Goal: Task Accomplishment & Management: Complete application form

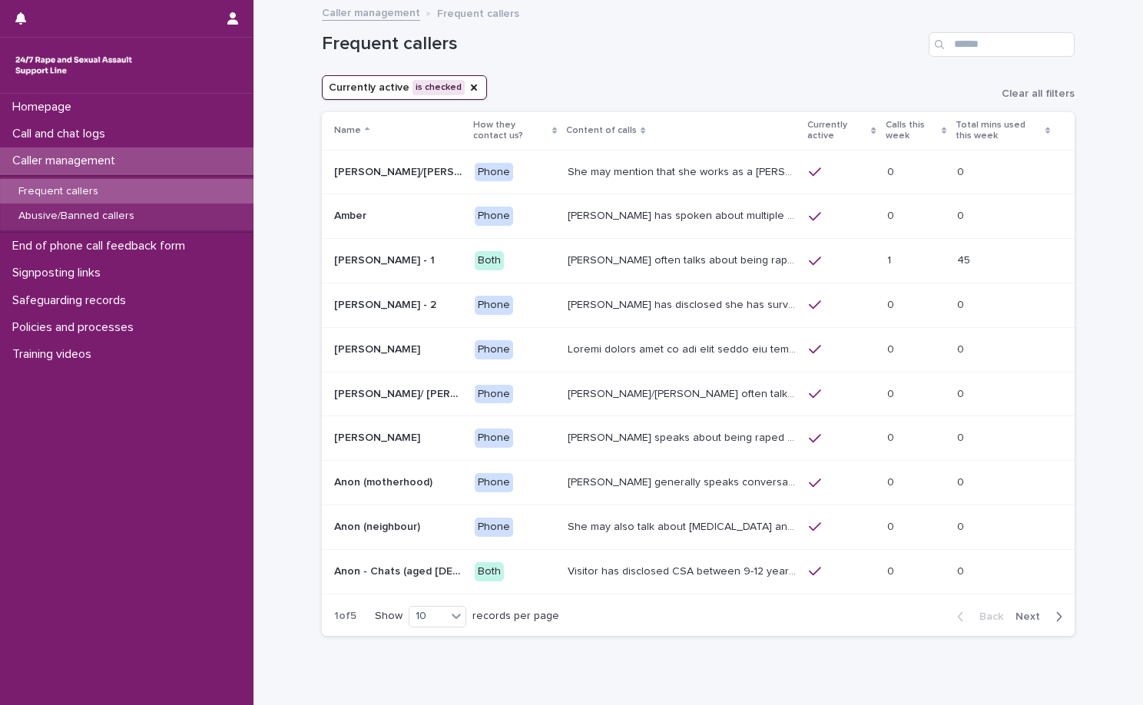
click at [104, 149] on div "Caller management" at bounding box center [126, 160] width 253 height 27
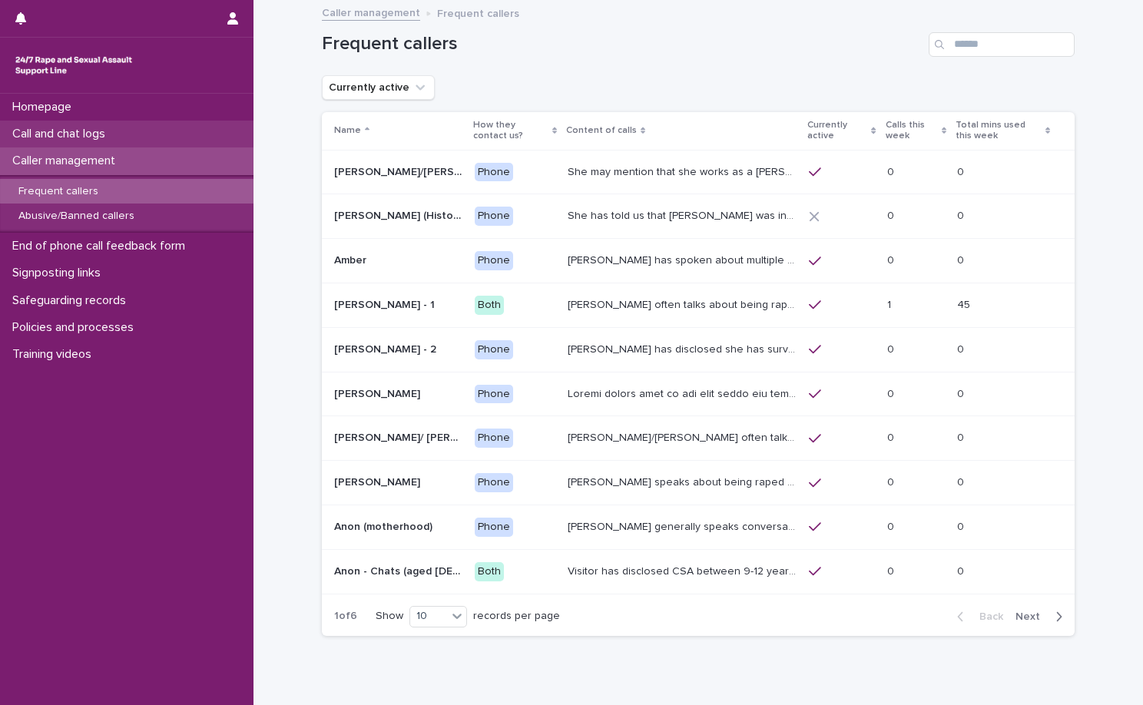
click at [112, 124] on div "Call and chat logs" at bounding box center [126, 134] width 253 height 27
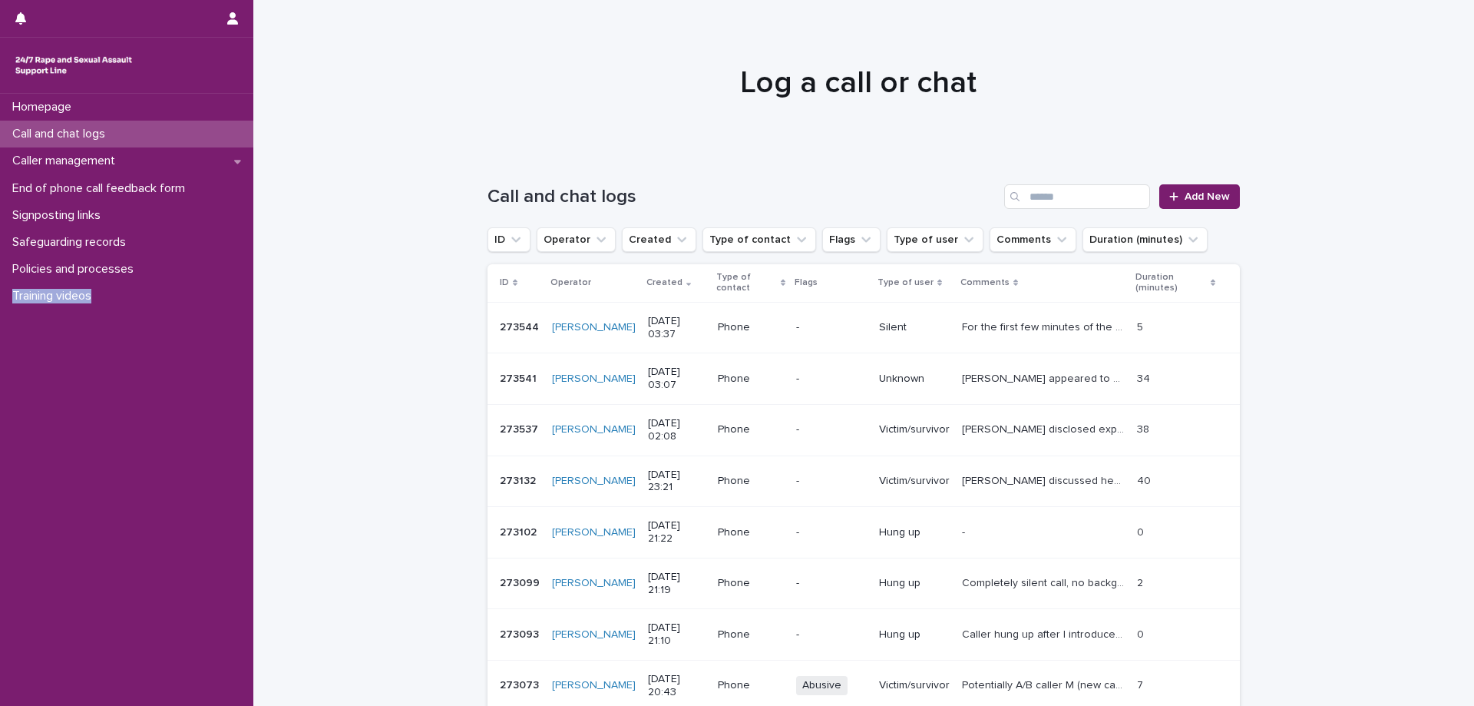
drag, startPoint x: 0, startPoint y: 337, endPoint x: 1198, endPoint y: 18, distance: 1239.9
click at [177, 358] on div "Homepage Call and chat logs Caller management End of phone call feedback form S…" at bounding box center [126, 400] width 253 height 612
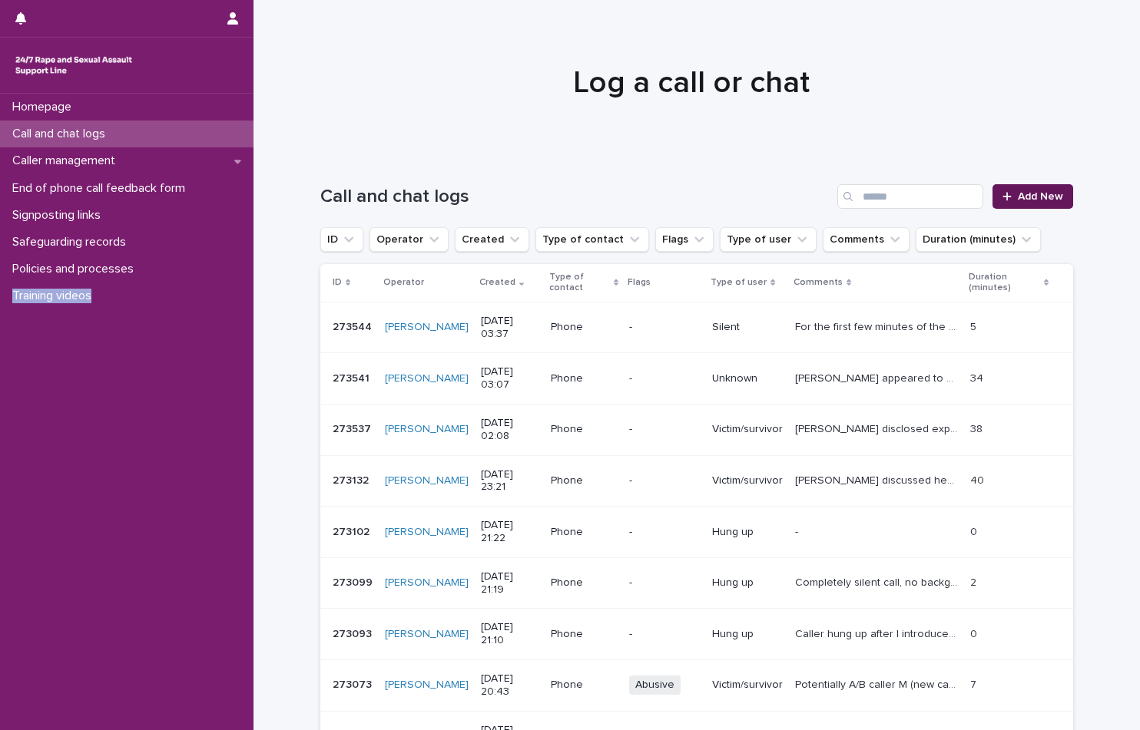
click at [1018, 190] on link "Add New" at bounding box center [1032, 196] width 81 height 25
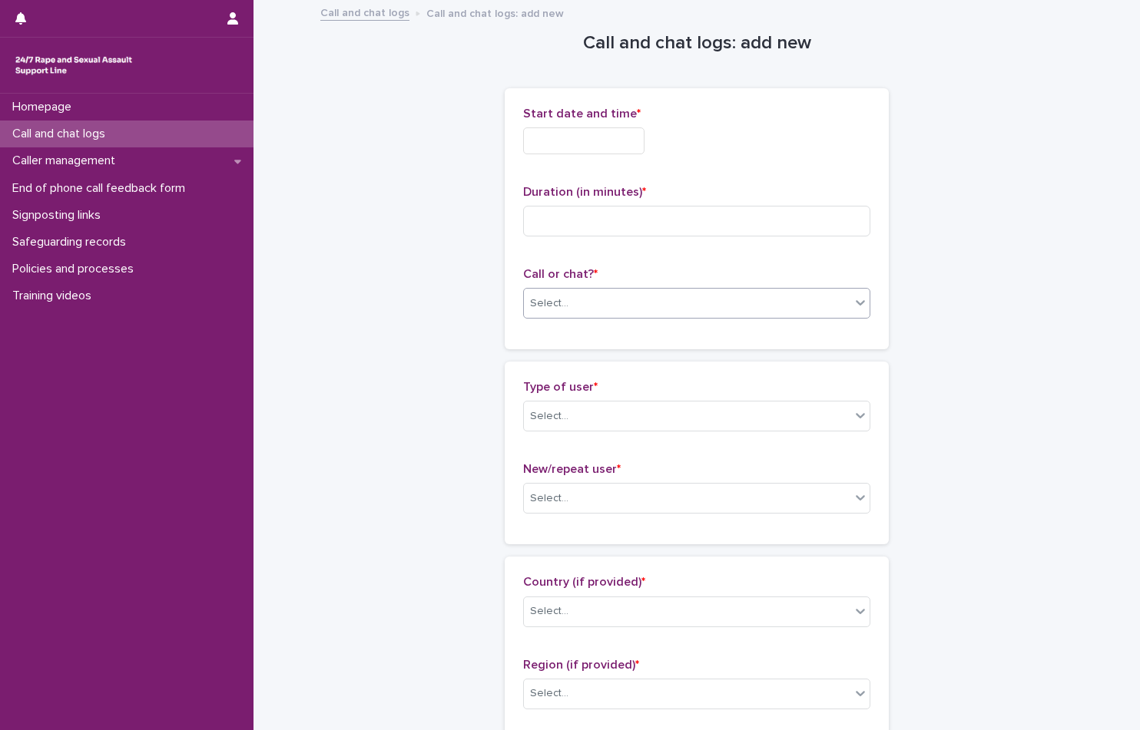
click at [765, 289] on div "Select..." at bounding box center [696, 303] width 347 height 31
click at [668, 332] on div "Phone" at bounding box center [691, 332] width 346 height 27
click at [666, 233] on input at bounding box center [696, 221] width 347 height 31
click at [619, 144] on input "text" at bounding box center [583, 140] width 121 height 27
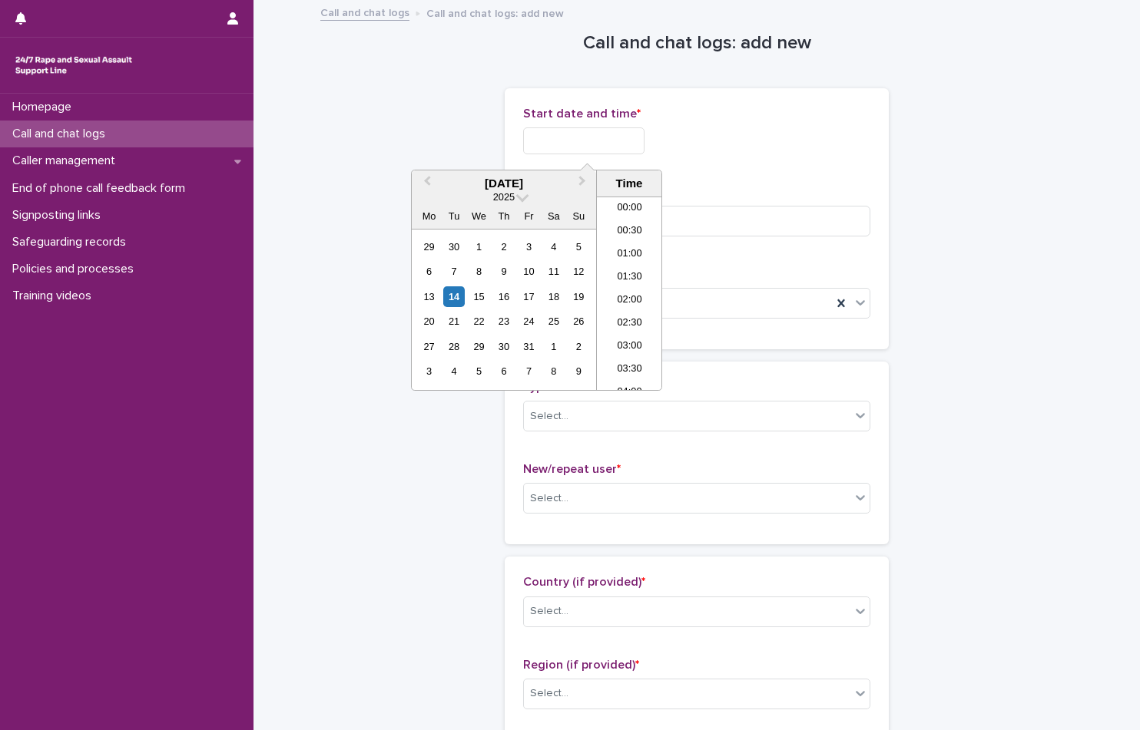
scroll to position [699, 0]
click at [624, 273] on li "16:30" at bounding box center [629, 270] width 65 height 23
type input "**********"
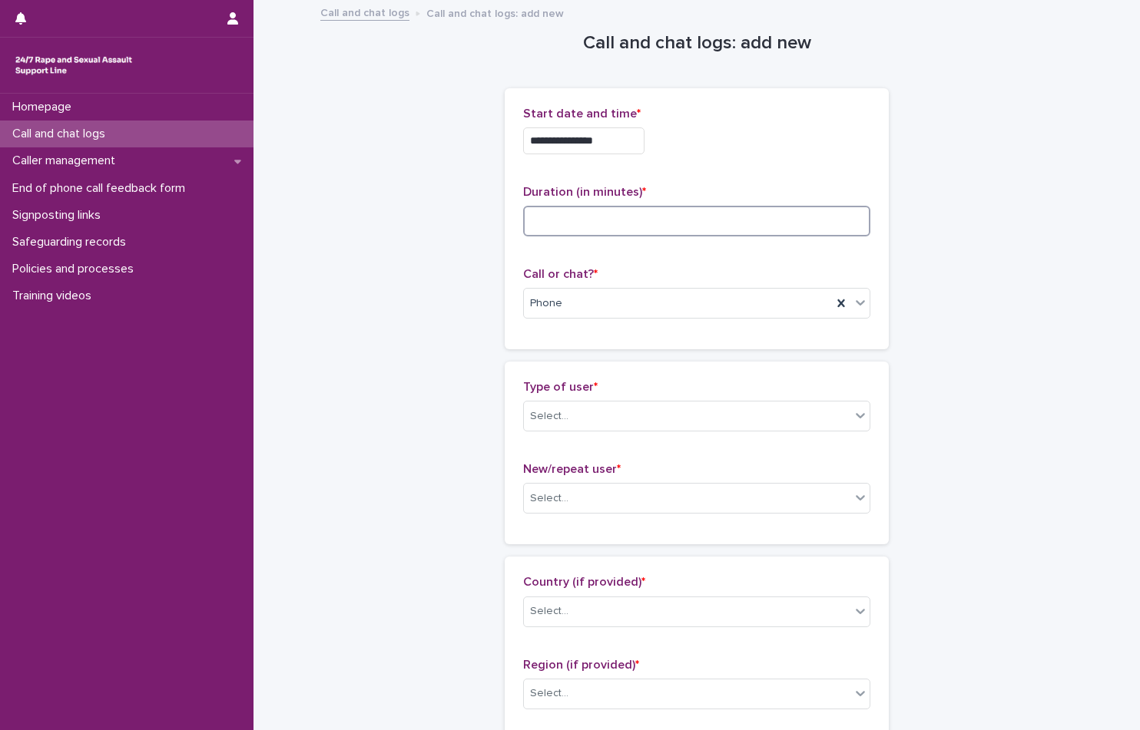
click at [648, 233] on input at bounding box center [696, 221] width 347 height 31
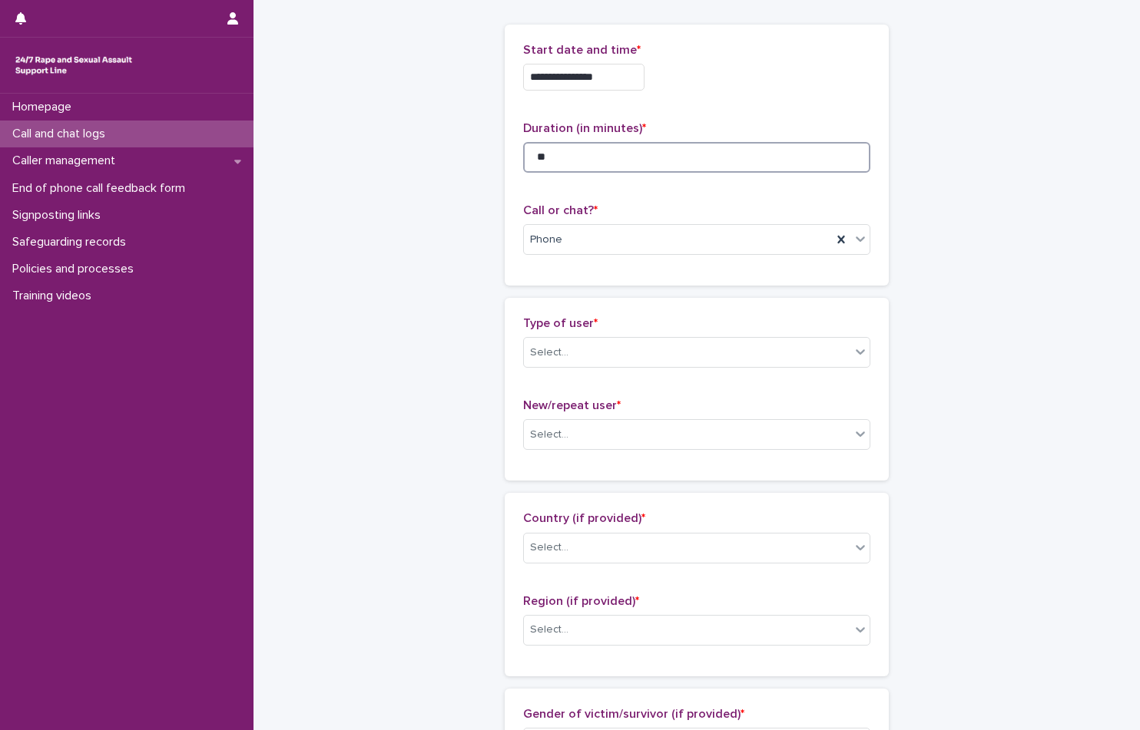
scroll to position [154, 0]
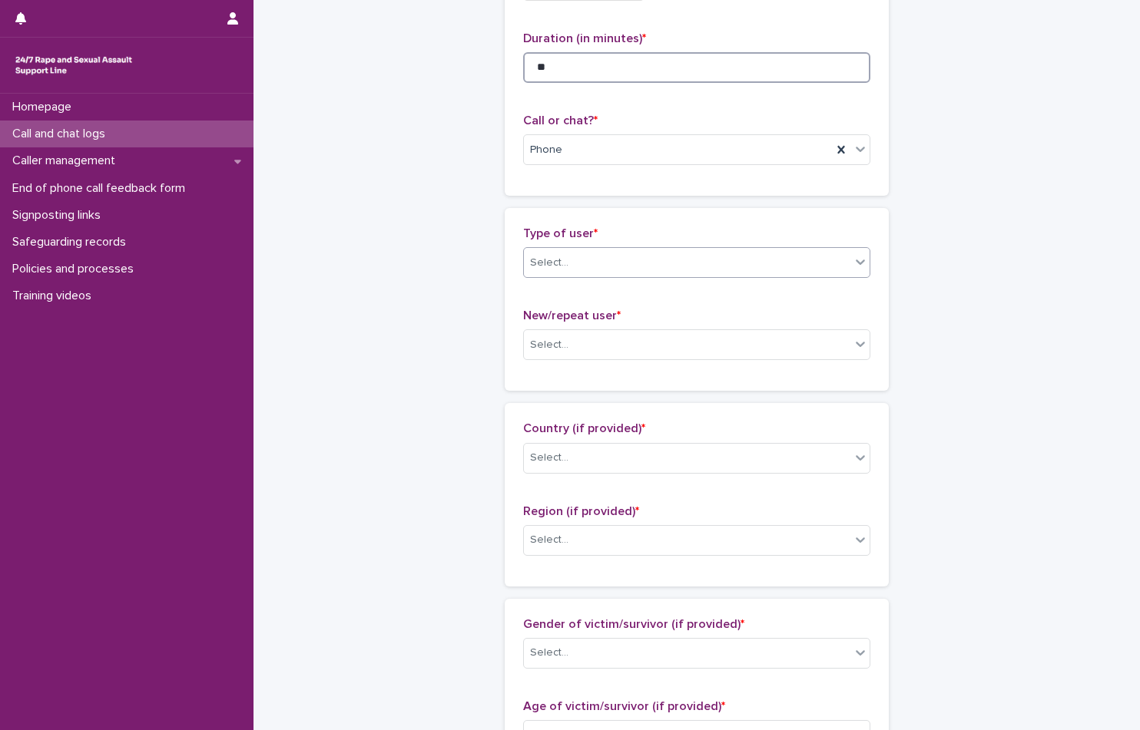
type input "**"
click at [667, 274] on div "Select..." at bounding box center [687, 262] width 326 height 25
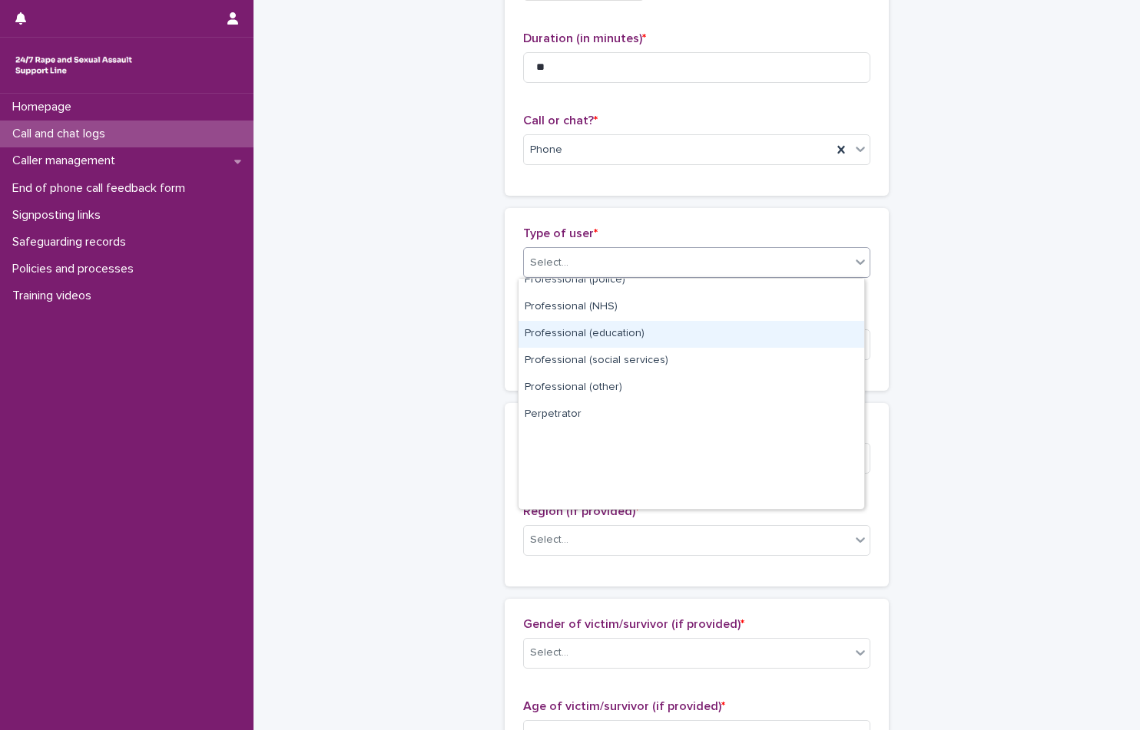
scroll to position [0, 0]
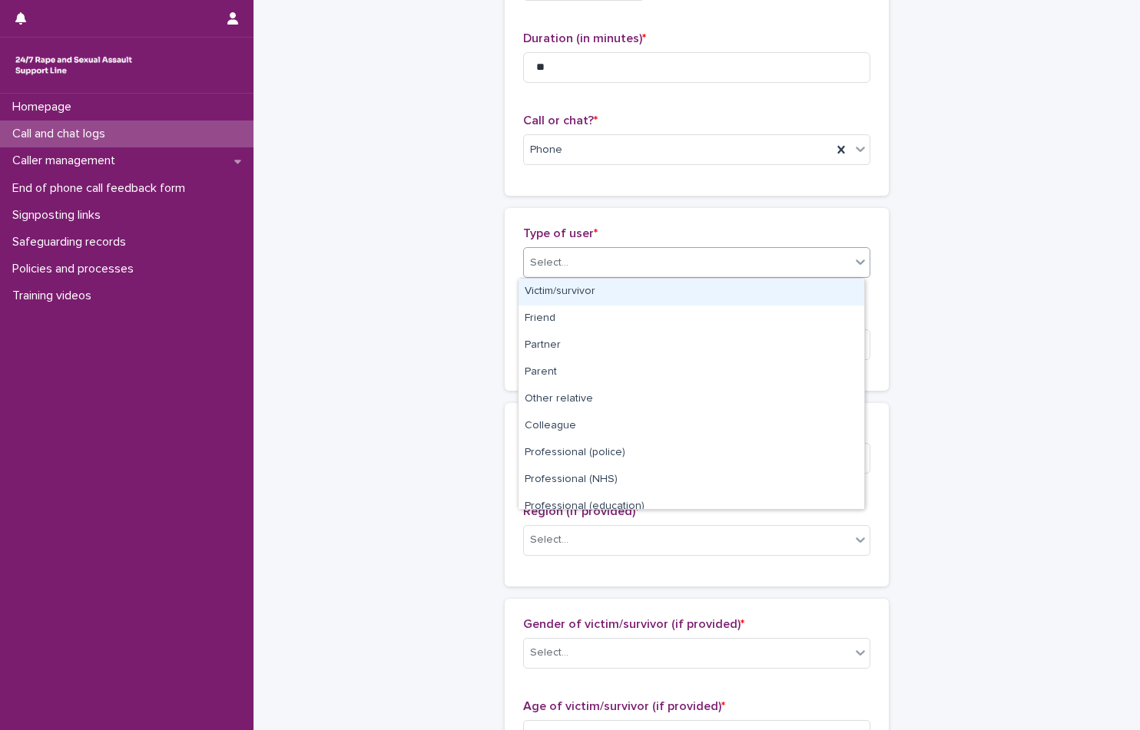
click at [643, 290] on div "Victim/survivor" at bounding box center [691, 292] width 346 height 27
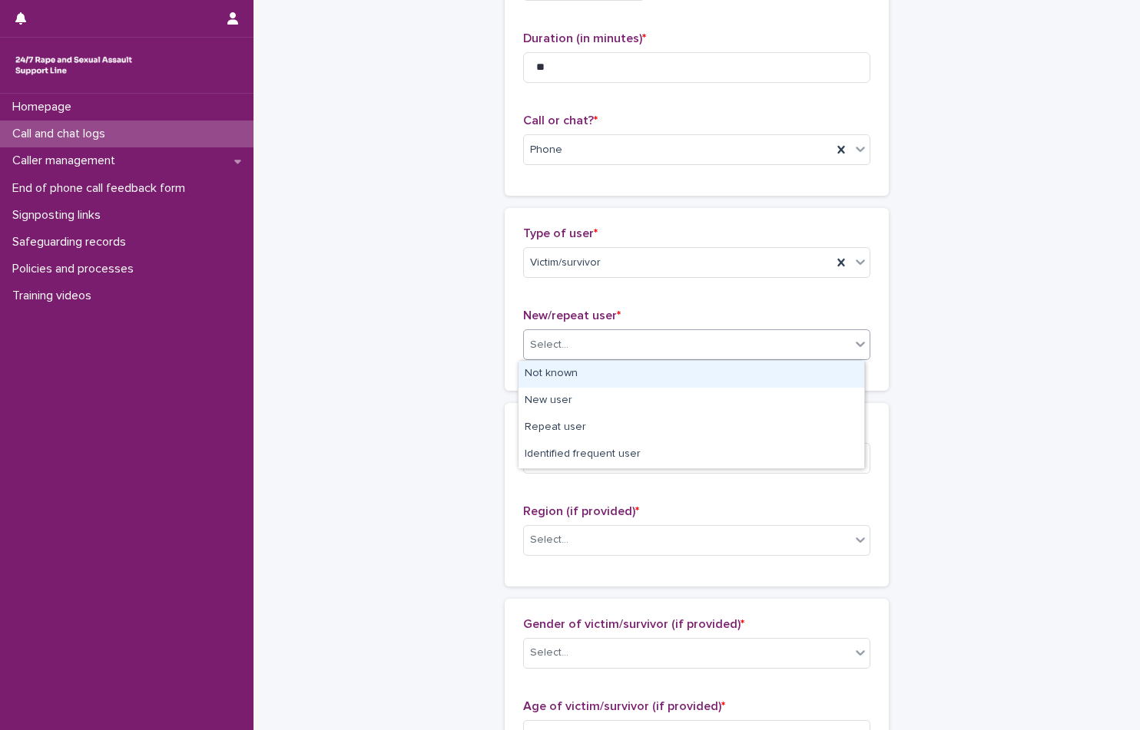
click at [641, 354] on div "Select..." at bounding box center [687, 345] width 326 height 25
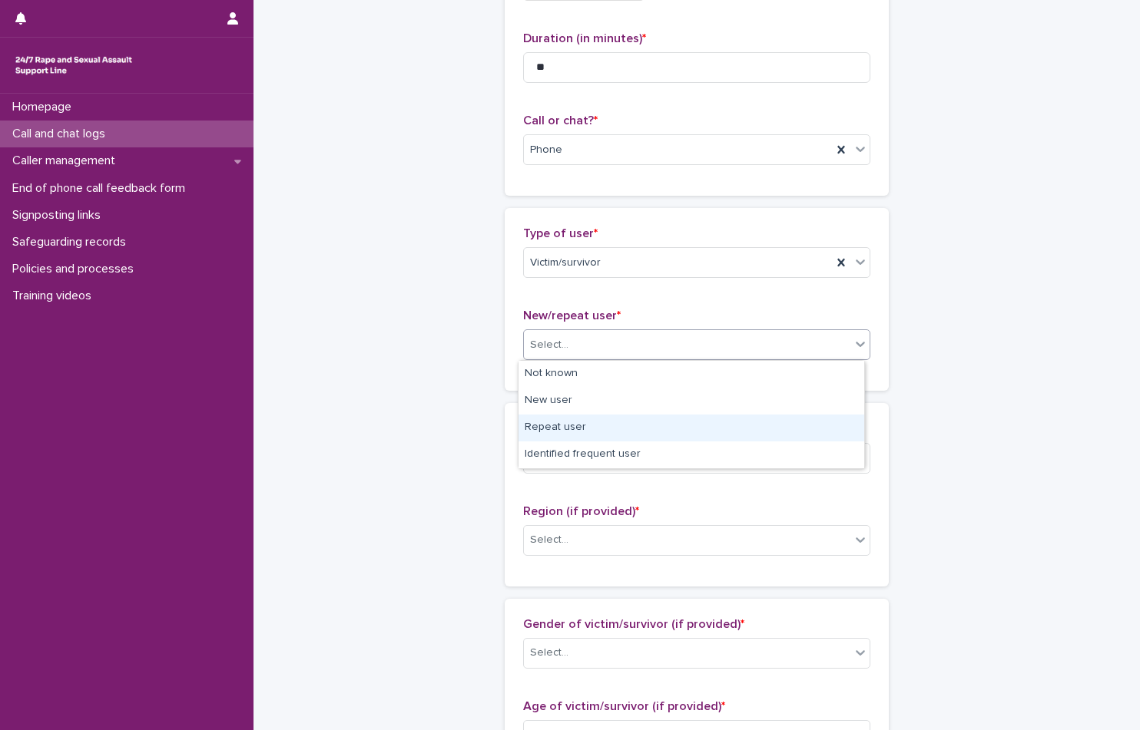
click at [639, 429] on div "Repeat user" at bounding box center [691, 428] width 346 height 27
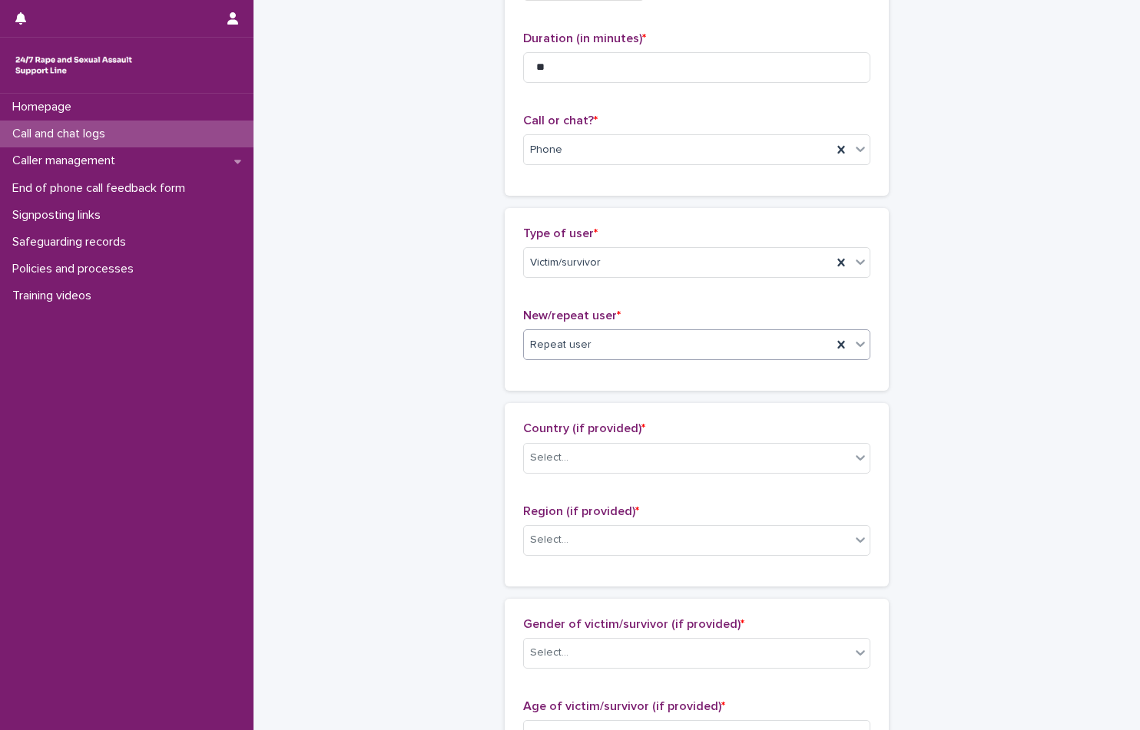
click at [595, 476] on div "Country (if provided) * Select..." at bounding box center [696, 454] width 347 height 64
click at [595, 474] on div "Country (if provided) * Select..." at bounding box center [696, 454] width 347 height 64
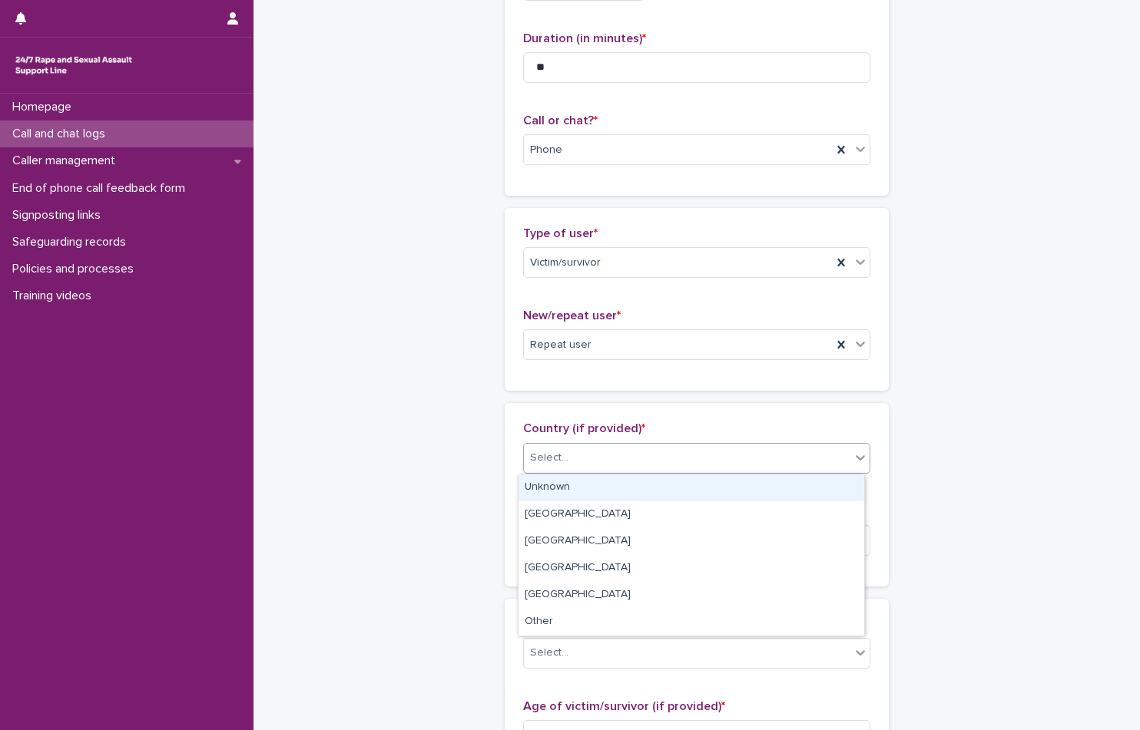
click at [597, 458] on div "Select..." at bounding box center [687, 457] width 326 height 25
click at [595, 488] on div "Unknown" at bounding box center [691, 488] width 346 height 27
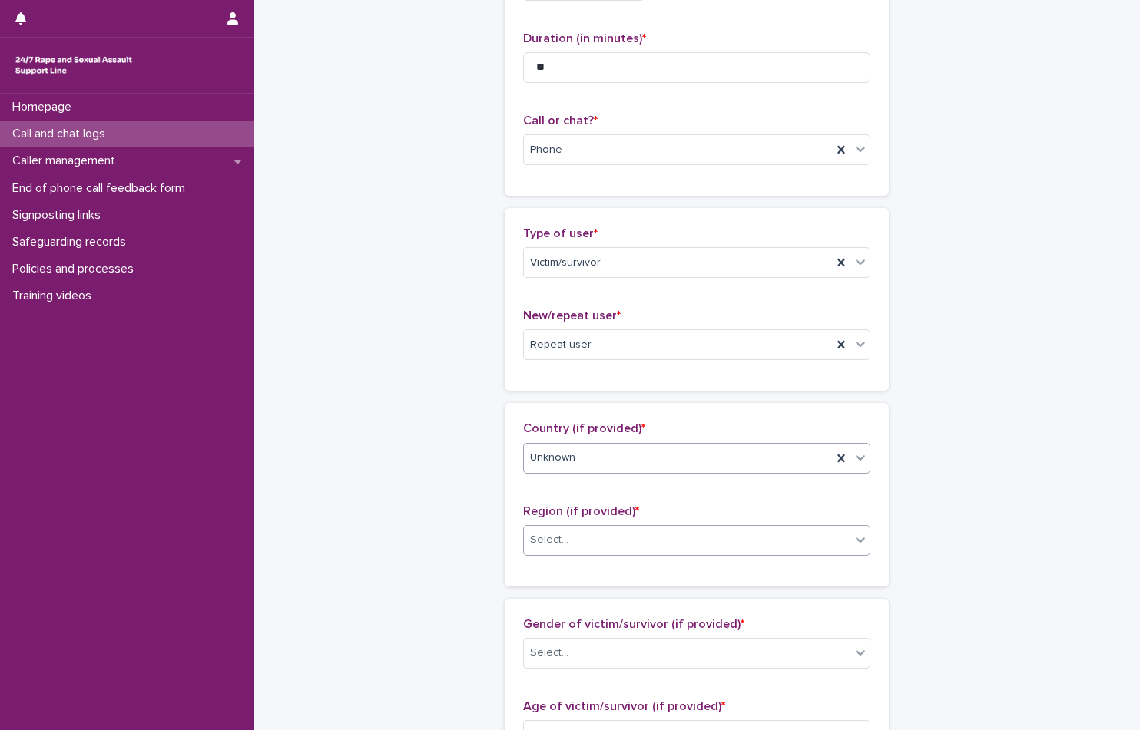
click at [627, 538] on div "Select..." at bounding box center [687, 540] width 326 height 25
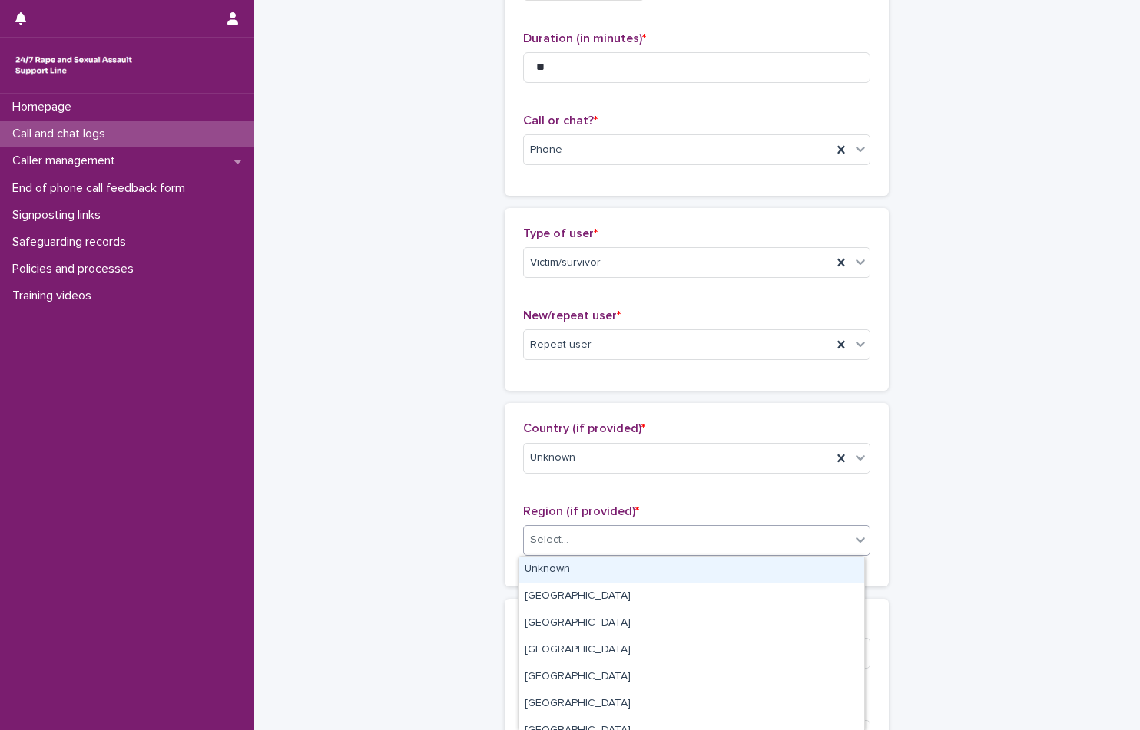
click at [630, 559] on div "Unknown" at bounding box center [691, 570] width 346 height 27
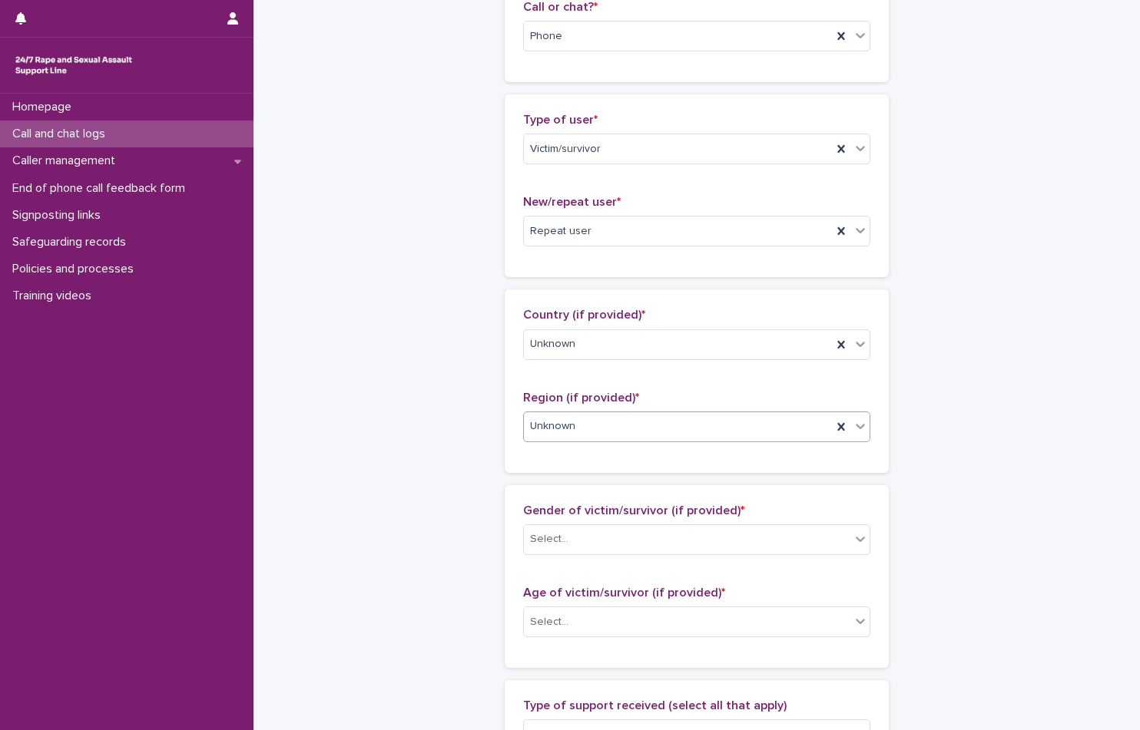
scroll to position [461, 0]
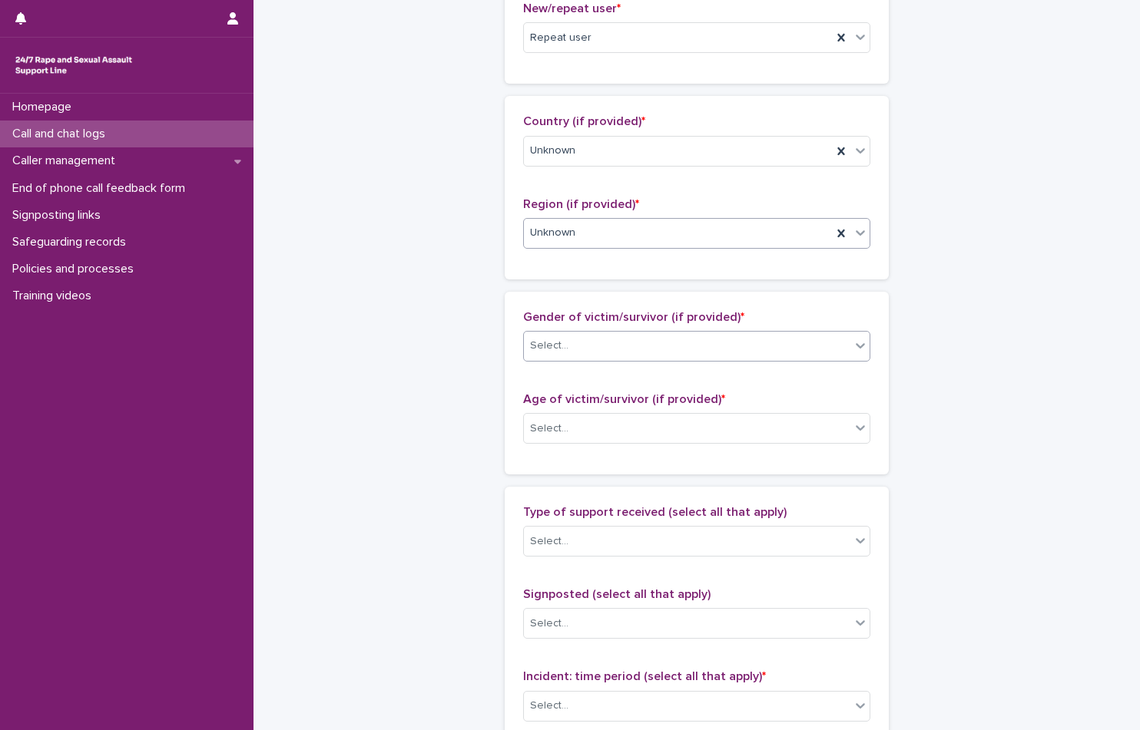
click at [658, 352] on div "Select..." at bounding box center [687, 345] width 326 height 25
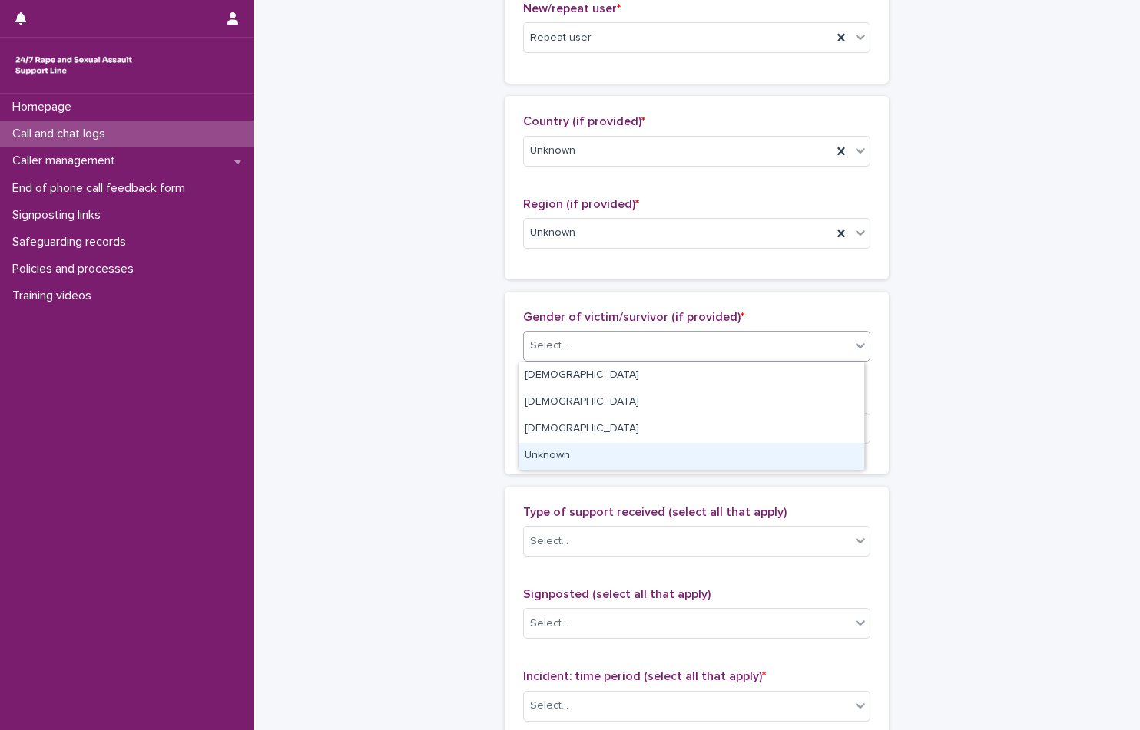
click at [611, 465] on div "Unknown" at bounding box center [691, 456] width 346 height 27
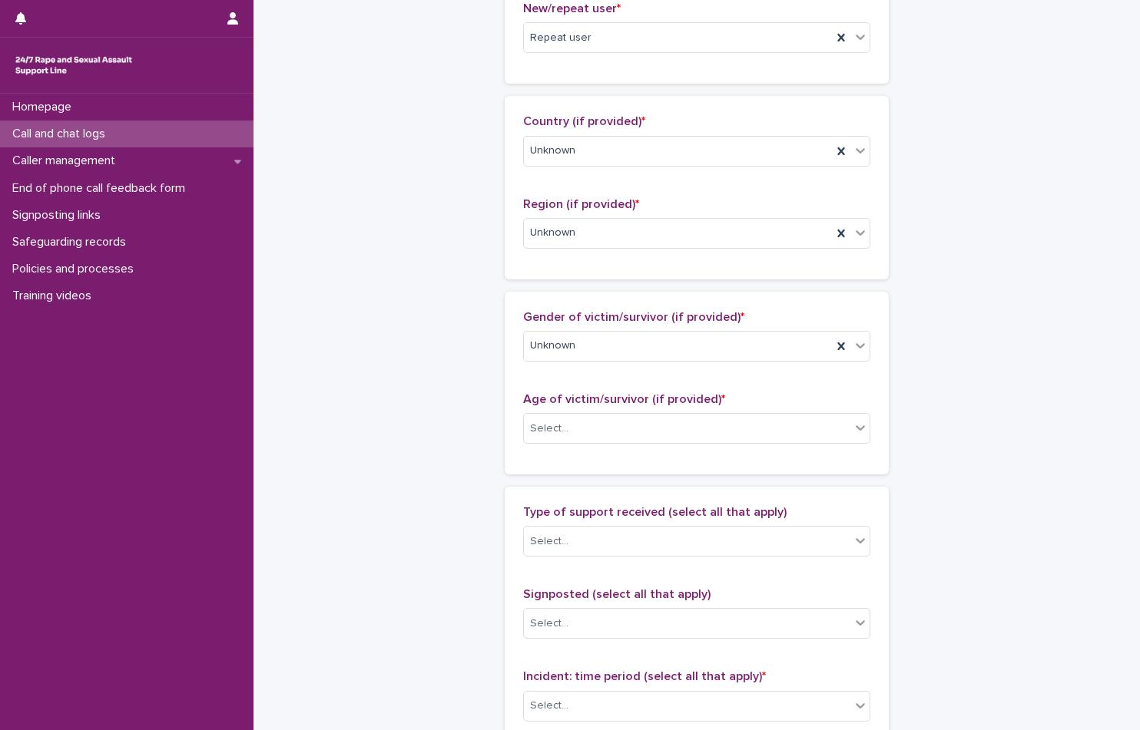
click at [625, 445] on div "Age of victim/survivor (if provided) * Select..." at bounding box center [696, 424] width 347 height 64
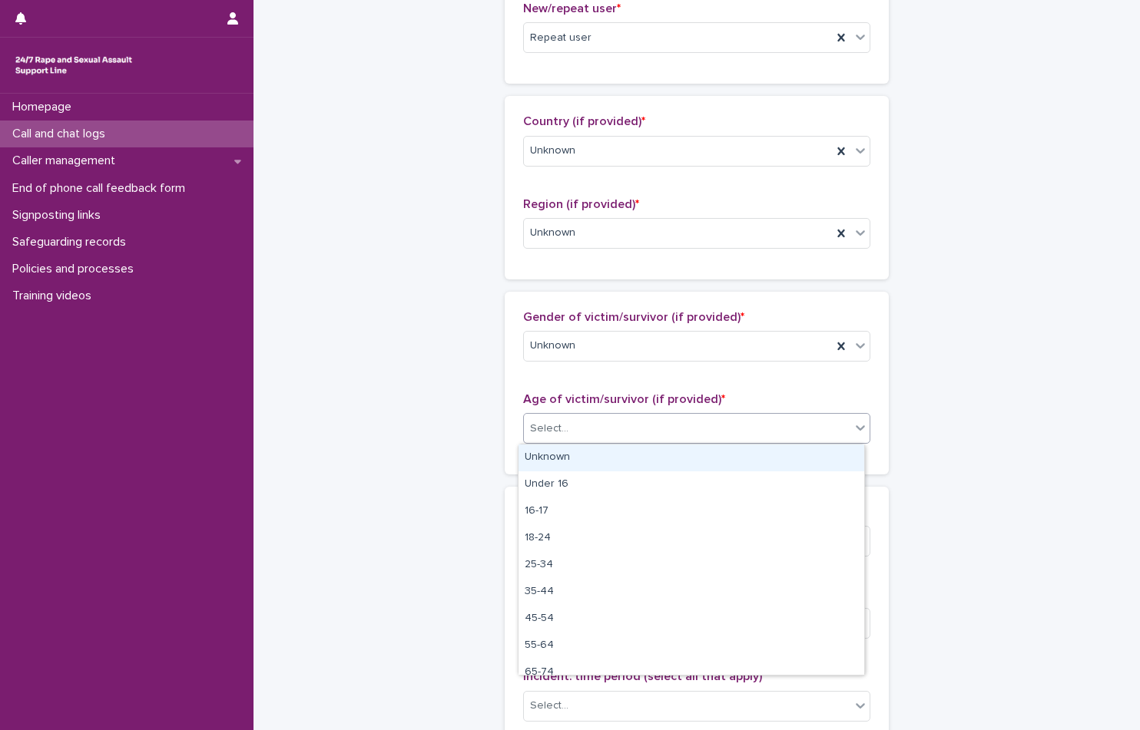
click at [635, 429] on div "Select..." at bounding box center [687, 428] width 326 height 25
click at [650, 451] on div "Unknown" at bounding box center [691, 458] width 346 height 27
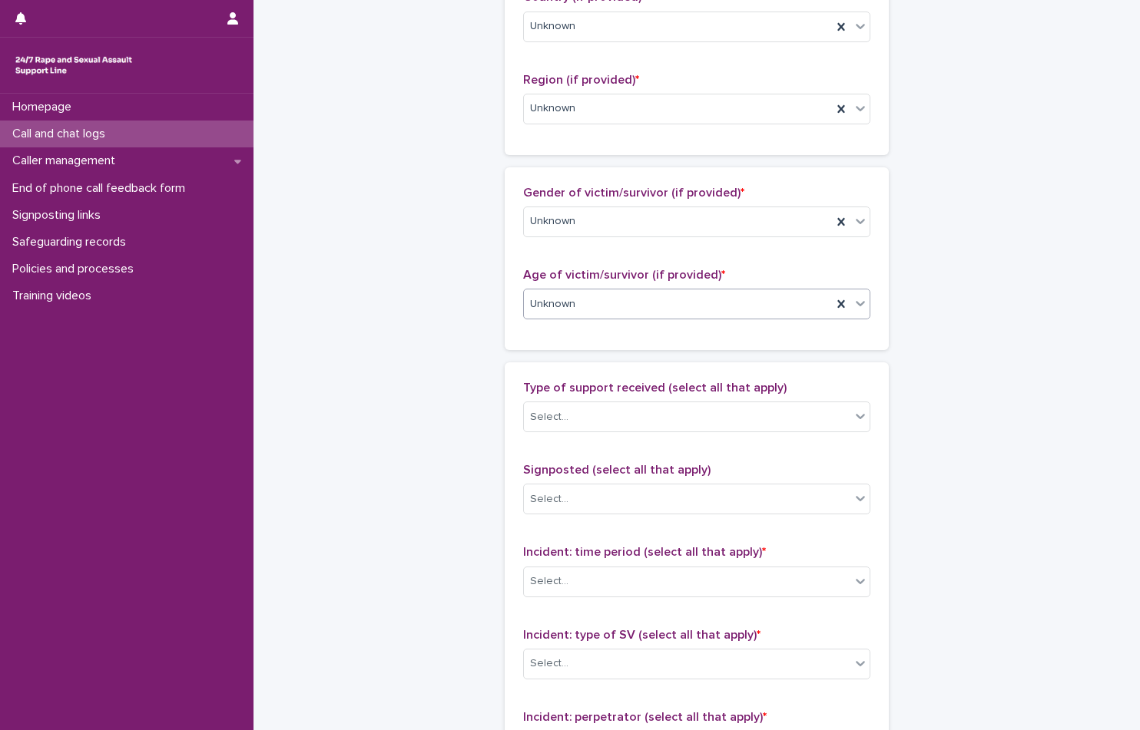
scroll to position [614, 0]
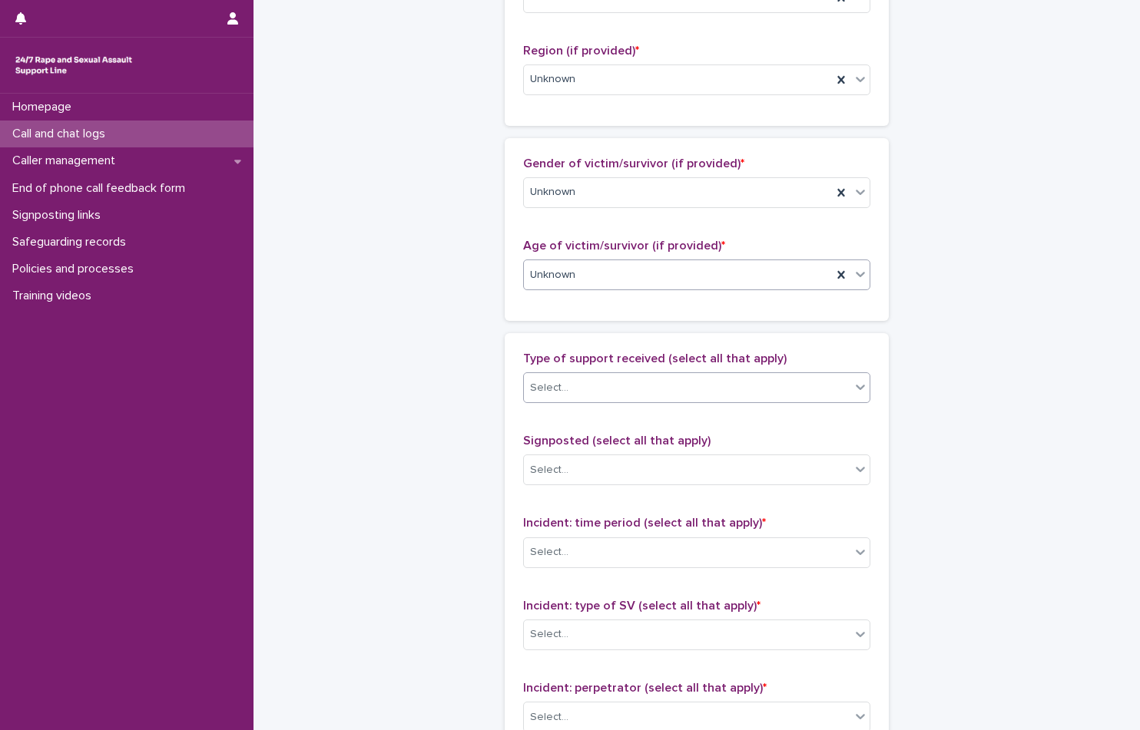
click at [666, 385] on div "Select..." at bounding box center [687, 388] width 326 height 25
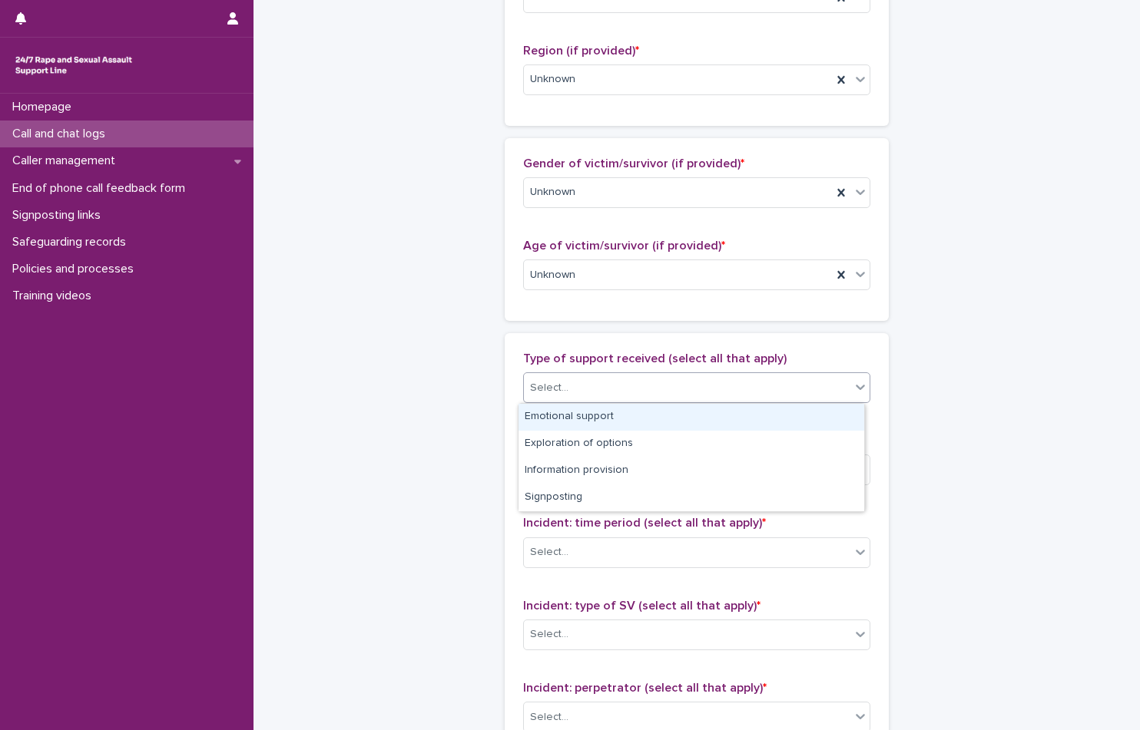
click at [655, 411] on div "Emotional support" at bounding box center [691, 417] width 346 height 27
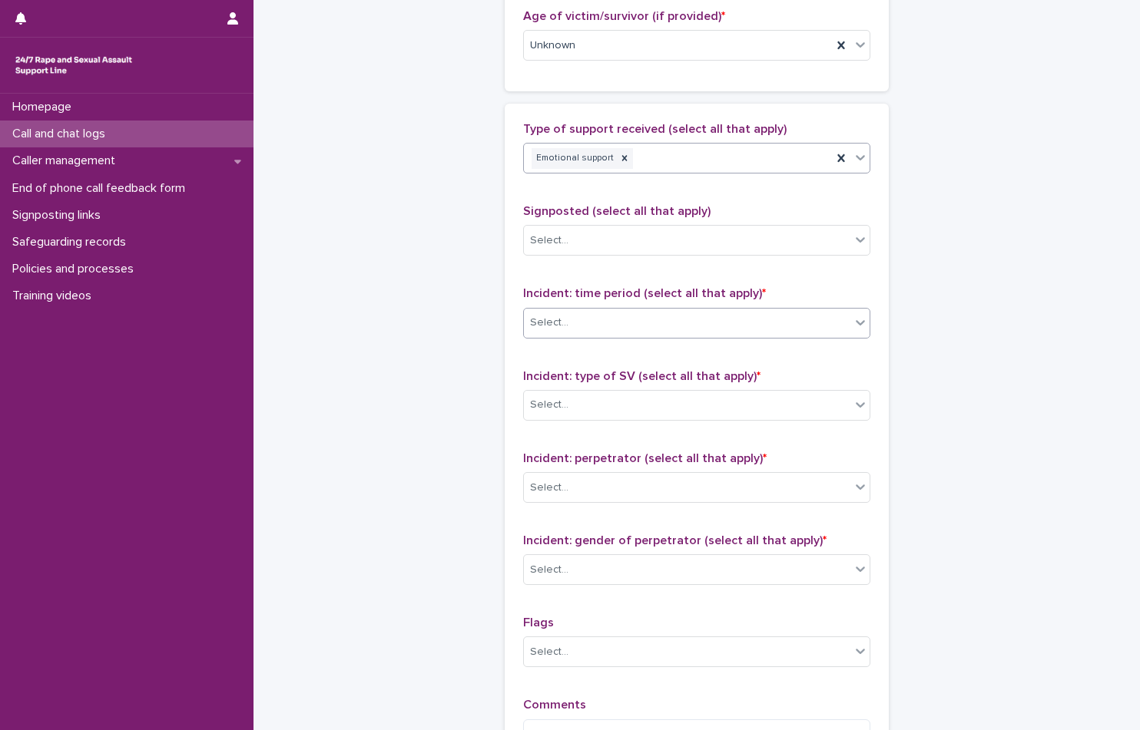
scroll to position [845, 0]
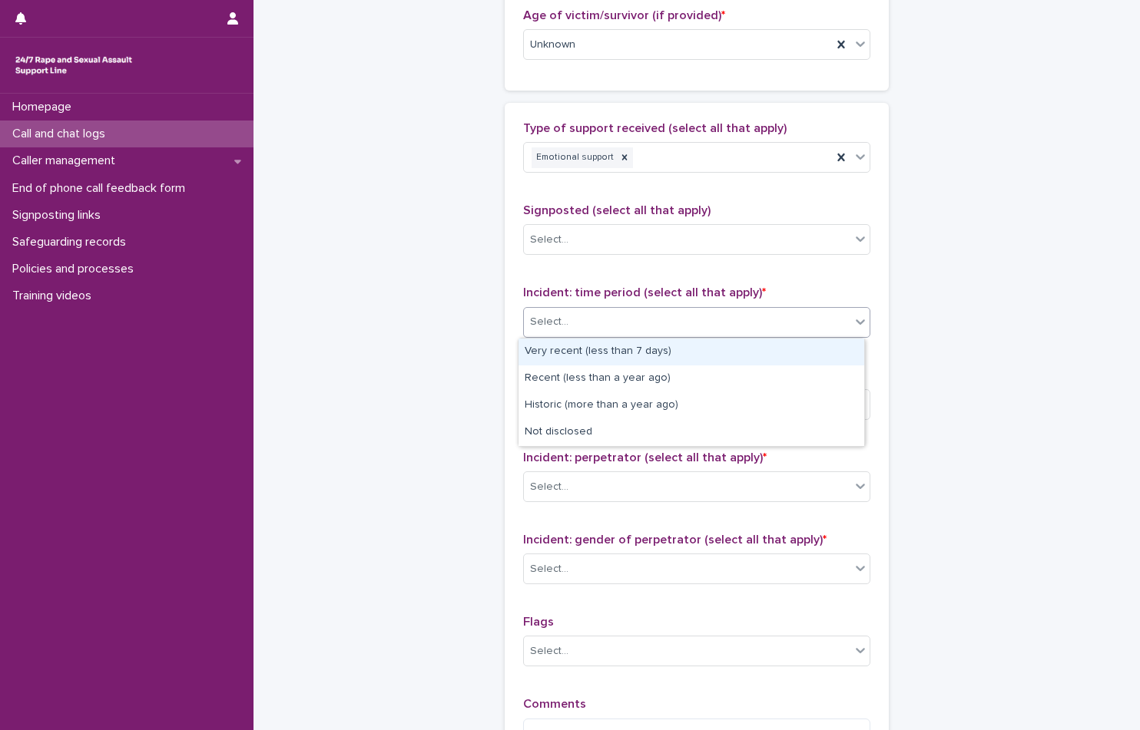
click at [714, 328] on div "Select..." at bounding box center [687, 321] width 326 height 25
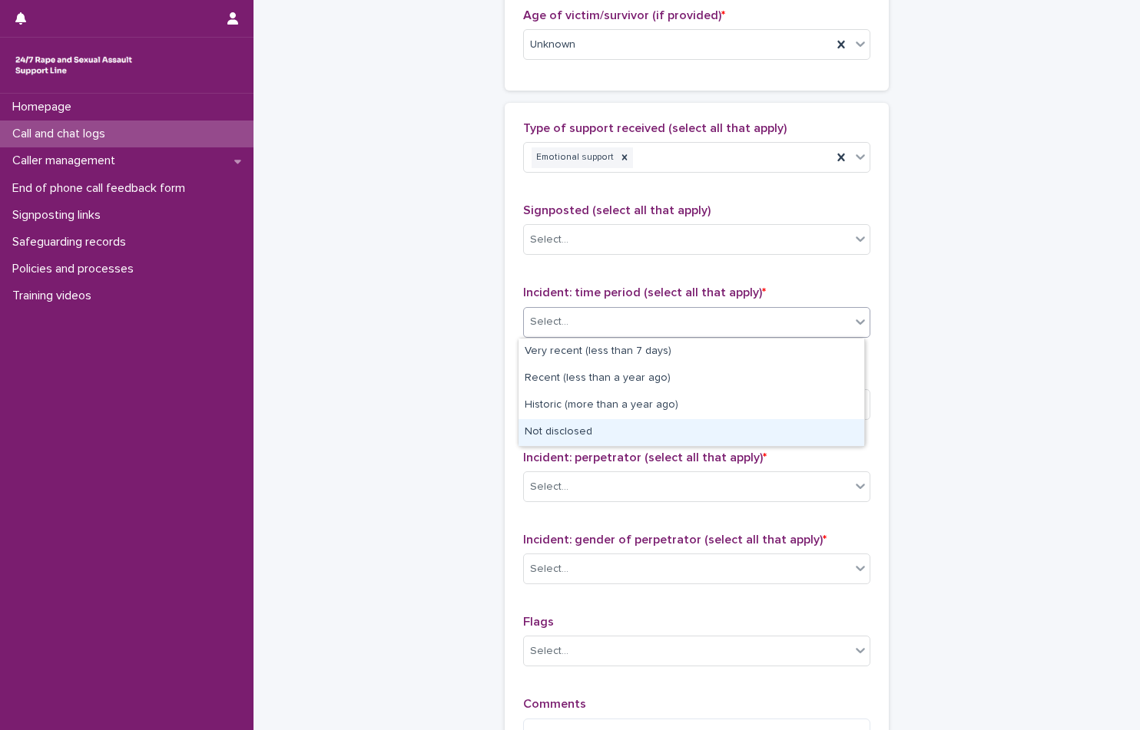
click at [713, 429] on div "Not disclosed" at bounding box center [691, 432] width 346 height 27
click at [732, 392] on div "Select..." at bounding box center [687, 404] width 326 height 25
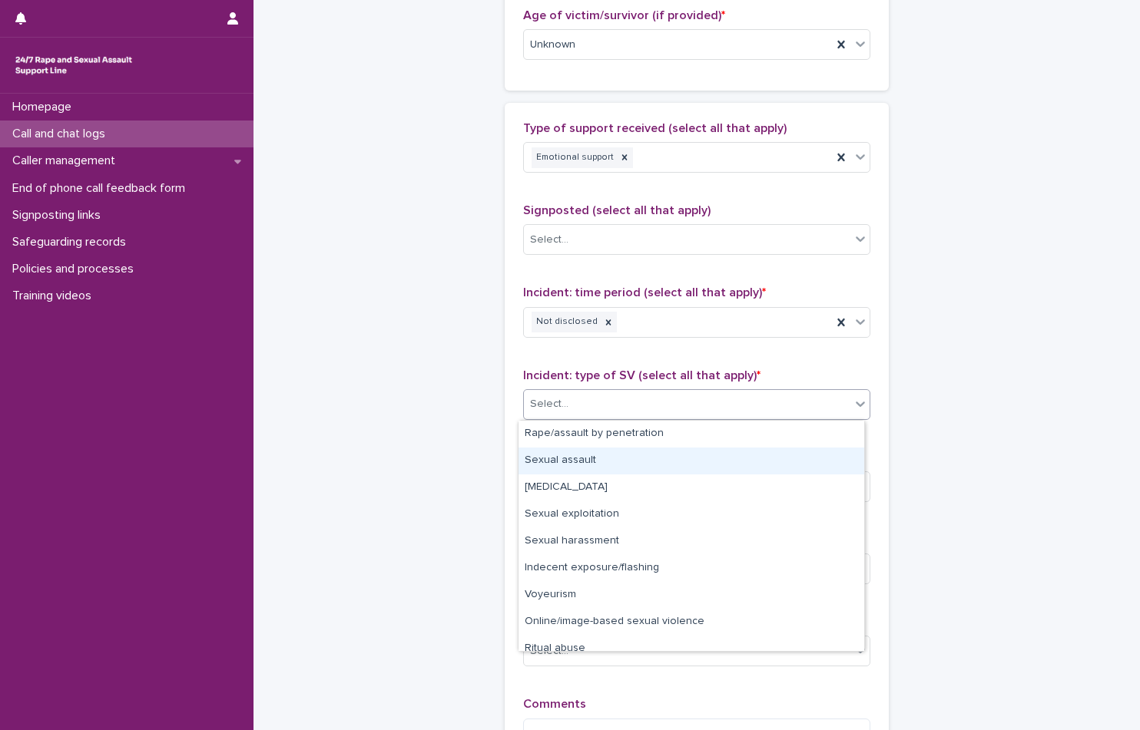
scroll to position [38, 0]
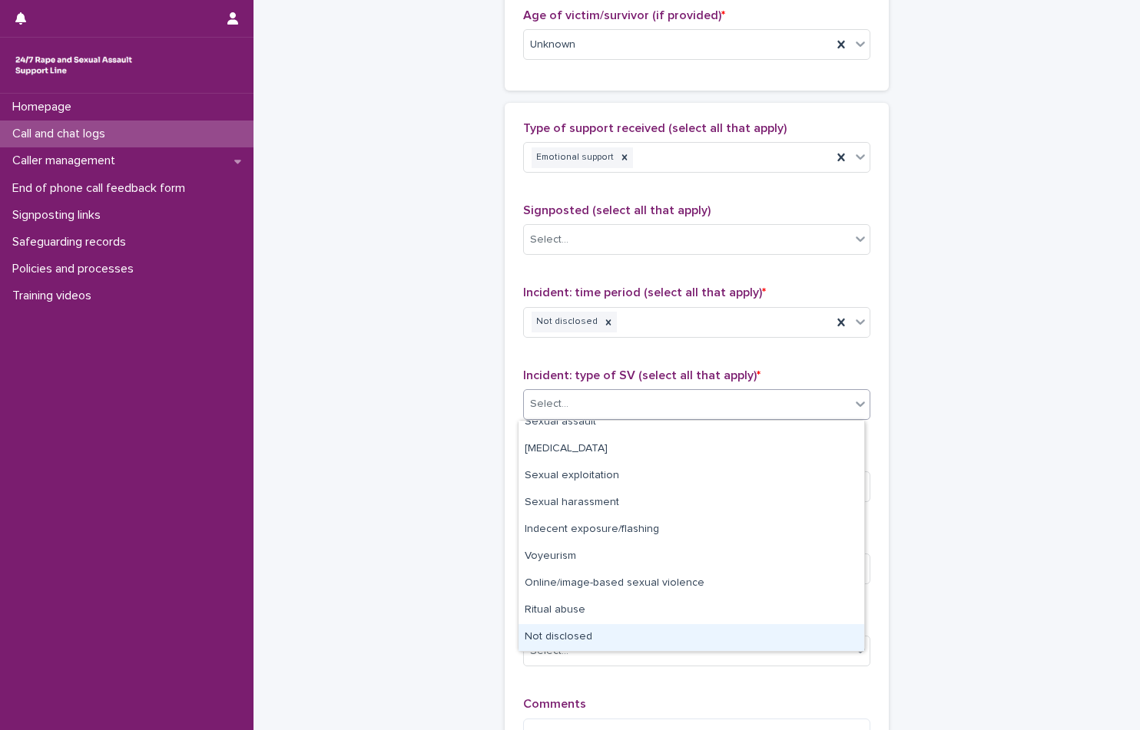
click at [674, 645] on div "Not disclosed" at bounding box center [691, 637] width 346 height 27
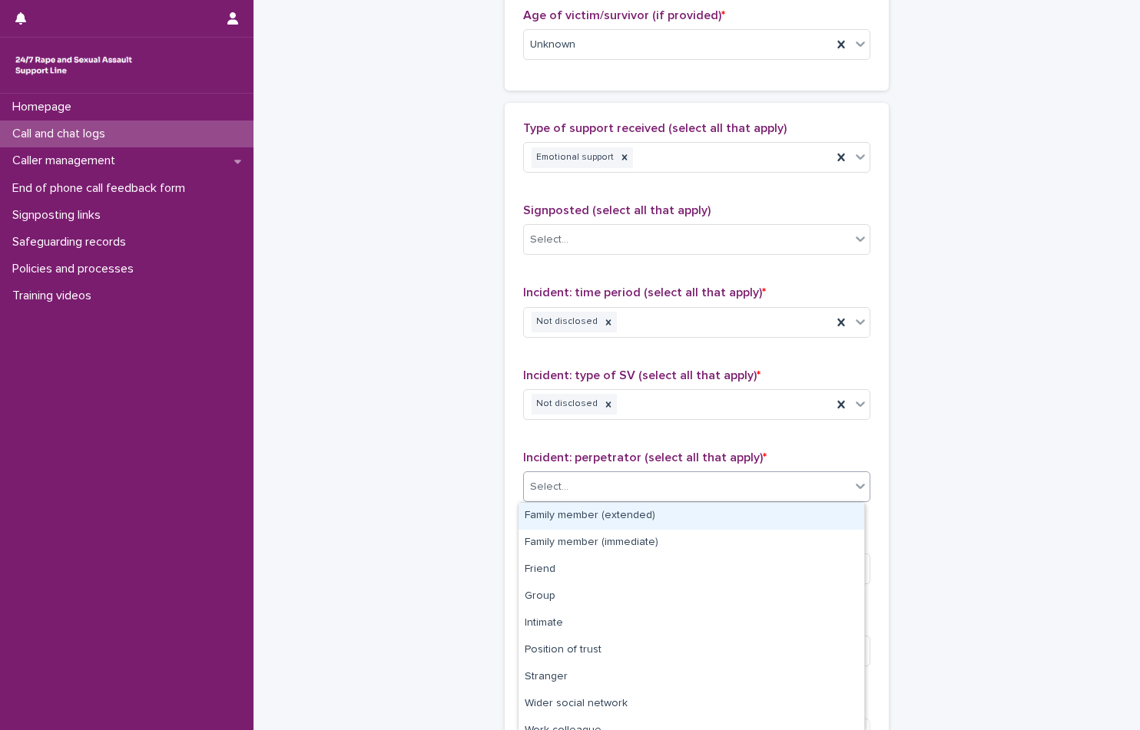
click at [683, 501] on div "Select..." at bounding box center [696, 487] width 347 height 31
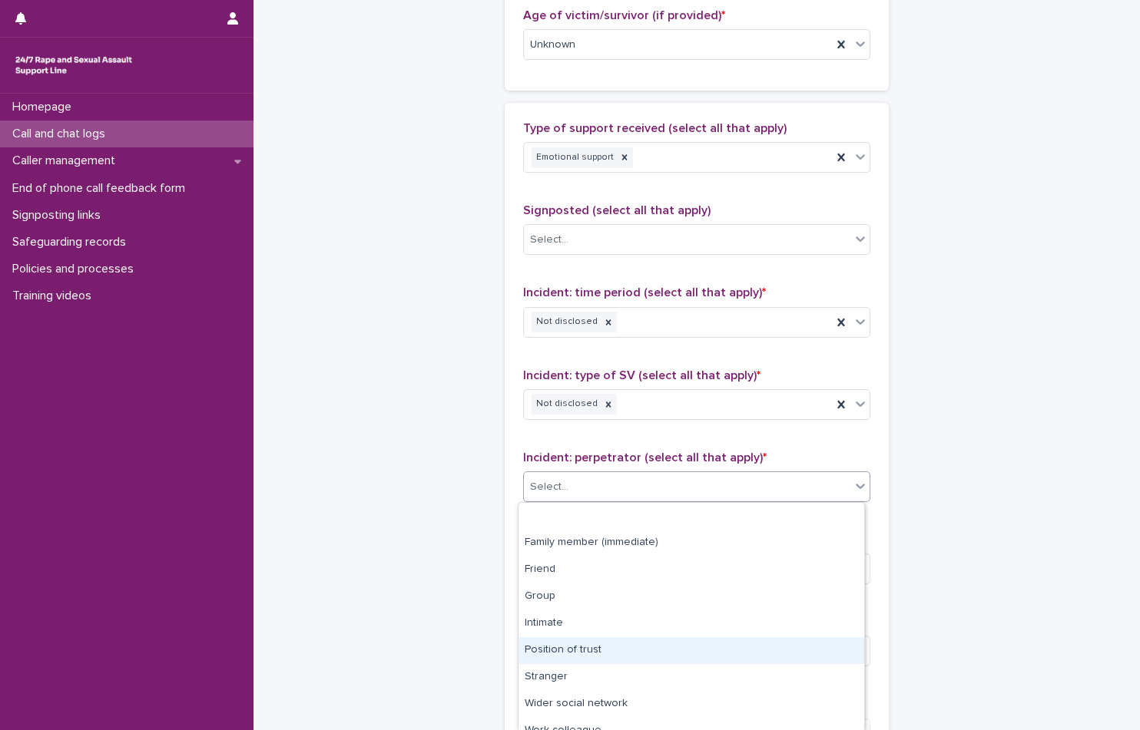
scroll to position [68, 0]
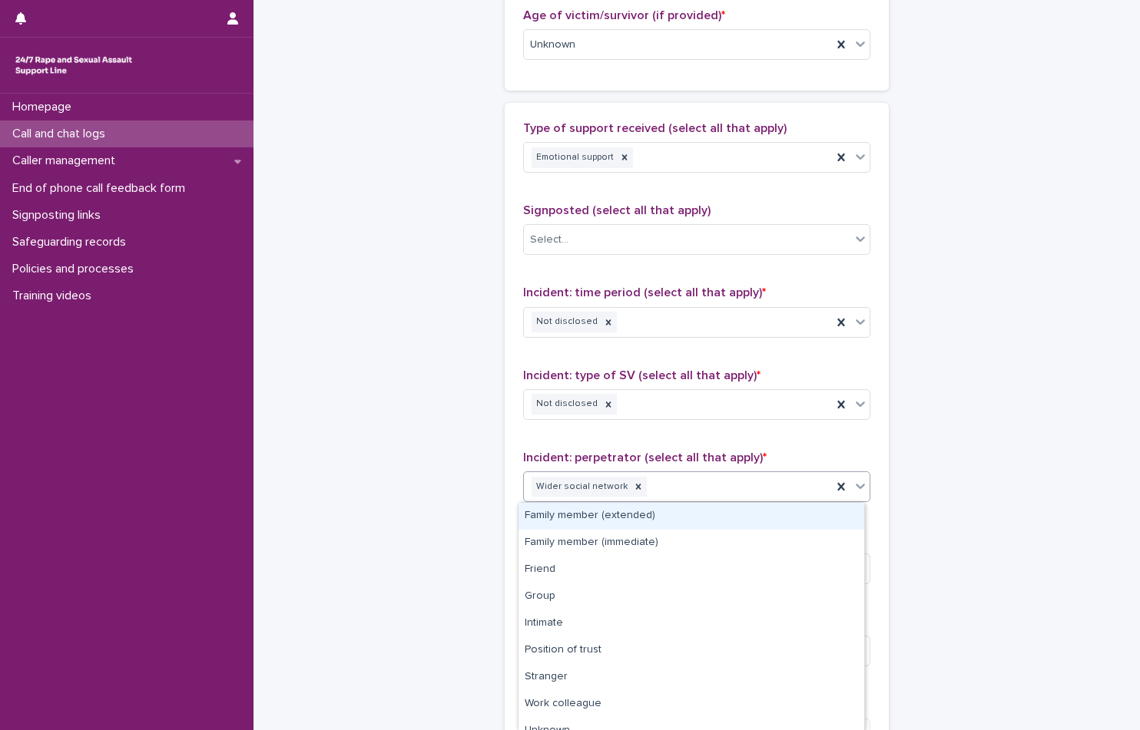
click at [668, 498] on div "Wider social network" at bounding box center [678, 487] width 308 height 27
click at [631, 493] on div at bounding box center [638, 487] width 17 height 21
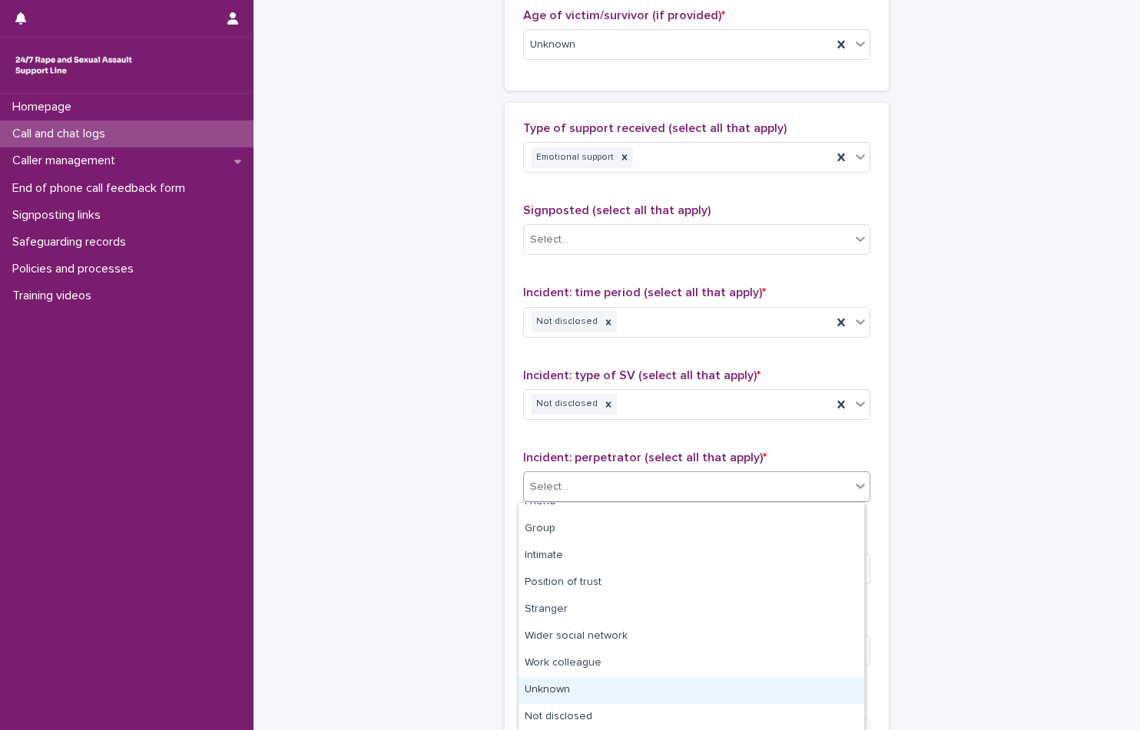
click at [641, 677] on div "Unknown" at bounding box center [691, 690] width 346 height 27
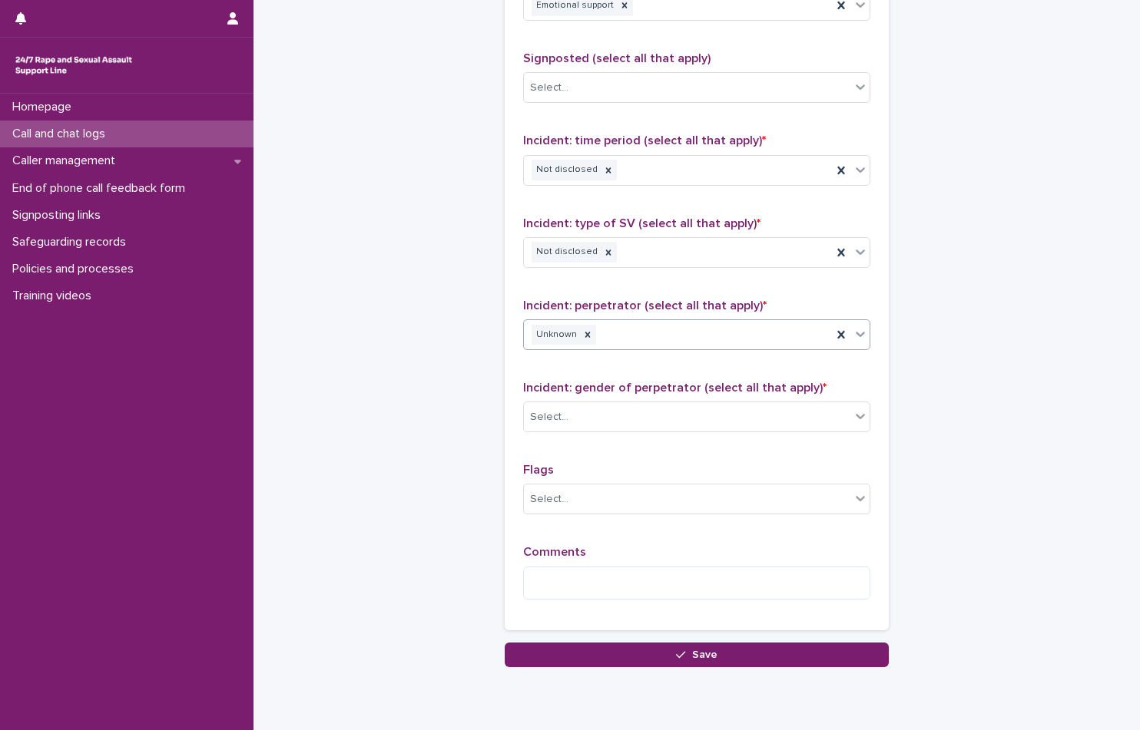
scroll to position [998, 0]
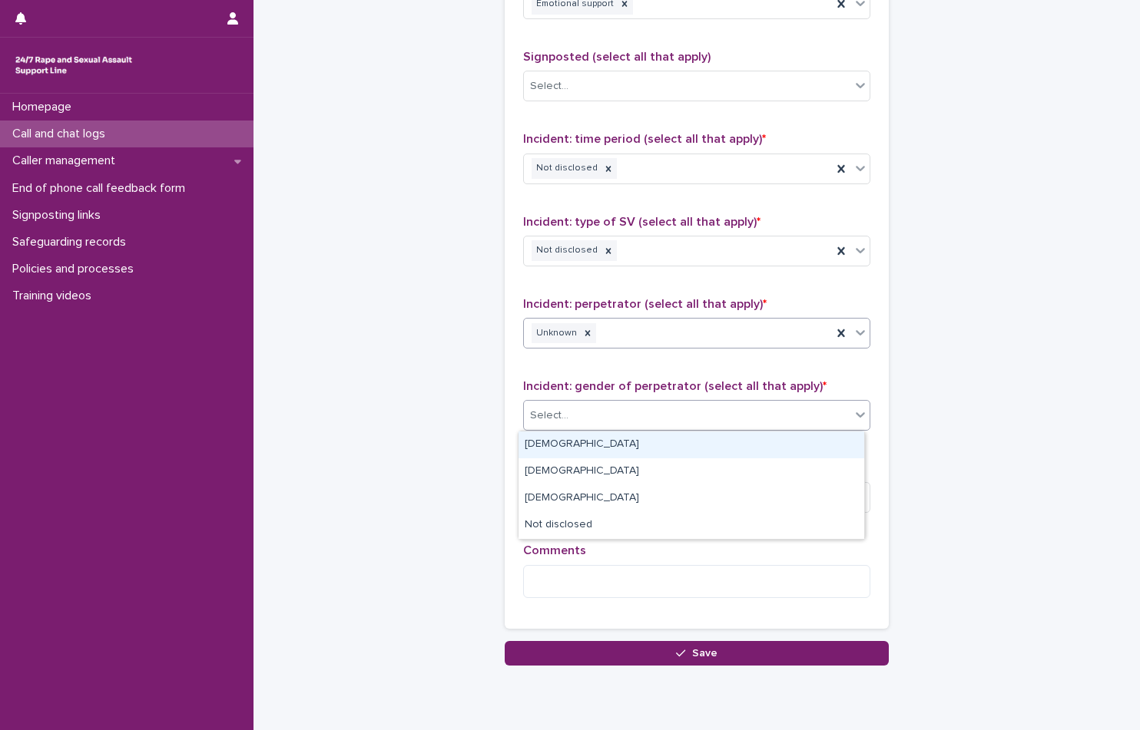
click at [662, 410] on div "Select..." at bounding box center [687, 415] width 326 height 25
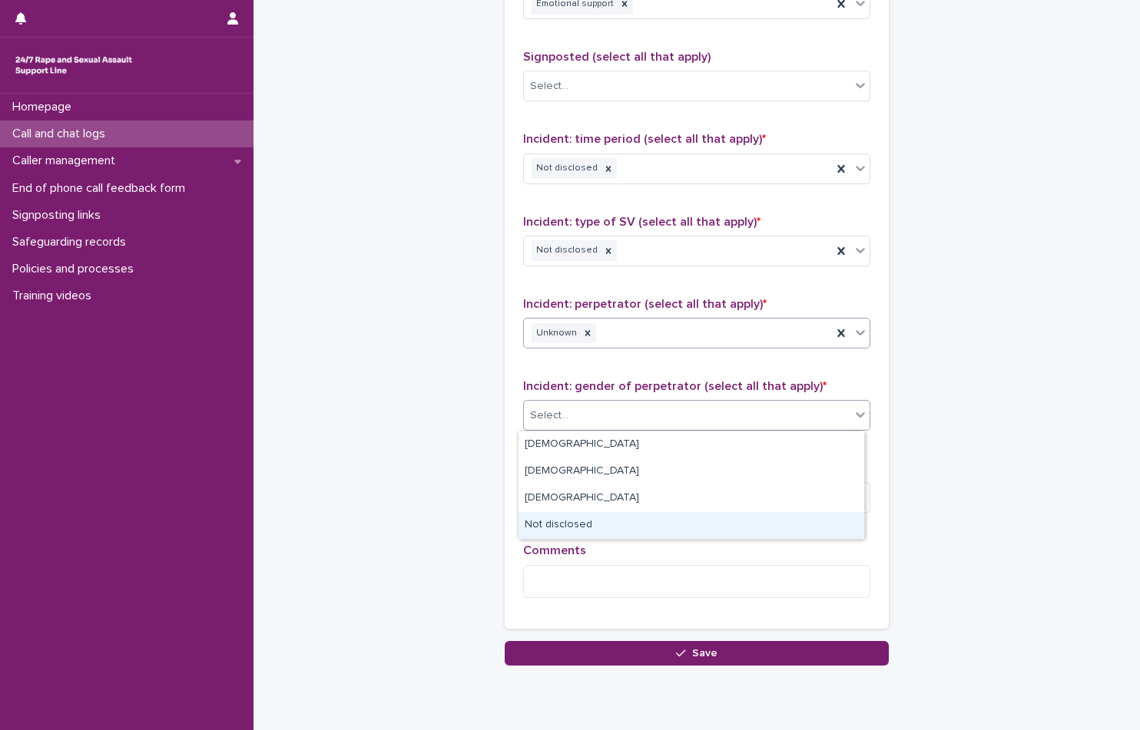
click at [635, 520] on div "Not disclosed" at bounding box center [691, 525] width 346 height 27
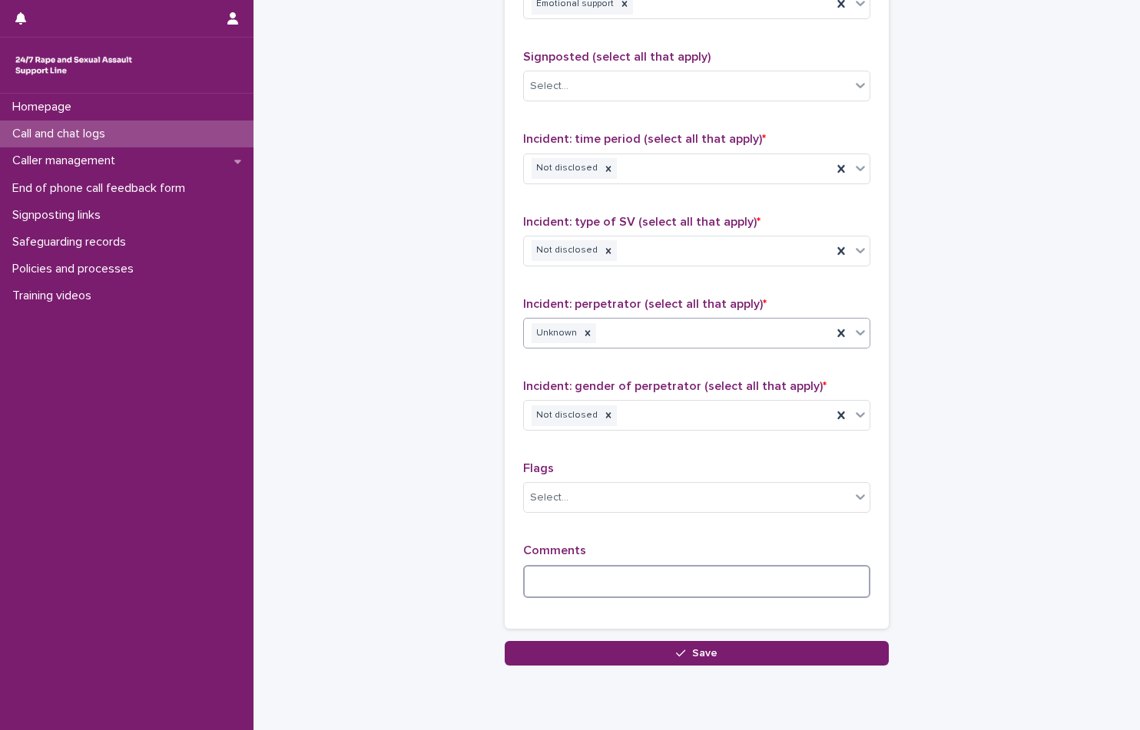
click at [640, 567] on textarea at bounding box center [696, 581] width 347 height 33
type textarea "*"
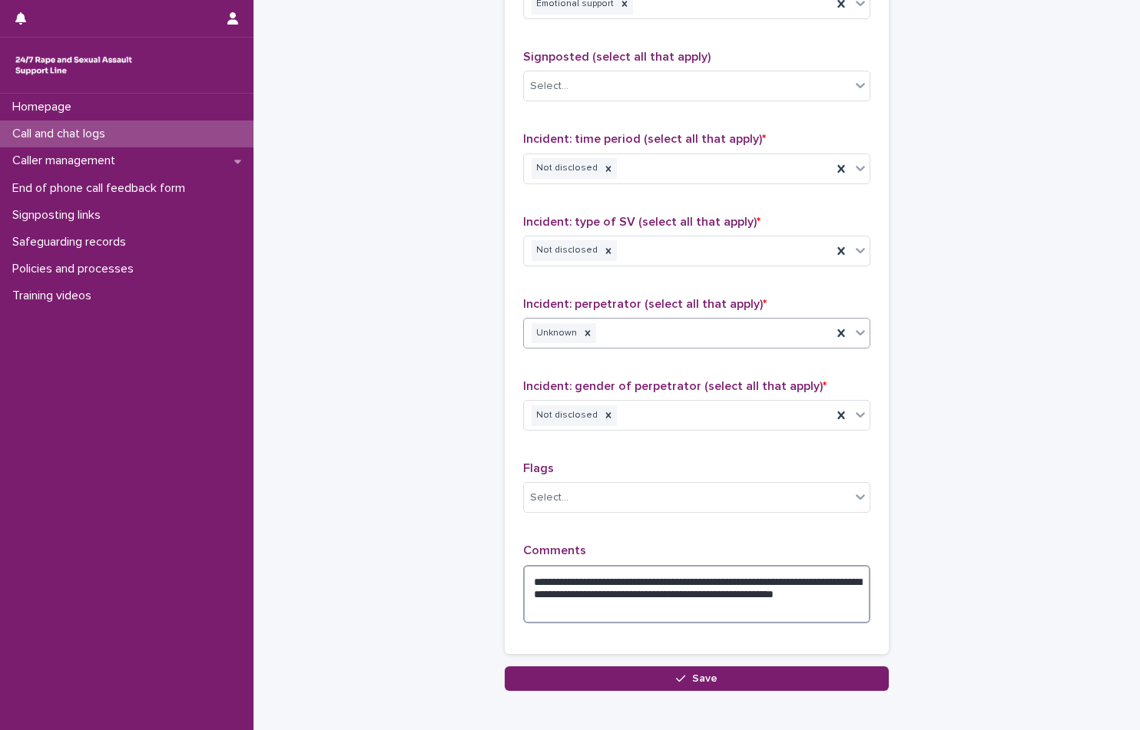
click at [586, 612] on textarea "**********" at bounding box center [696, 594] width 347 height 58
click at [617, 614] on textarea "**********" at bounding box center [696, 594] width 347 height 58
click at [764, 611] on textarea "**********" at bounding box center [696, 594] width 347 height 58
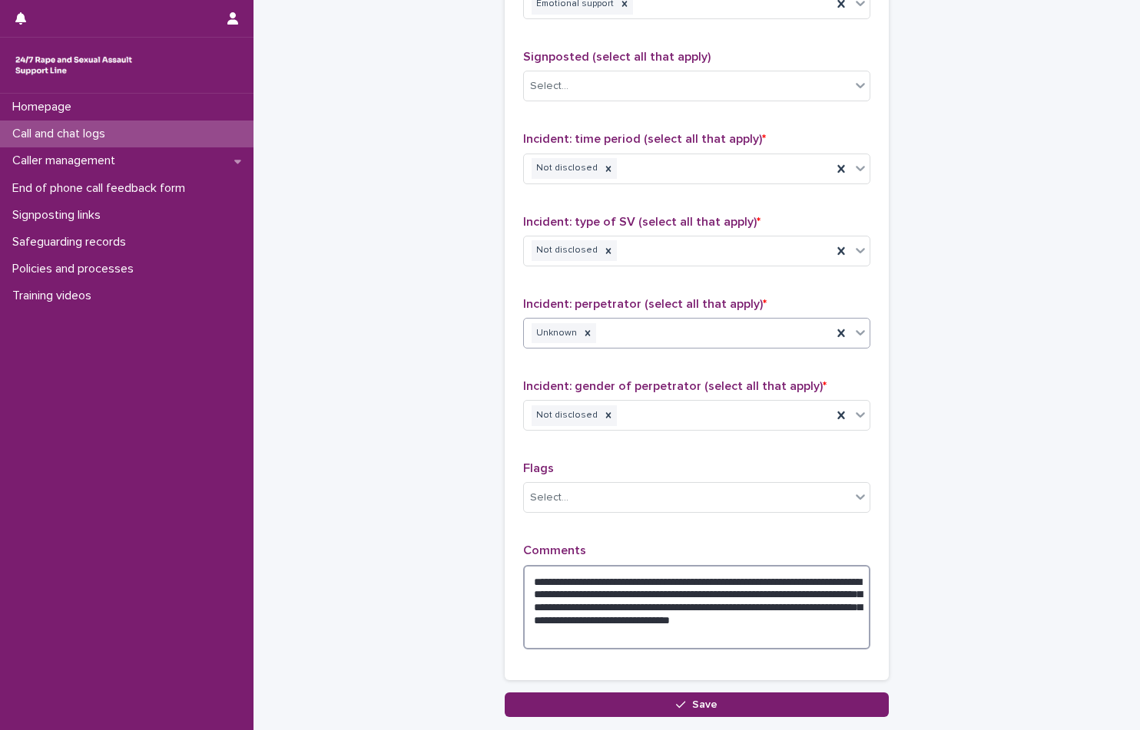
click at [614, 633] on textarea "**********" at bounding box center [696, 607] width 347 height 84
drag, startPoint x: 614, startPoint y: 633, endPoint x: 630, endPoint y: 634, distance: 15.4
click at [597, 647] on textarea "**********" at bounding box center [696, 607] width 347 height 84
click at [630, 634] on textarea "**********" at bounding box center [696, 607] width 347 height 84
click at [686, 645] on textarea "**********" at bounding box center [696, 607] width 347 height 84
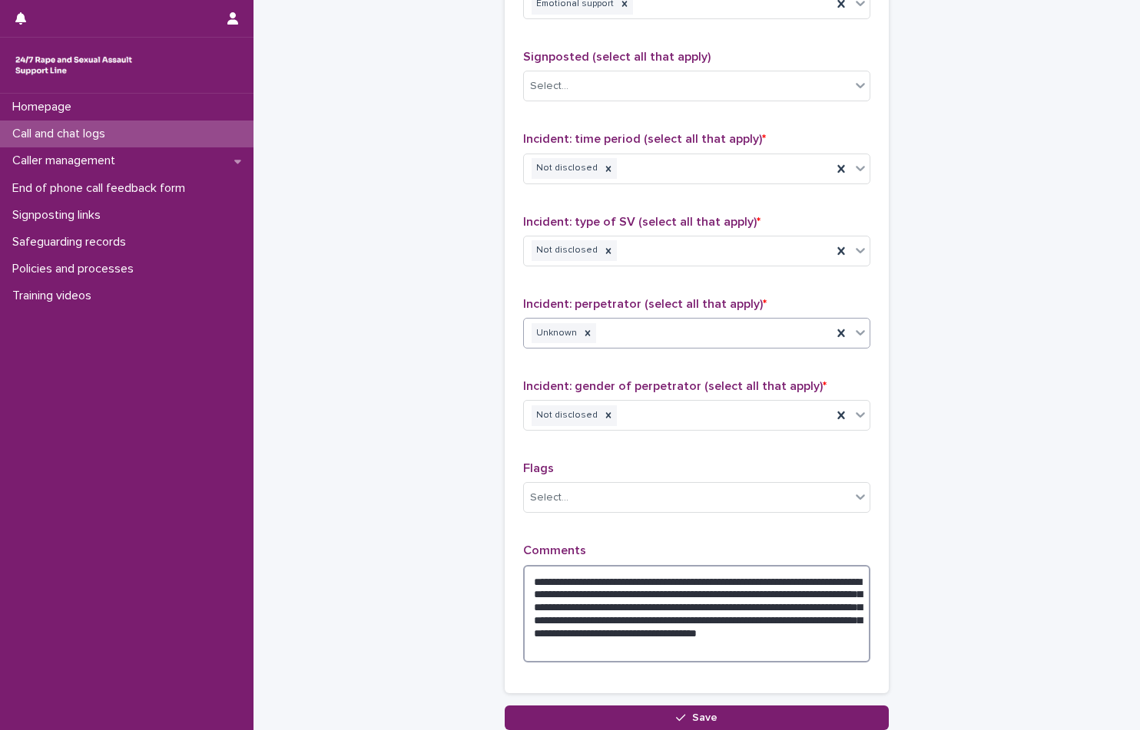
click at [728, 637] on textarea "**********" at bounding box center [696, 614] width 347 height 98
drag, startPoint x: 728, startPoint y: 637, endPoint x: 746, endPoint y: 638, distance: 18.4
click at [697, 624] on textarea "**********" at bounding box center [696, 614] width 347 height 98
click at [746, 634] on textarea "**********" at bounding box center [696, 614] width 347 height 98
click at [775, 632] on textarea "**********" at bounding box center [696, 614] width 347 height 98
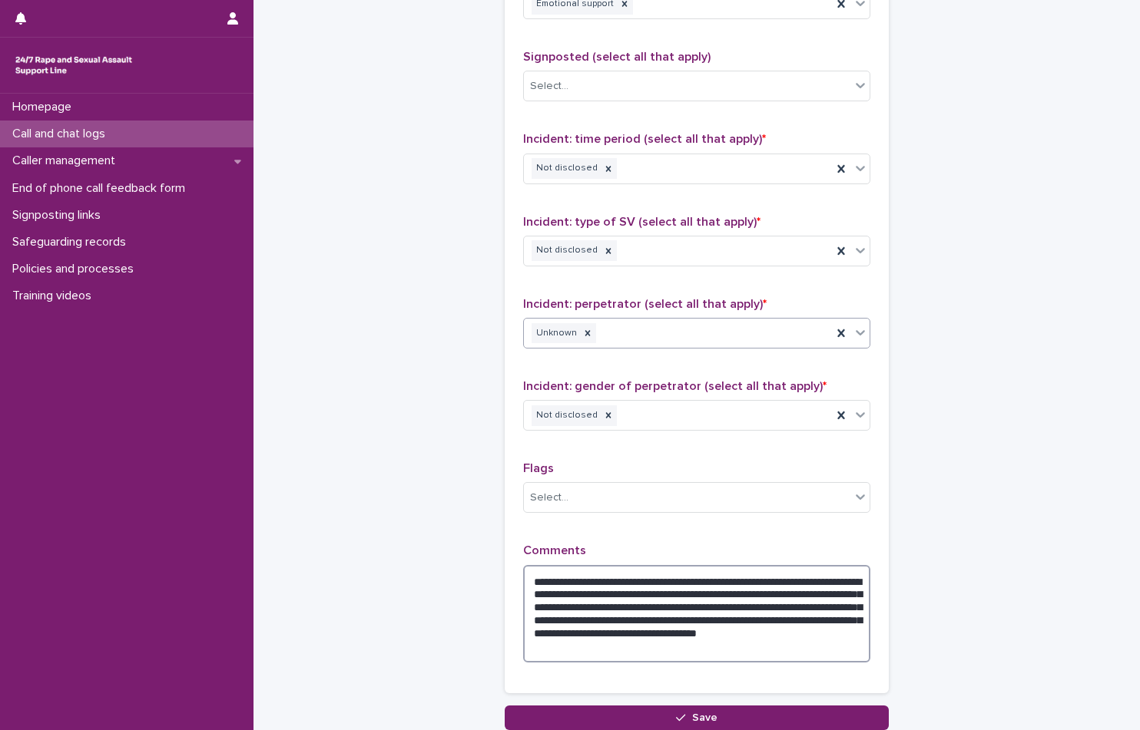
drag, startPoint x: 775, startPoint y: 632, endPoint x: 758, endPoint y: 634, distance: 17.0
click at [754, 634] on textarea "**********" at bounding box center [696, 614] width 347 height 98
click at [765, 634] on textarea "**********" at bounding box center [696, 614] width 347 height 98
click at [803, 648] on textarea "**********" at bounding box center [696, 614] width 347 height 98
click at [730, 637] on textarea "**********" at bounding box center [696, 614] width 347 height 98
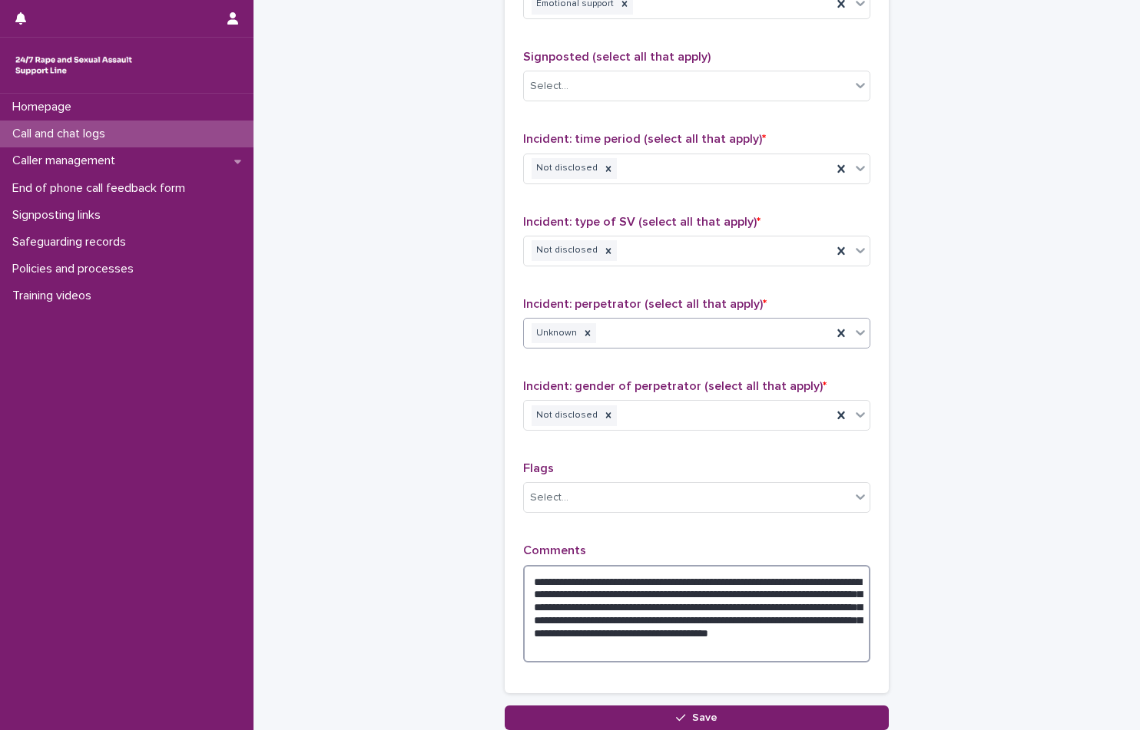
drag, startPoint x: 730, startPoint y: 637, endPoint x: 707, endPoint y: 621, distance: 28.8
click at [707, 621] on textarea "**********" at bounding box center [696, 614] width 347 height 98
drag, startPoint x: 748, startPoint y: 632, endPoint x: 726, endPoint y: 631, distance: 21.5
click at [726, 631] on textarea "**********" at bounding box center [696, 614] width 347 height 98
click at [773, 636] on textarea "**********" at bounding box center [696, 614] width 347 height 98
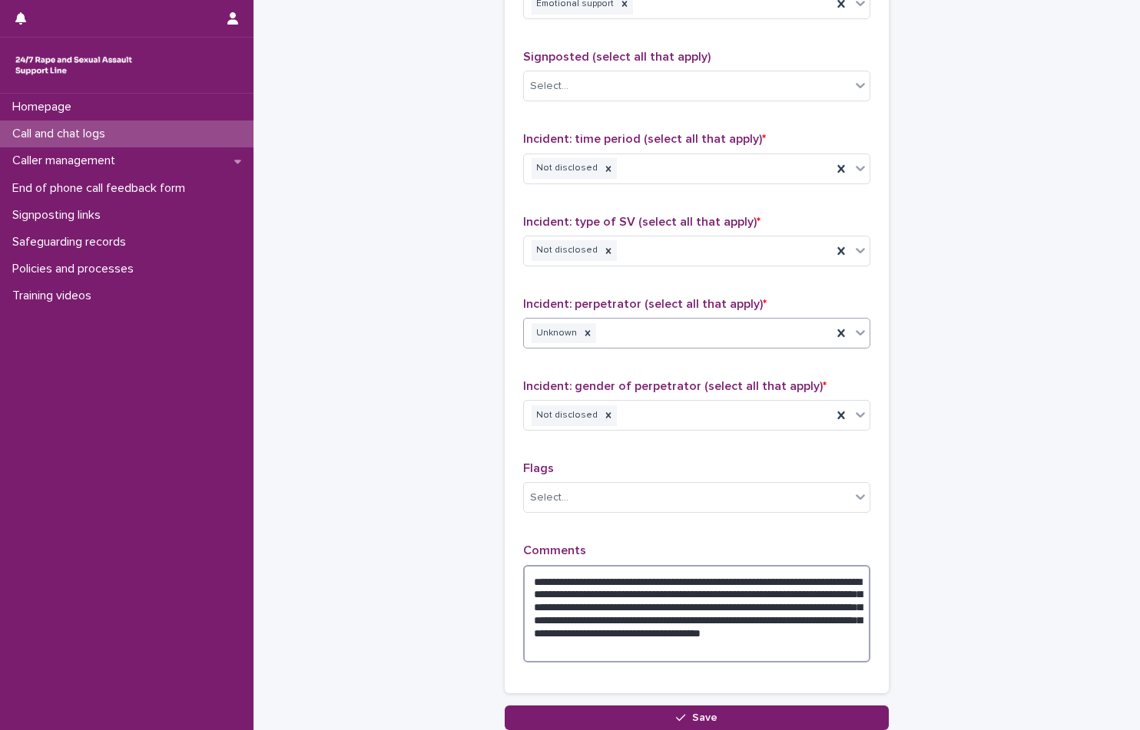
click at [800, 660] on textarea "**********" at bounding box center [696, 614] width 347 height 98
click at [749, 635] on textarea "**********" at bounding box center [696, 614] width 347 height 98
click at [736, 633] on textarea "**********" at bounding box center [696, 614] width 347 height 98
drag, startPoint x: 736, startPoint y: 633, endPoint x: 720, endPoint y: 604, distance: 33.3
click at [720, 604] on textarea "**********" at bounding box center [696, 614] width 347 height 98
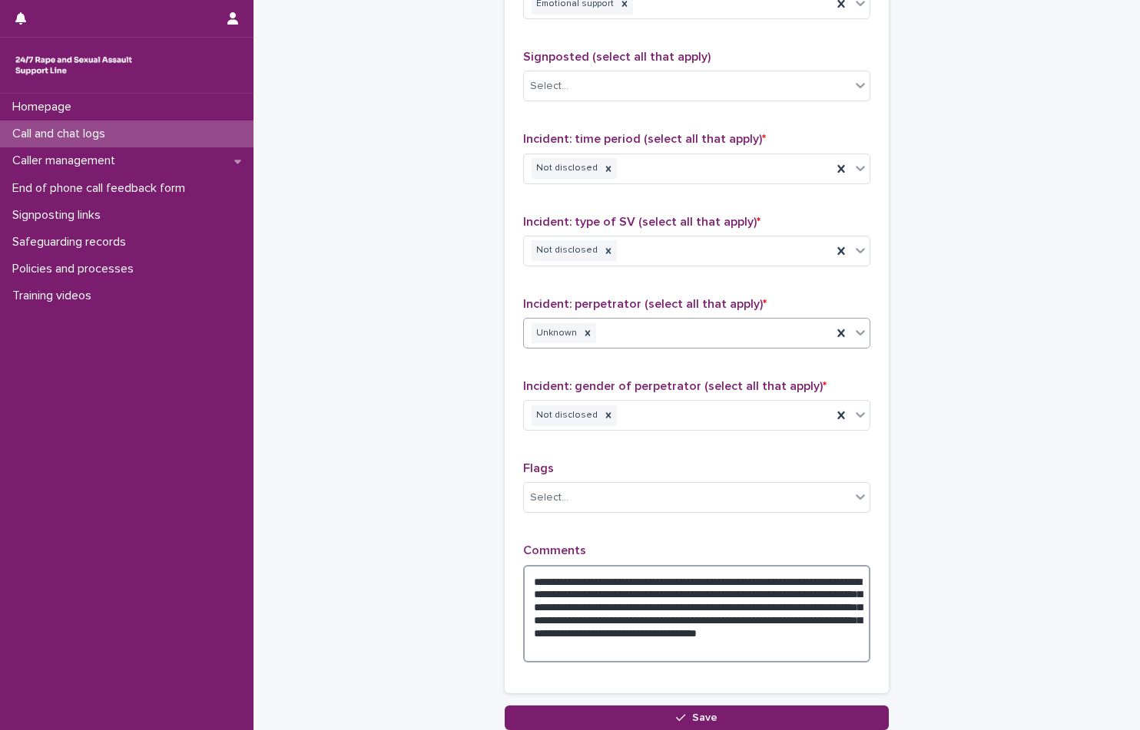
drag, startPoint x: 744, startPoint y: 637, endPoint x: 728, endPoint y: 633, distance: 16.6
click at [728, 633] on textarea "**********" at bounding box center [696, 614] width 347 height 98
click at [803, 624] on textarea "**********" at bounding box center [696, 614] width 347 height 98
click at [714, 633] on textarea "**********" at bounding box center [696, 614] width 347 height 98
click at [805, 652] on textarea "**********" at bounding box center [696, 614] width 347 height 98
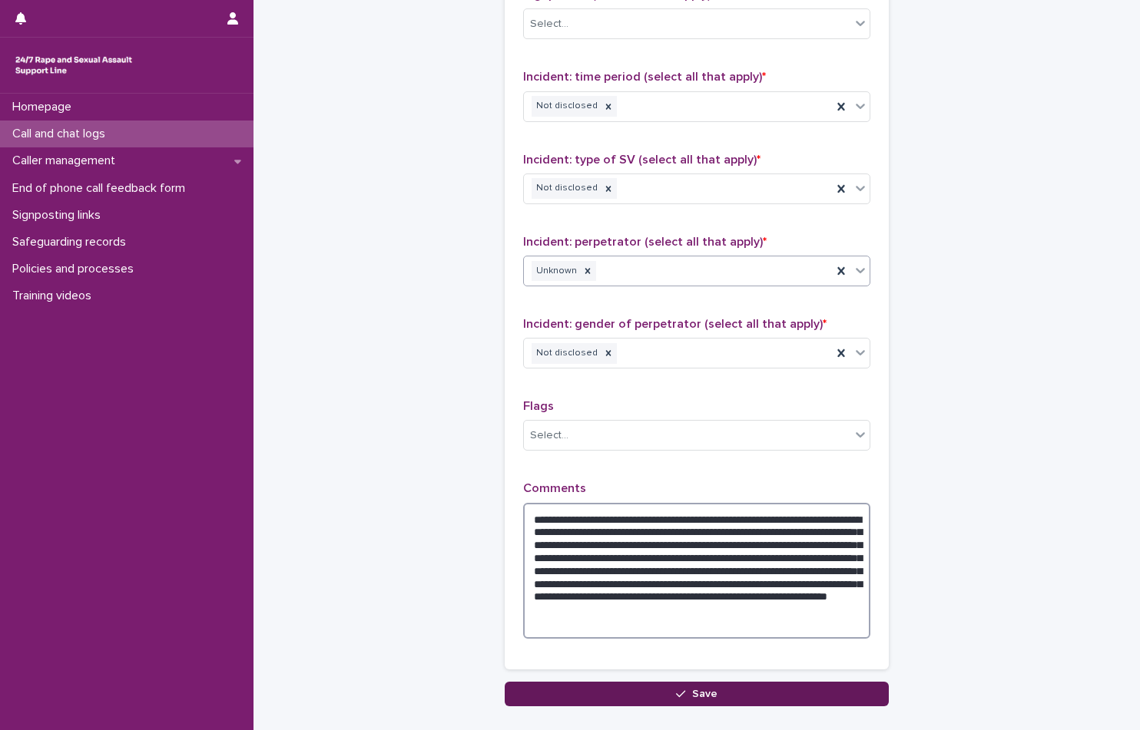
scroll to position [1157, 0]
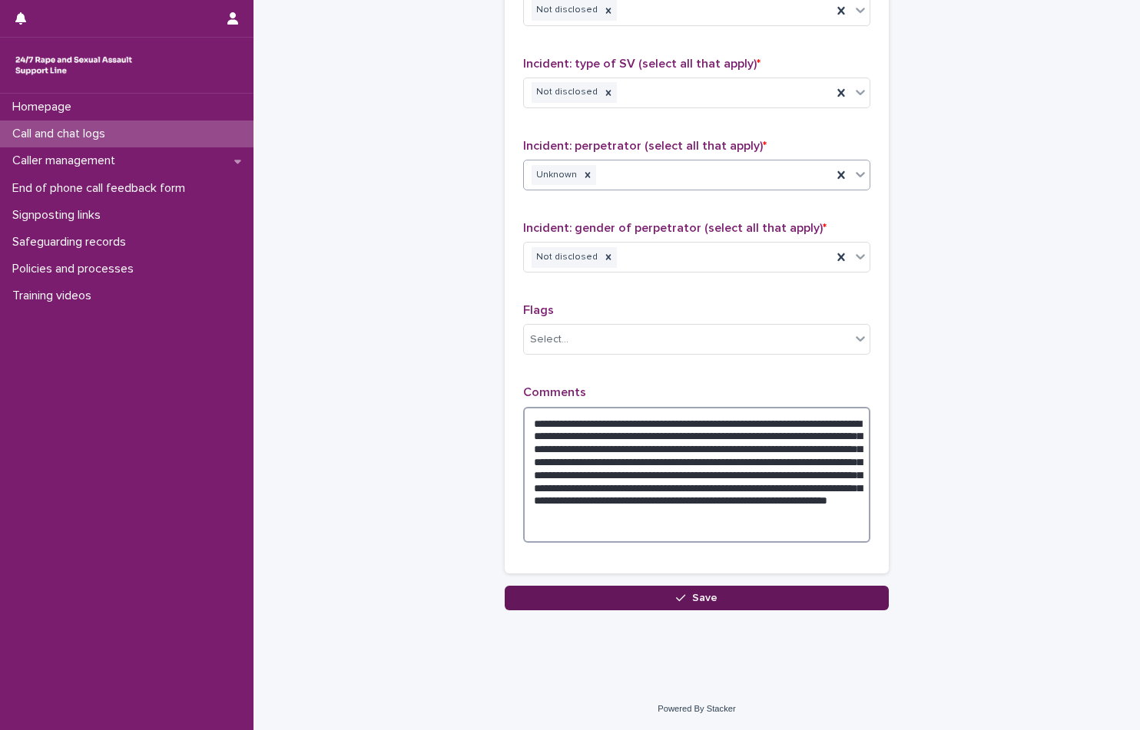
type textarea "**********"
click at [664, 609] on button "Save" at bounding box center [697, 598] width 384 height 25
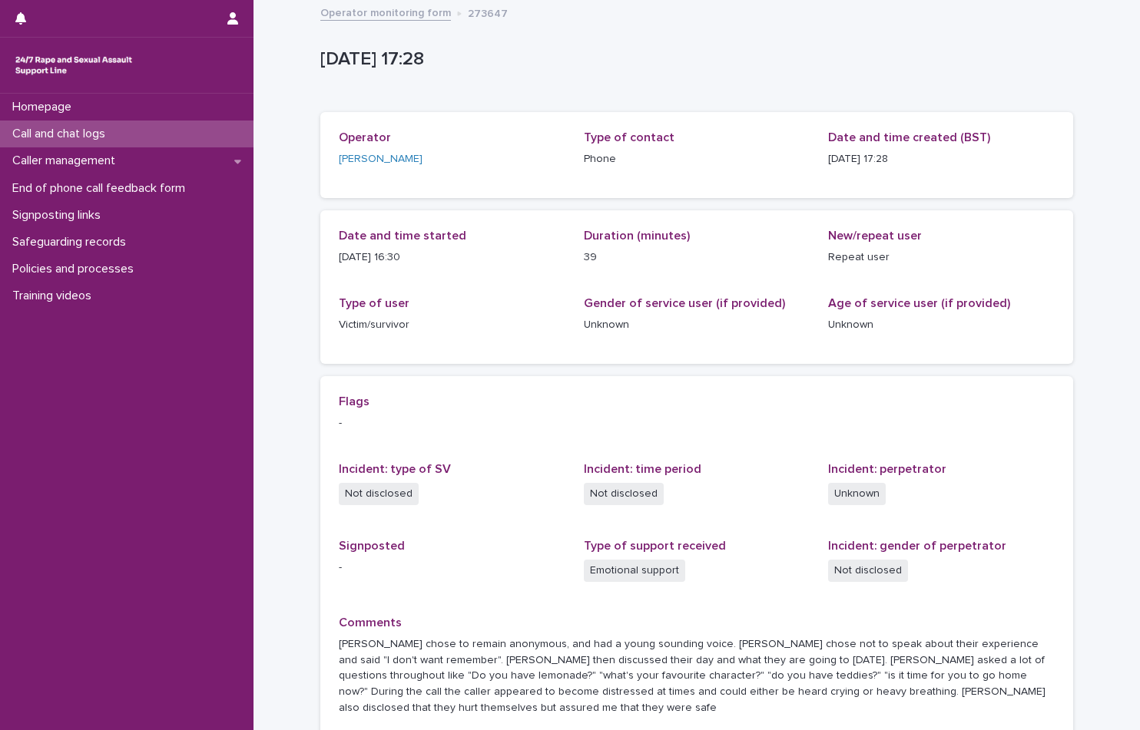
click at [413, 23] on div "Operator monitoring form 273647" at bounding box center [697, 14] width 768 height 22
click at [416, 15] on link "Operator monitoring form" at bounding box center [385, 12] width 131 height 18
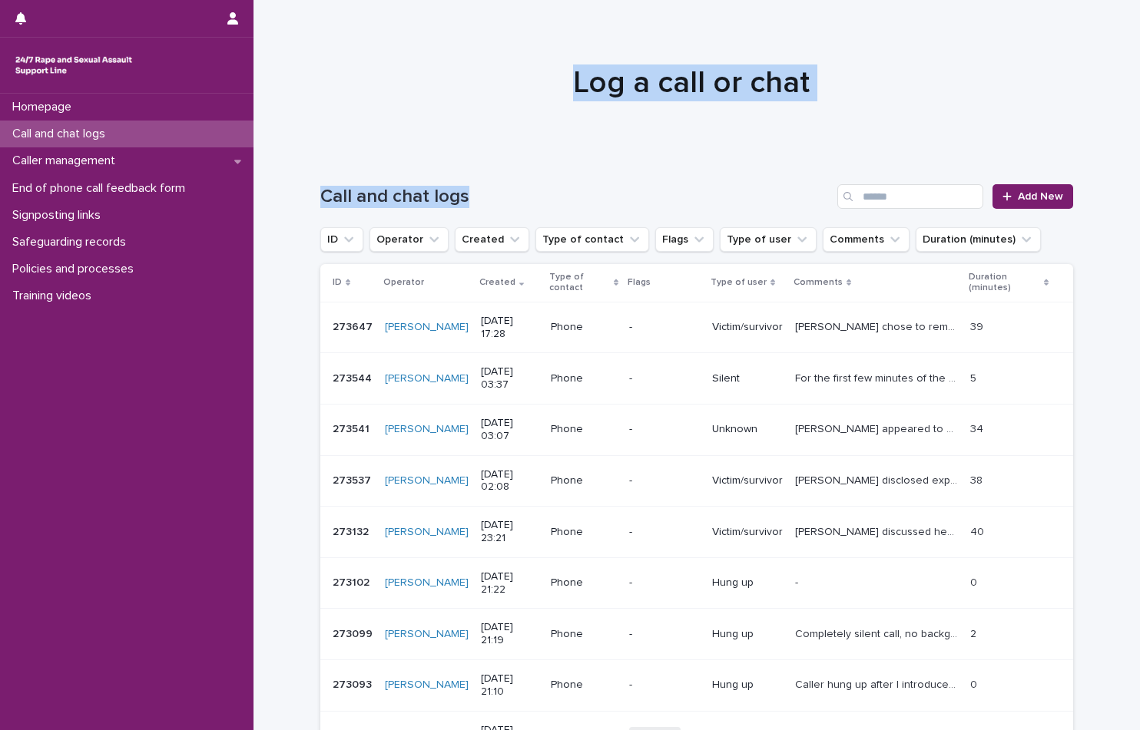
drag, startPoint x: 504, startPoint y: 153, endPoint x: 495, endPoint y: 161, distance: 12.5
click at [506, 161] on div "Homepage Call and chat logs Caller management End of phone call feedback form S…" at bounding box center [696, 494] width 886 height 988
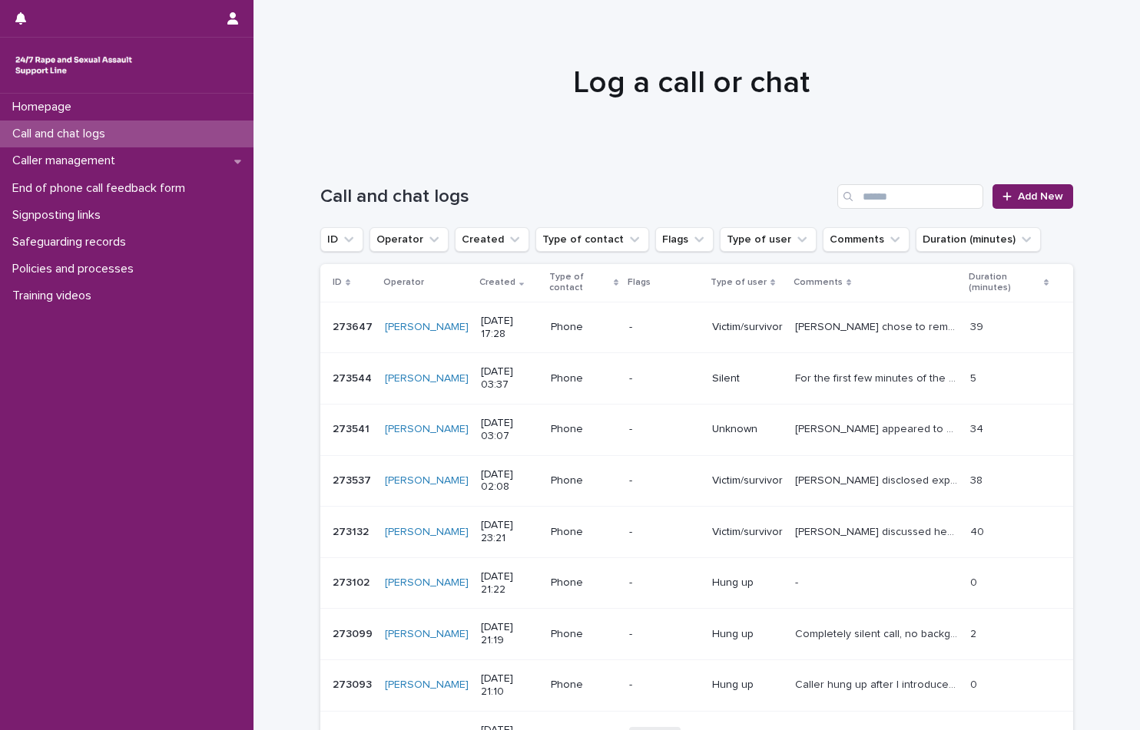
click at [346, 53] on div at bounding box center [690, 76] width 875 height 154
click at [1057, 199] on link "Add New" at bounding box center [1032, 196] width 81 height 25
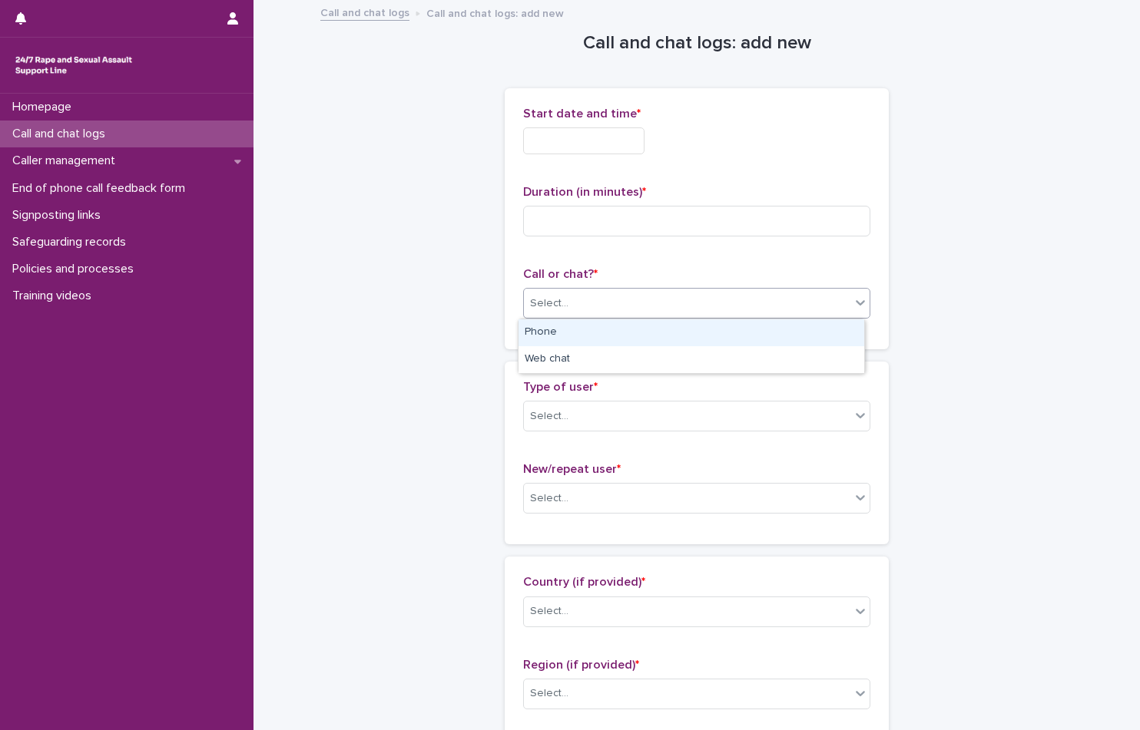
click at [726, 297] on div "Select..." at bounding box center [687, 303] width 326 height 25
click at [663, 323] on div "Phone" at bounding box center [691, 332] width 346 height 27
click at [584, 133] on input "text" at bounding box center [583, 140] width 121 height 27
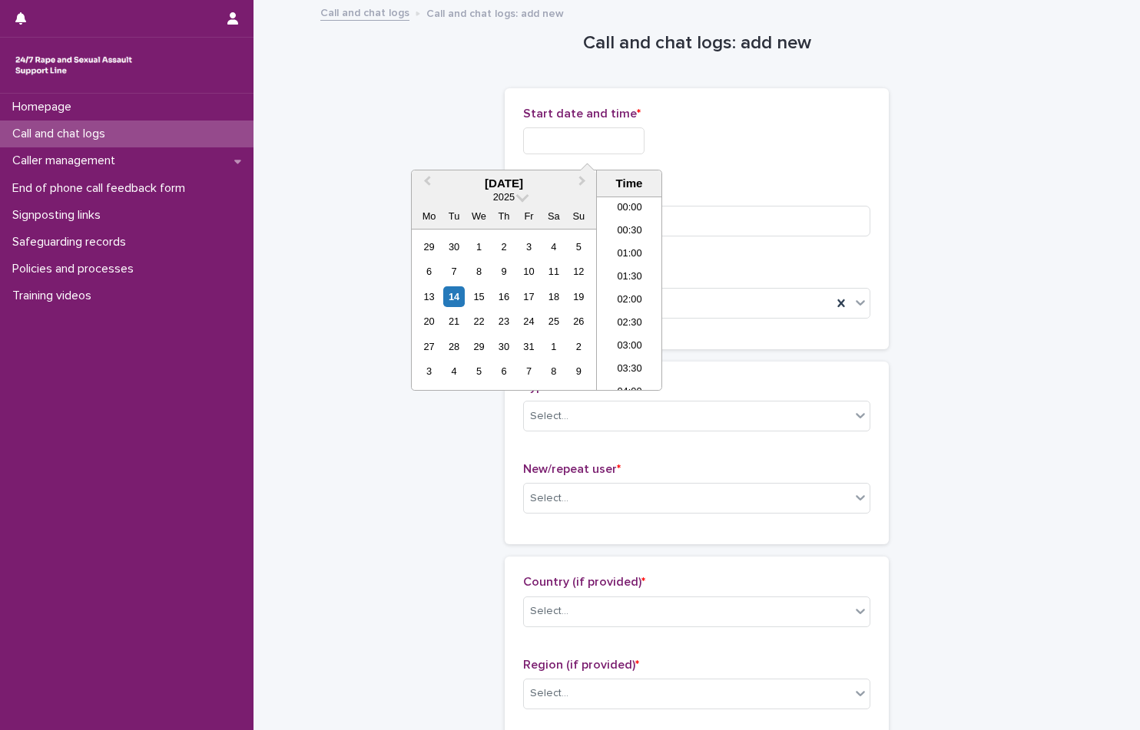
scroll to position [722, 0]
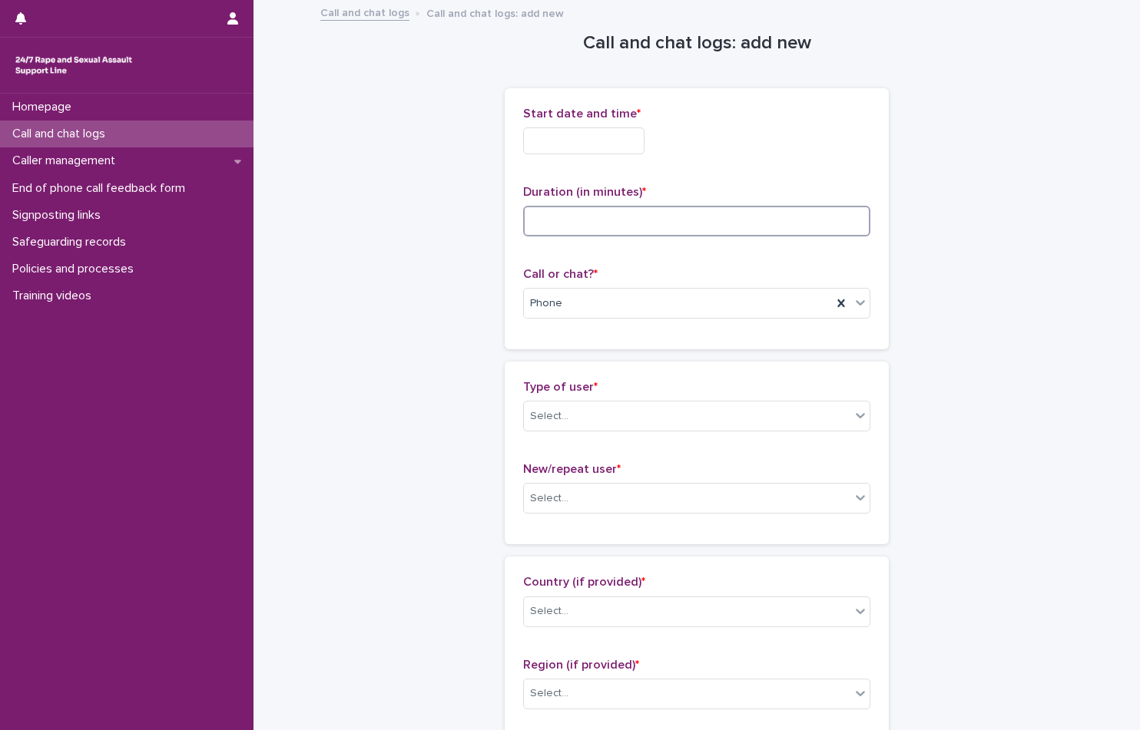
click at [594, 234] on input at bounding box center [696, 221] width 347 height 31
click at [571, 211] on input at bounding box center [696, 221] width 347 height 31
type input "*"
click at [585, 161] on div "Start date and time *" at bounding box center [696, 137] width 347 height 60
click at [585, 158] on div "Start date and time *" at bounding box center [696, 137] width 347 height 60
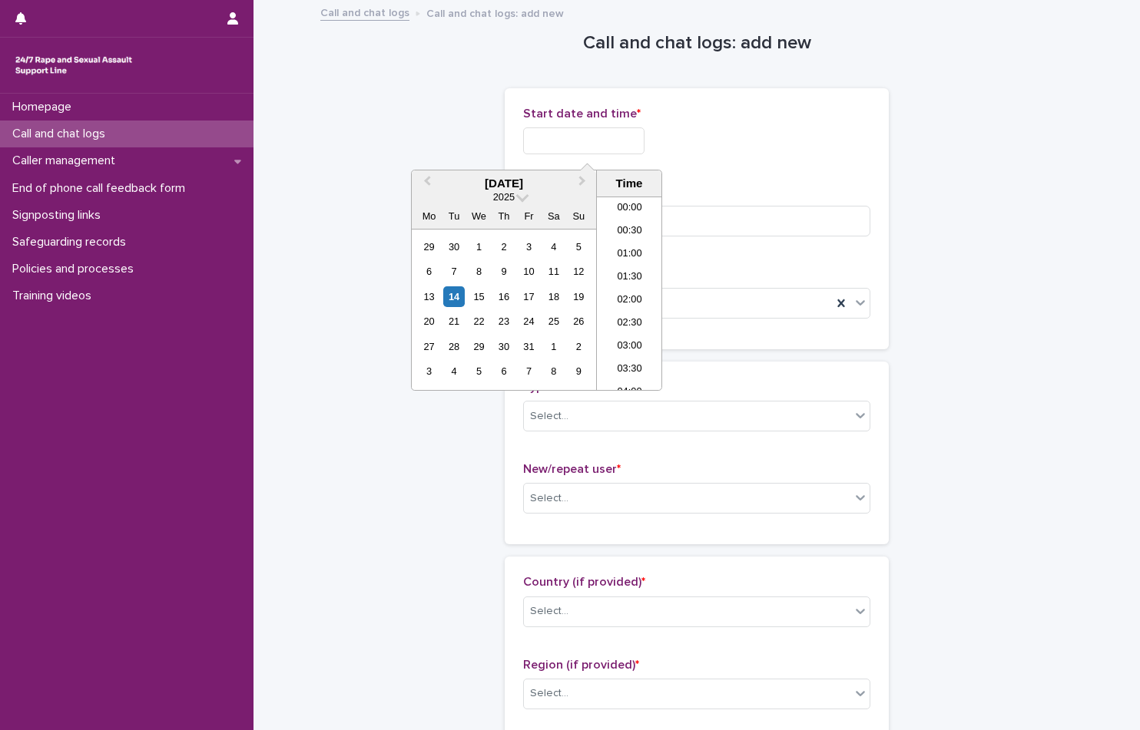
click at [638, 131] on input "text" at bounding box center [583, 140] width 121 height 27
click at [630, 293] on li "17:30" at bounding box center [629, 293] width 65 height 23
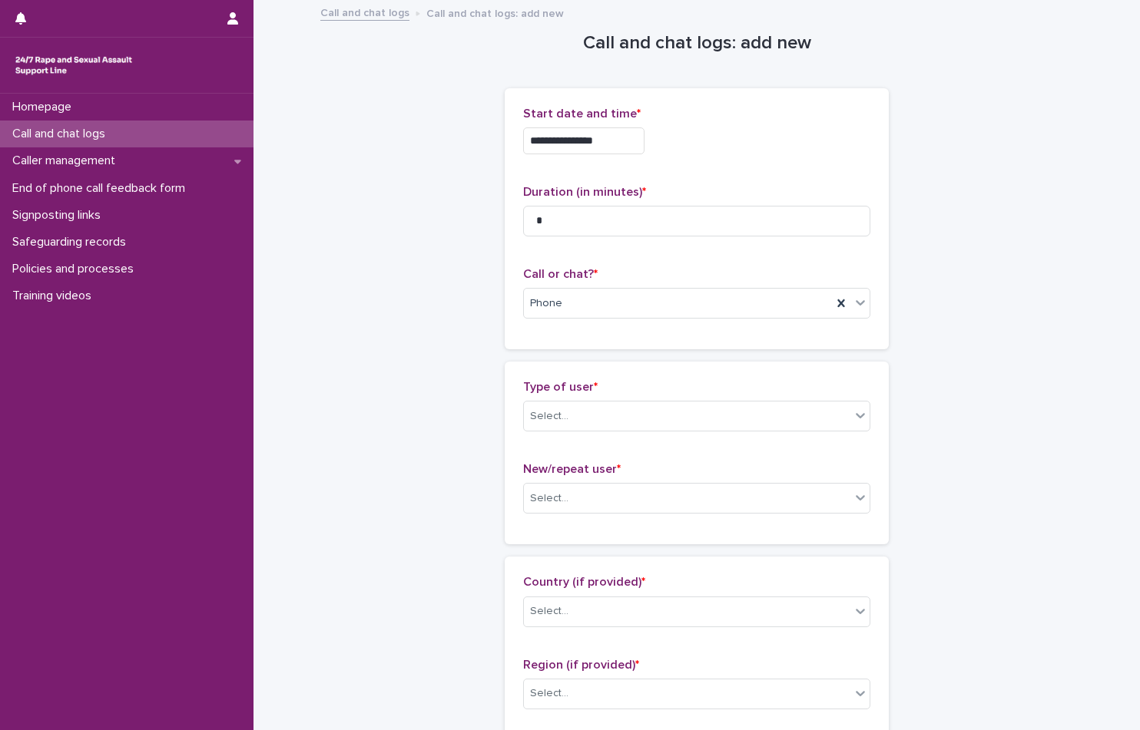
click at [604, 138] on input "**********" at bounding box center [583, 140] width 121 height 27
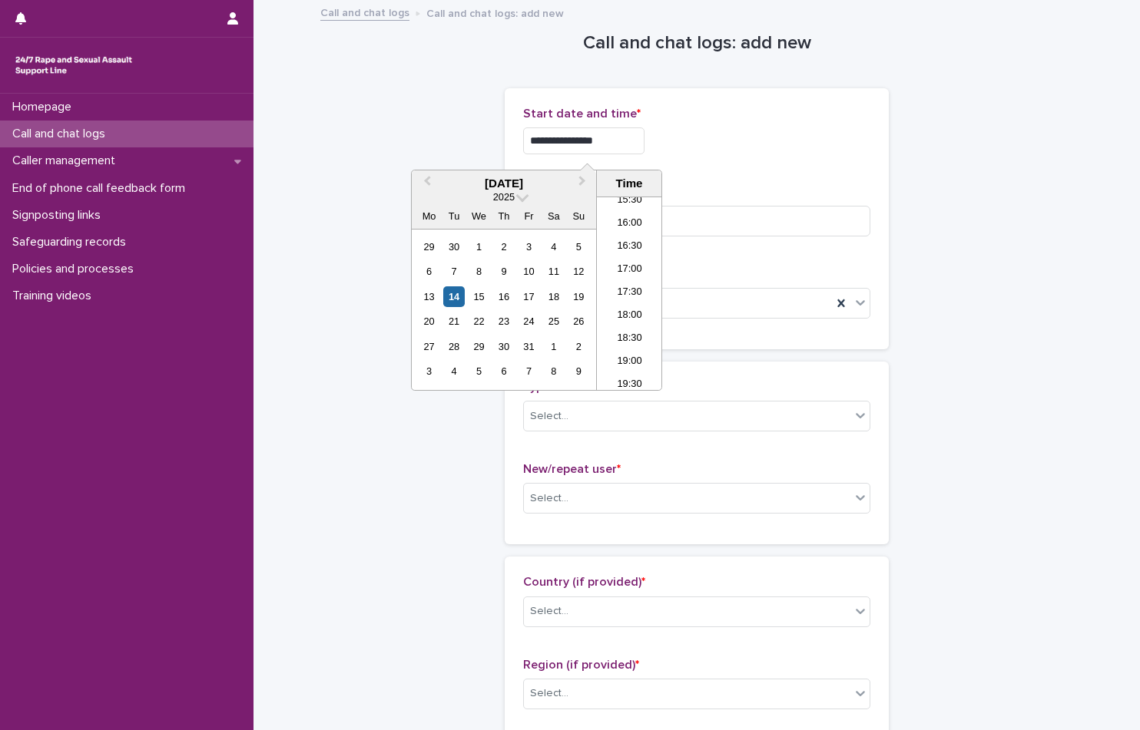
type input "**********"
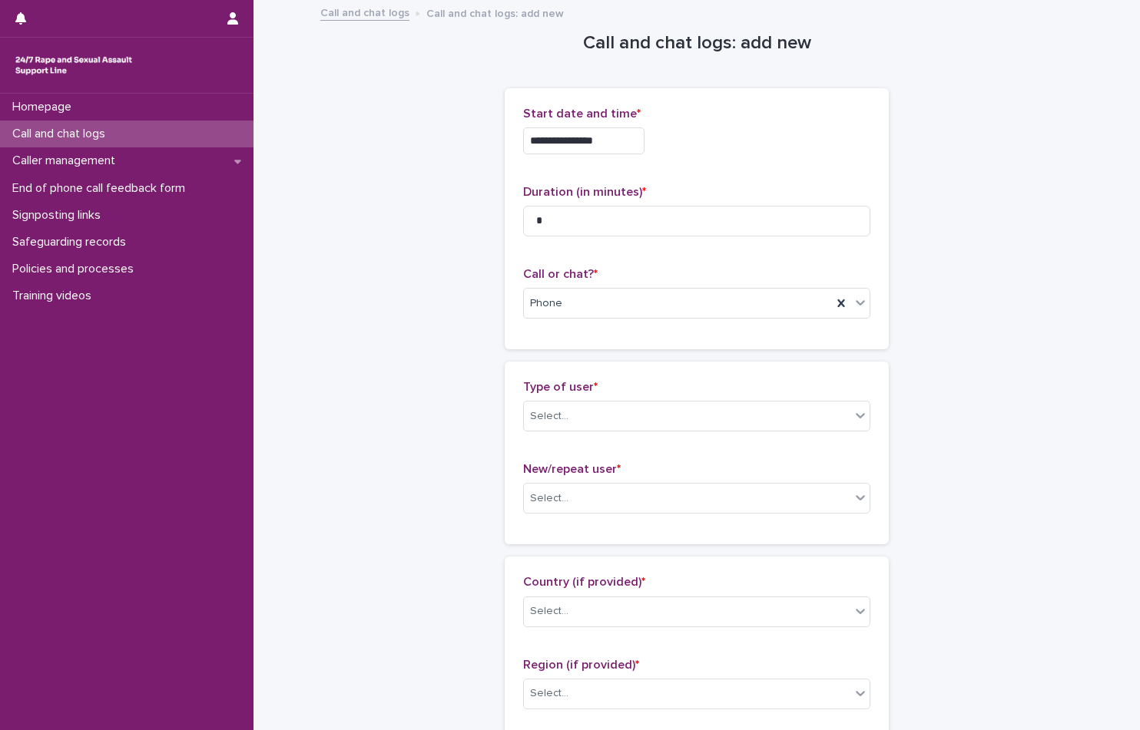
click at [713, 101] on div "**********" at bounding box center [697, 218] width 384 height 261
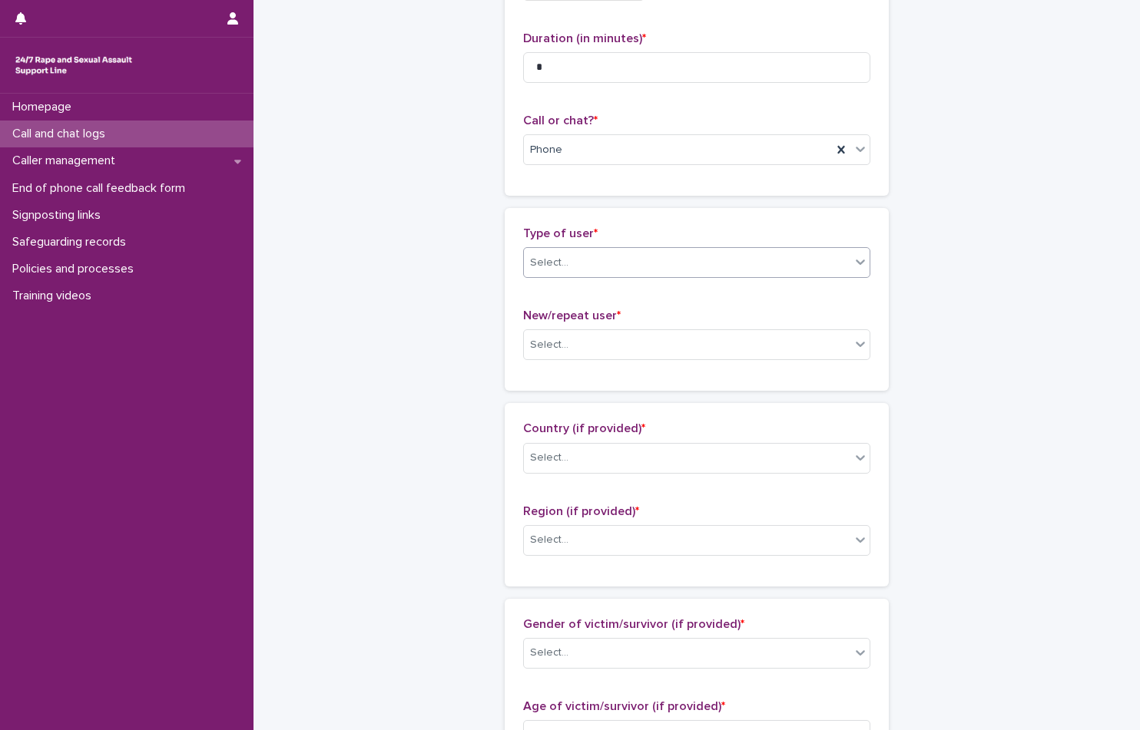
click at [645, 250] on div "Select..." at bounding box center [687, 262] width 326 height 25
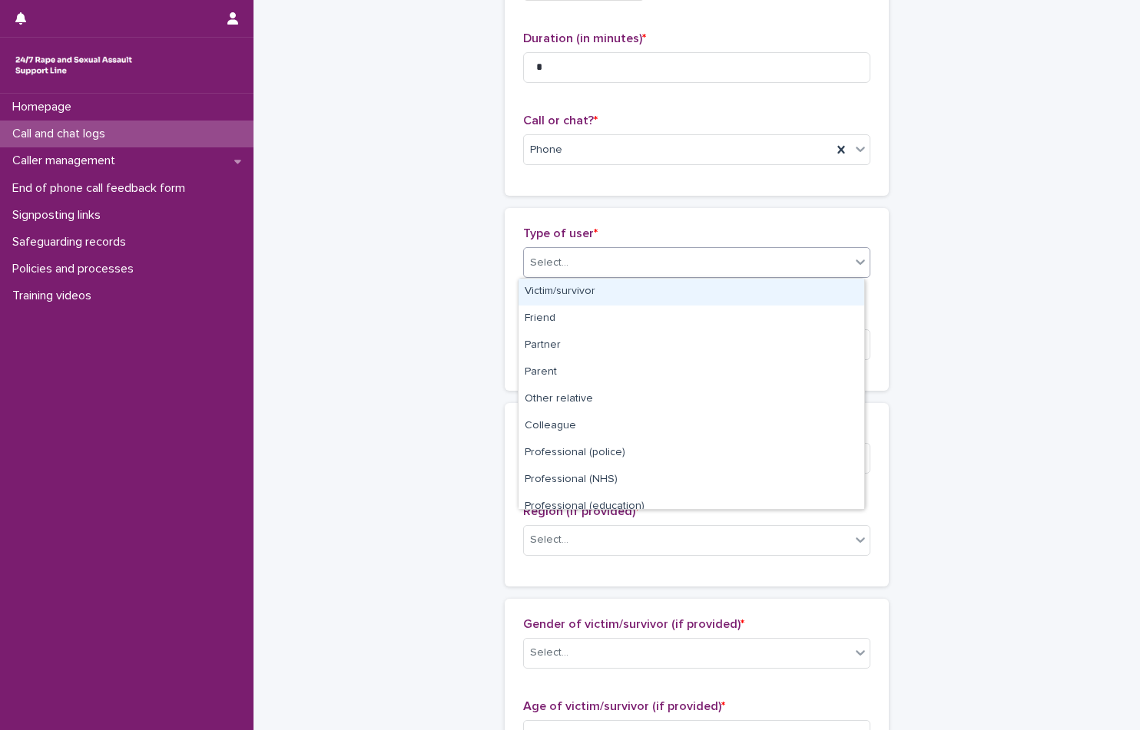
click at [656, 303] on div "Victim/survivor" at bounding box center [691, 292] width 346 height 27
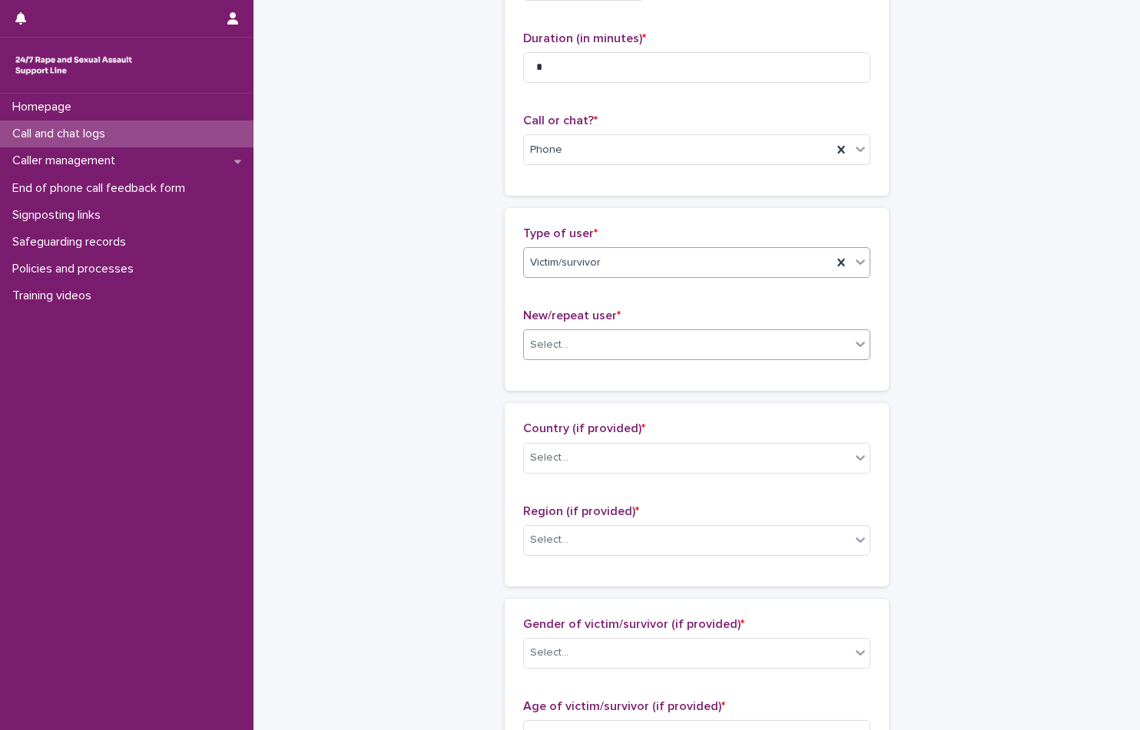
click at [659, 339] on div "Select..." at bounding box center [687, 345] width 326 height 25
click at [655, 405] on div "New user" at bounding box center [691, 401] width 346 height 27
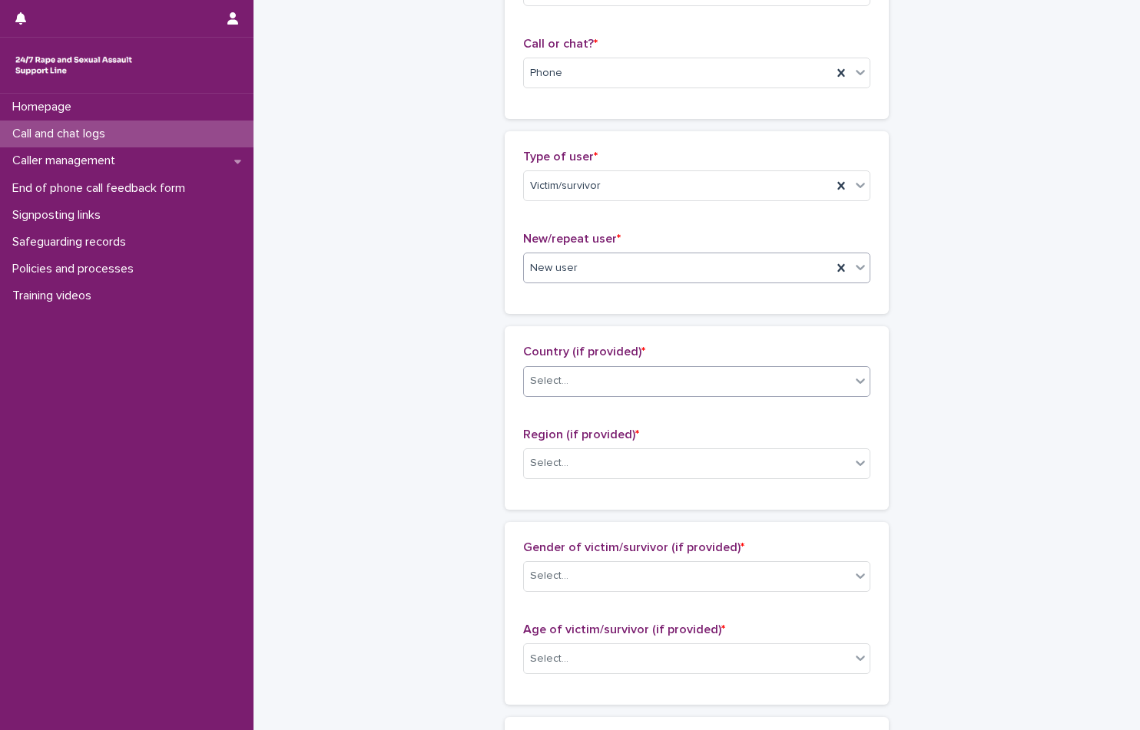
click at [663, 382] on div "Select..." at bounding box center [687, 381] width 326 height 25
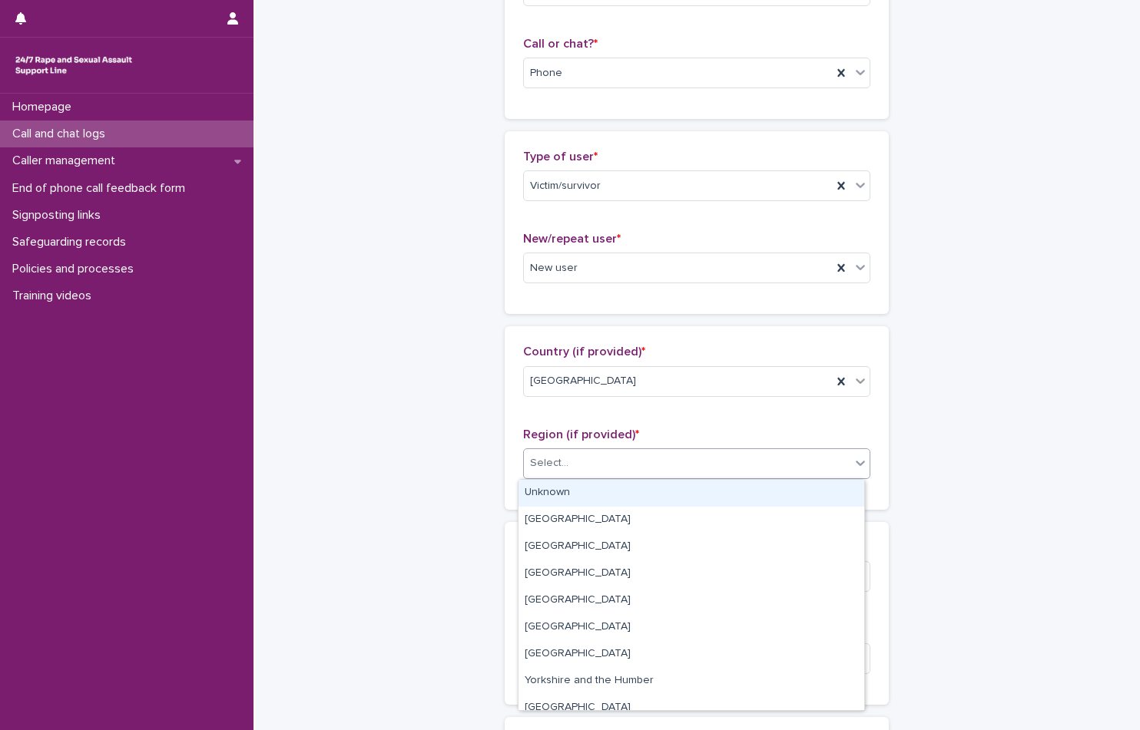
click at [722, 468] on div "Select..." at bounding box center [687, 463] width 326 height 25
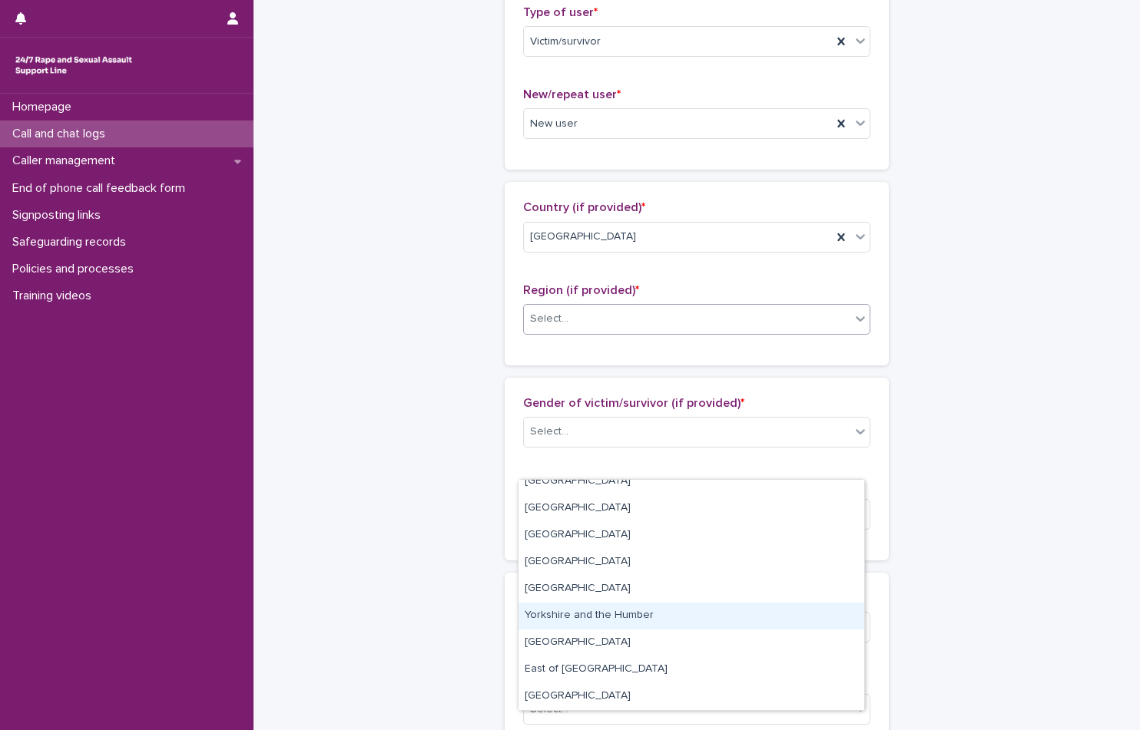
scroll to position [384, 0]
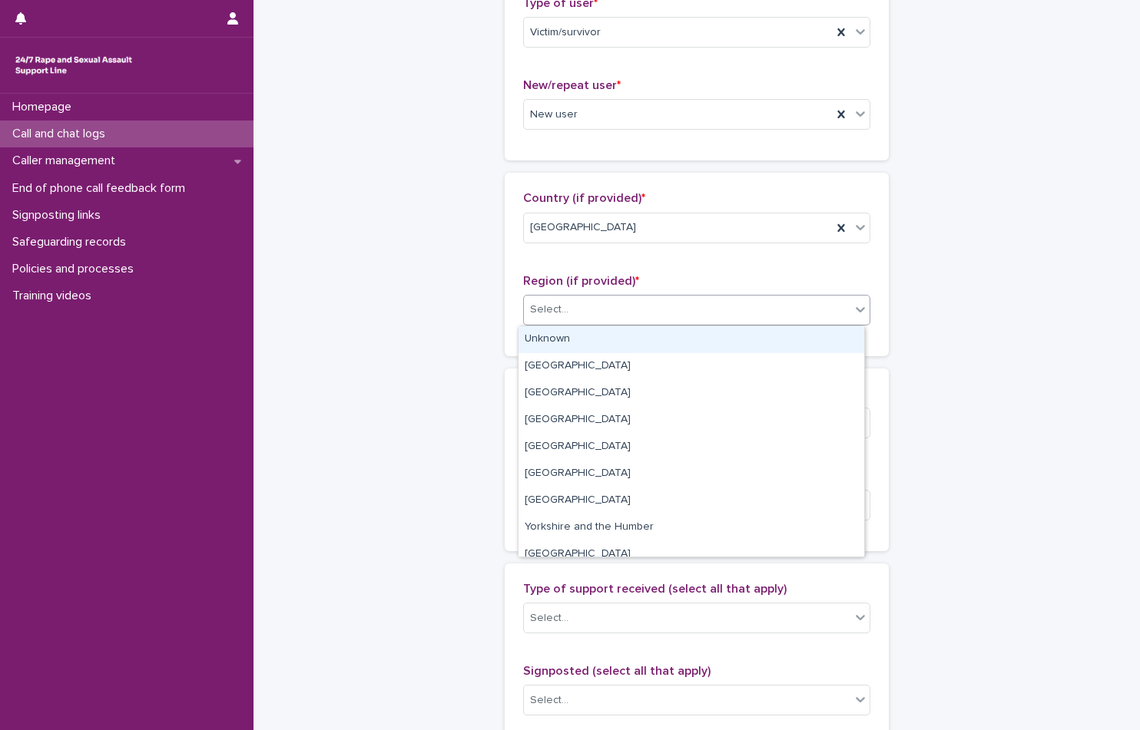
click at [658, 312] on div "Select..." at bounding box center [687, 309] width 326 height 25
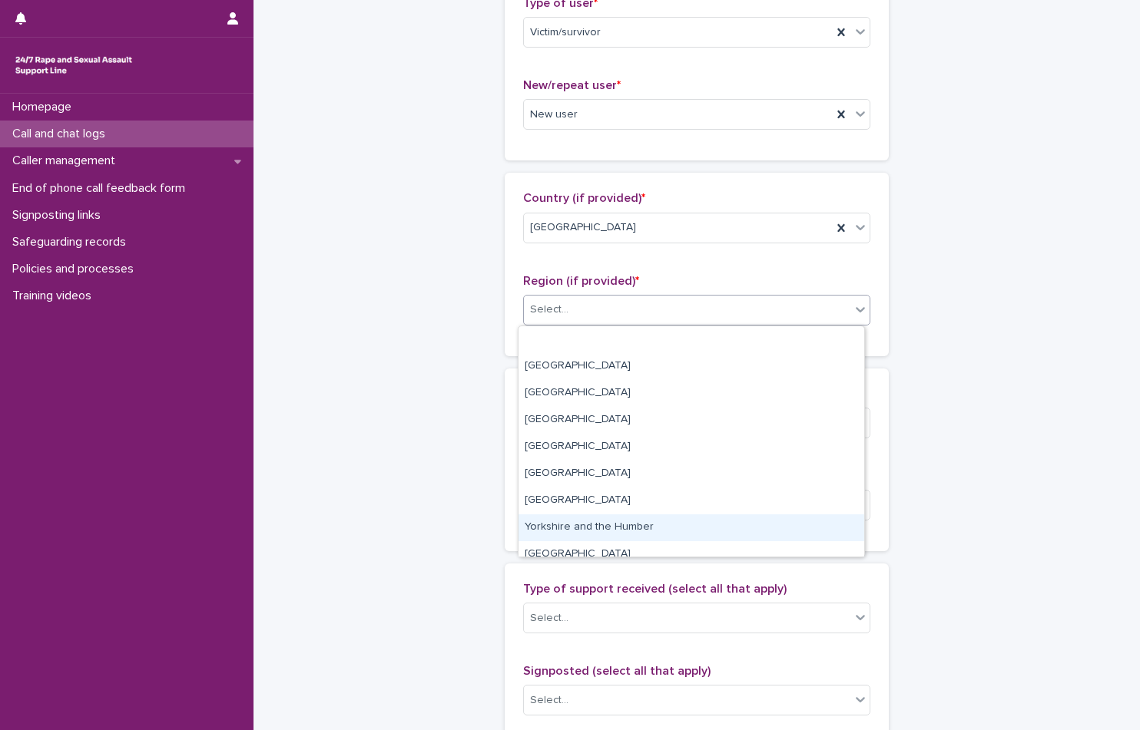
scroll to position [65, 0]
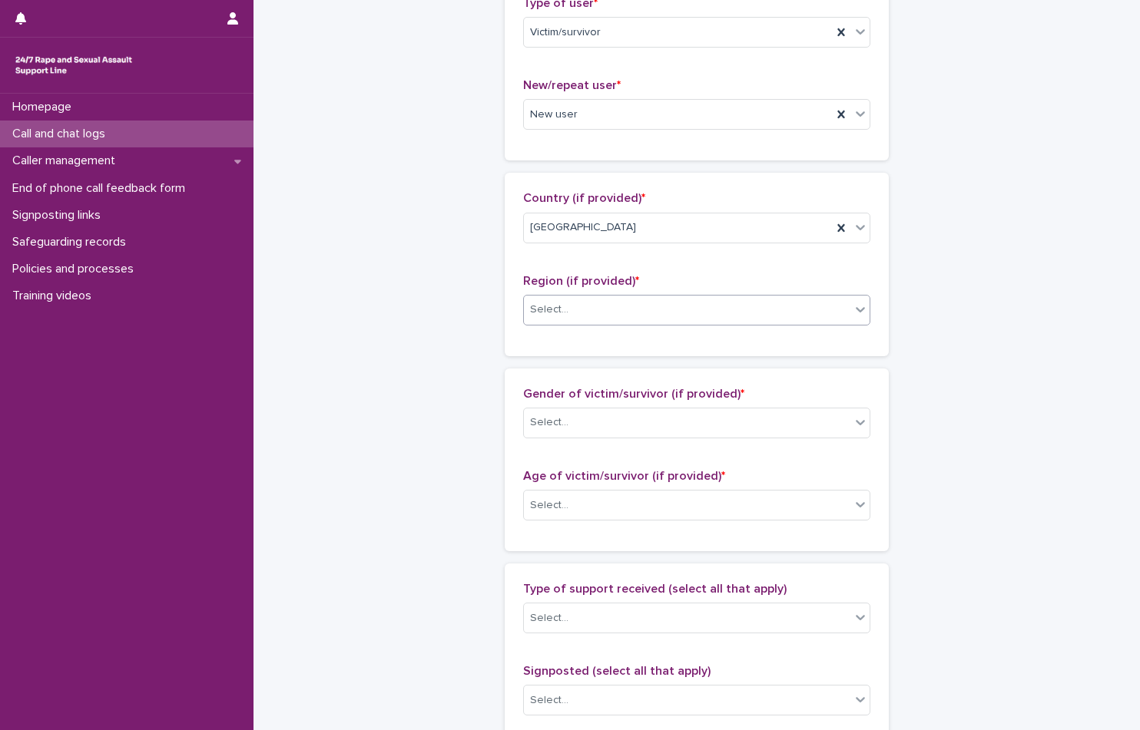
click at [598, 306] on div "Select..." at bounding box center [687, 309] width 326 height 25
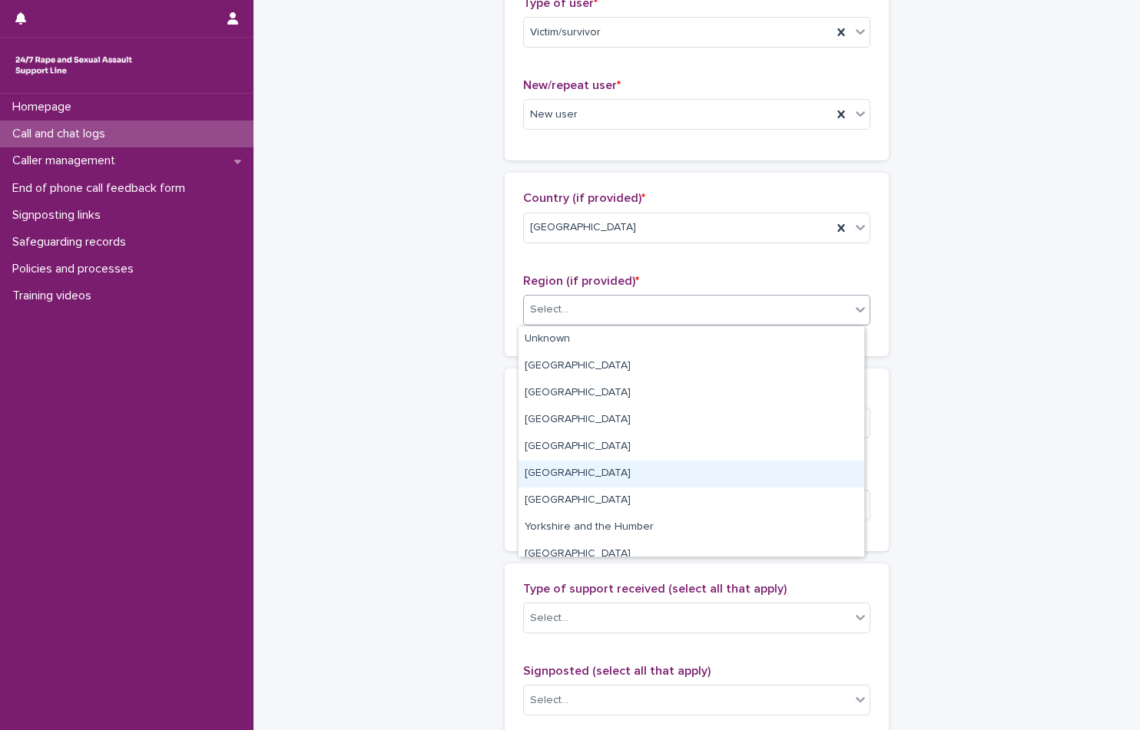
click at [657, 482] on div "North West" at bounding box center [691, 474] width 346 height 27
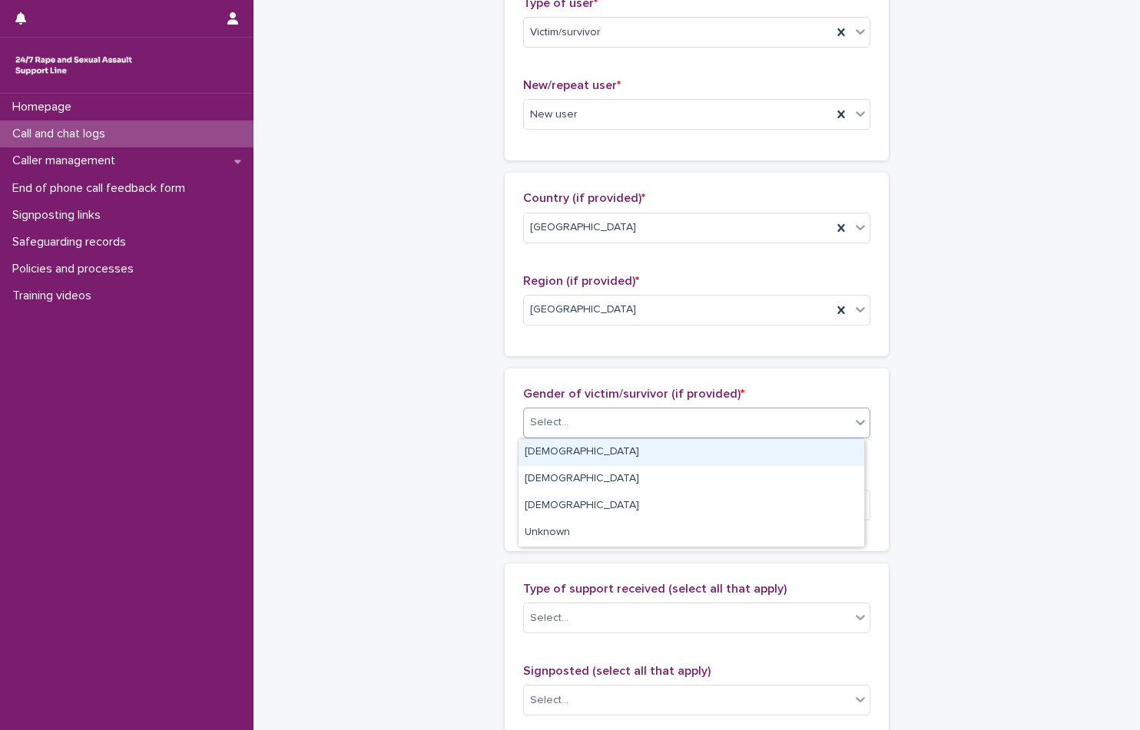
click at [656, 419] on div "Select..." at bounding box center [687, 422] width 326 height 25
click at [670, 459] on div "Female" at bounding box center [691, 452] width 346 height 27
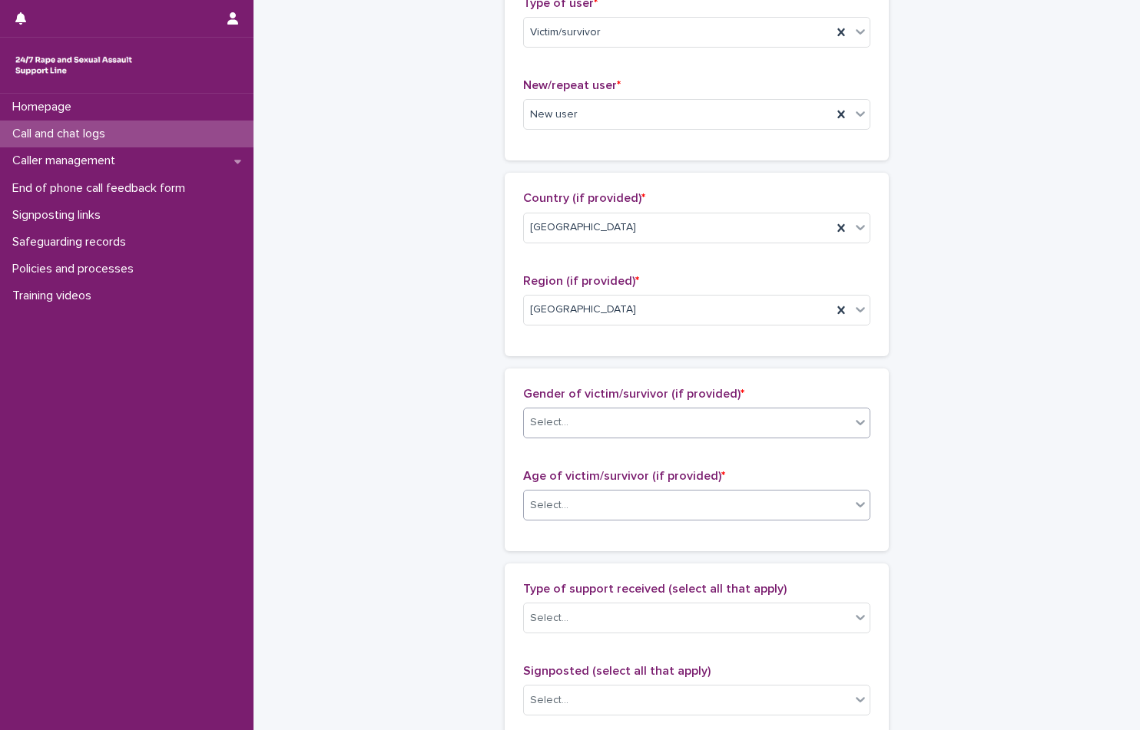
click at [677, 518] on div "Select..." at bounding box center [696, 505] width 347 height 31
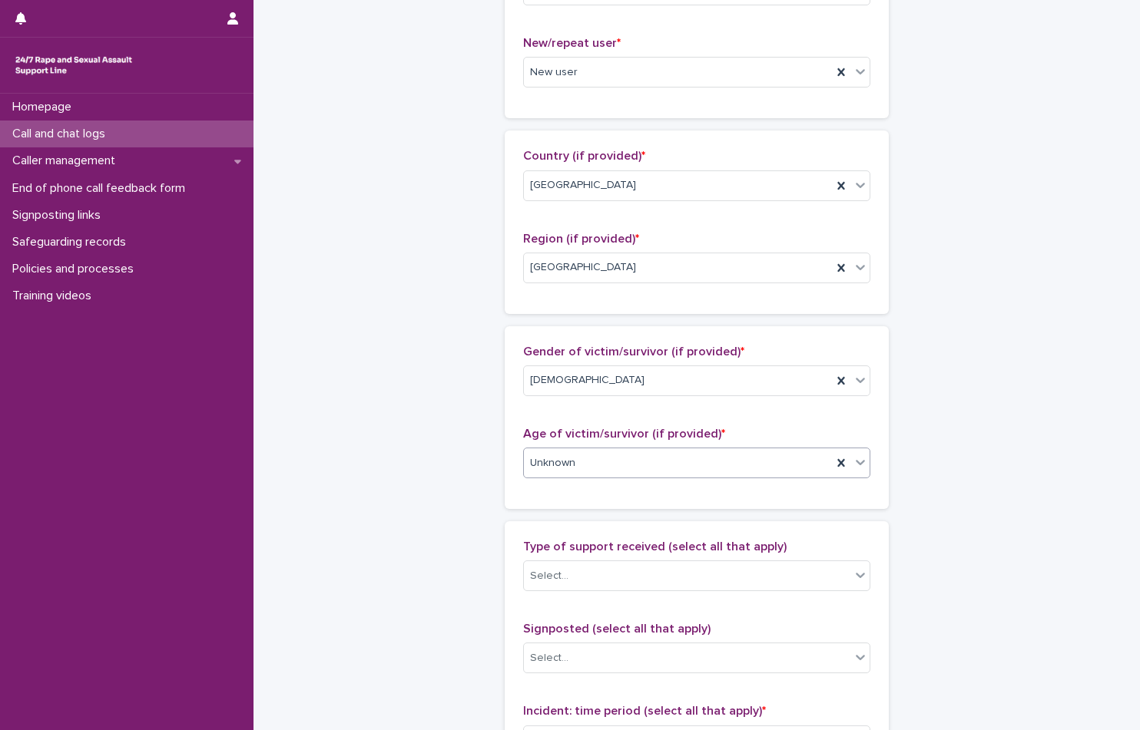
scroll to position [538, 0]
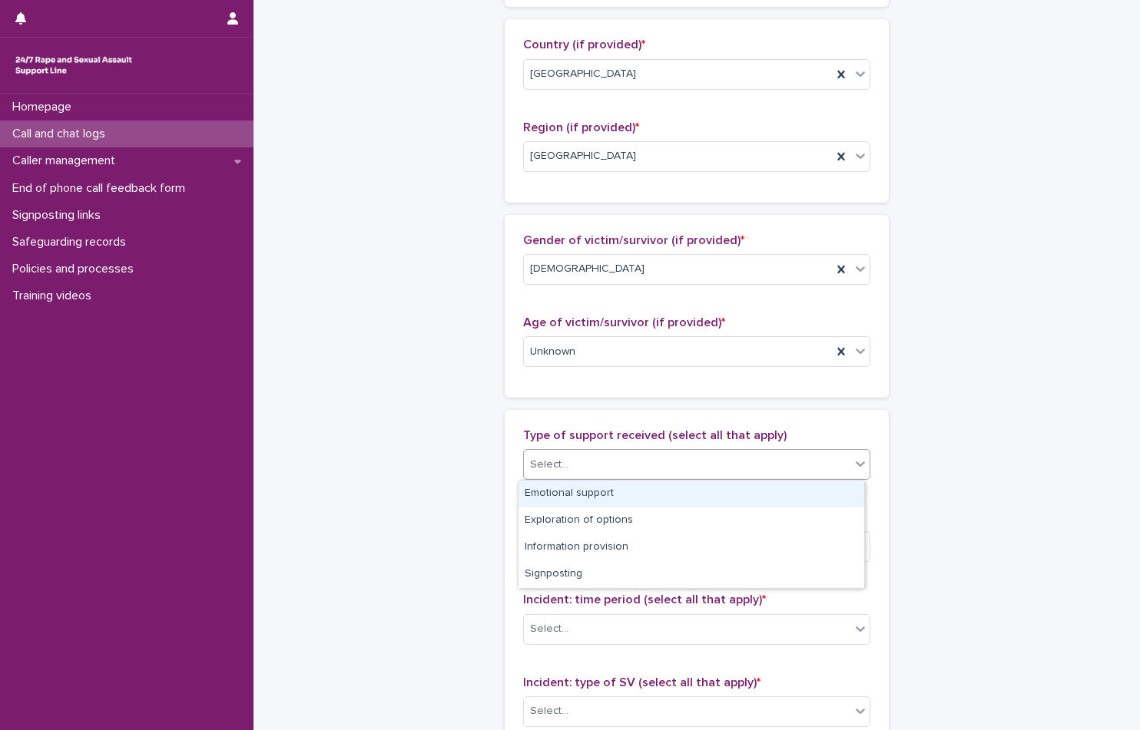
click at [680, 453] on div "Select..." at bounding box center [687, 464] width 326 height 25
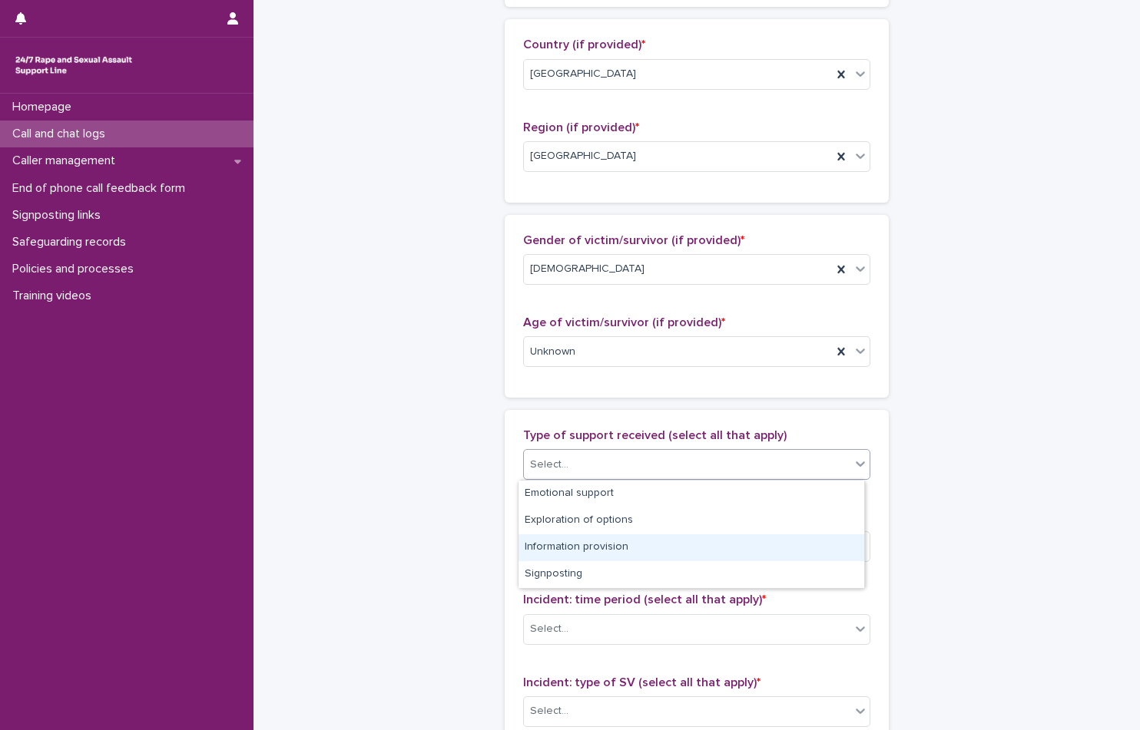
click at [674, 551] on div "Information provision" at bounding box center [691, 547] width 346 height 27
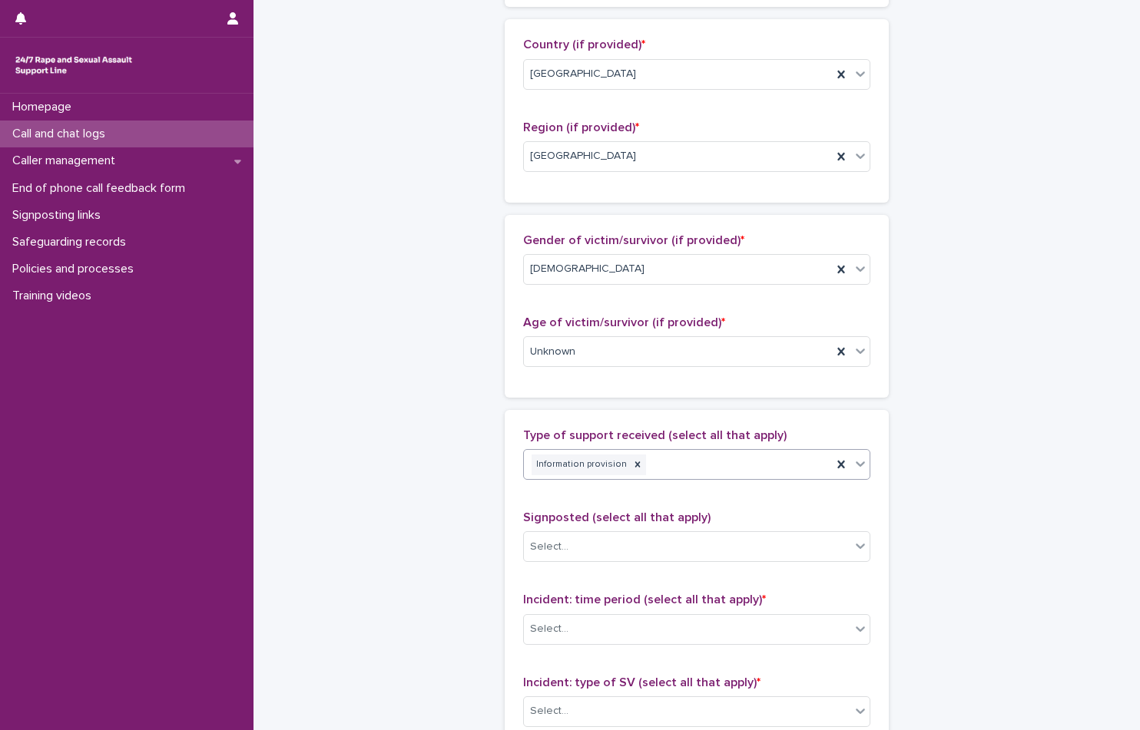
click at [703, 458] on div "Information provision" at bounding box center [678, 465] width 308 height 27
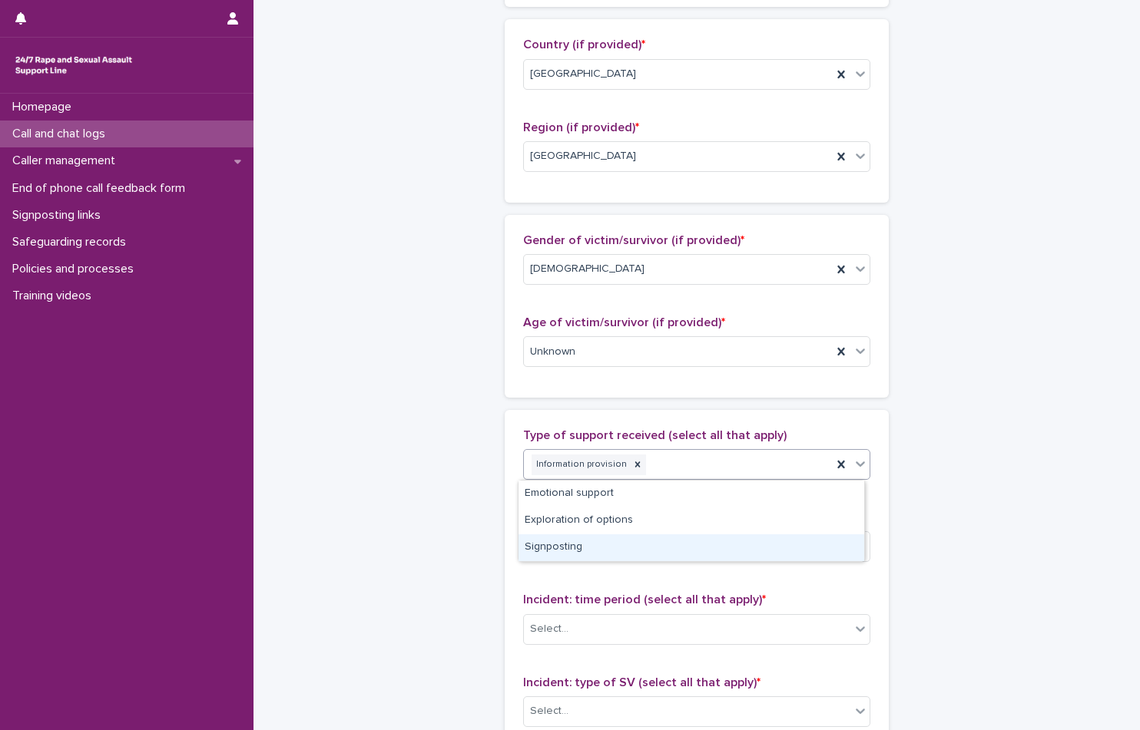
click at [705, 544] on div "Signposting" at bounding box center [691, 547] width 346 height 27
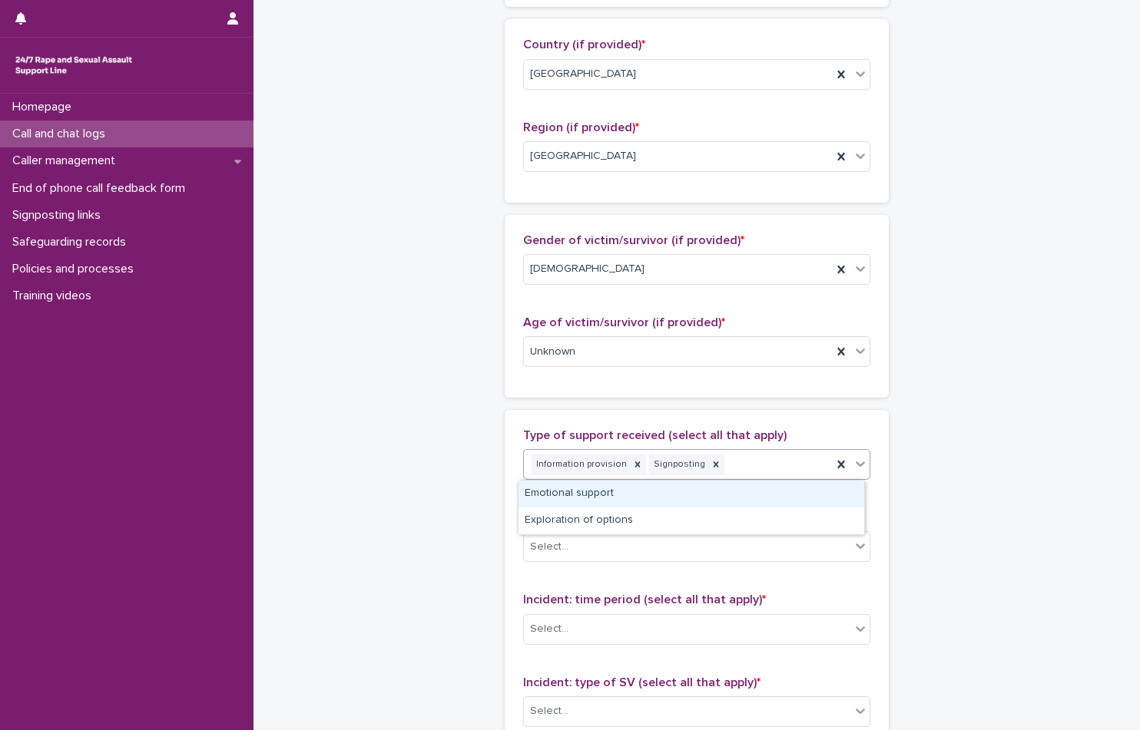
click at [743, 468] on div "Information provision Signposting" at bounding box center [678, 465] width 308 height 27
click at [757, 500] on div "Emotional support" at bounding box center [691, 494] width 346 height 27
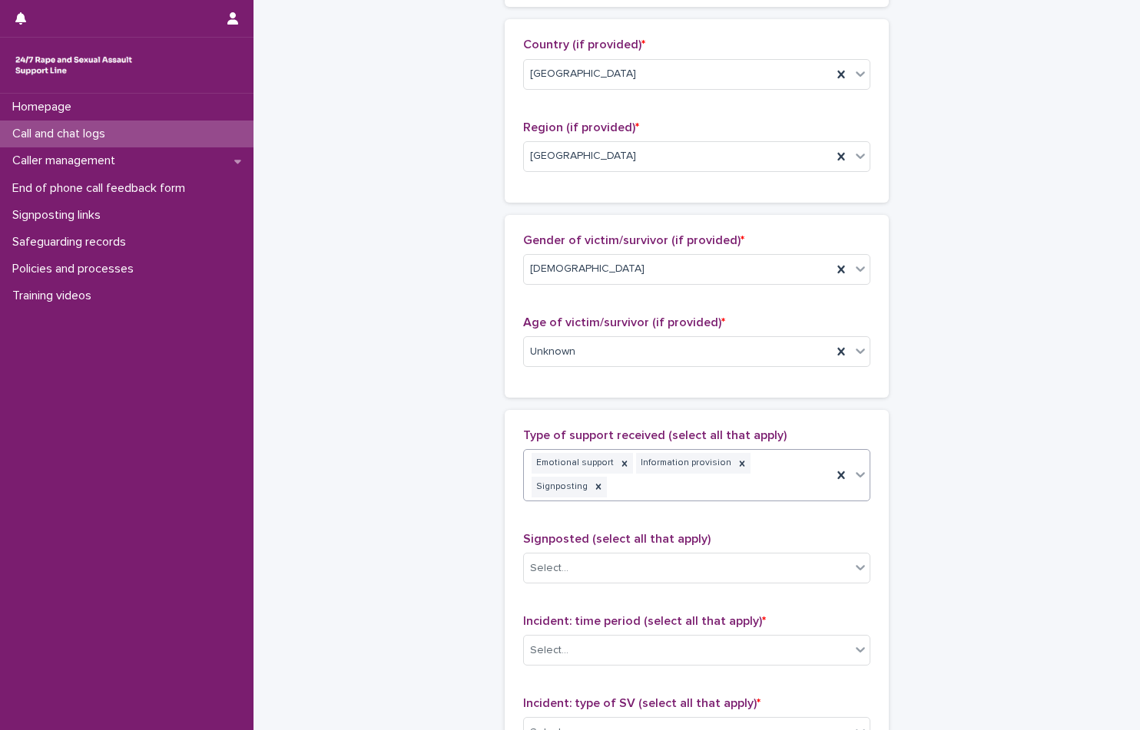
click at [823, 473] on div "Emotional support Information provision Signposting" at bounding box center [678, 475] width 308 height 51
click at [793, 498] on div "Exploration of options" at bounding box center [691, 494] width 346 height 27
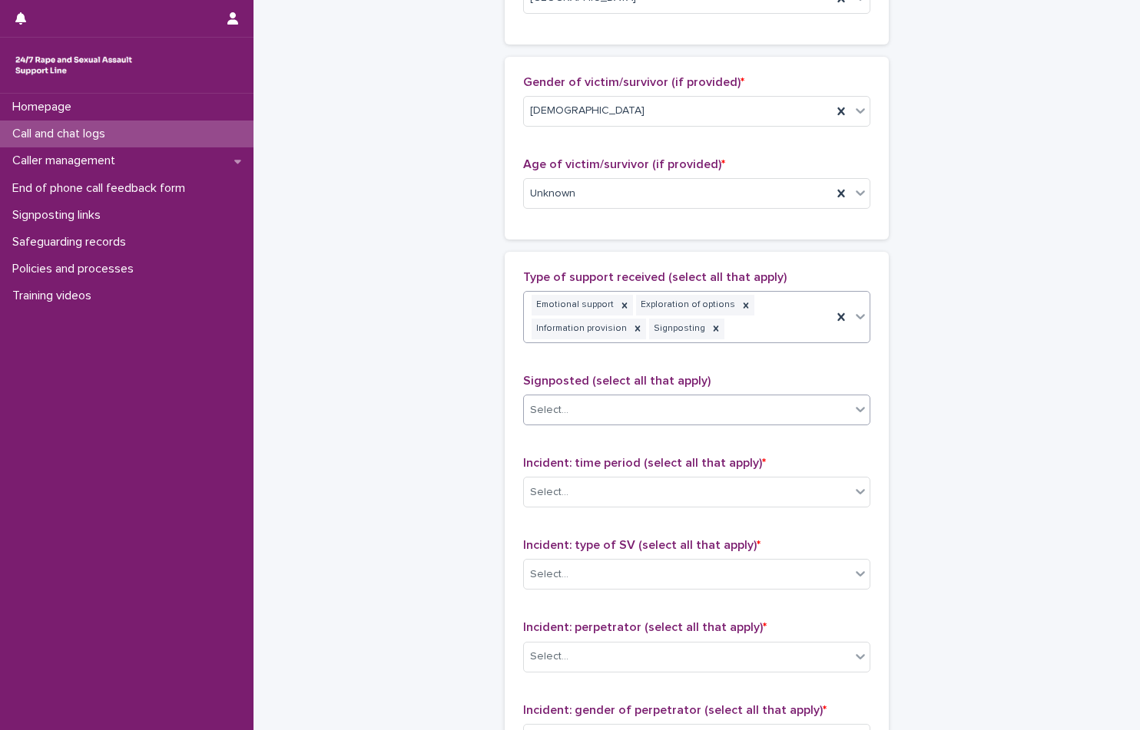
scroll to position [702, 0]
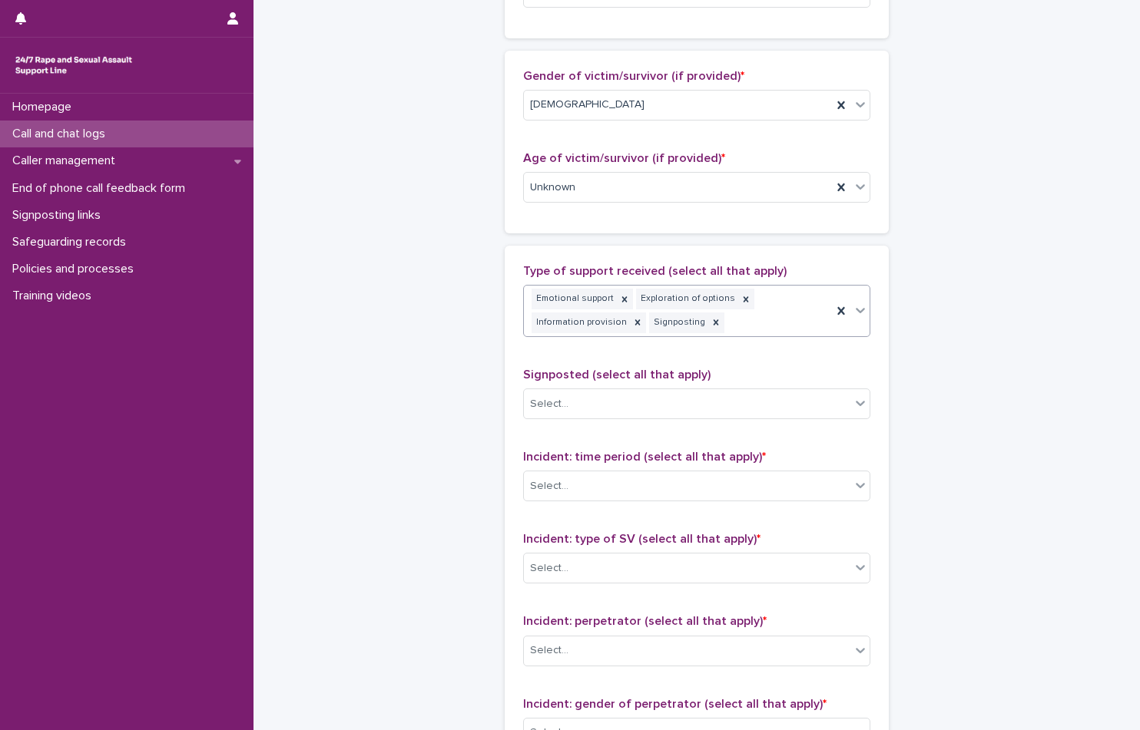
click at [689, 378] on span "Signposted (select all that apply)" at bounding box center [616, 375] width 187 height 12
click at [689, 397] on div "Select..." at bounding box center [687, 404] width 326 height 25
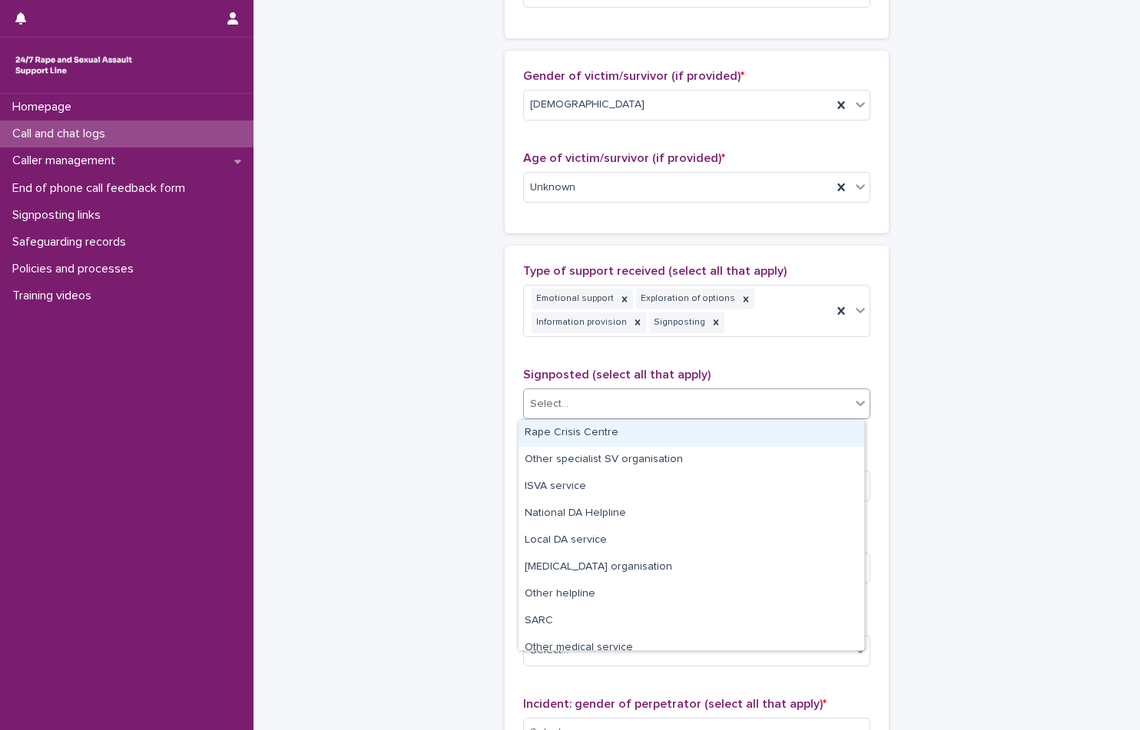
click at [719, 438] on div "Rape Crisis Centre" at bounding box center [691, 433] width 346 height 27
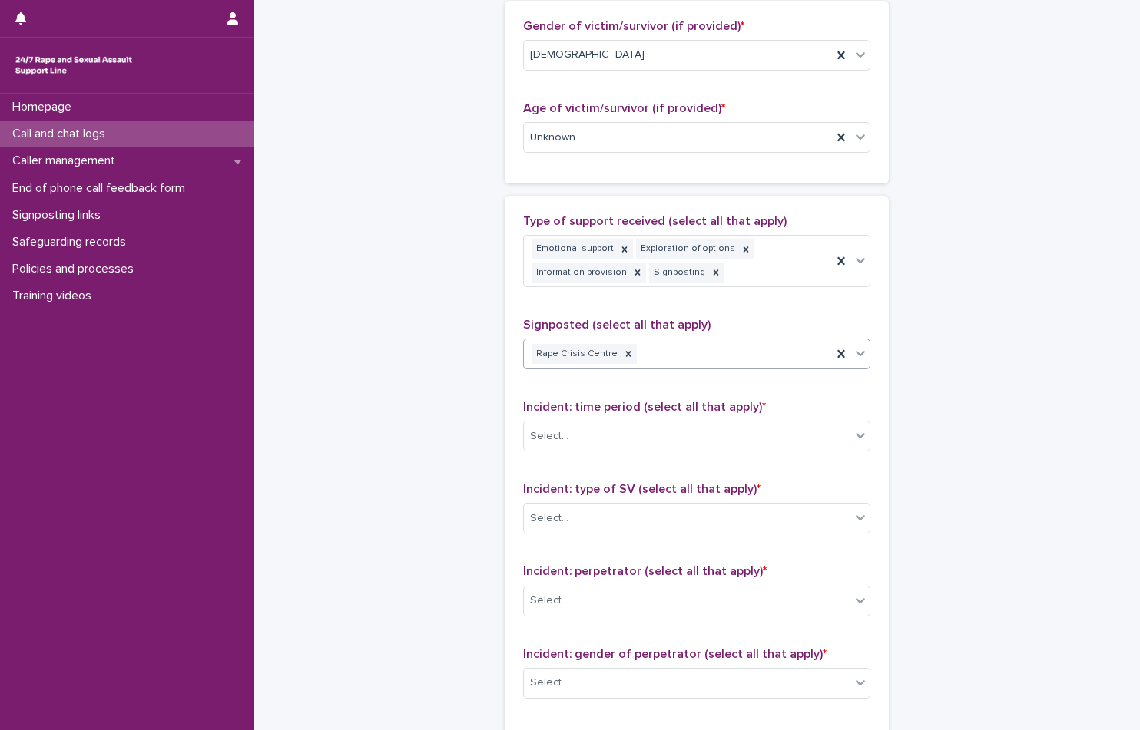
scroll to position [779, 0]
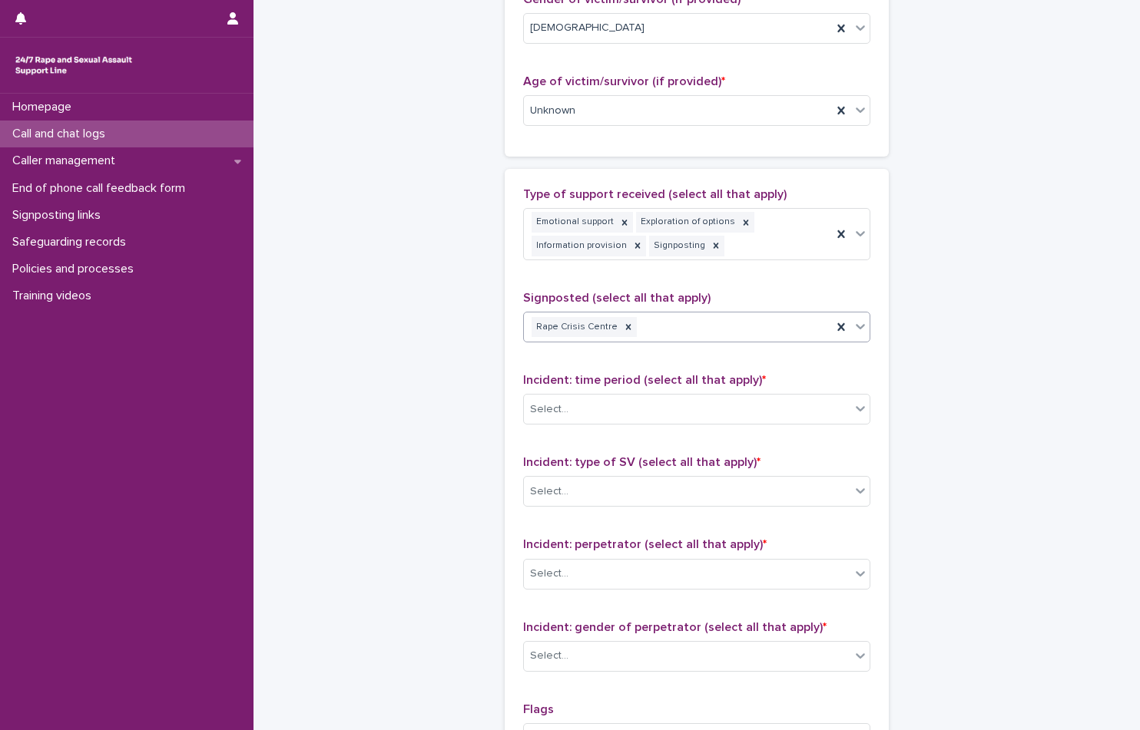
click at [756, 417] on div "Select..." at bounding box center [687, 409] width 326 height 25
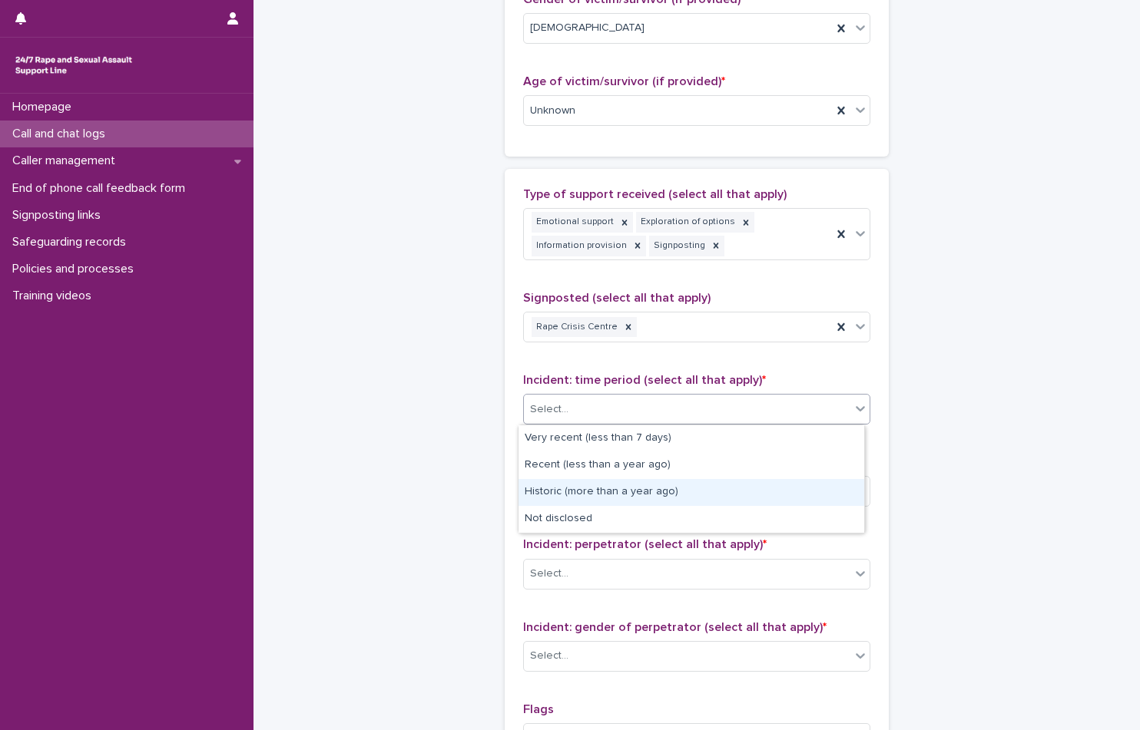
click at [743, 488] on div "Historic (more than a year ago)" at bounding box center [691, 492] width 346 height 27
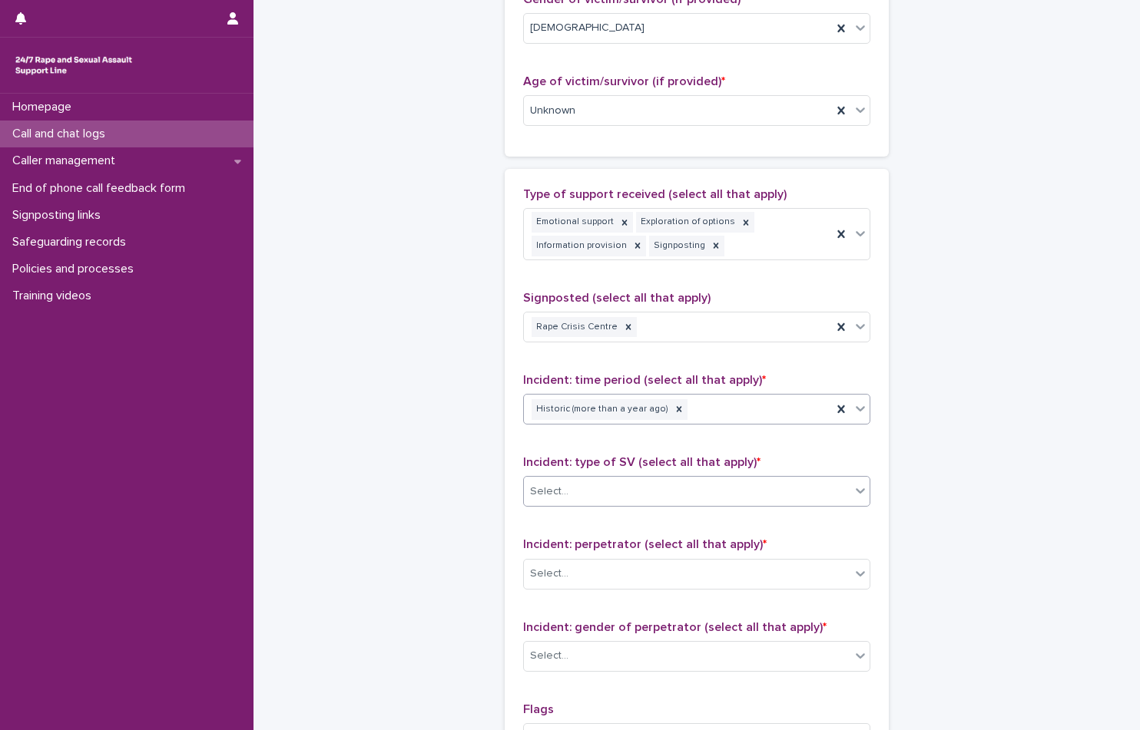
click at [746, 486] on div "Select..." at bounding box center [687, 491] width 326 height 25
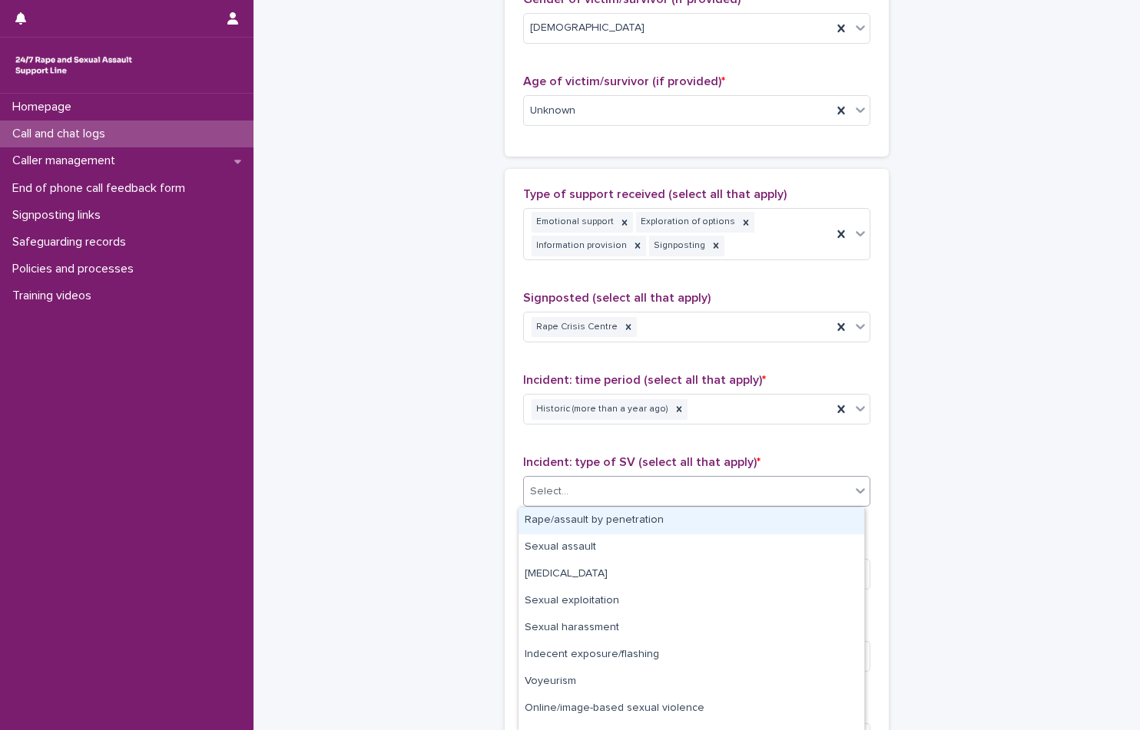
scroll to position [45, 0]
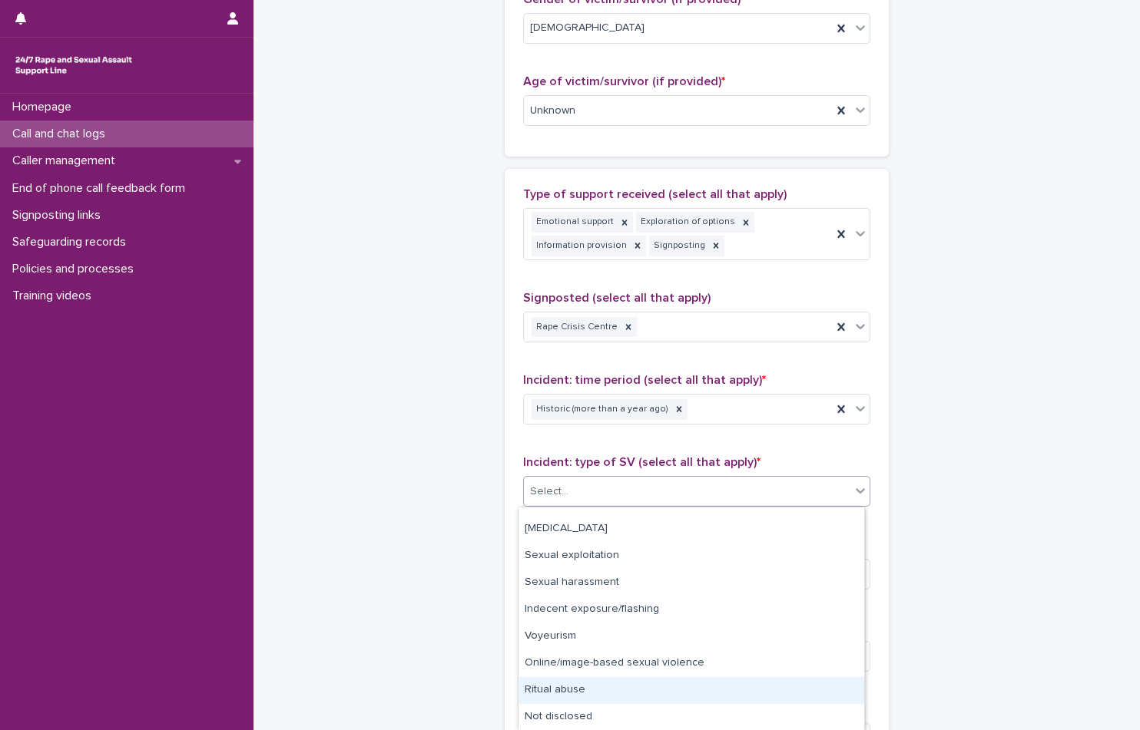
click at [686, 683] on div "Ritual abuse" at bounding box center [691, 690] width 346 height 27
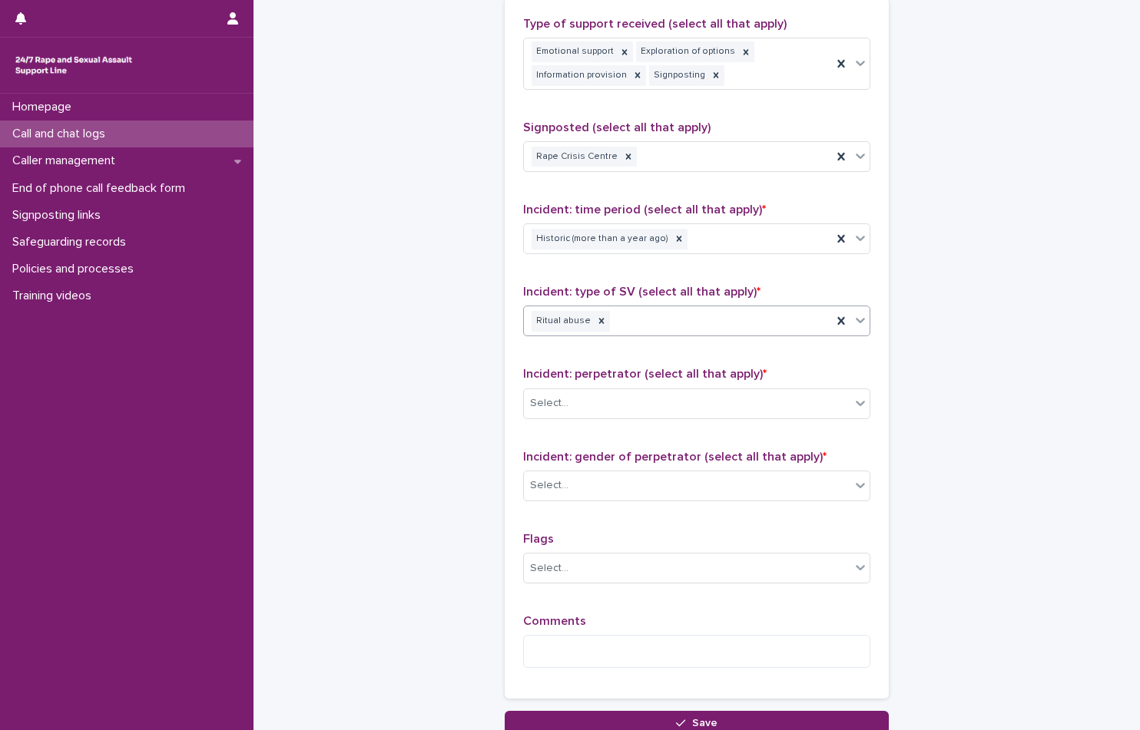
scroll to position [1009, 0]
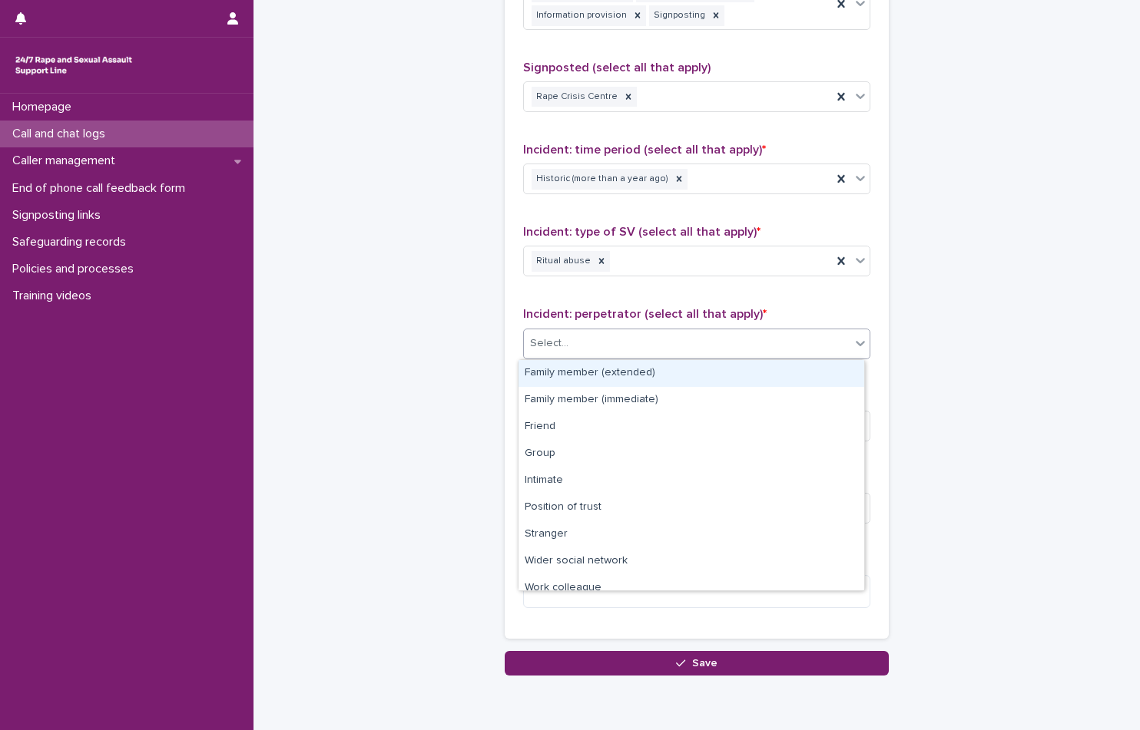
click at [668, 337] on div "Select..." at bounding box center [687, 343] width 326 height 25
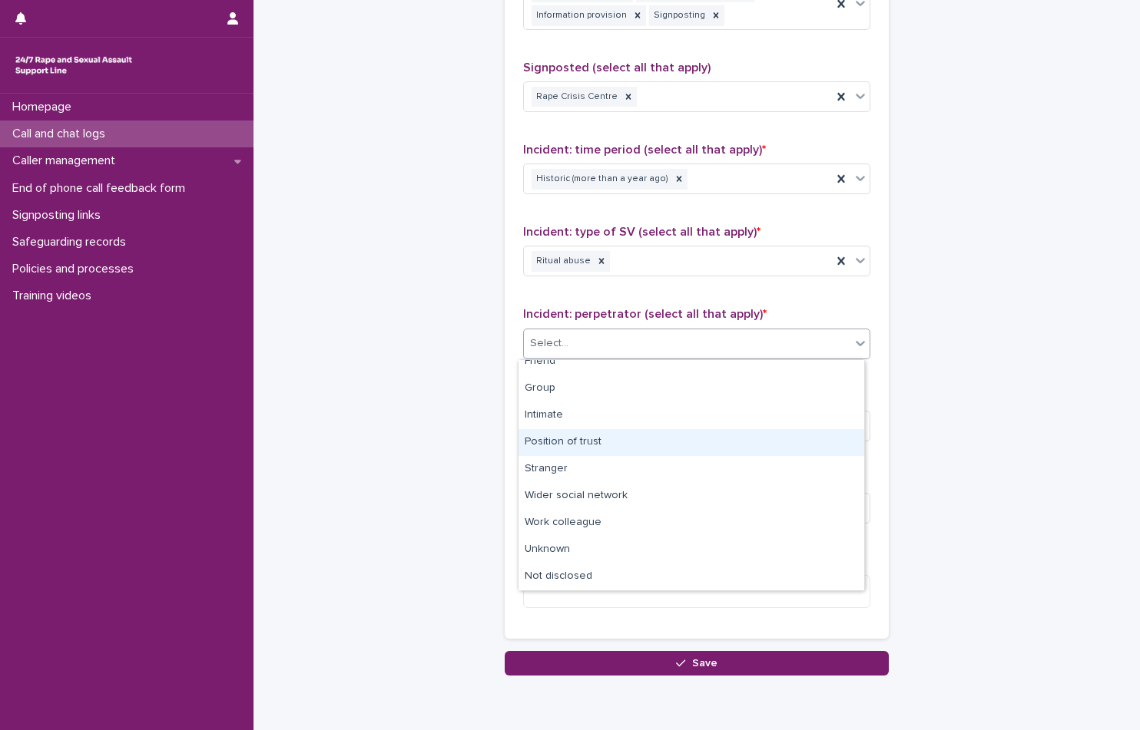
scroll to position [0, 0]
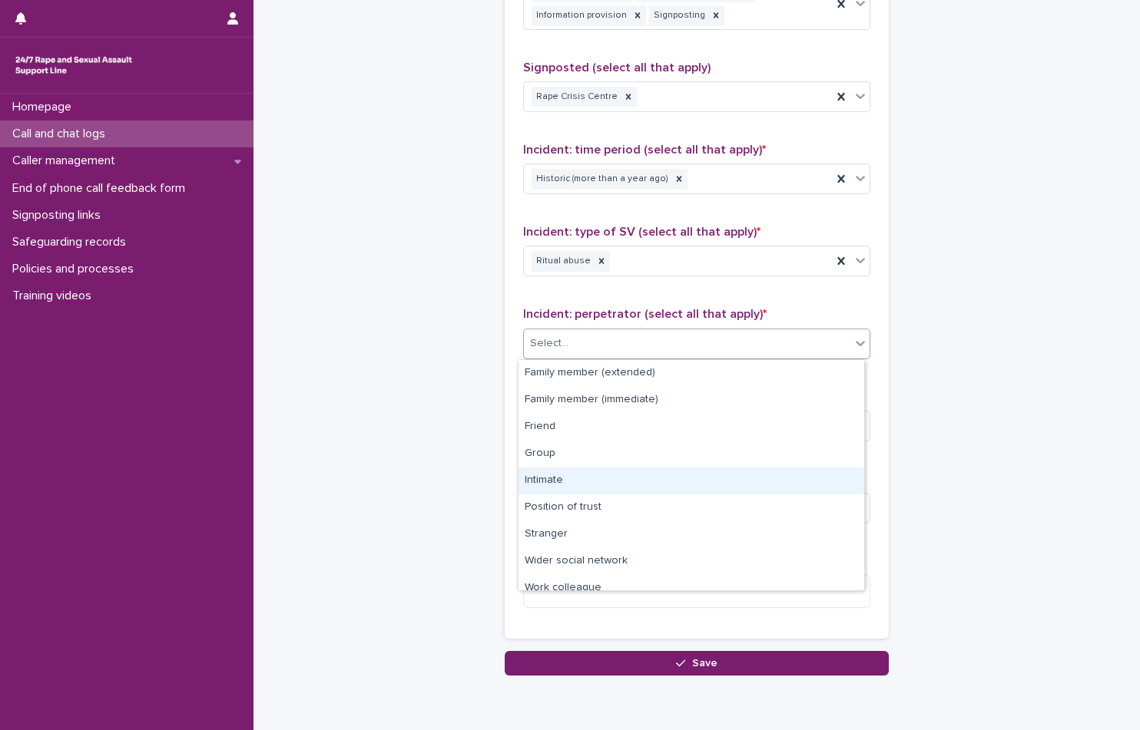
click at [624, 477] on div "Intimate" at bounding box center [691, 481] width 346 height 27
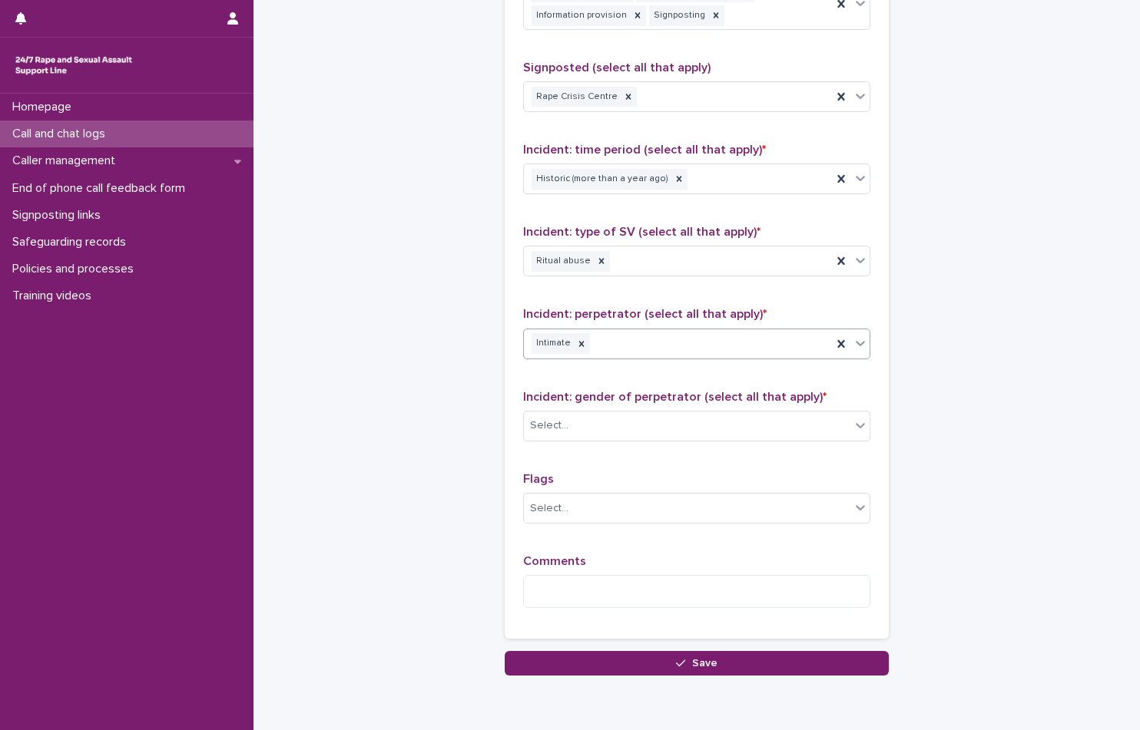
click at [712, 343] on div "Intimate" at bounding box center [678, 343] width 308 height 27
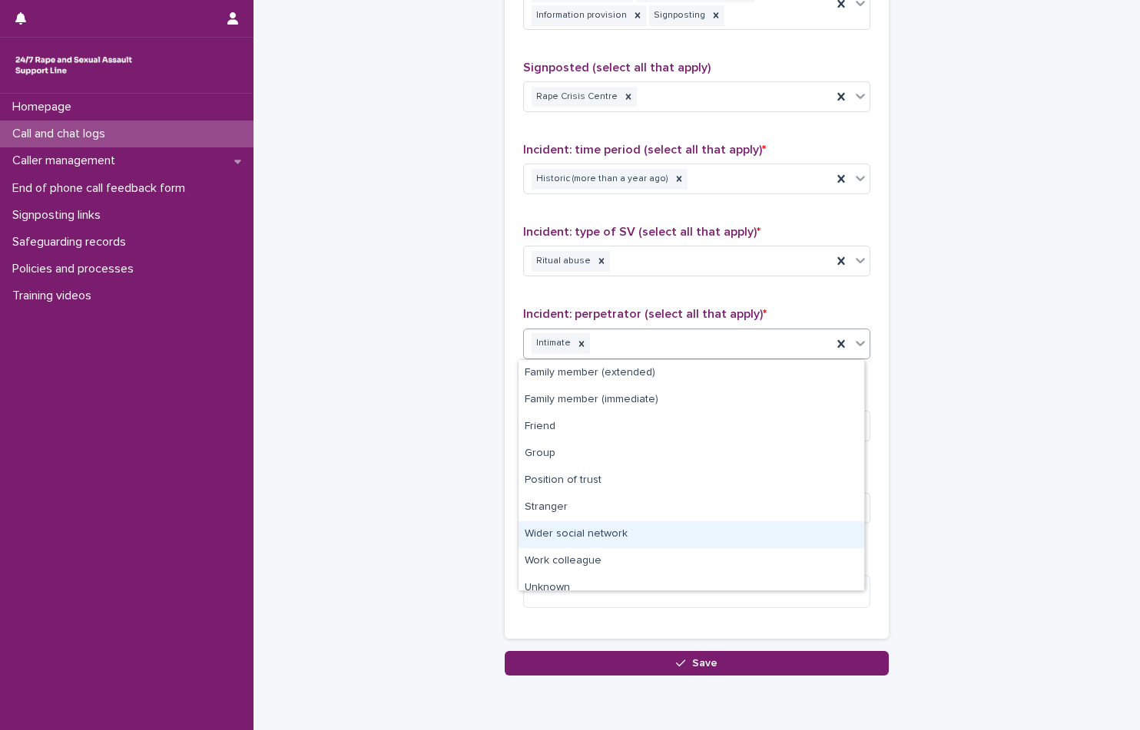
click at [723, 531] on div "Wider social network" at bounding box center [691, 534] width 346 height 27
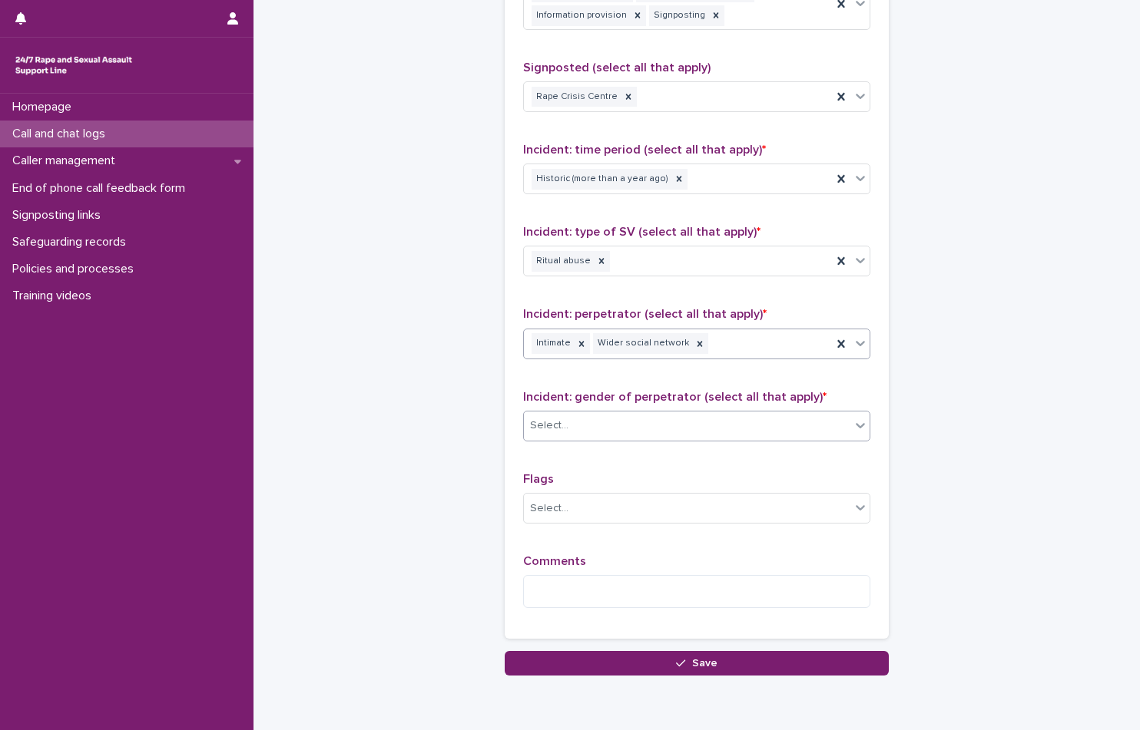
click at [716, 424] on div "Select..." at bounding box center [687, 425] width 326 height 25
drag, startPoint x: 728, startPoint y: 602, endPoint x: 899, endPoint y: 520, distance: 189.3
click at [729, 603] on textarea at bounding box center [696, 591] width 347 height 33
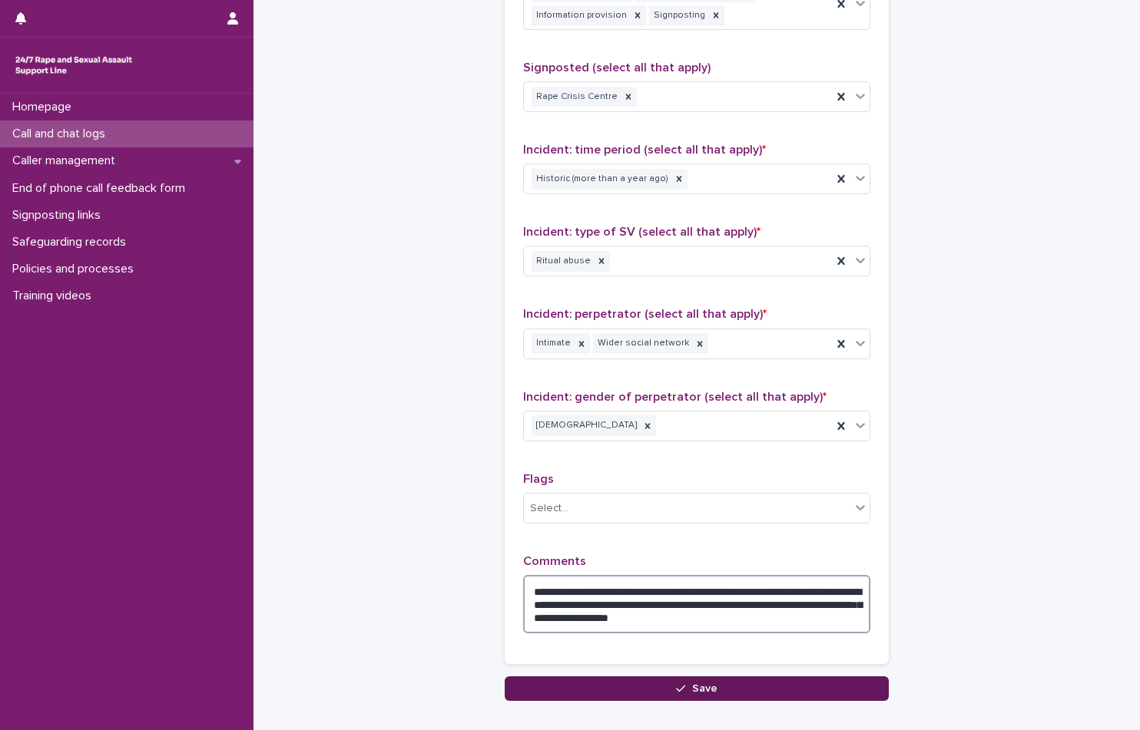
type textarea "**********"
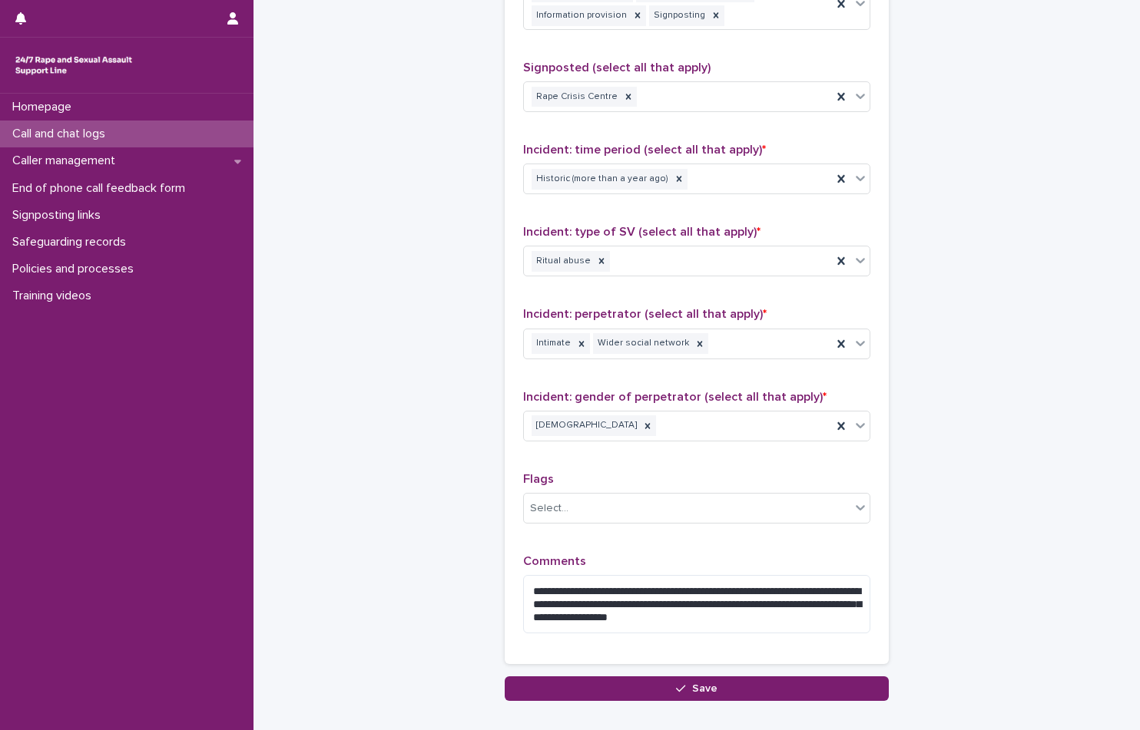
click at [621, 685] on button "Save" at bounding box center [697, 689] width 384 height 25
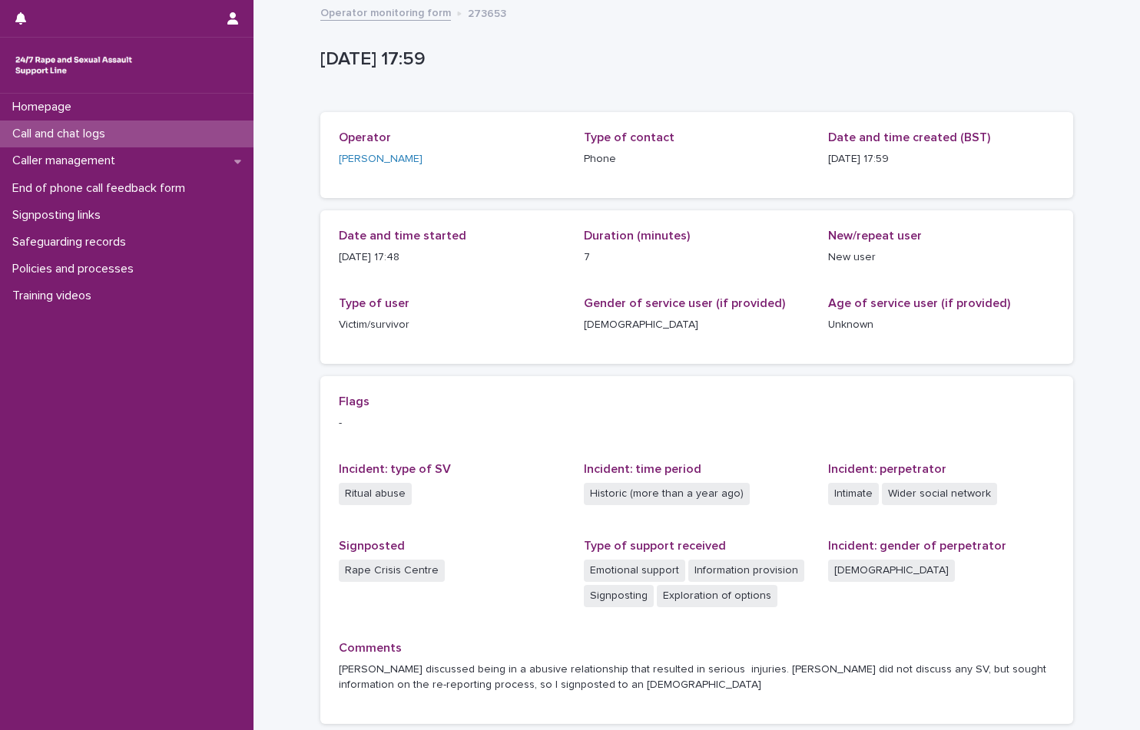
click at [345, 12] on link "Operator monitoring form" at bounding box center [385, 12] width 131 height 18
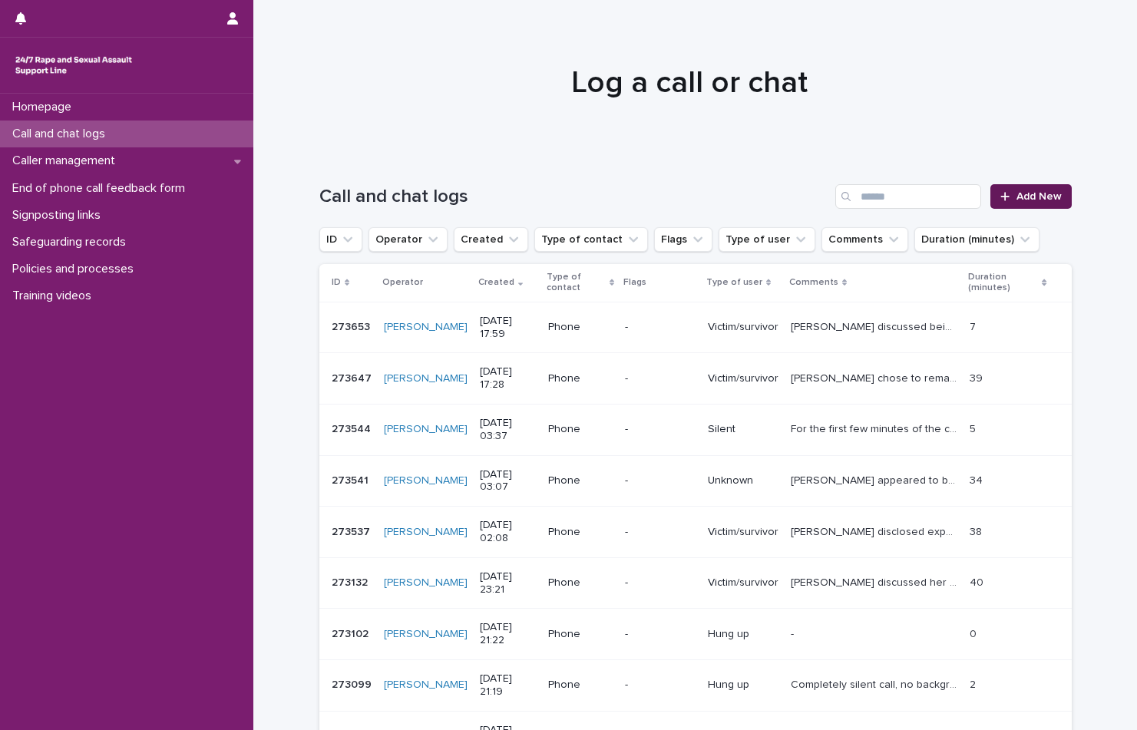
click at [1040, 202] on link "Add New" at bounding box center [1031, 196] width 81 height 25
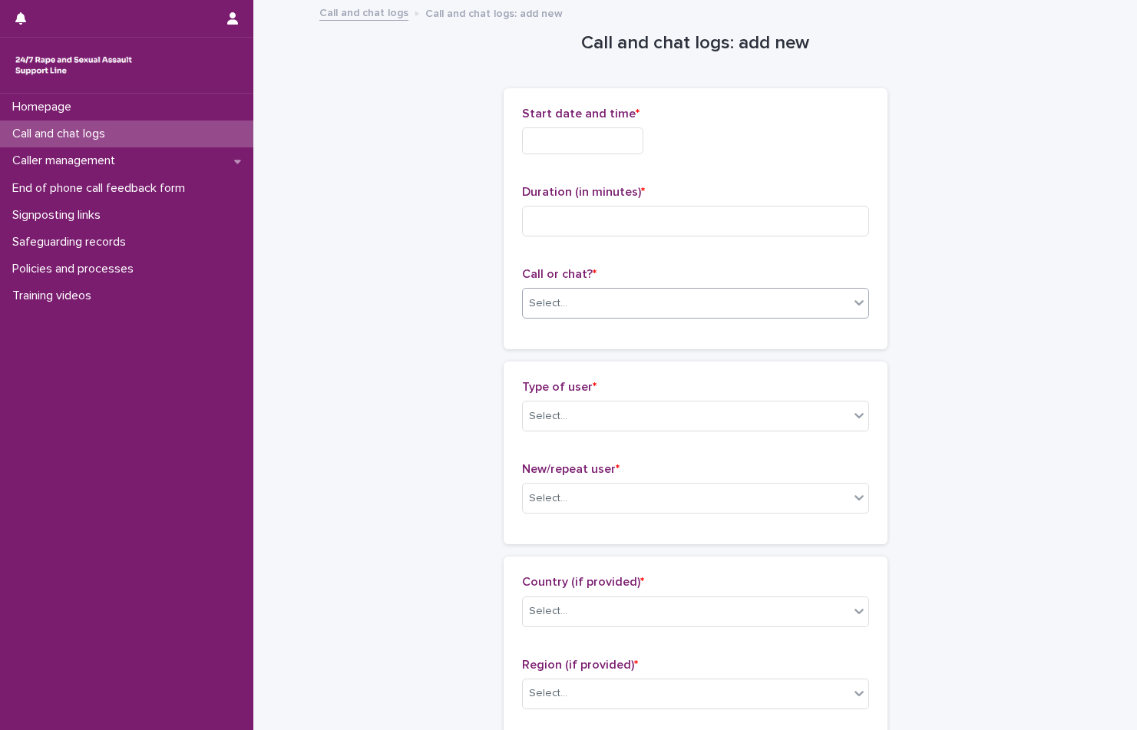
click at [677, 289] on div "Select..." at bounding box center [695, 303] width 347 height 31
click at [654, 330] on div "Phone" at bounding box center [690, 332] width 346 height 27
click at [610, 135] on input "text" at bounding box center [582, 140] width 121 height 27
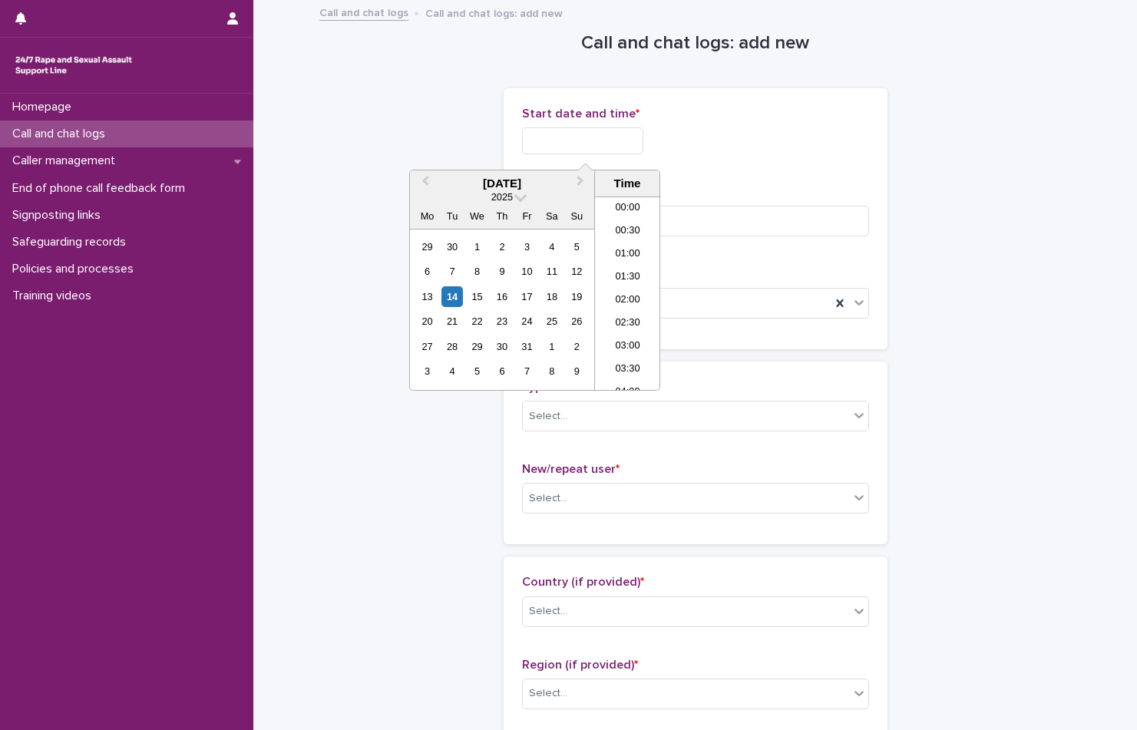
scroll to position [745, 0]
click at [629, 293] on li "18:00" at bounding box center [627, 293] width 65 height 23
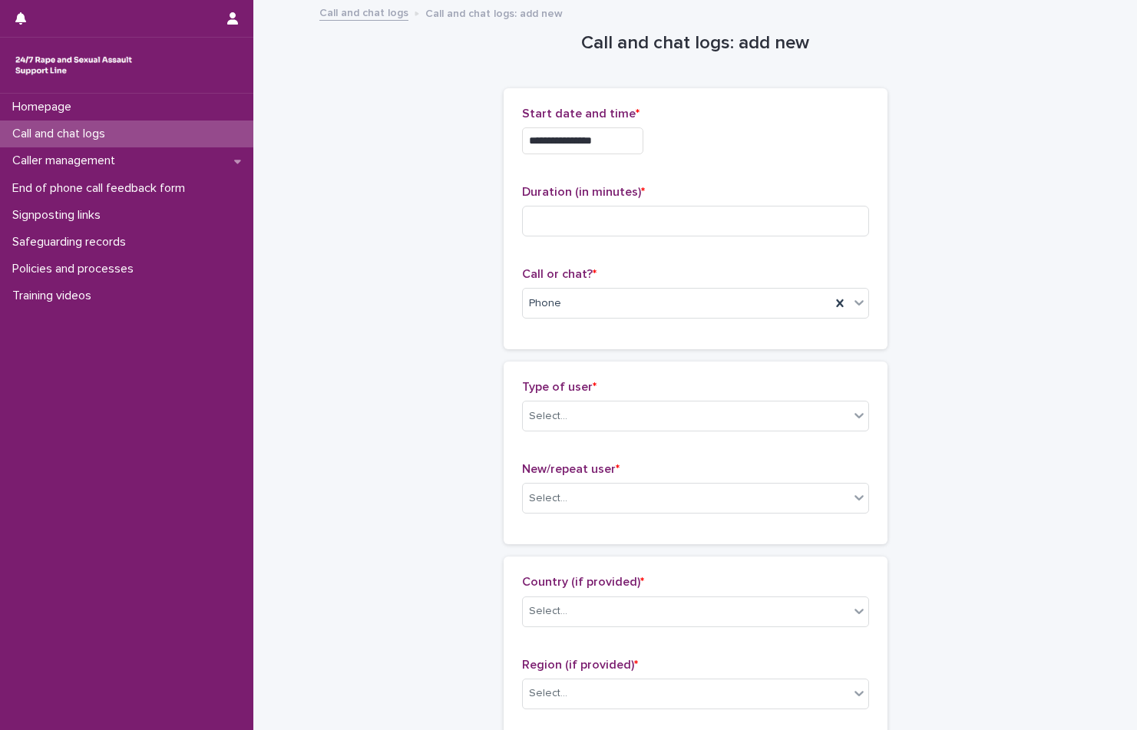
click at [630, 142] on input "**********" at bounding box center [582, 140] width 121 height 27
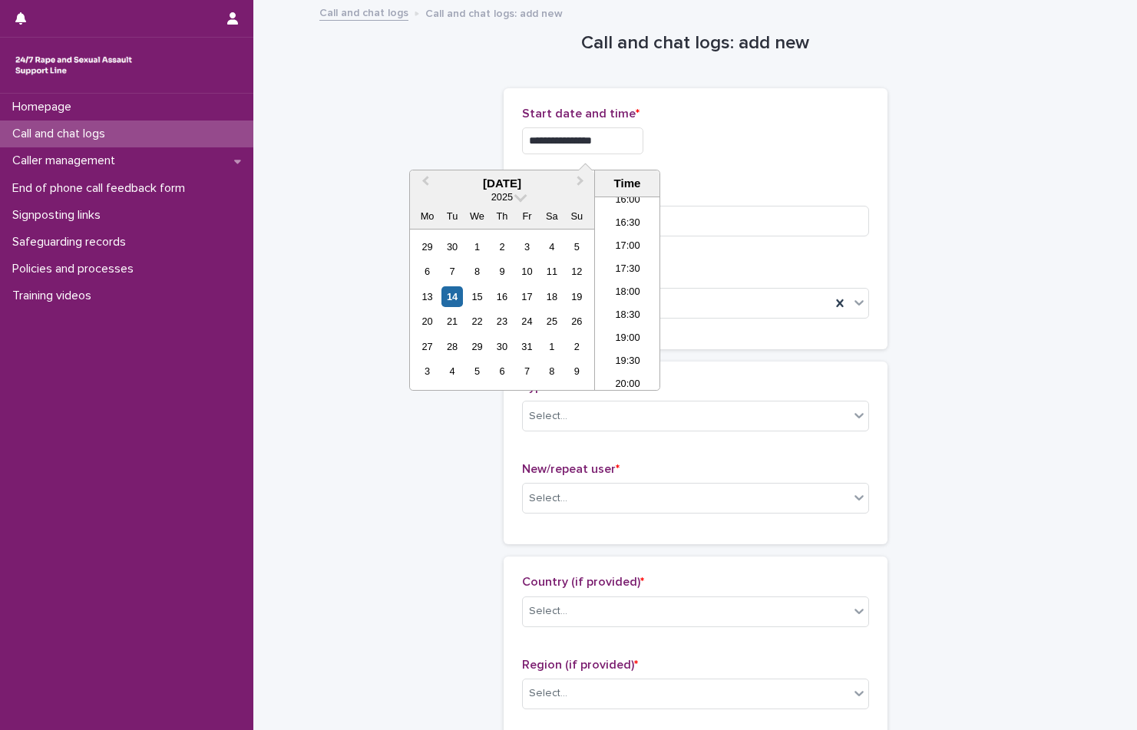
type input "**********"
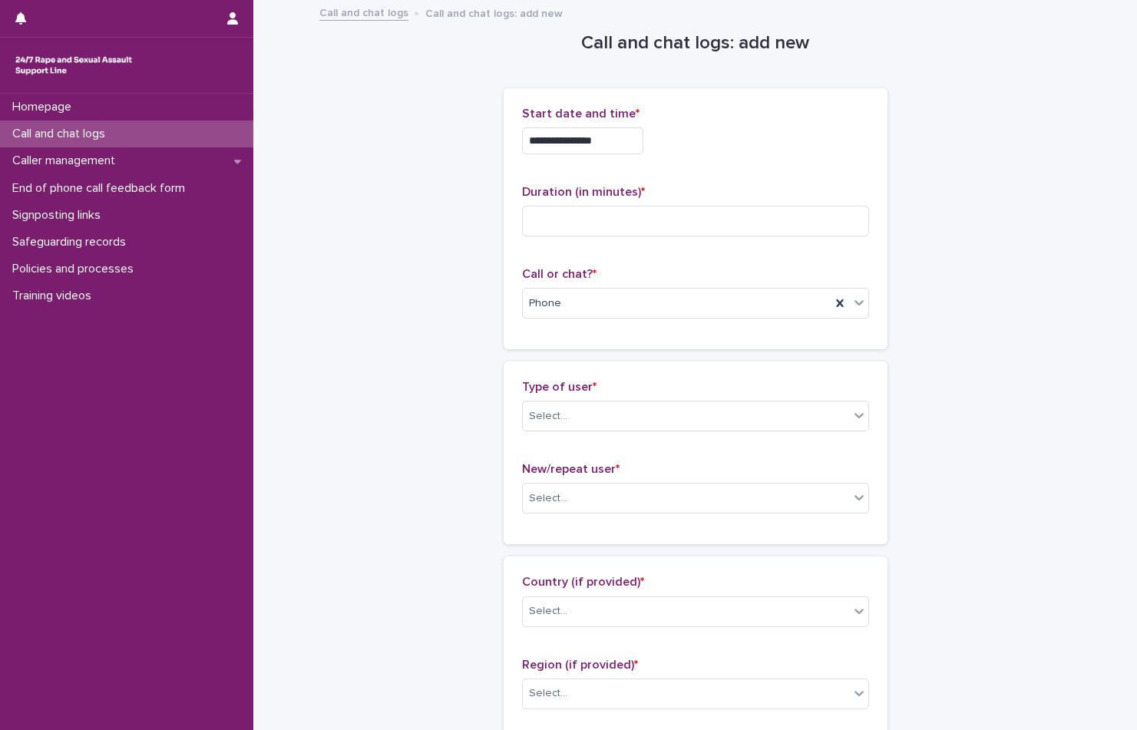
click at [761, 118] on p "Start date and time *" at bounding box center [695, 114] width 347 height 15
click at [709, 228] on input at bounding box center [695, 221] width 347 height 31
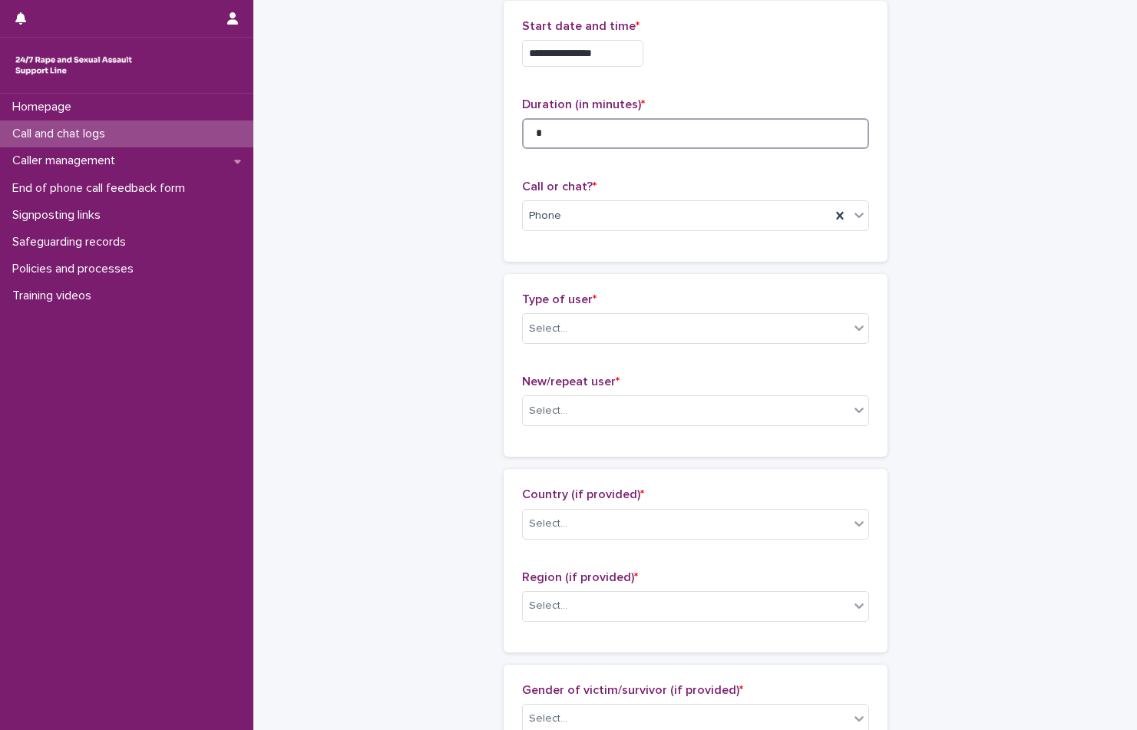
scroll to position [154, 0]
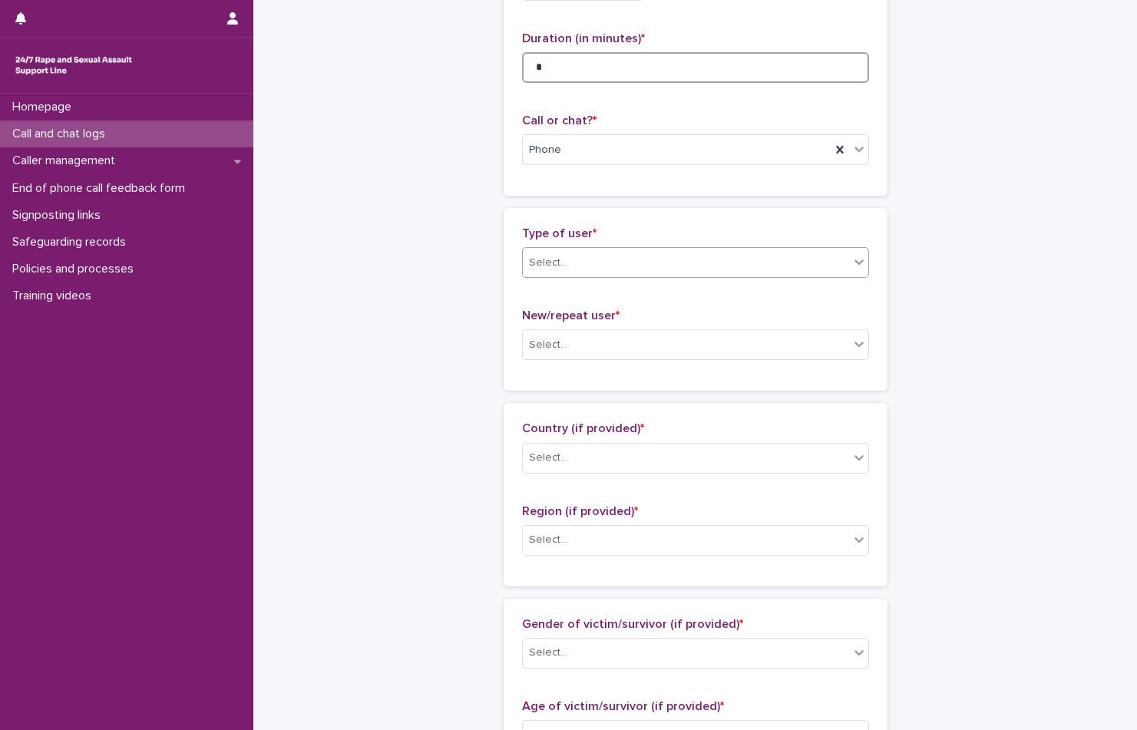
type input "*"
click at [680, 258] on div "Select..." at bounding box center [686, 262] width 326 height 25
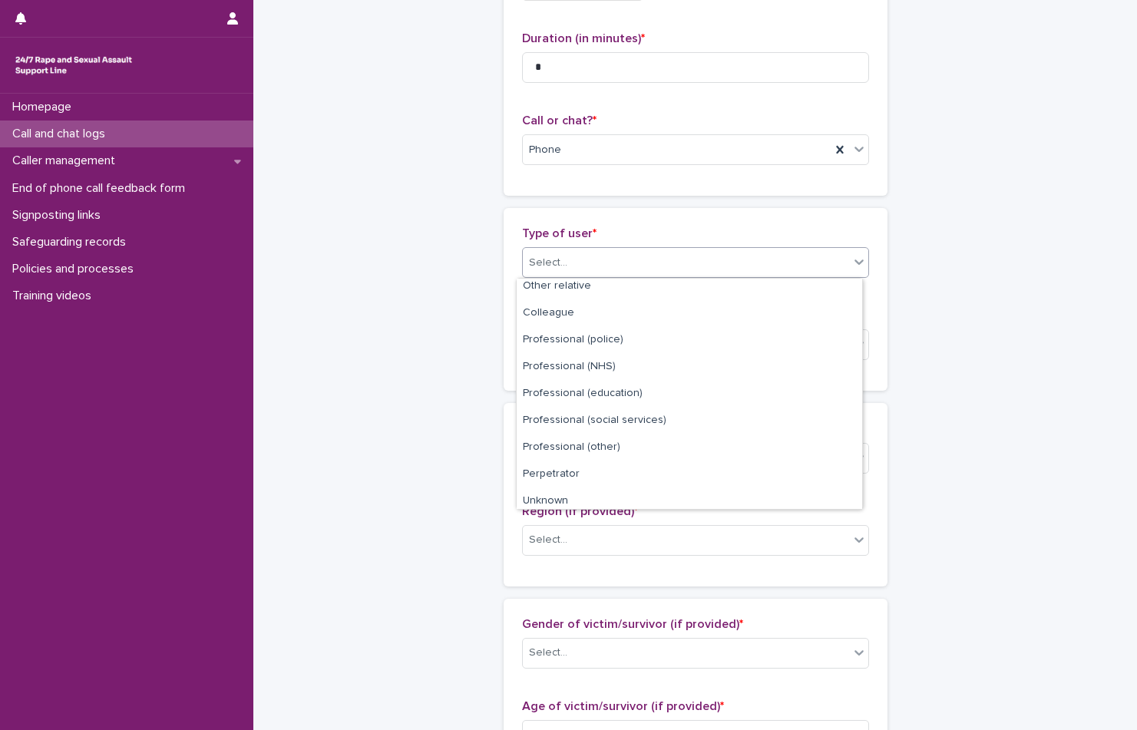
scroll to position [173, 0]
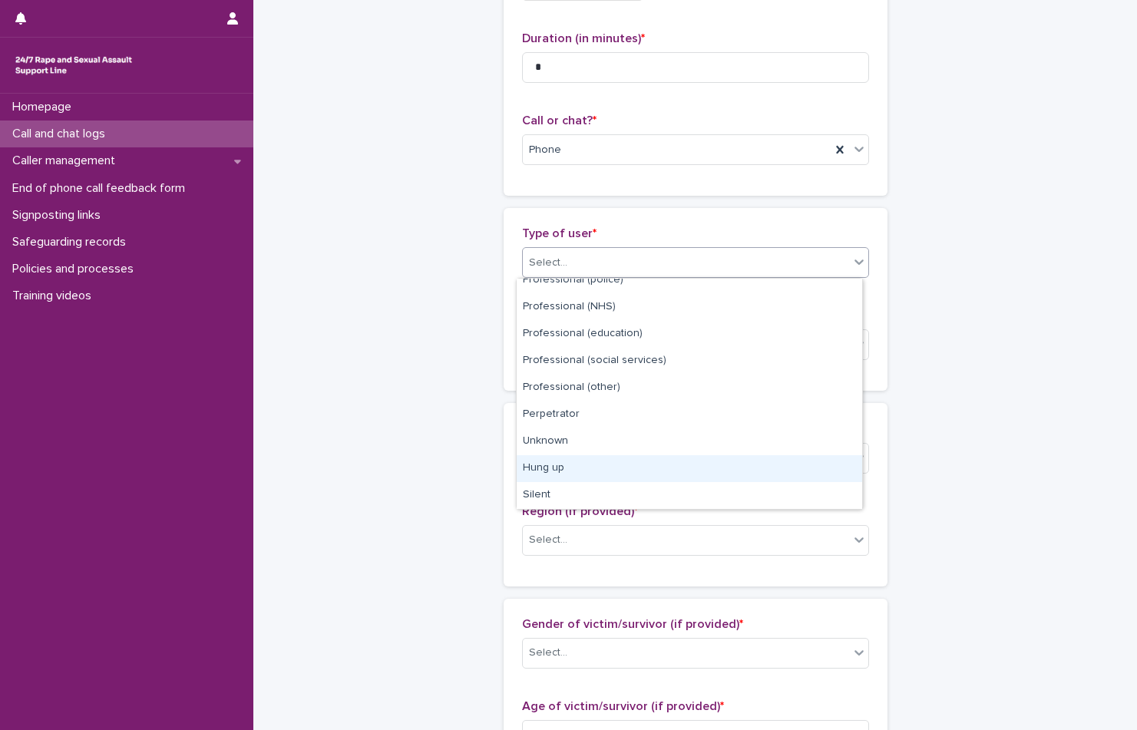
click at [625, 471] on div "Hung up" at bounding box center [690, 468] width 346 height 27
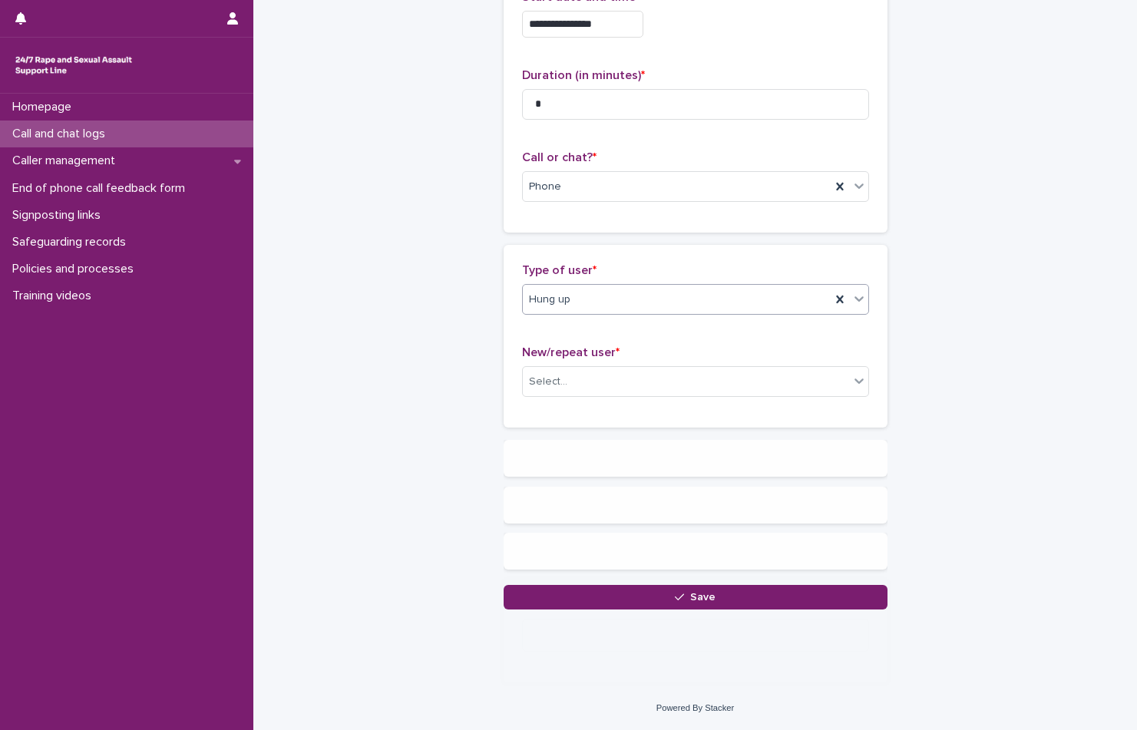
scroll to position [0, 0]
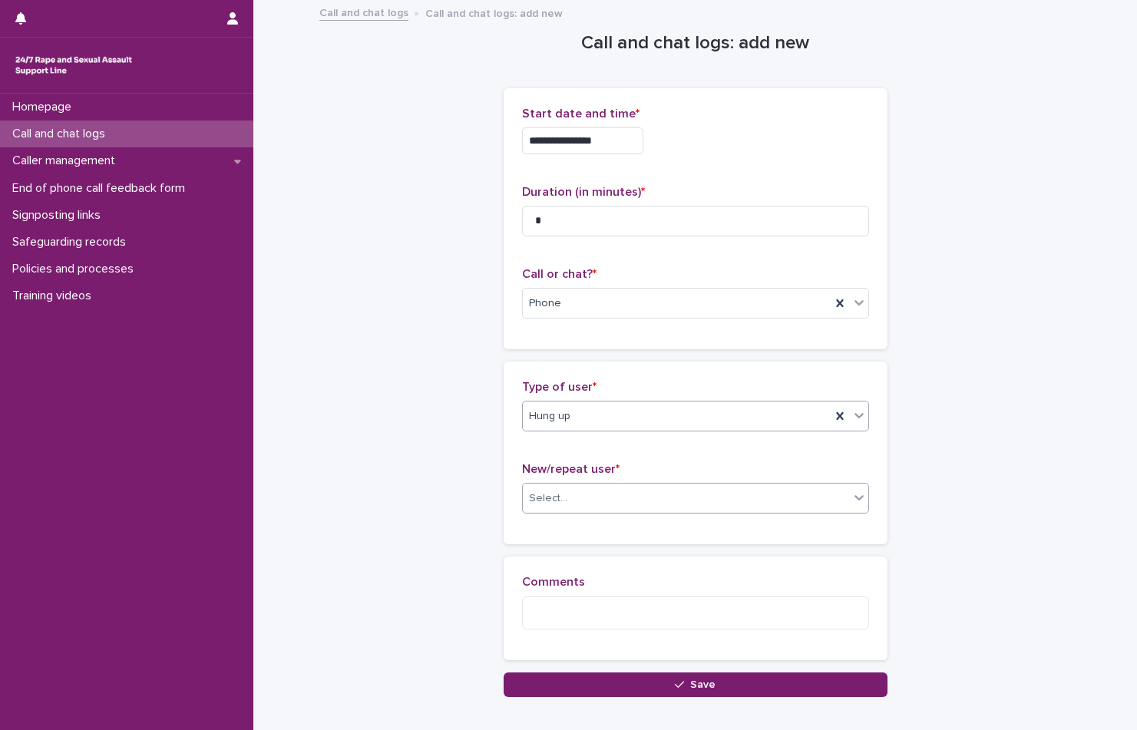
click at [638, 493] on div "Select..." at bounding box center [686, 498] width 326 height 25
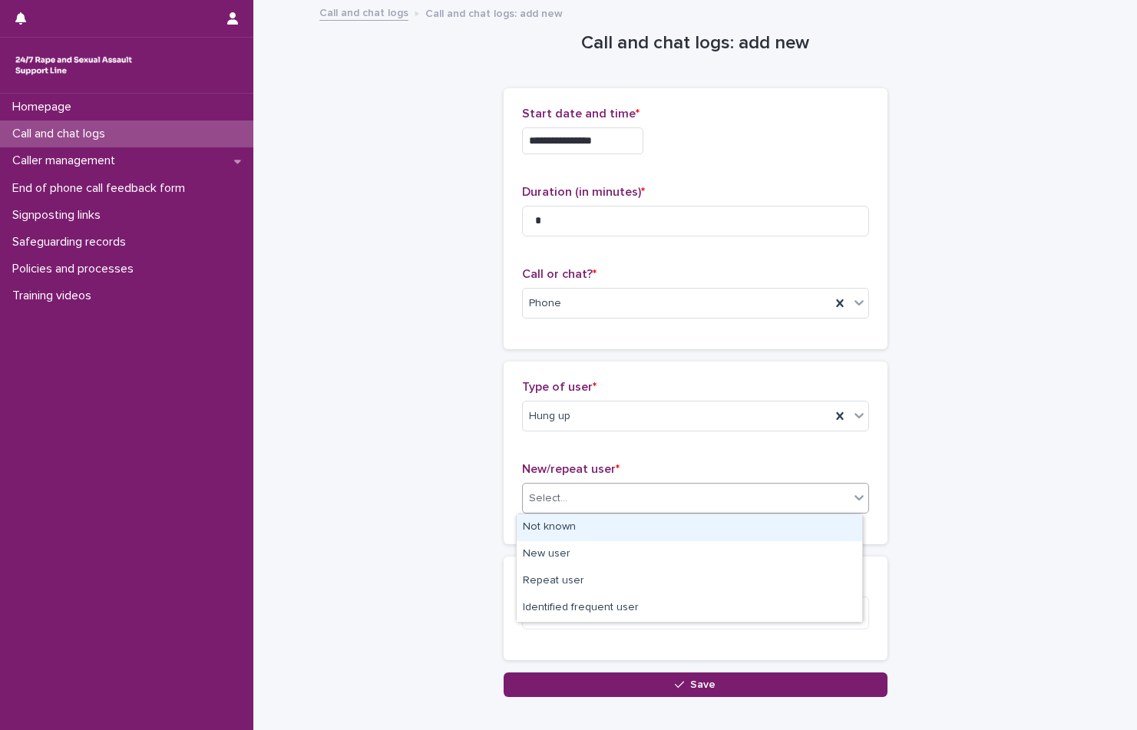
click at [639, 528] on div "Not known" at bounding box center [690, 528] width 346 height 27
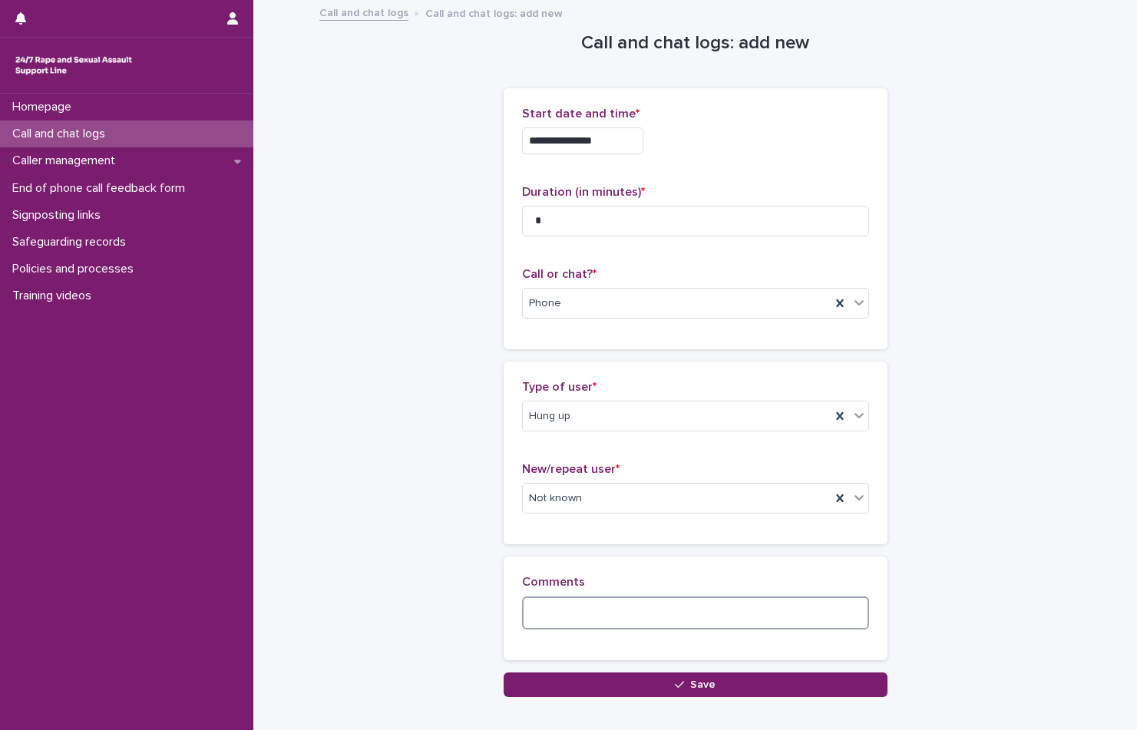
click at [651, 620] on textarea at bounding box center [695, 613] width 347 height 33
type textarea "*"
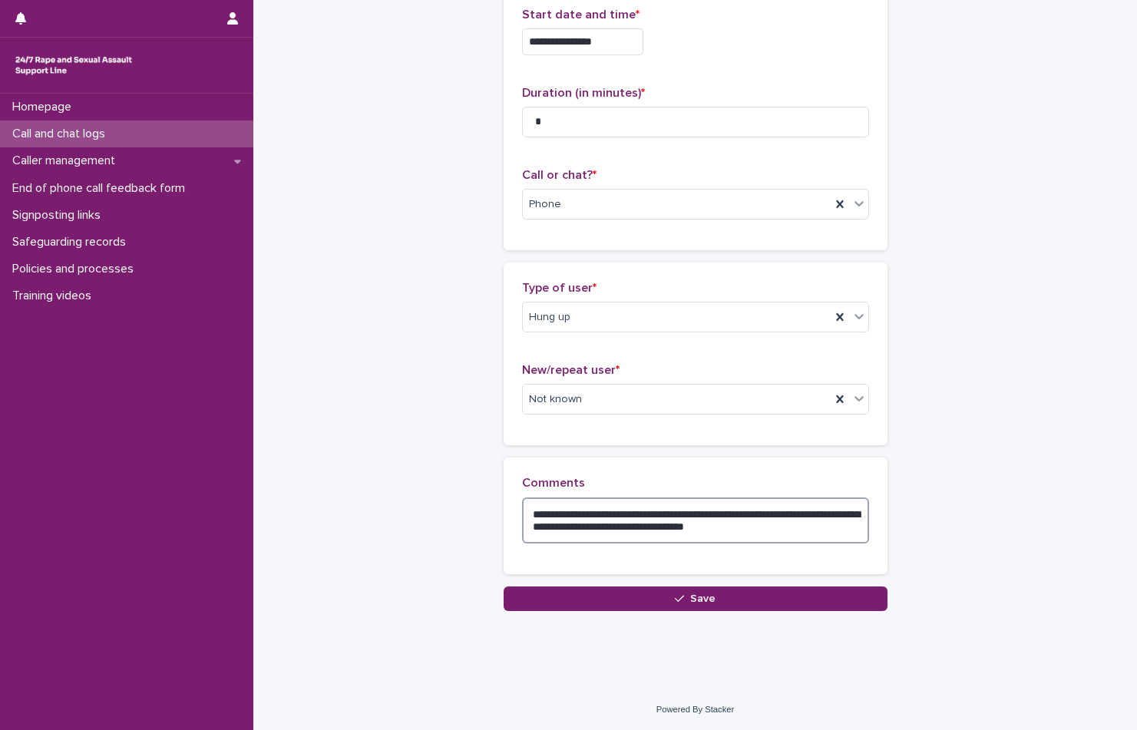
scroll to position [100, 0]
type textarea "**********"
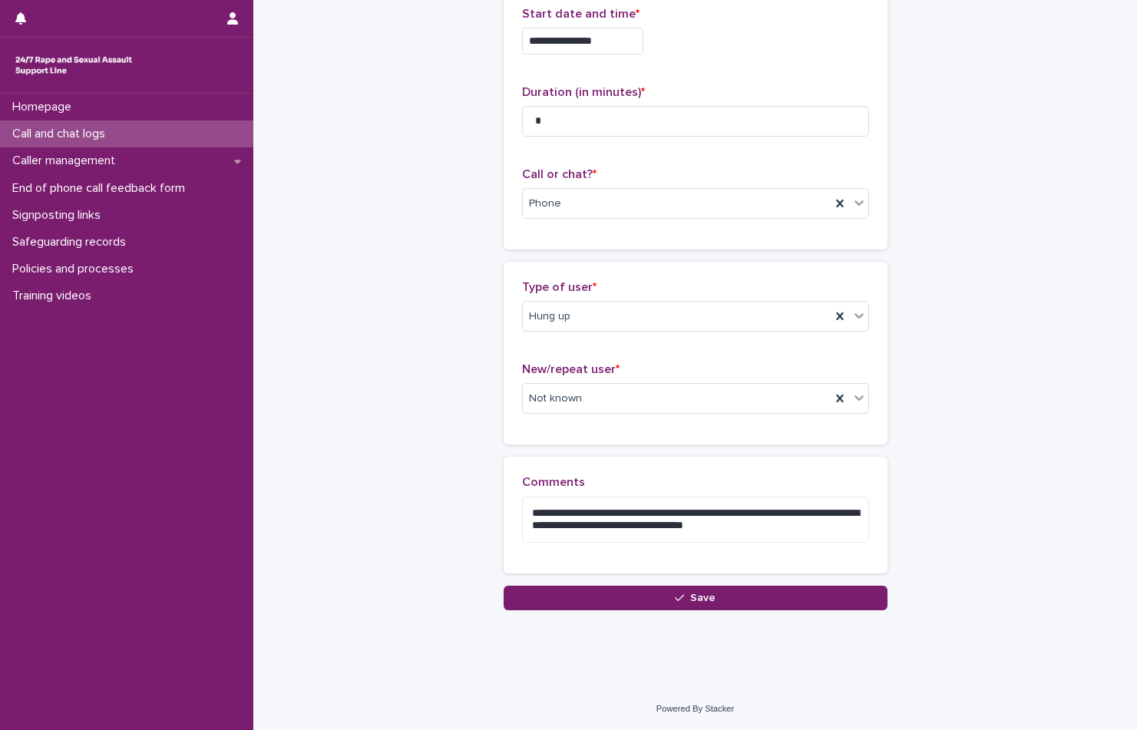
click at [722, 613] on div "**********" at bounding box center [696, 275] width 768 height 747
click at [714, 600] on button "Save" at bounding box center [696, 598] width 384 height 25
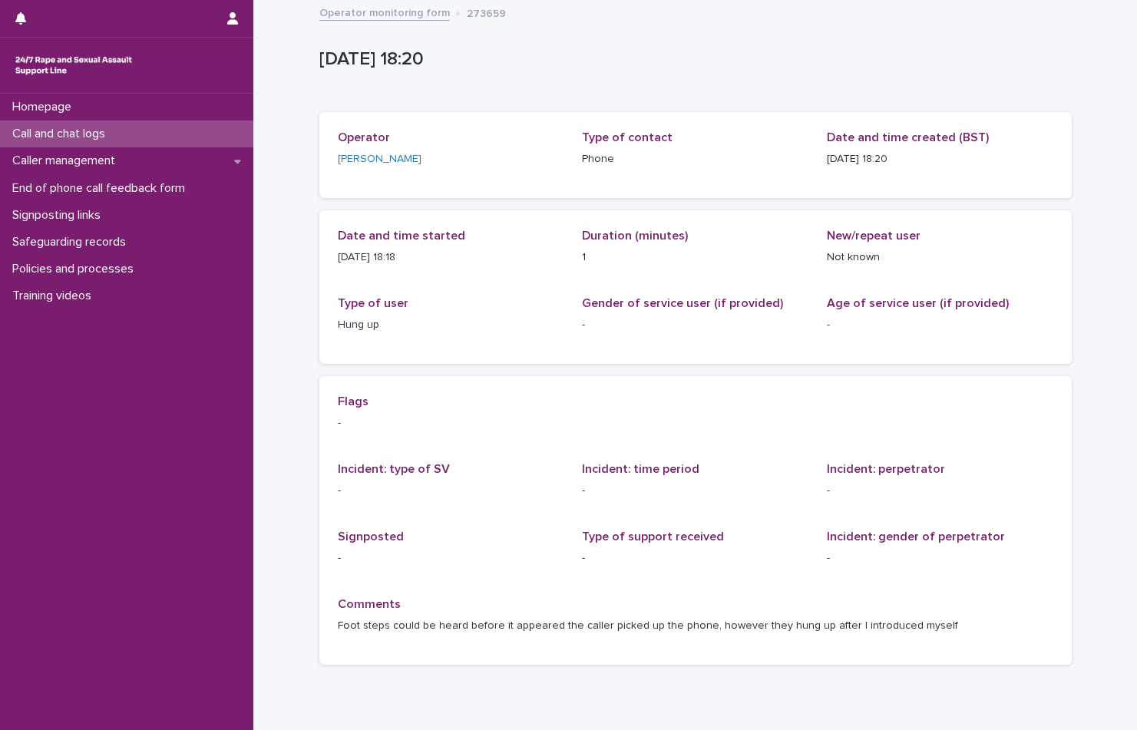
click at [361, 19] on link "Operator monitoring form" at bounding box center [384, 12] width 131 height 18
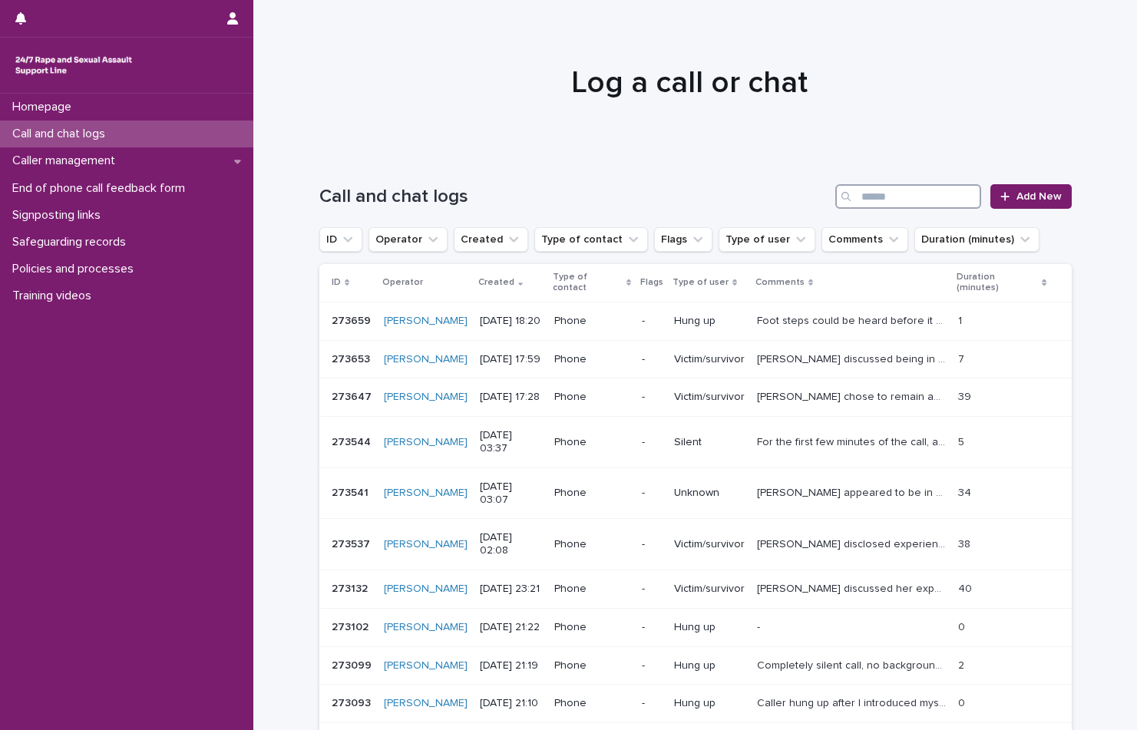
click at [933, 203] on input "Search" at bounding box center [909, 196] width 146 height 25
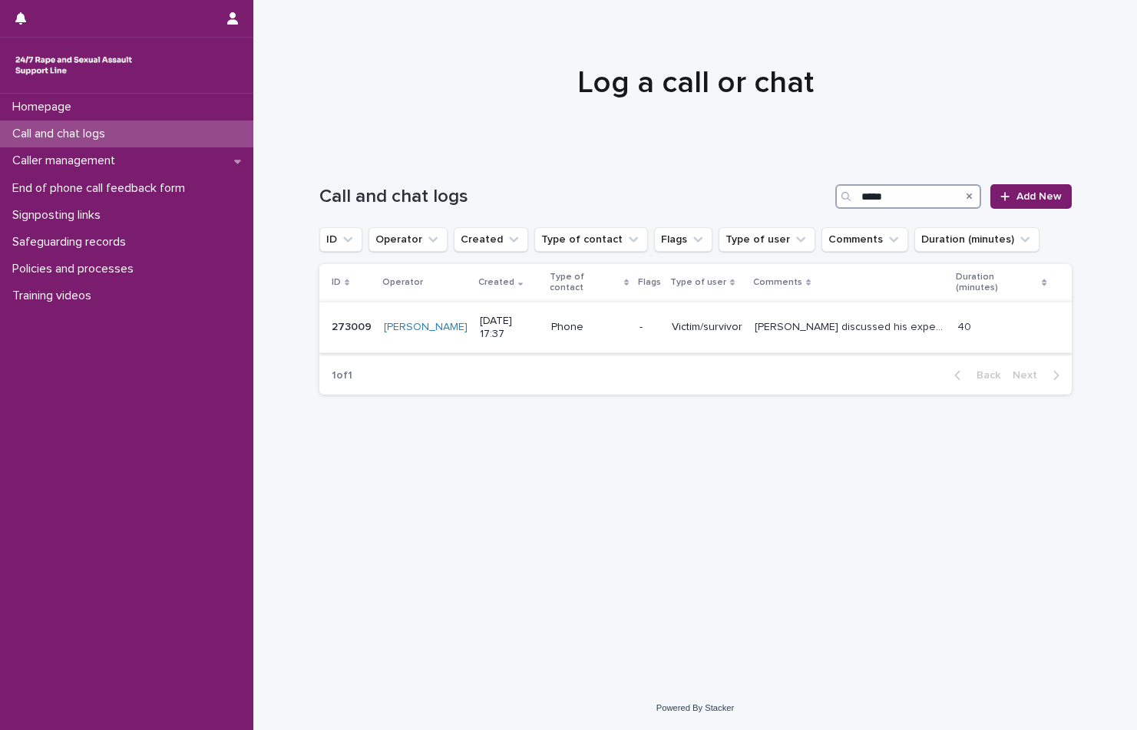
type input "*****"
click at [829, 318] on p "Jamie discussed his experiences of SV which were perpetrated by his teacher, si…" at bounding box center [852, 326] width 194 height 16
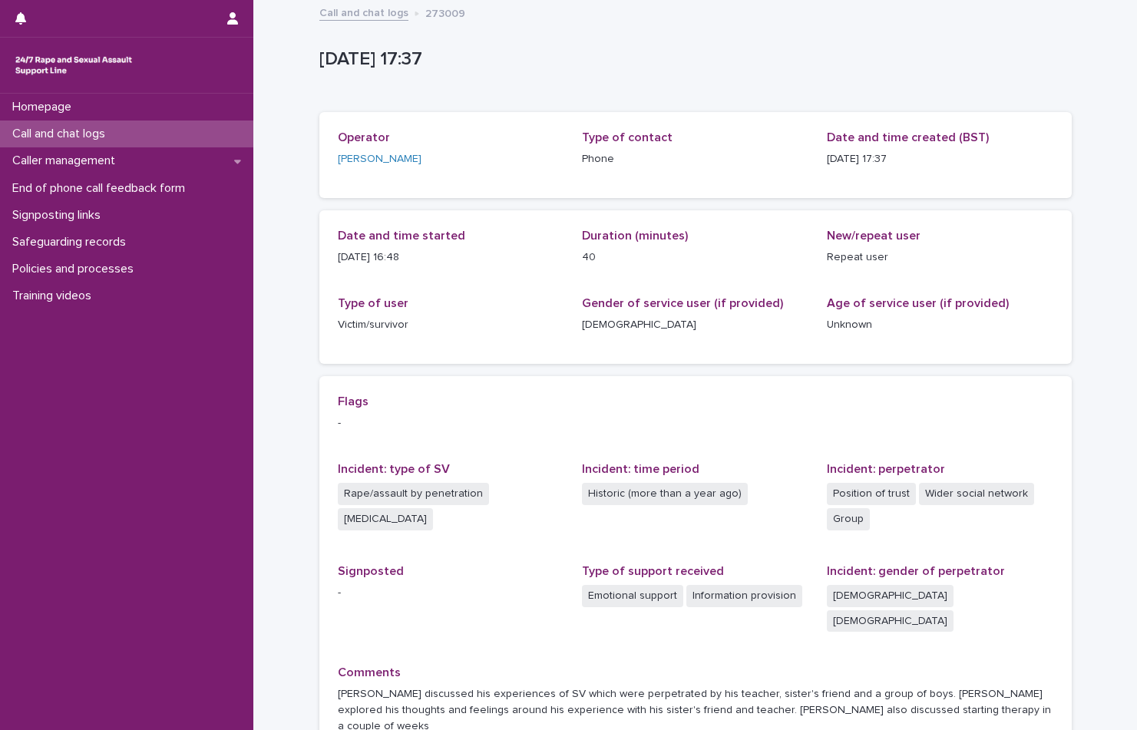
click at [377, 12] on link "Call and chat logs" at bounding box center [363, 12] width 89 height 18
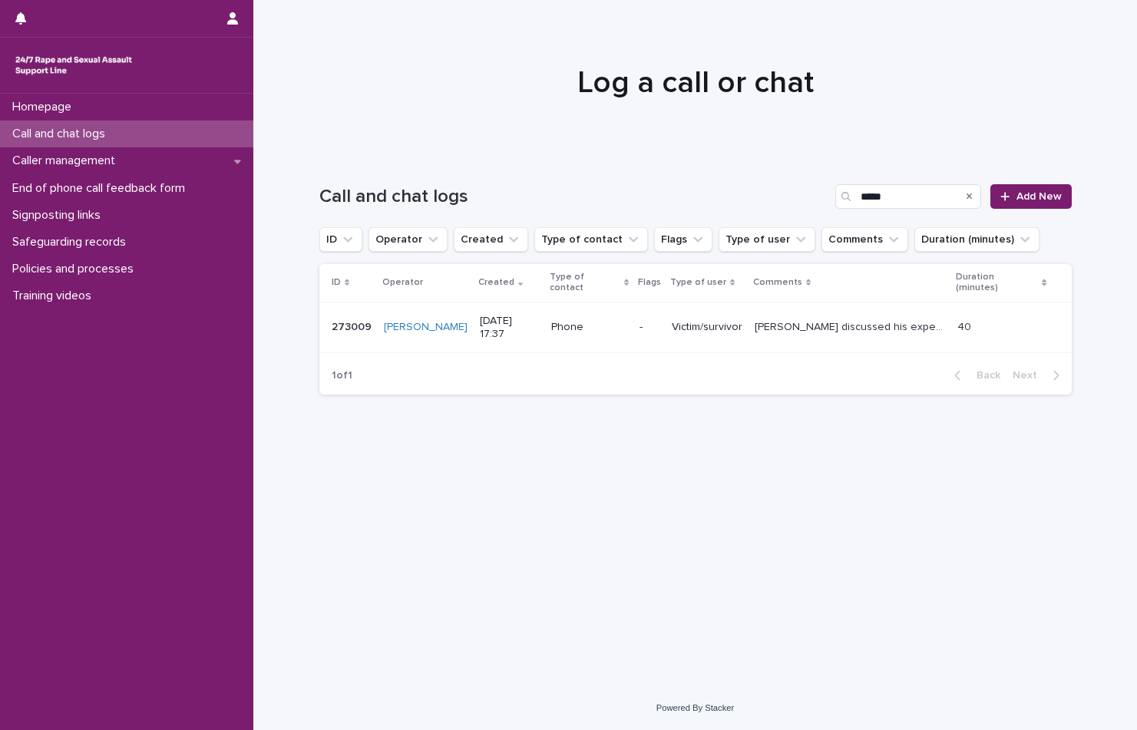
click at [970, 193] on icon "Search" at bounding box center [970, 196] width 6 height 9
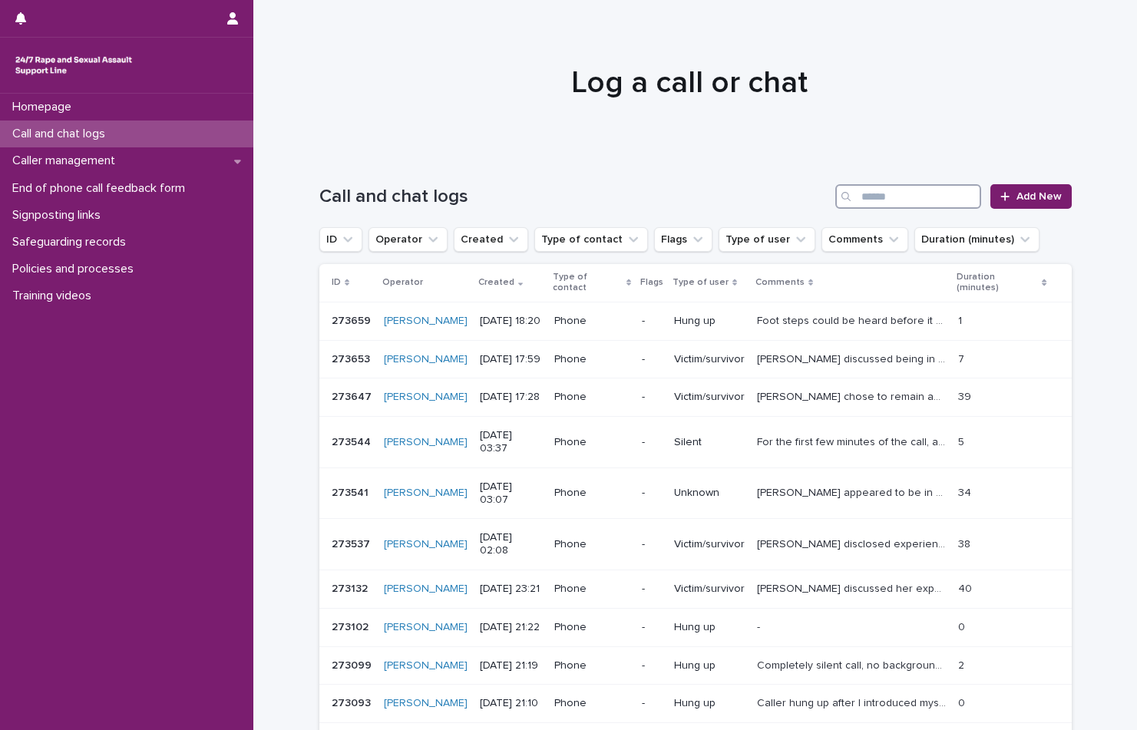
click at [910, 199] on input "Search" at bounding box center [909, 196] width 146 height 25
type input "*****"
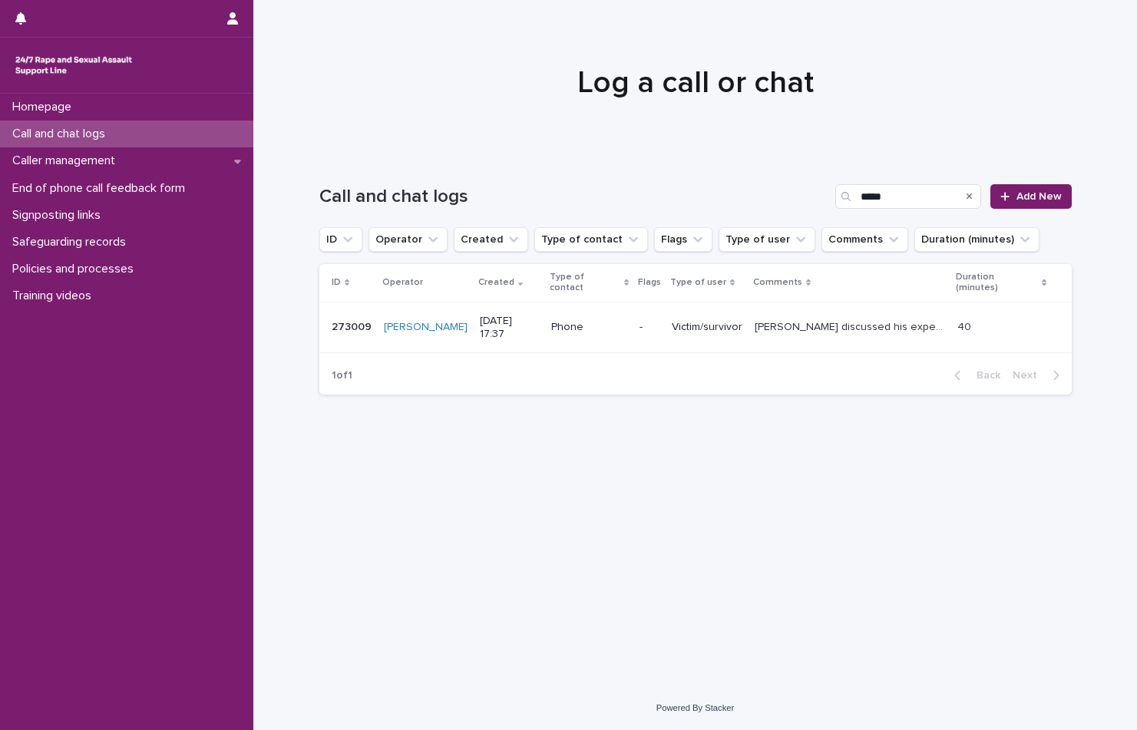
click at [786, 318] on p "Jamie discussed his experiences of SV which were perpetrated by his teacher, si…" at bounding box center [852, 326] width 194 height 16
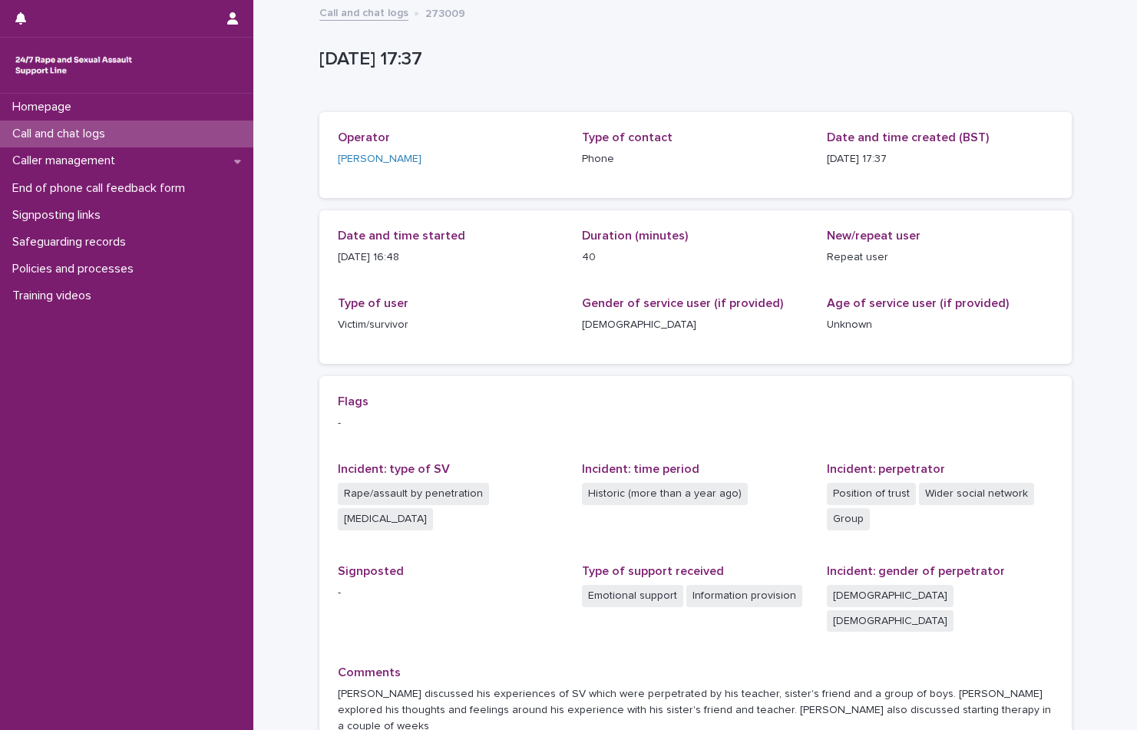
click at [339, 23] on div "Call and chat logs 273009" at bounding box center [696, 14] width 768 height 22
click at [362, 19] on link "Call and chat logs" at bounding box center [363, 12] width 89 height 18
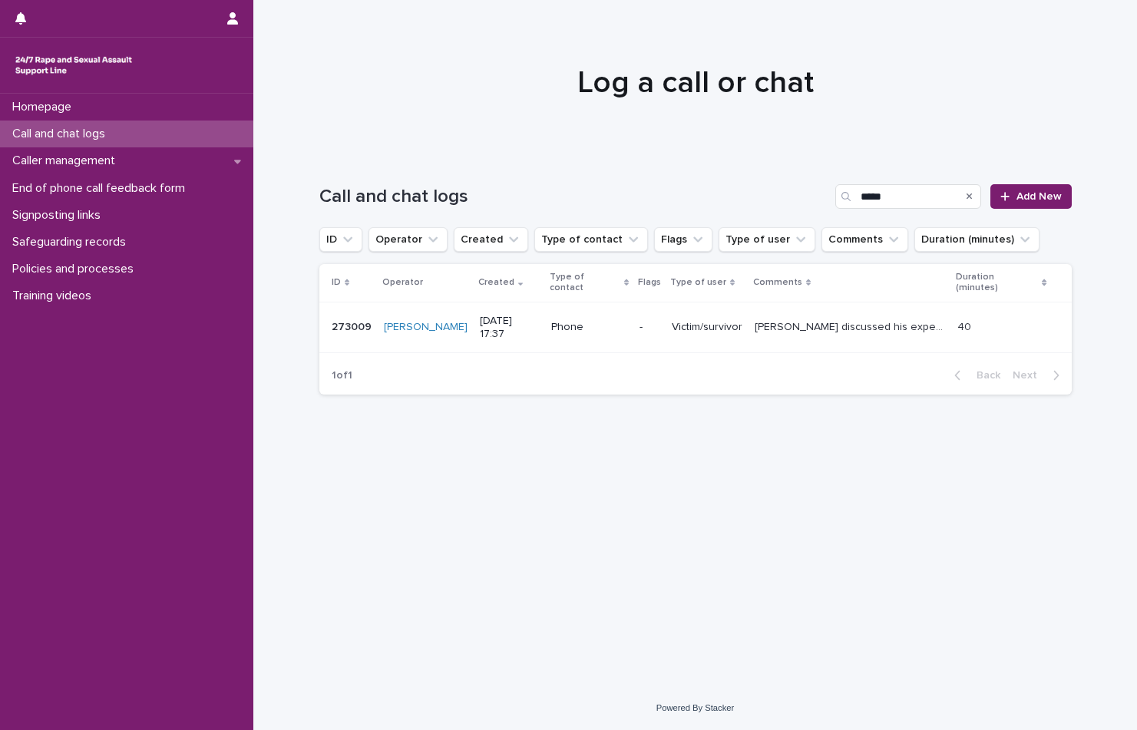
click at [973, 199] on icon "Search" at bounding box center [970, 197] width 6 height 6
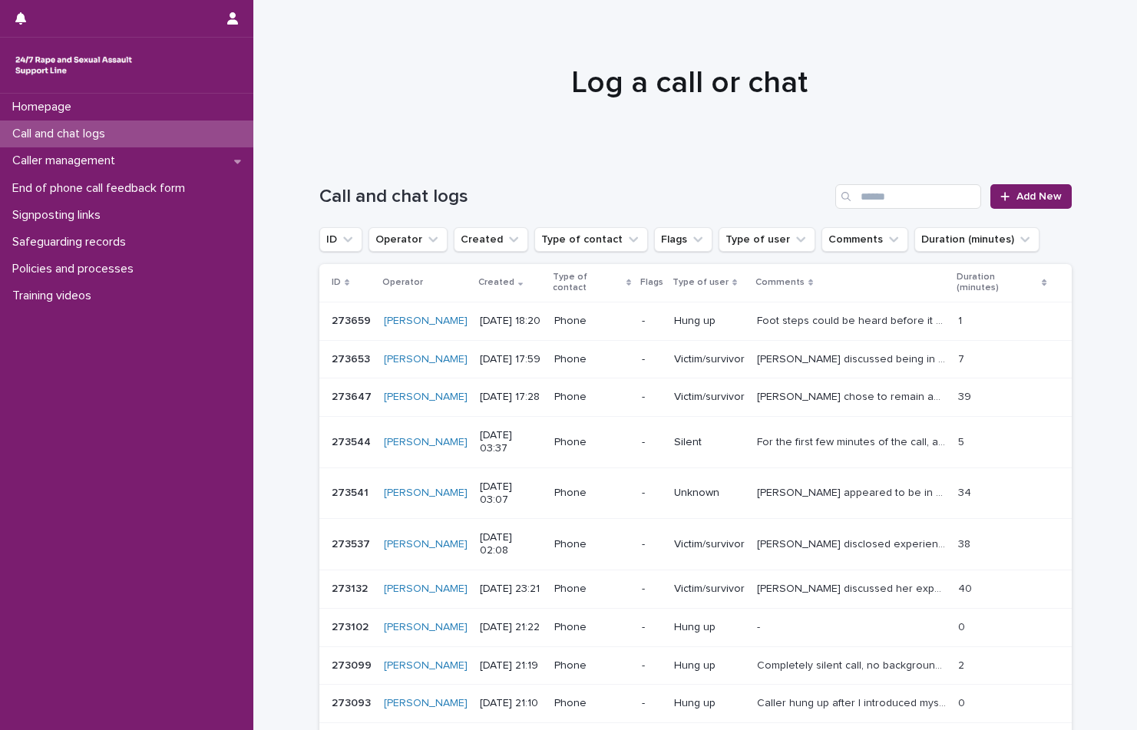
click at [110, 52] on img at bounding box center [73, 65] width 123 height 31
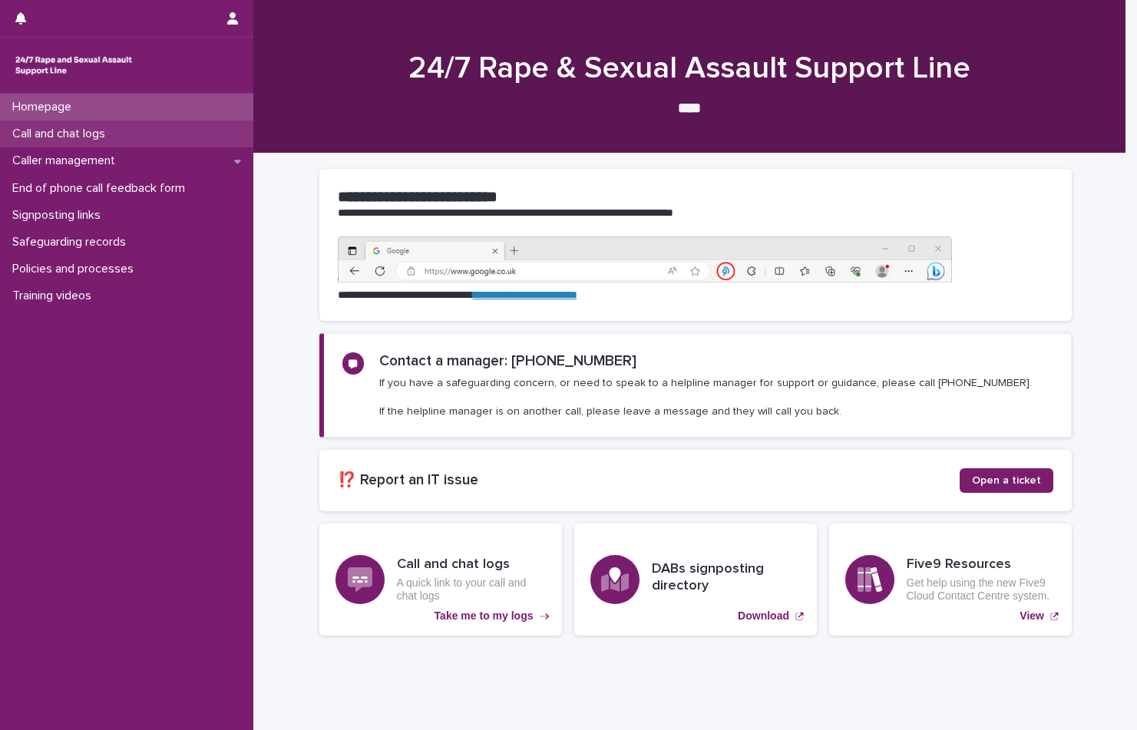
click at [117, 132] on p "Call and chat logs" at bounding box center [61, 134] width 111 height 15
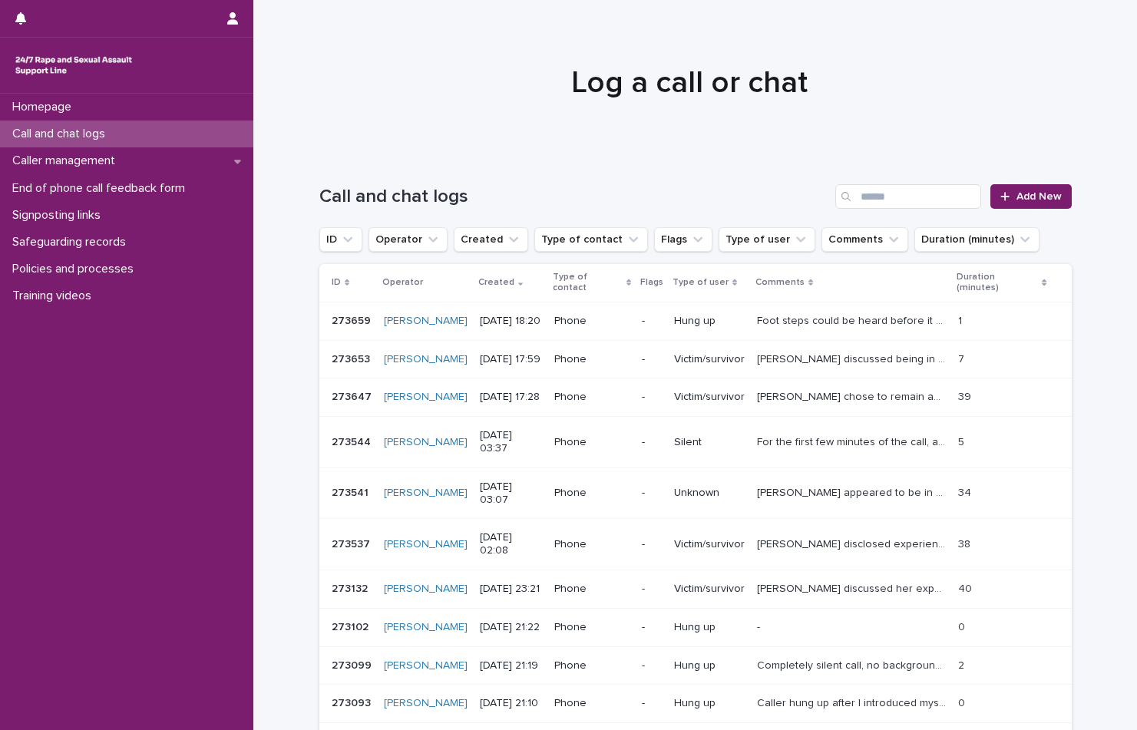
click at [458, 113] on div at bounding box center [689, 76] width 872 height 154
click at [1043, 189] on link "Add New" at bounding box center [1031, 196] width 81 height 25
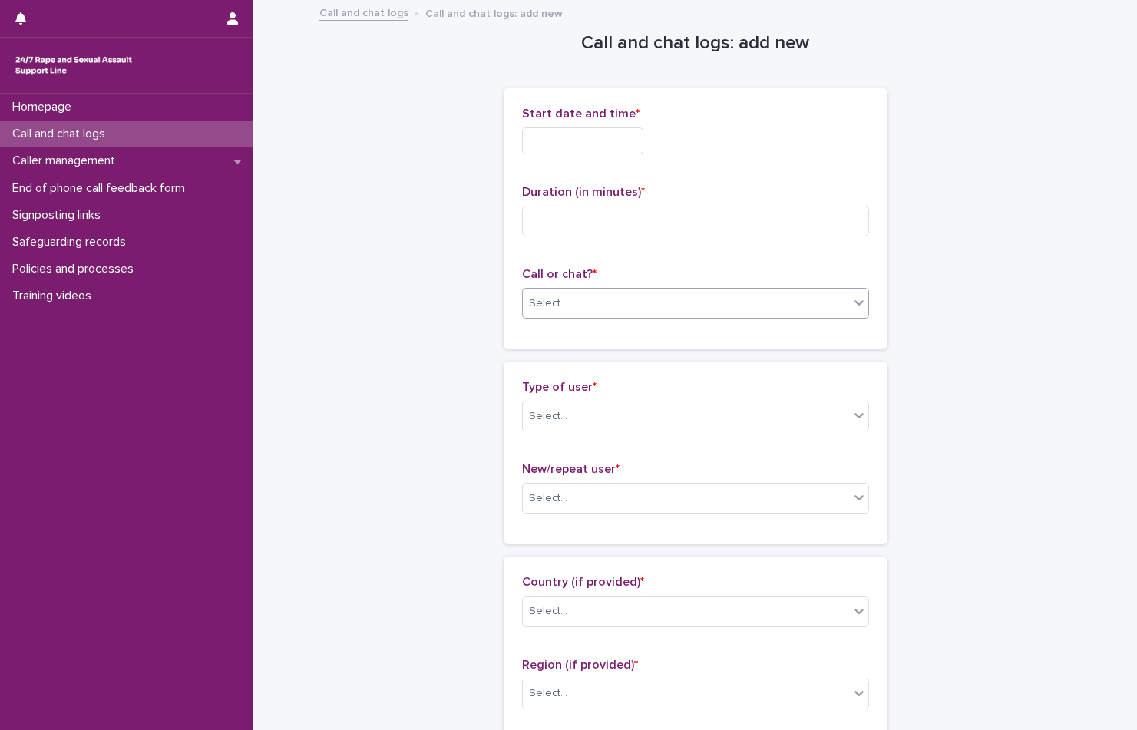
click at [754, 309] on div "Select..." at bounding box center [686, 303] width 326 height 25
click at [700, 339] on div "Phone" at bounding box center [690, 332] width 346 height 27
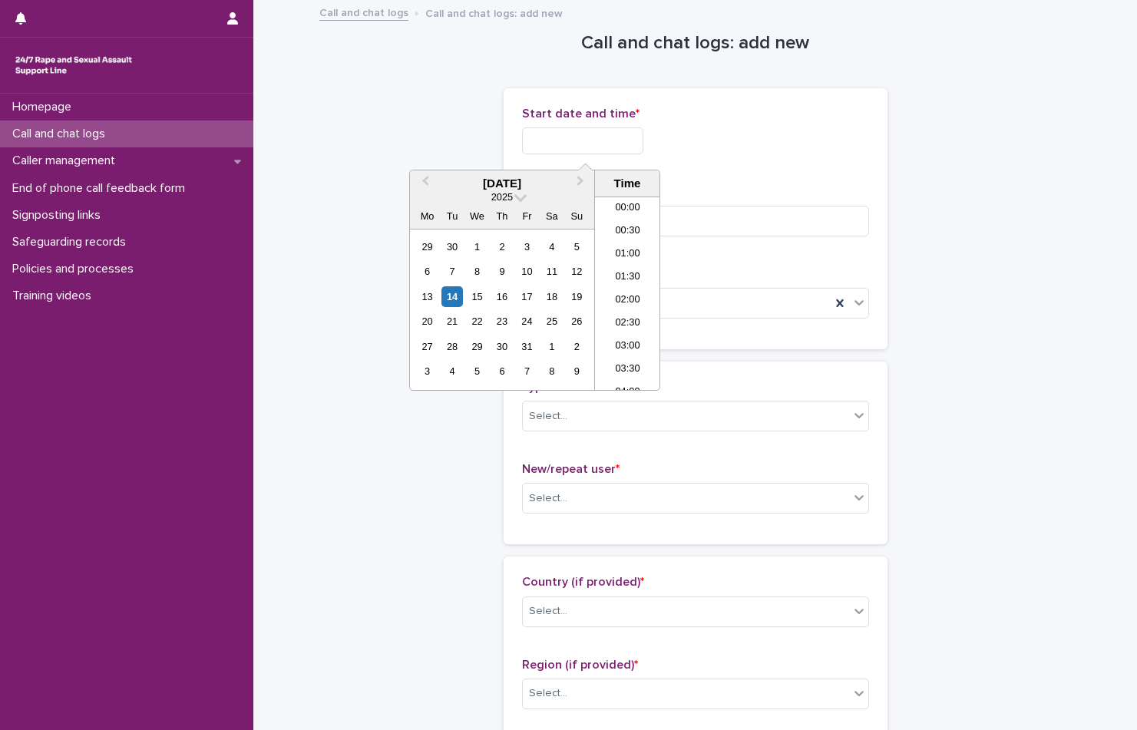
click at [591, 153] on input "text" at bounding box center [582, 140] width 121 height 27
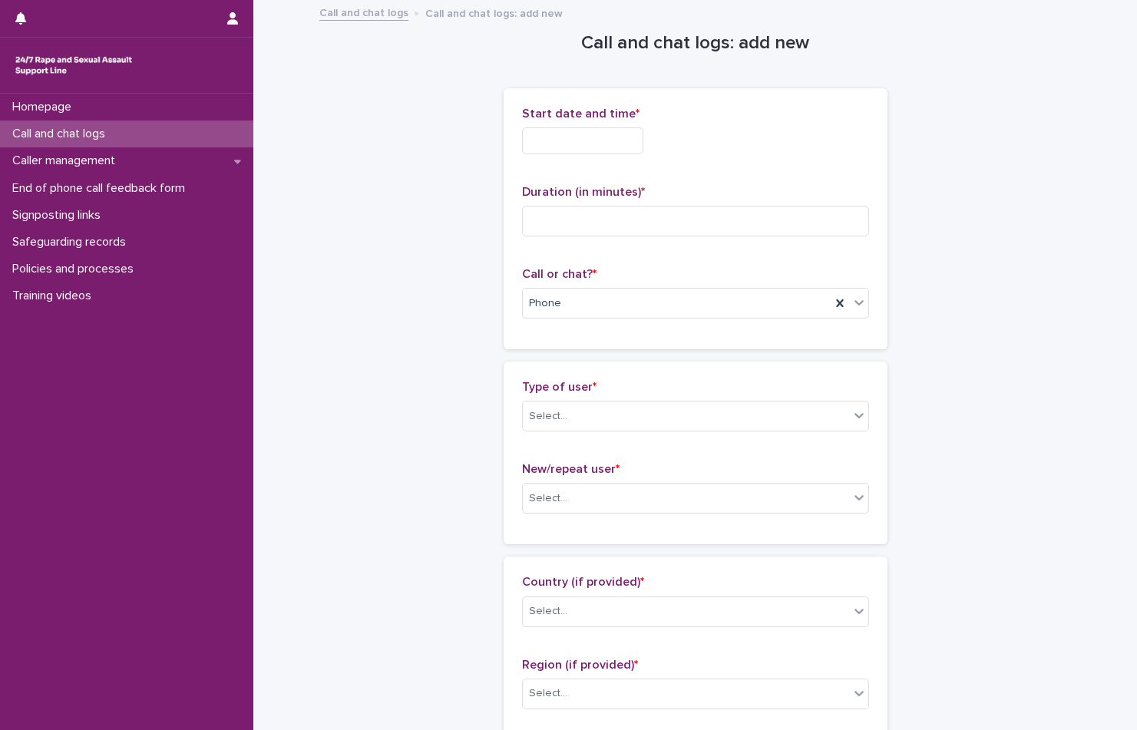
click at [839, 168] on div "Start date and time * Duration (in minutes) * Call or chat? * Phone" at bounding box center [695, 219] width 347 height 224
click at [591, 237] on div "Duration (in minutes) *" at bounding box center [695, 217] width 347 height 64
click at [590, 222] on input at bounding box center [695, 221] width 347 height 31
type input "**"
click at [597, 137] on input "text" at bounding box center [582, 140] width 121 height 27
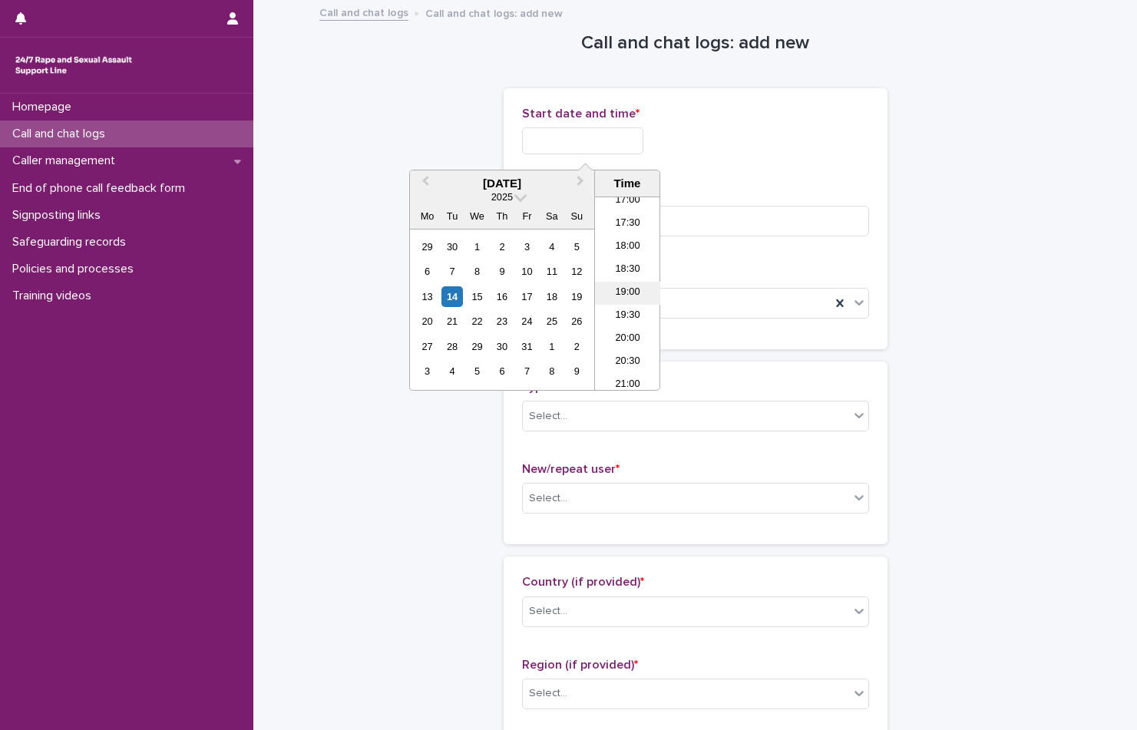
click at [631, 298] on li "19:00" at bounding box center [627, 293] width 65 height 23
type input "**********"
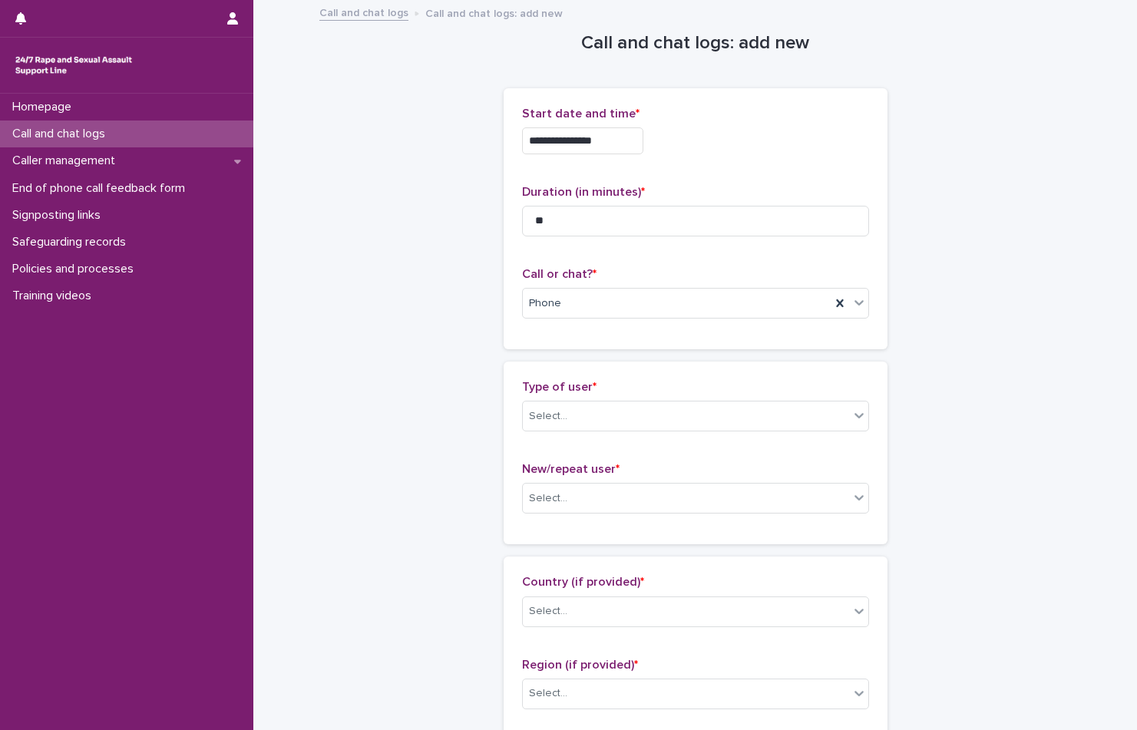
click at [750, 176] on div "**********" at bounding box center [695, 219] width 347 height 224
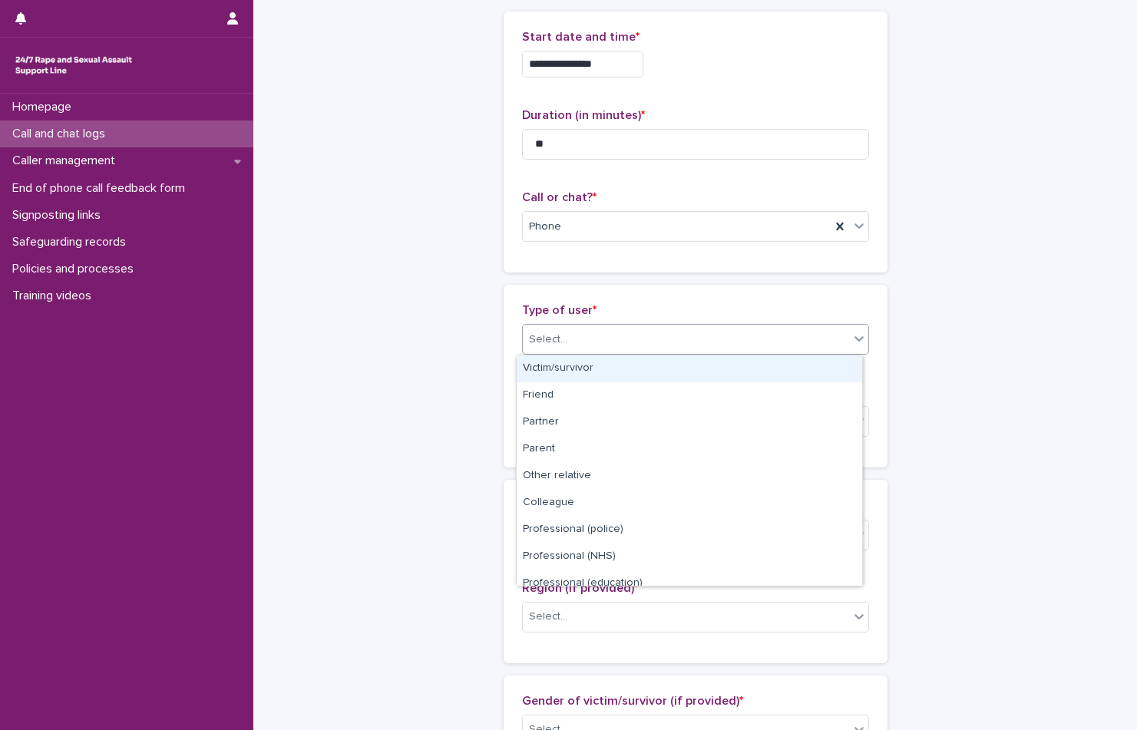
click at [670, 344] on div "Select..." at bounding box center [686, 339] width 326 height 25
click at [663, 368] on div "Victim/survivor" at bounding box center [690, 369] width 346 height 27
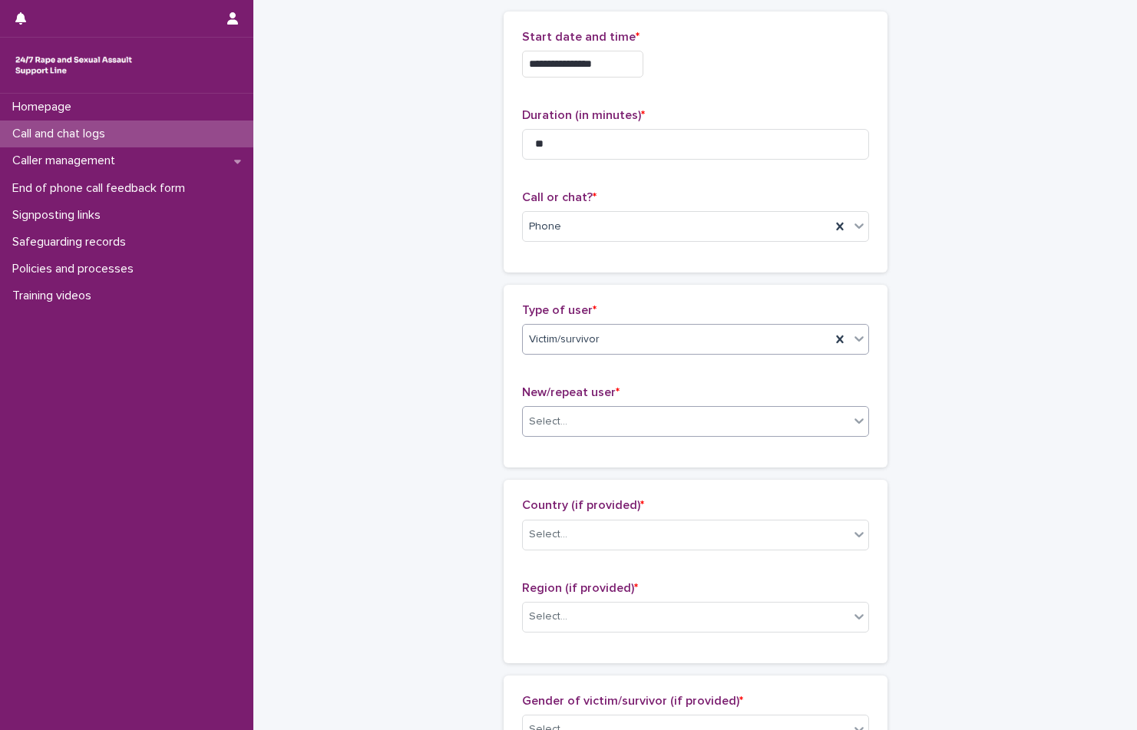
click at [663, 432] on div "Select..." at bounding box center [686, 421] width 326 height 25
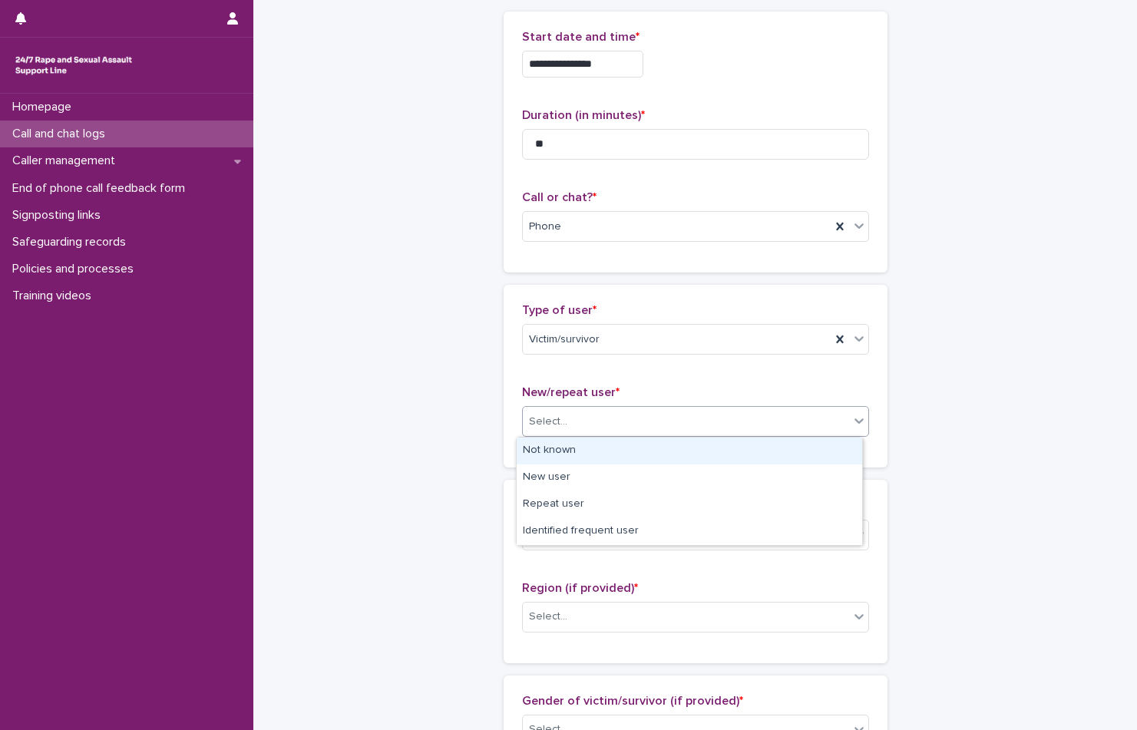
click at [663, 432] on div "Select..." at bounding box center [686, 421] width 326 height 25
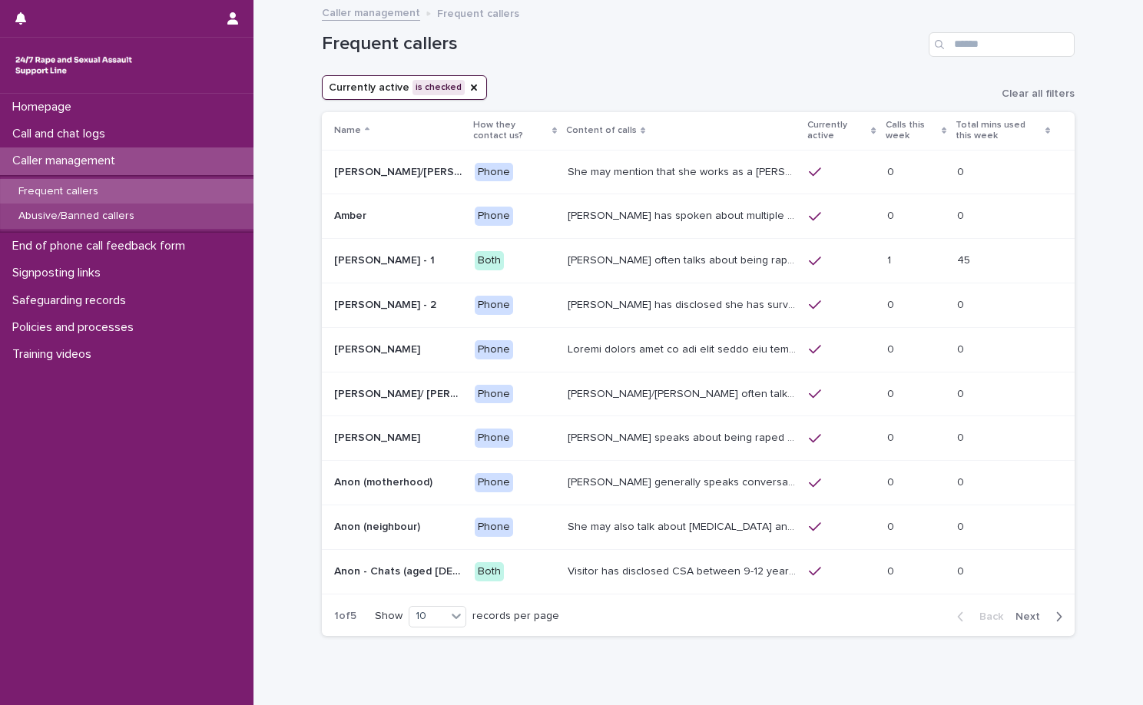
click at [58, 209] on div "Abusive/Banned callers" at bounding box center [126, 216] width 253 height 25
click at [1001, 39] on input "Search" at bounding box center [1001, 44] width 146 height 25
click at [892, 139] on p "Calls this week" at bounding box center [911, 131] width 52 height 28
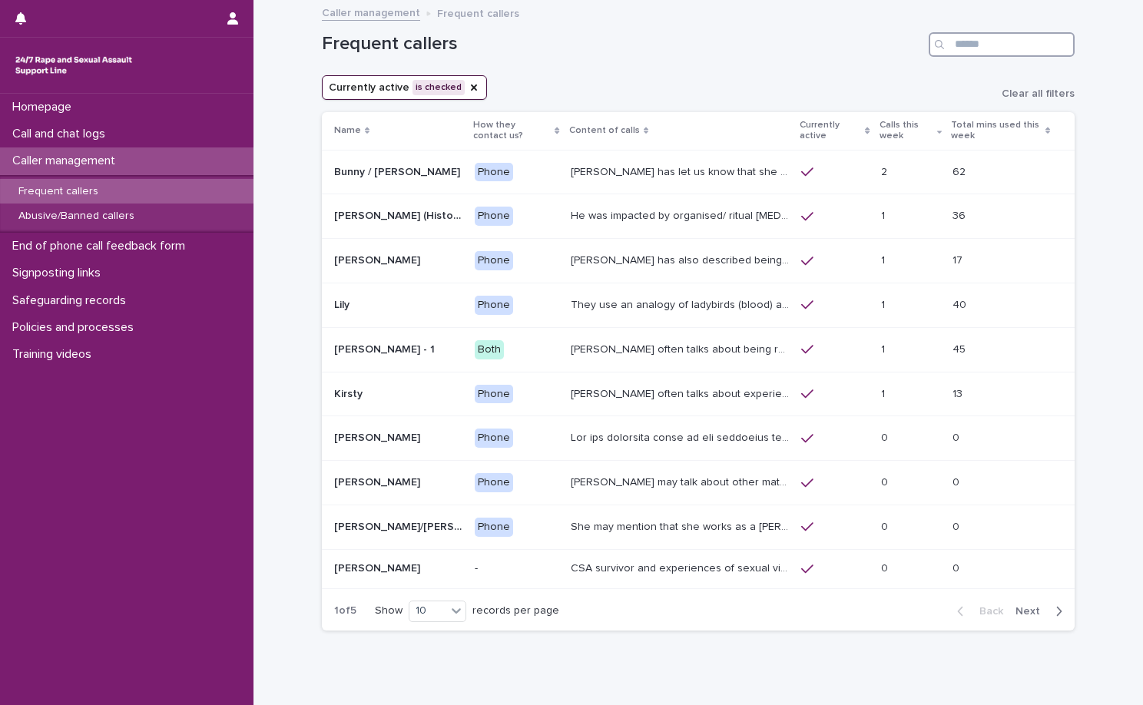
click at [1003, 46] on input "Search" at bounding box center [1001, 44] width 146 height 25
type input "***"
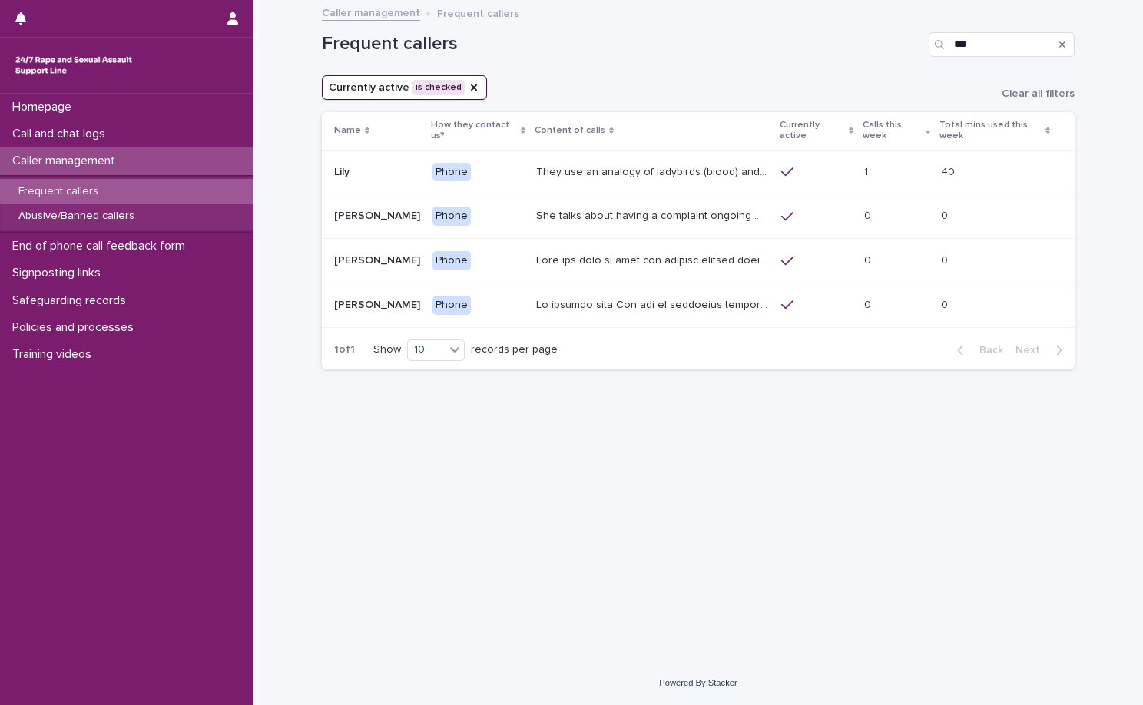
click at [892, 63] on div "Frequent callers ***" at bounding box center [698, 39] width 753 height 74
click at [876, 167] on p at bounding box center [896, 172] width 64 height 13
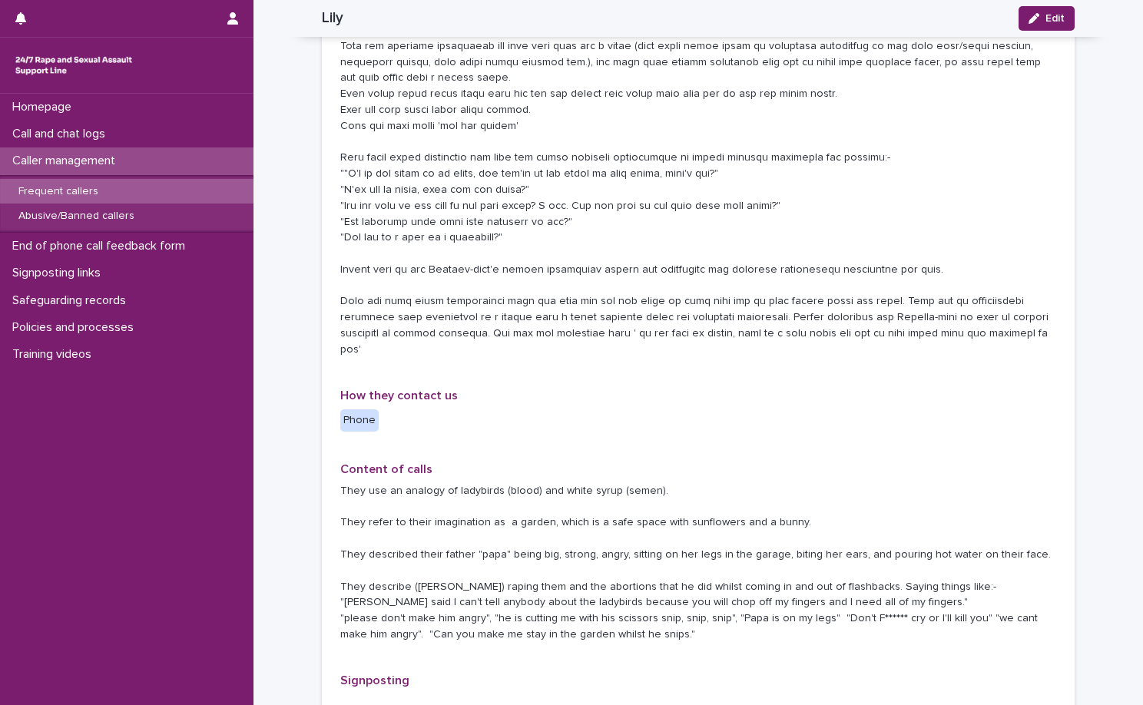
scroll to position [384, 0]
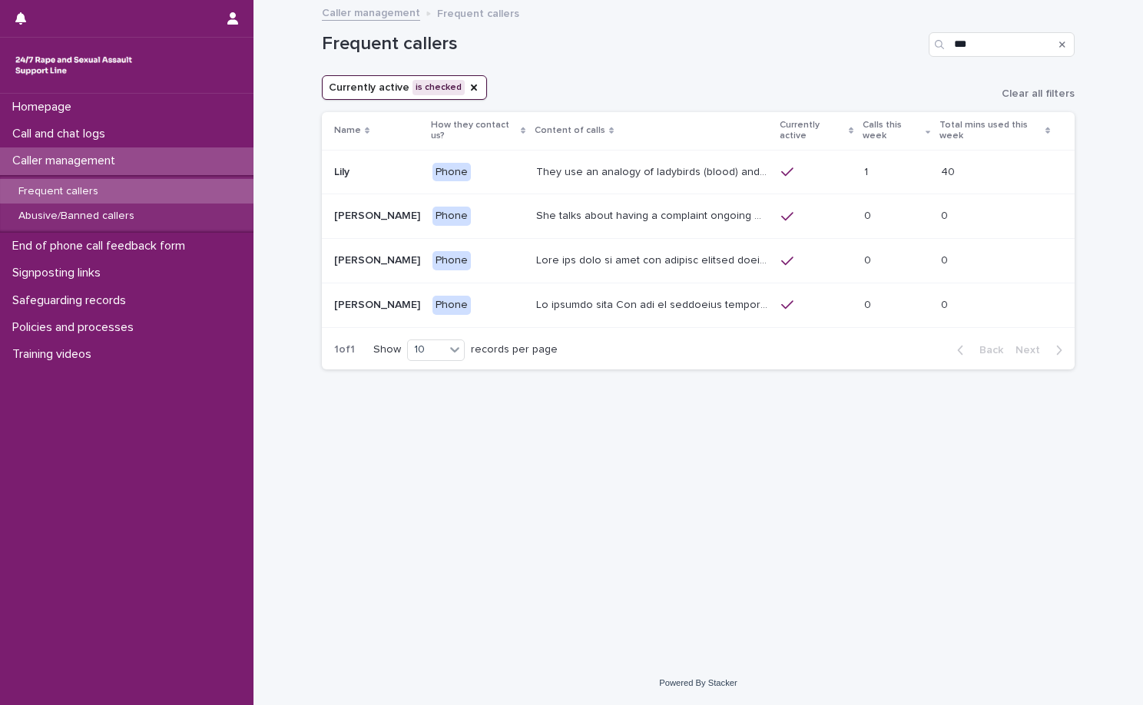
click at [634, 163] on p "They use an analogy of ladybirds (blood) and white syrup (semen). They refer to…" at bounding box center [654, 171] width 236 height 16
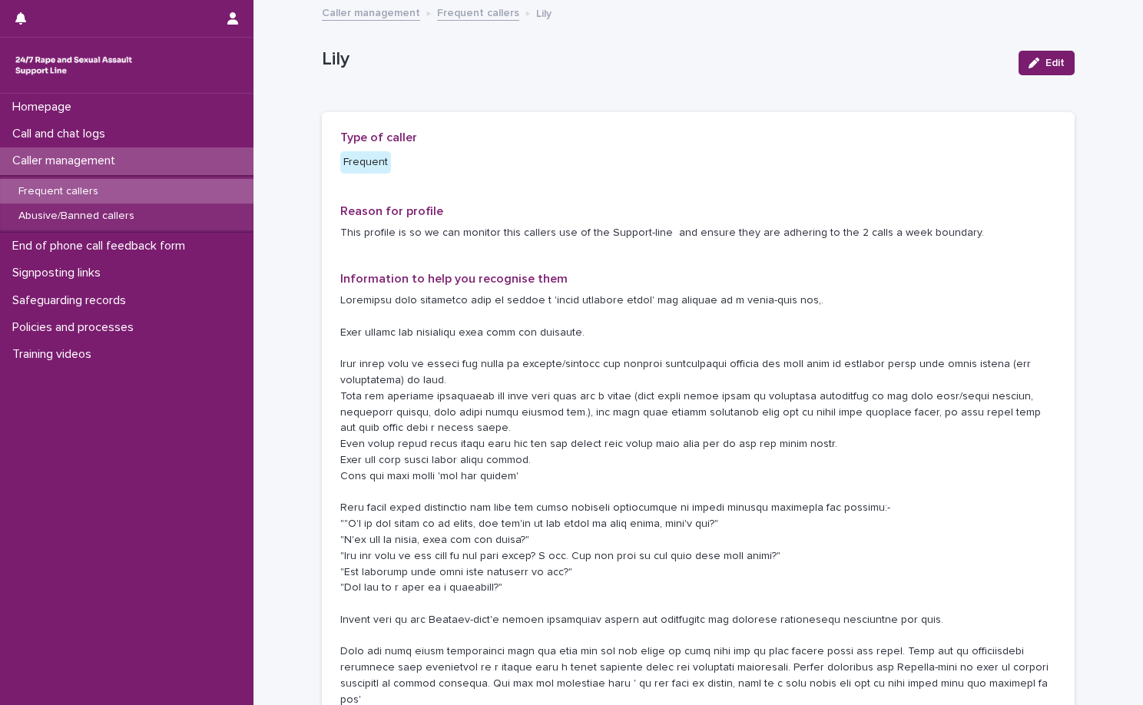
click at [482, 5] on link "Frequent callers" at bounding box center [478, 12] width 82 height 18
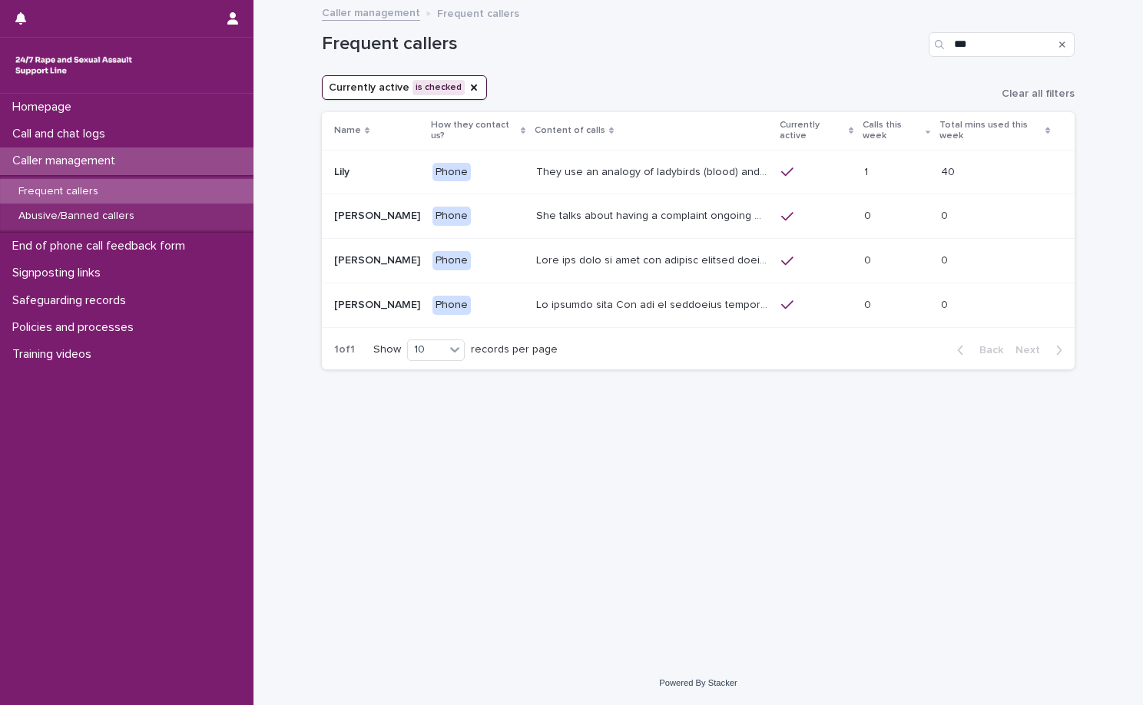
click at [1058, 43] on div "Search" at bounding box center [1062, 44] width 25 height 25
click at [1061, 45] on icon "Search" at bounding box center [1062, 44] width 6 height 9
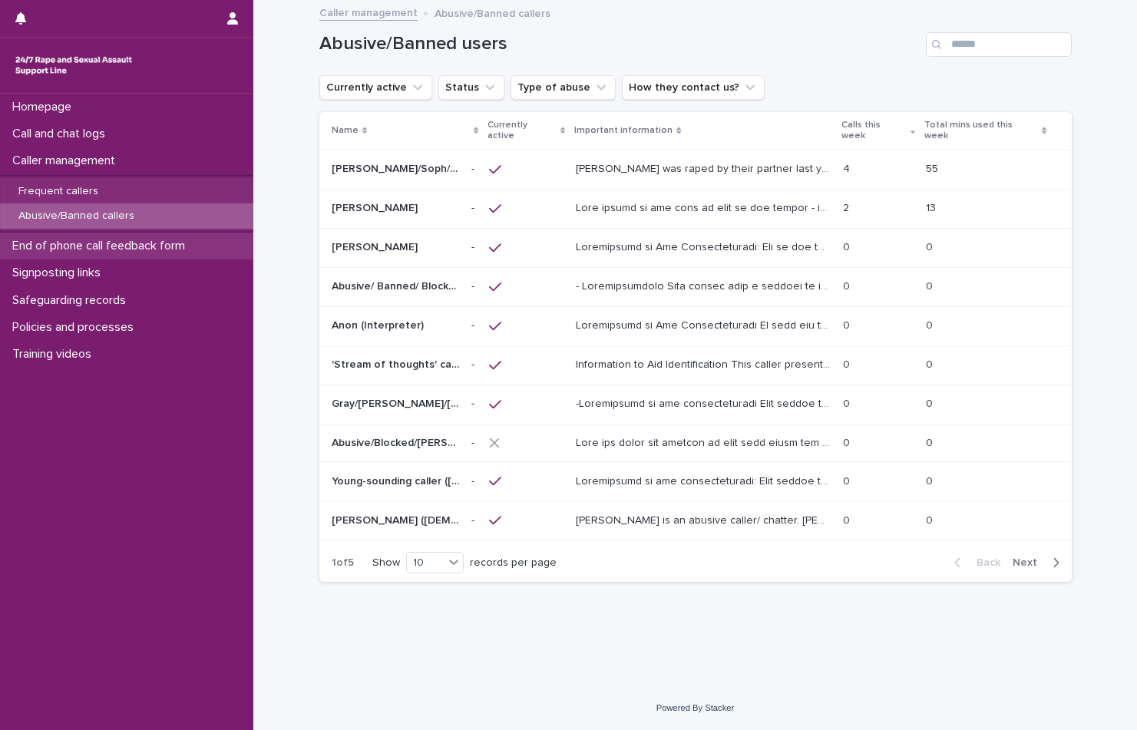
click at [178, 240] on p "End of phone call feedback form" at bounding box center [101, 246] width 191 height 15
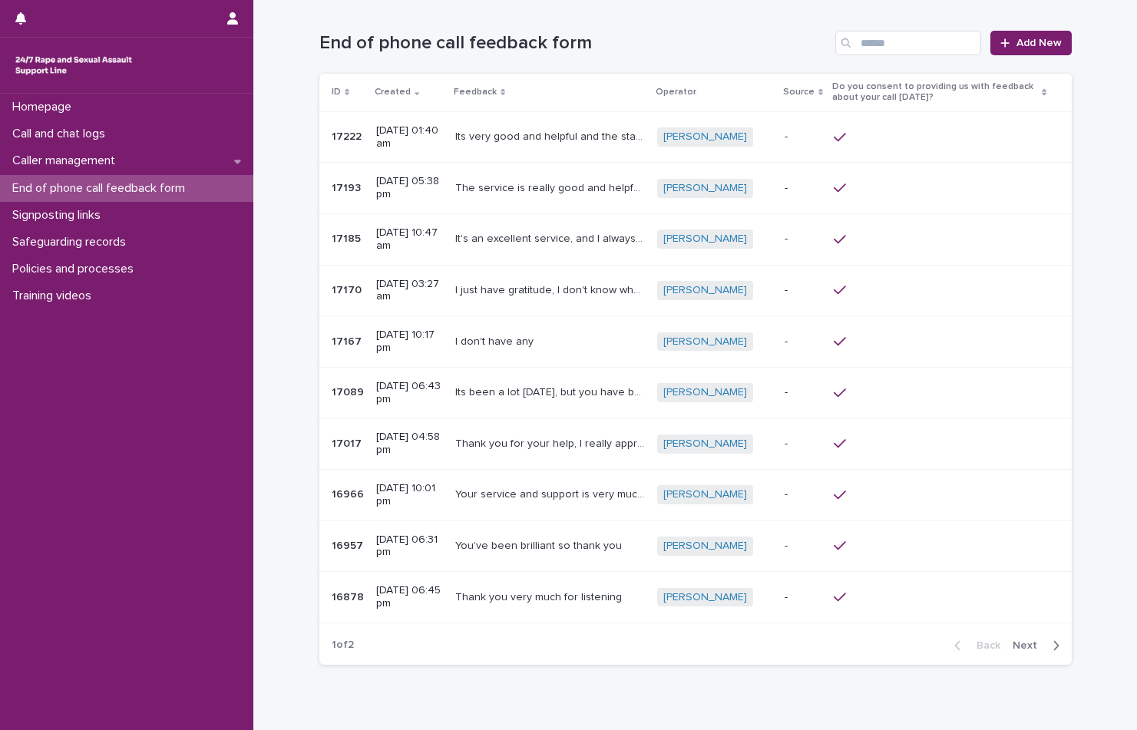
click at [1032, 651] on button "Next" at bounding box center [1039, 646] width 65 height 14
click at [974, 648] on span "Back" at bounding box center [984, 645] width 33 height 11
click at [1024, 647] on span "Next" at bounding box center [1030, 645] width 34 height 11
click at [984, 644] on span "Back" at bounding box center [984, 645] width 33 height 11
click at [441, 197] on p "[DATE] 05:38 pm" at bounding box center [409, 188] width 67 height 26
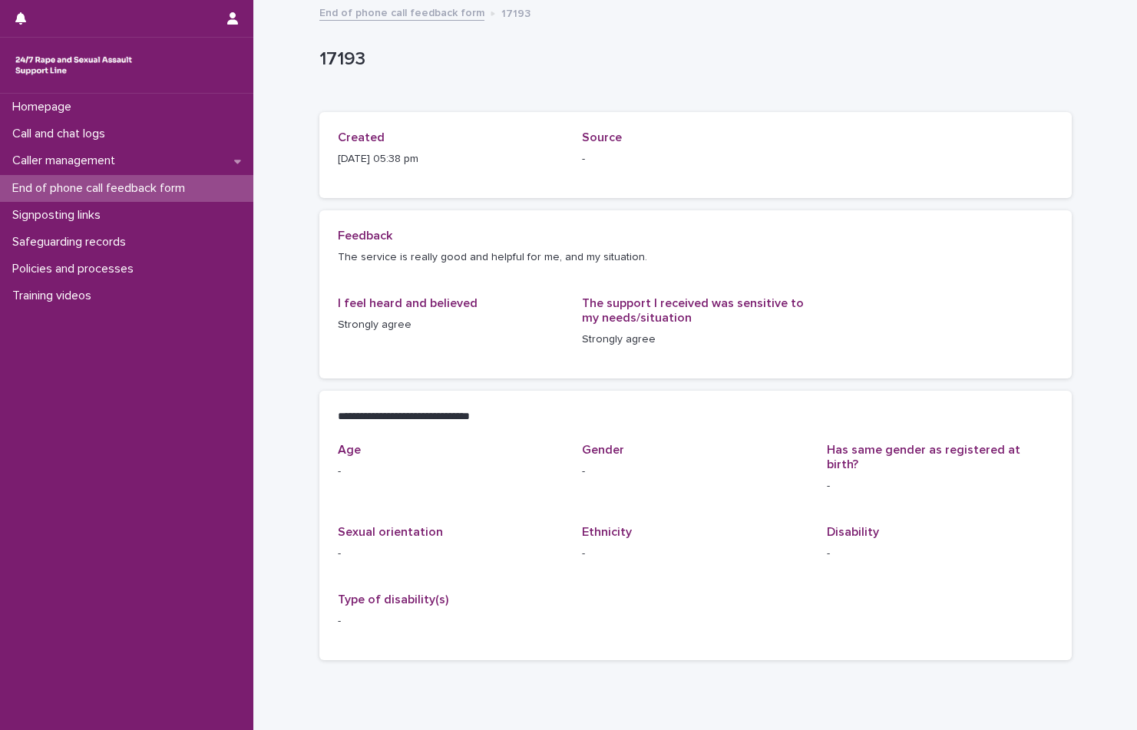
click at [393, 7] on link "End of phone call feedback form" at bounding box center [401, 12] width 165 height 18
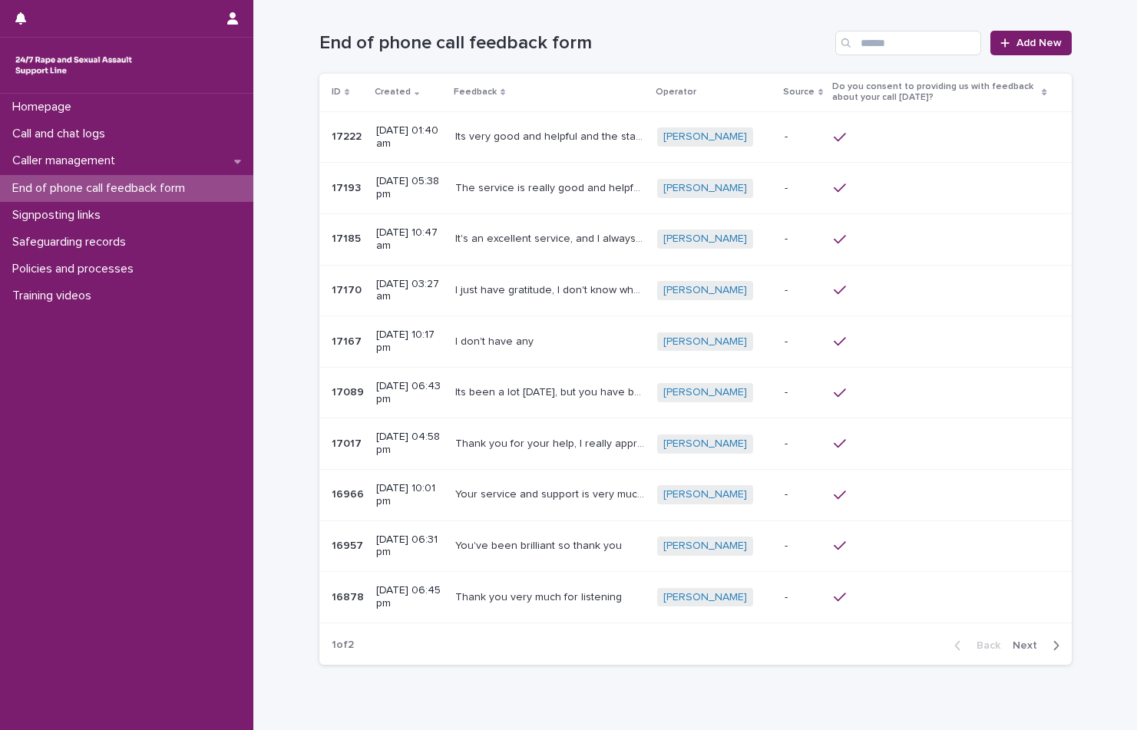
click at [554, 198] on div "The service is really good and helpful for me, and my situation. The service is…" at bounding box center [550, 188] width 190 height 25
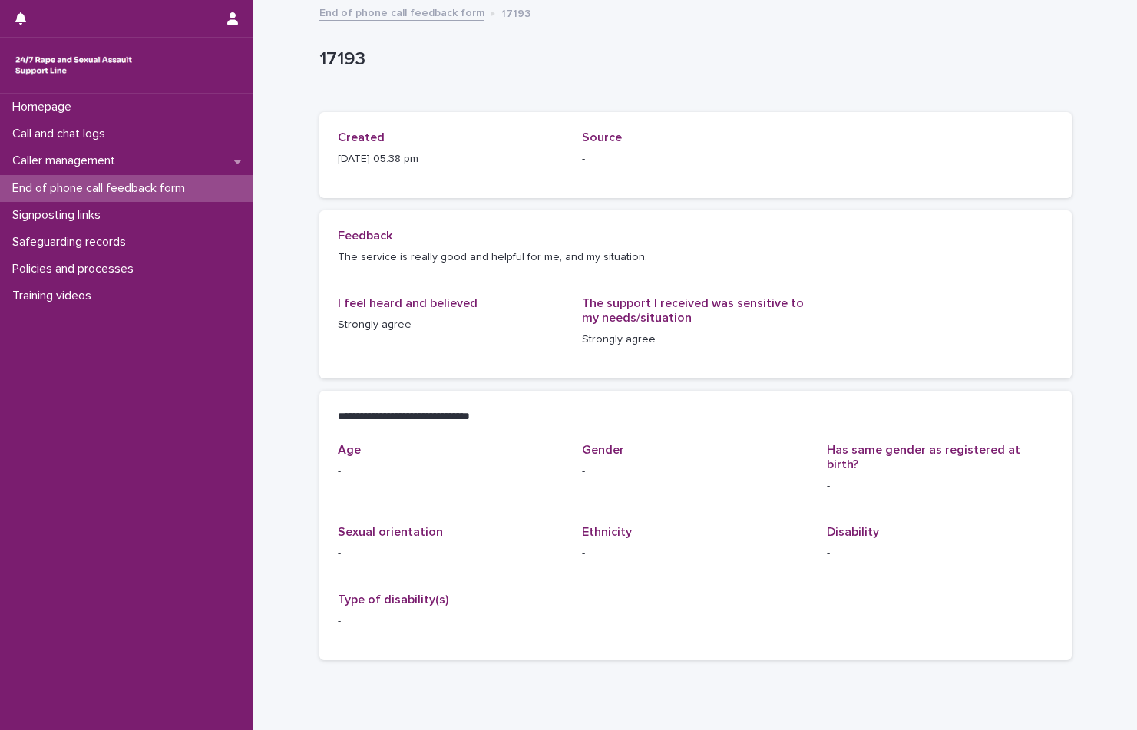
click at [405, 19] on link "End of phone call feedback form" at bounding box center [401, 12] width 165 height 18
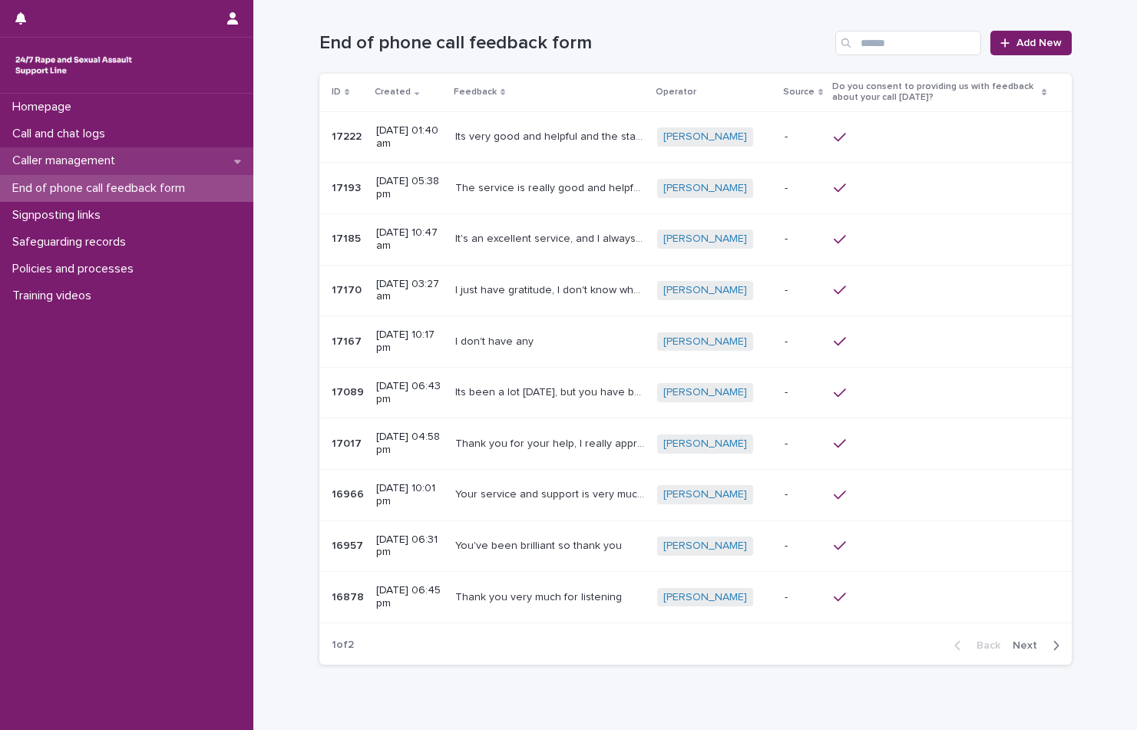
click at [190, 163] on div "Caller management" at bounding box center [126, 160] width 253 height 27
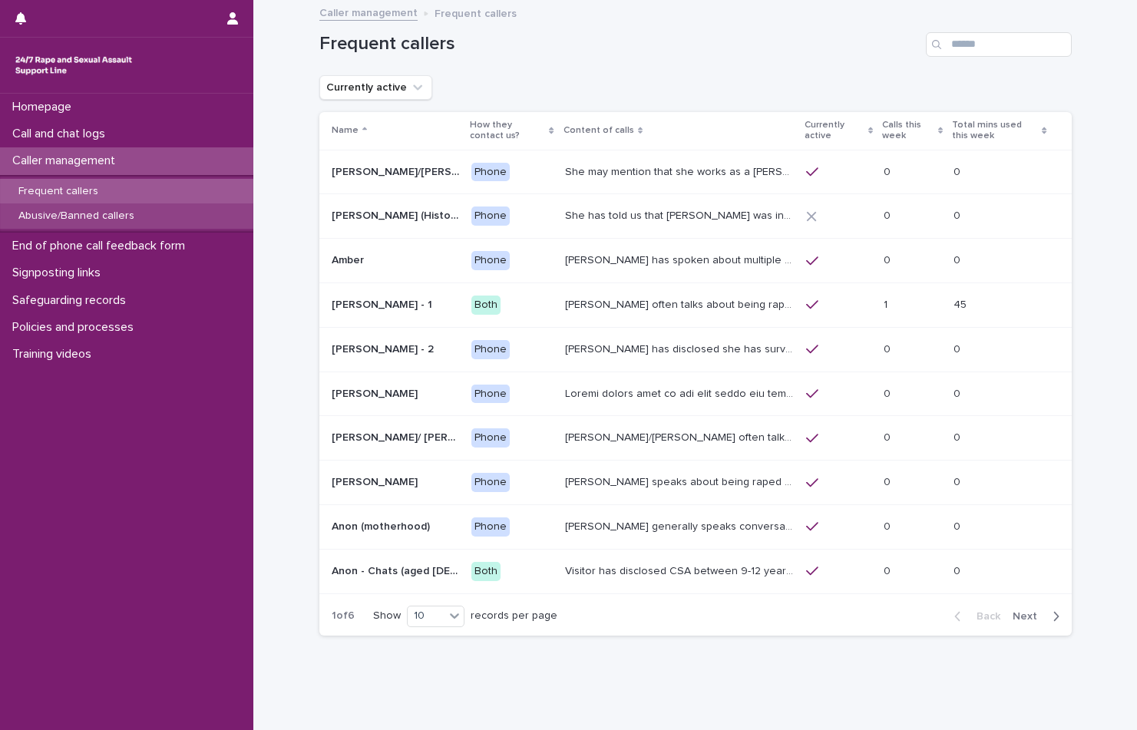
click at [141, 215] on p "Abusive/Banned callers" at bounding box center [76, 216] width 141 height 13
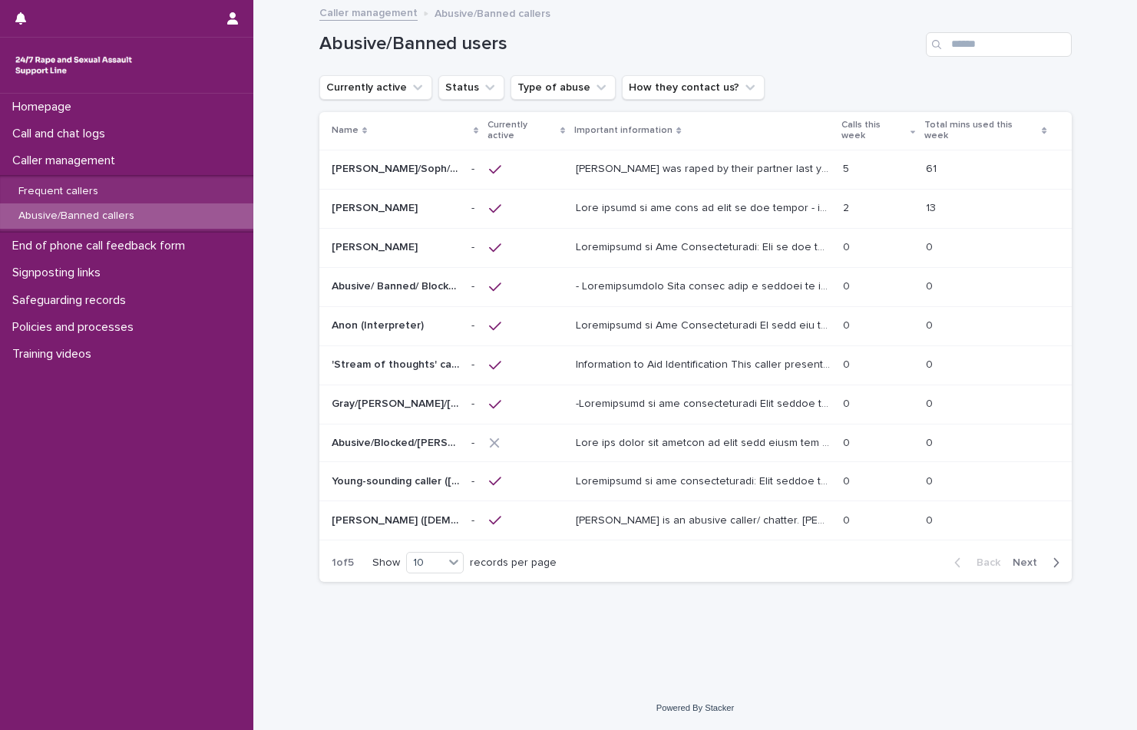
click at [573, 239] on td at bounding box center [703, 247] width 267 height 39
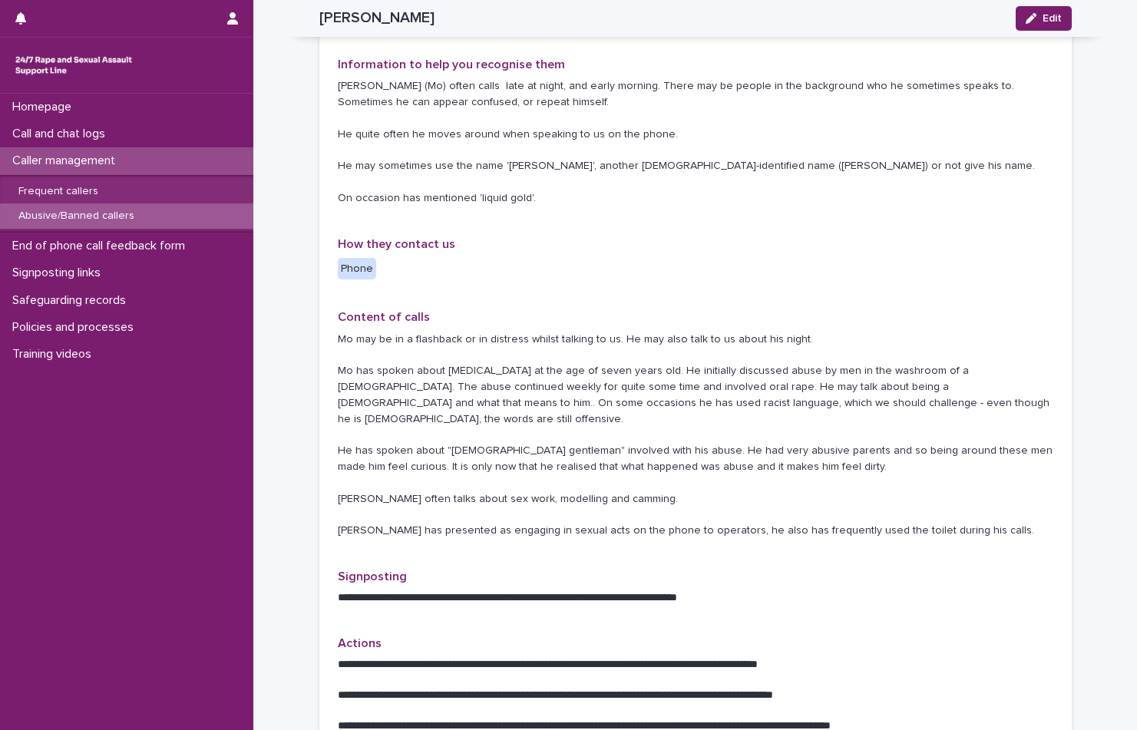
scroll to position [461, 0]
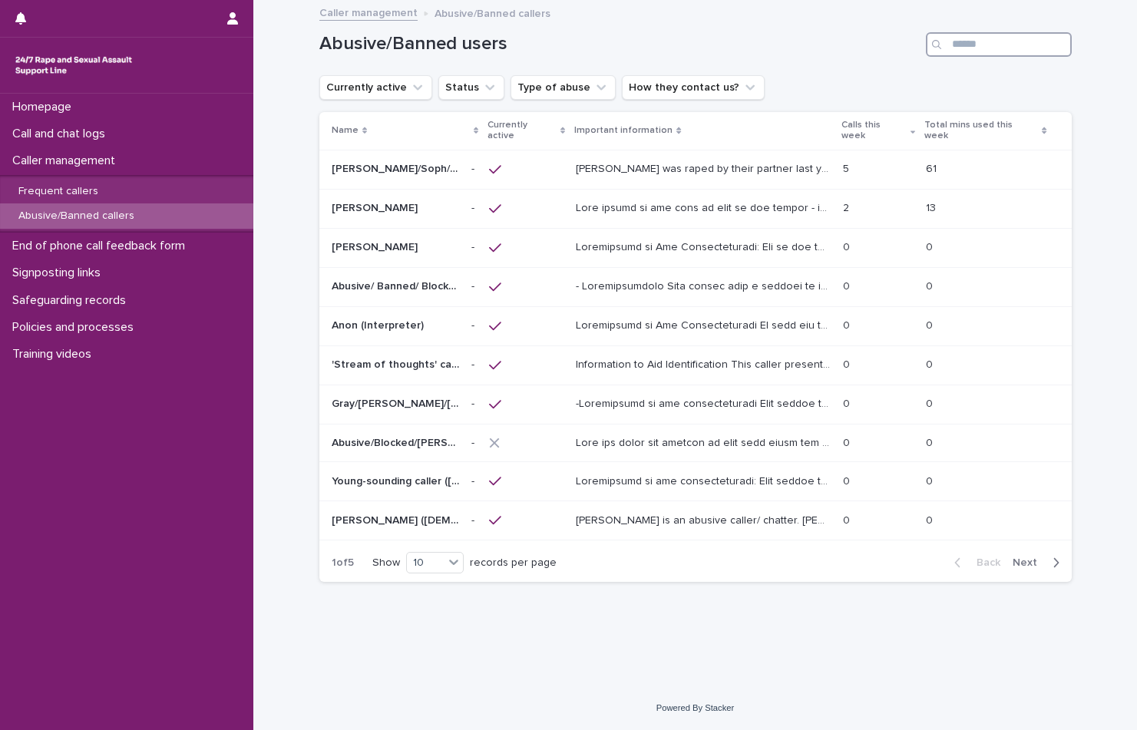
click at [1014, 51] on input "Search" at bounding box center [999, 44] width 146 height 25
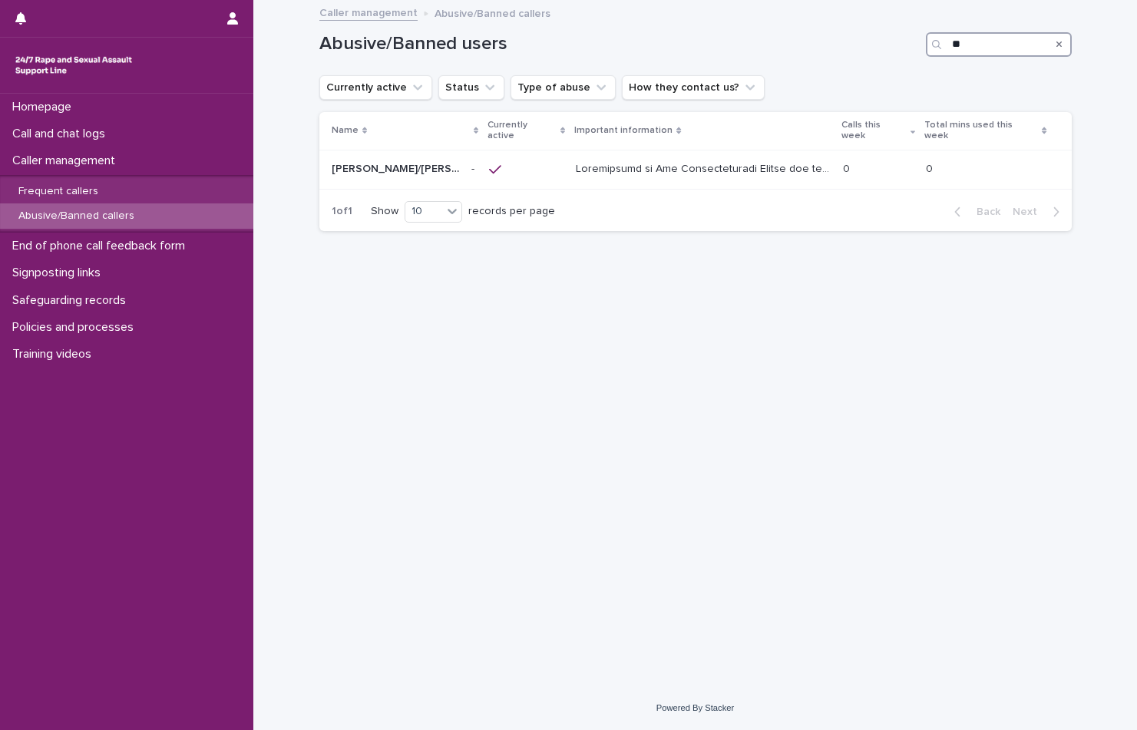
type input "*"
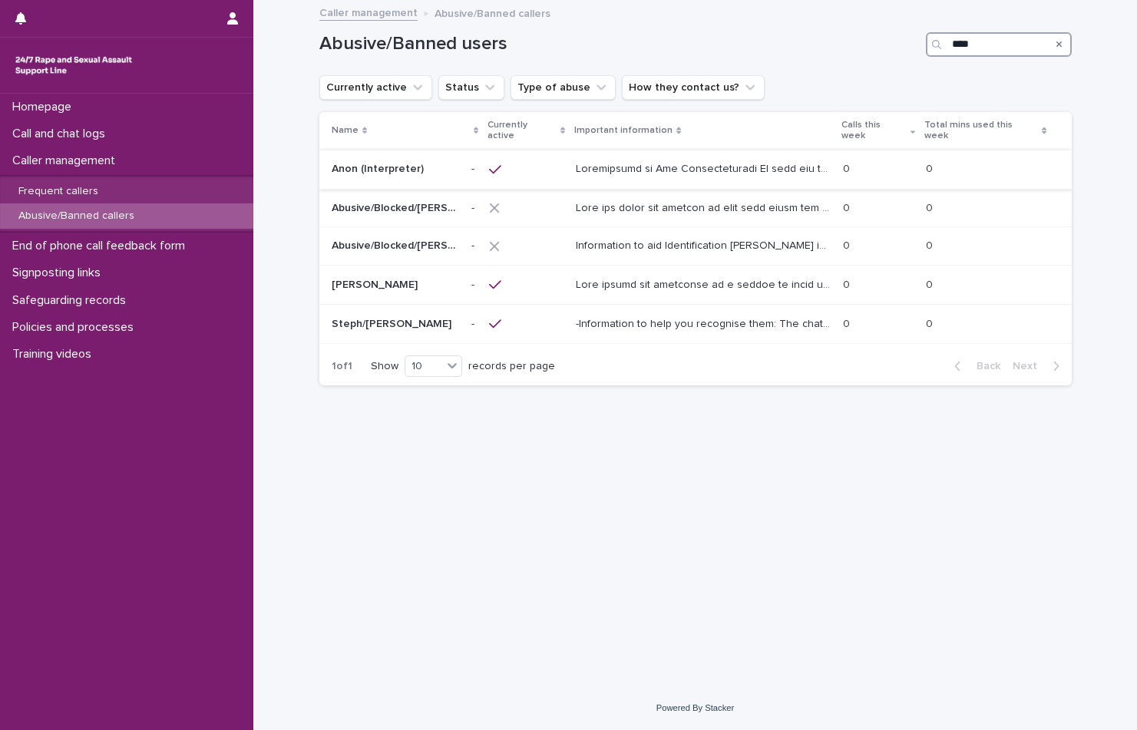
type input "****"
click at [657, 167] on div at bounding box center [703, 169] width 255 height 25
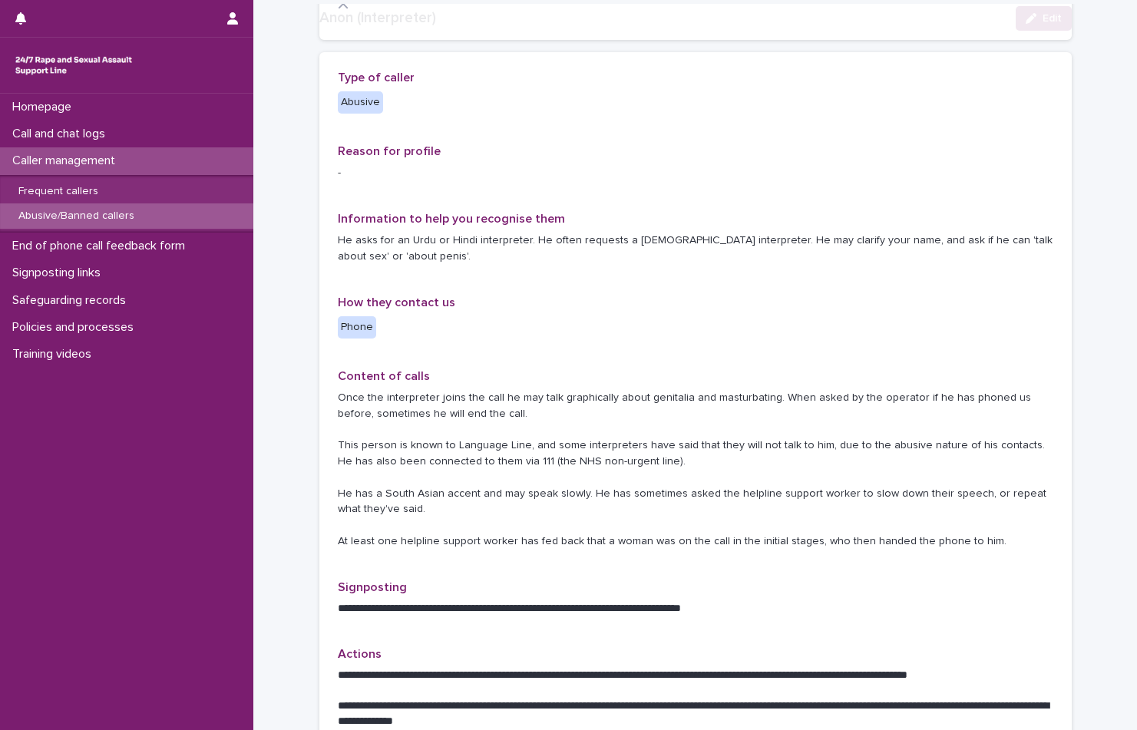
scroll to position [326, 0]
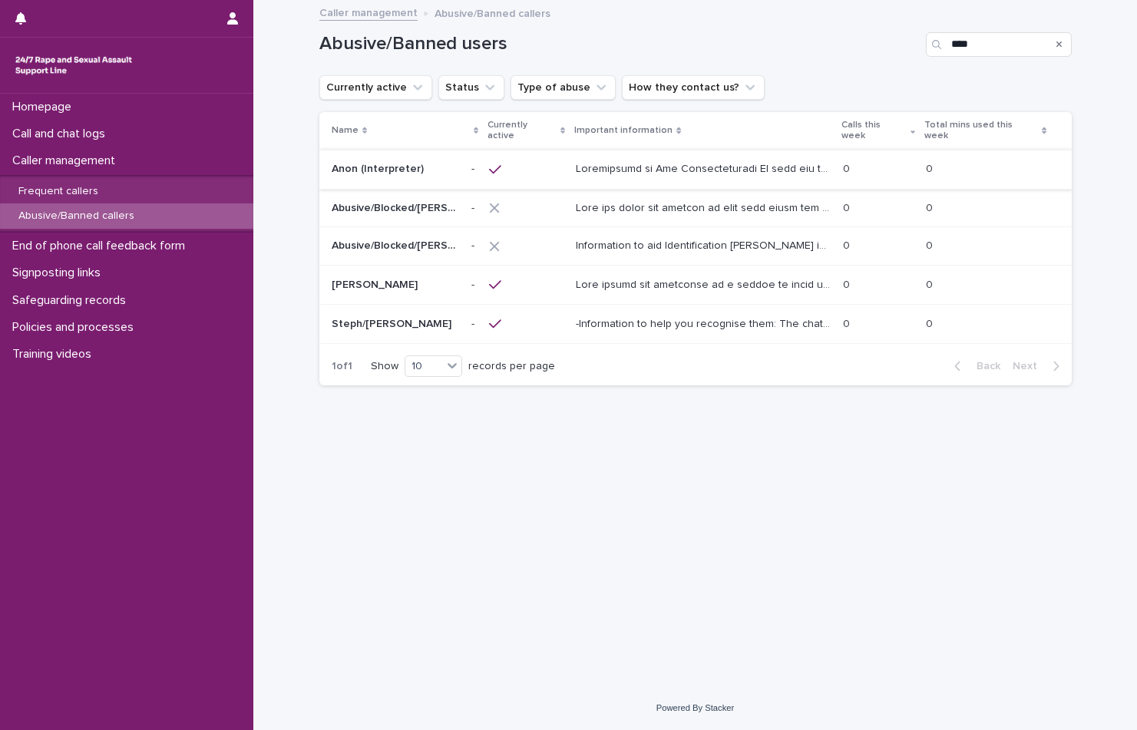
click at [1057, 51] on button "Search" at bounding box center [1060, 44] width 6 height 25
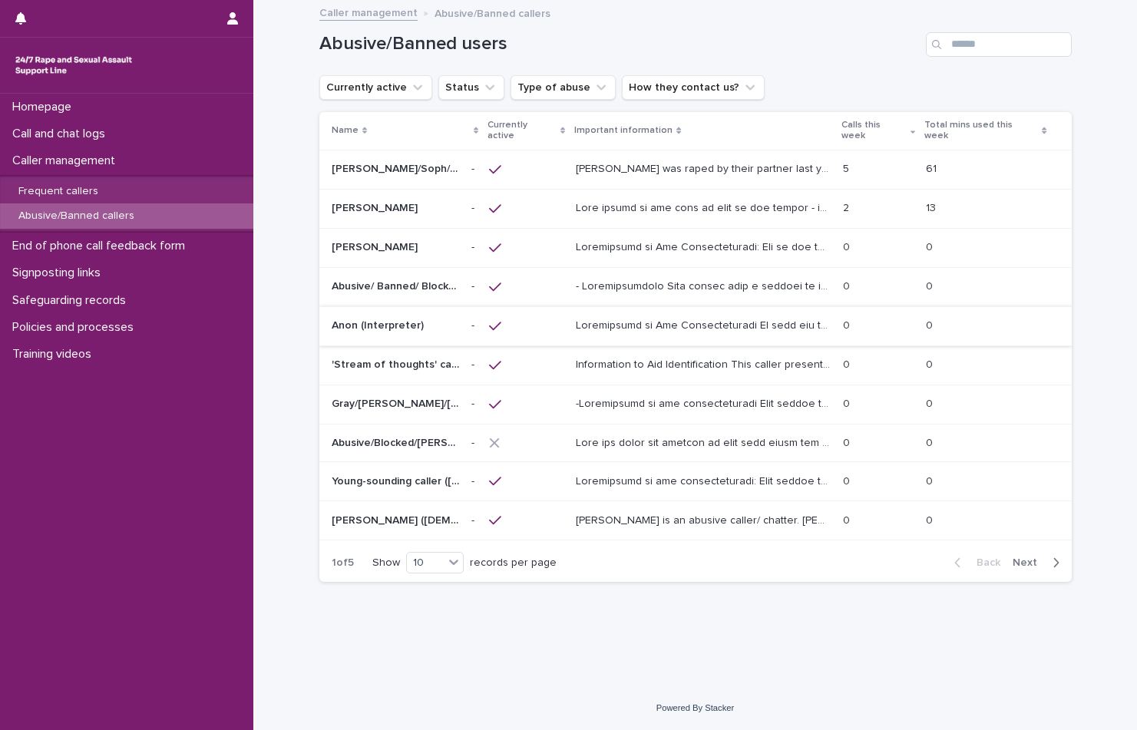
click at [609, 238] on p at bounding box center [705, 246] width 258 height 16
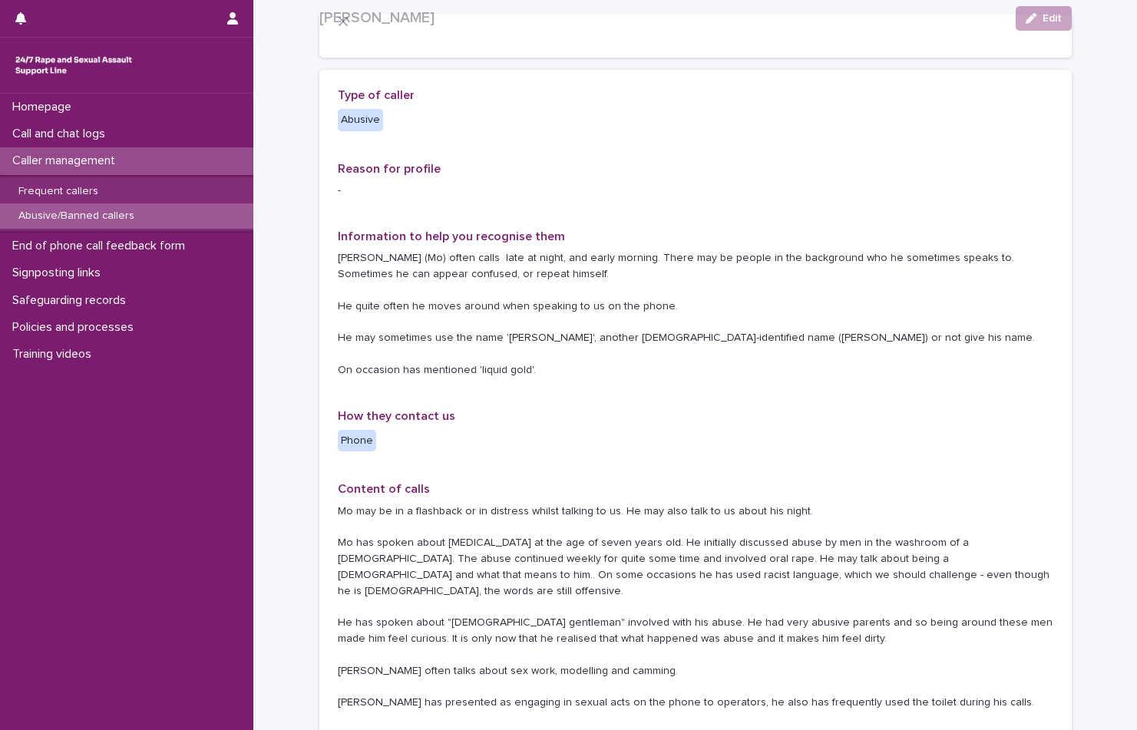
scroll to position [230, 0]
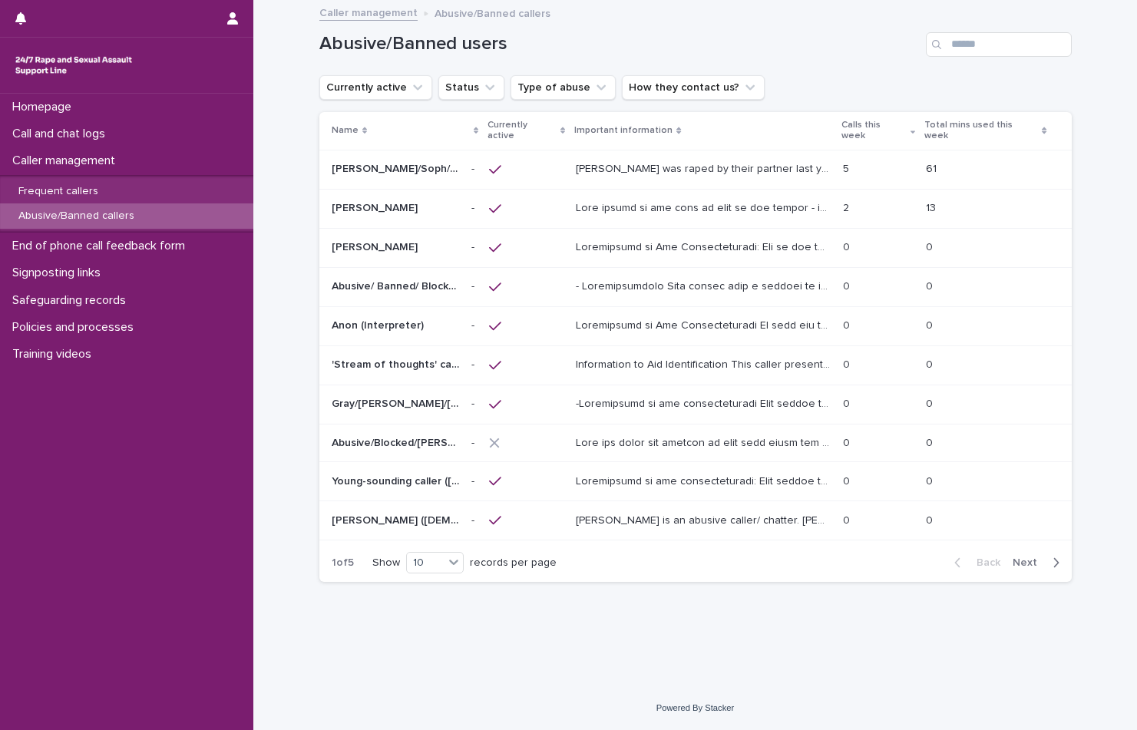
click at [1049, 556] on div "button" at bounding box center [1053, 563] width 13 height 14
click at [1031, 558] on span "Next" at bounding box center [1030, 563] width 34 height 11
click at [991, 557] on span "Back" at bounding box center [984, 562] width 33 height 11
click at [1035, 558] on span "Next" at bounding box center [1030, 563] width 34 height 11
click at [1029, 557] on span "Next" at bounding box center [1030, 562] width 34 height 11
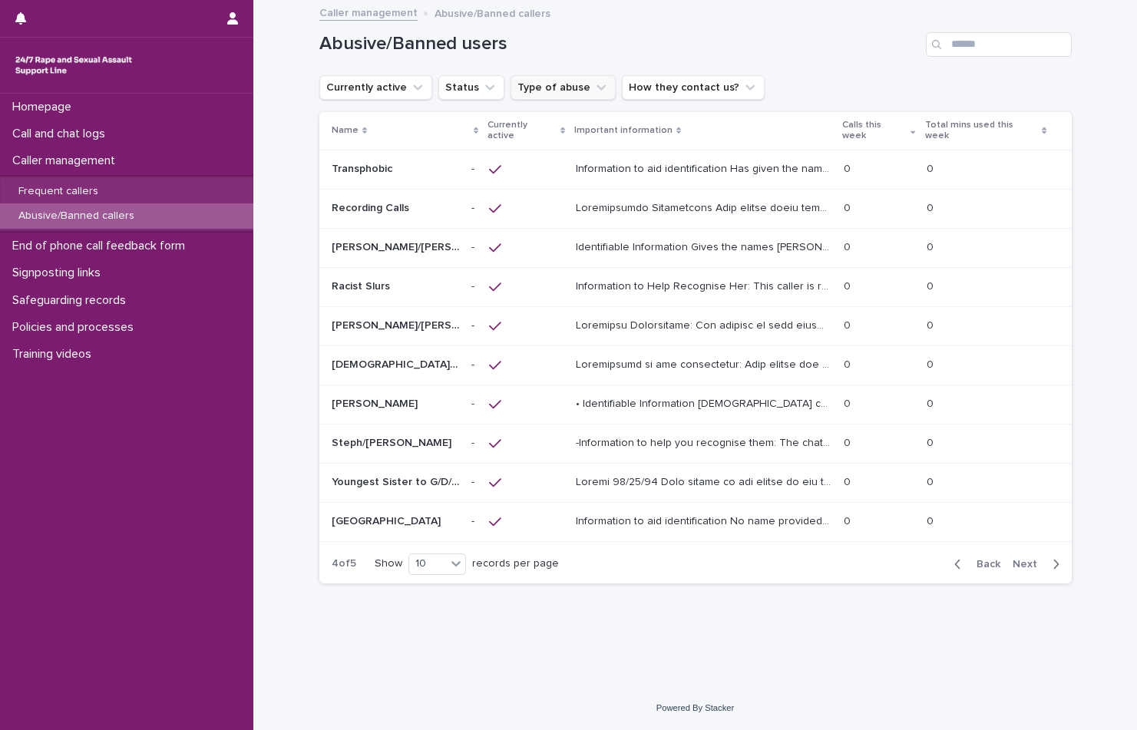
click at [558, 92] on button "Type of abuse" at bounding box center [563, 87] width 105 height 25
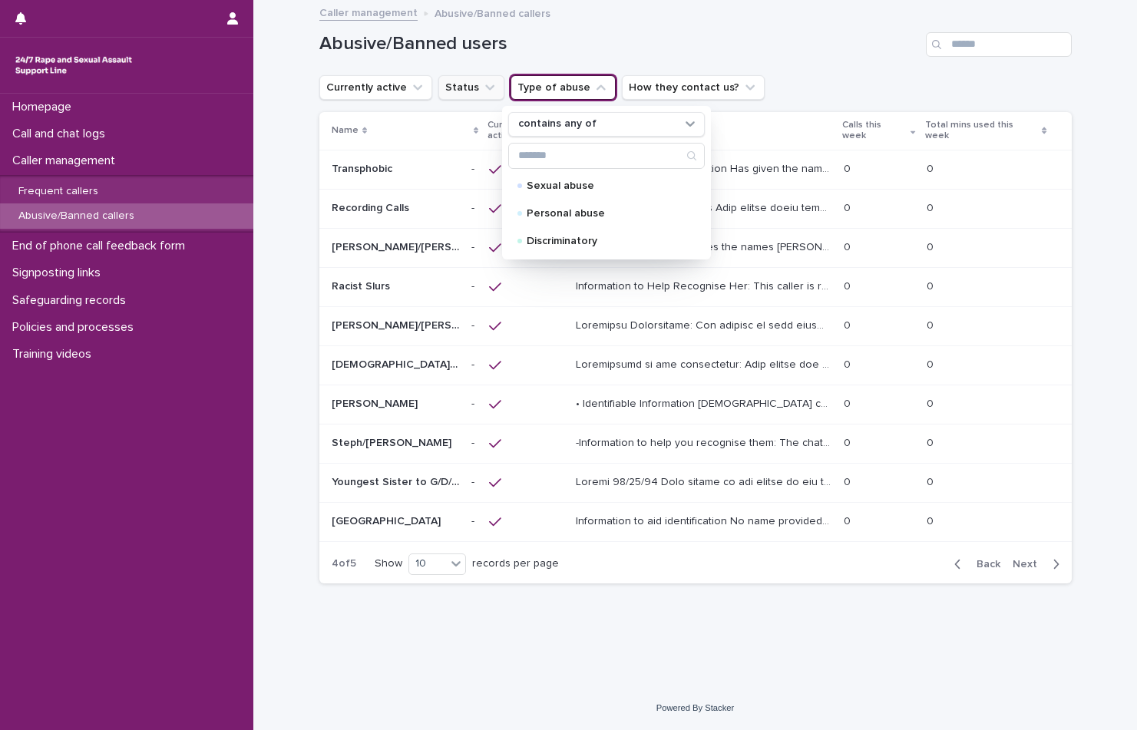
click at [463, 85] on button "Status" at bounding box center [472, 87] width 66 height 25
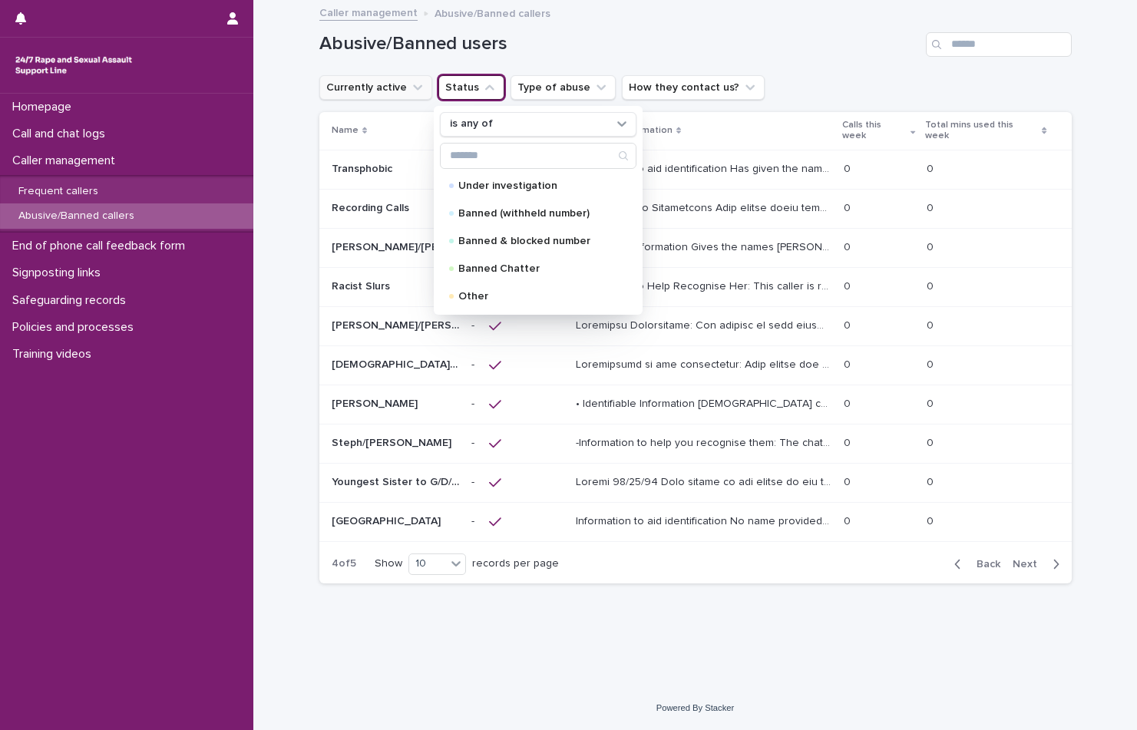
click at [375, 78] on button "Currently active" at bounding box center [375, 87] width 113 height 25
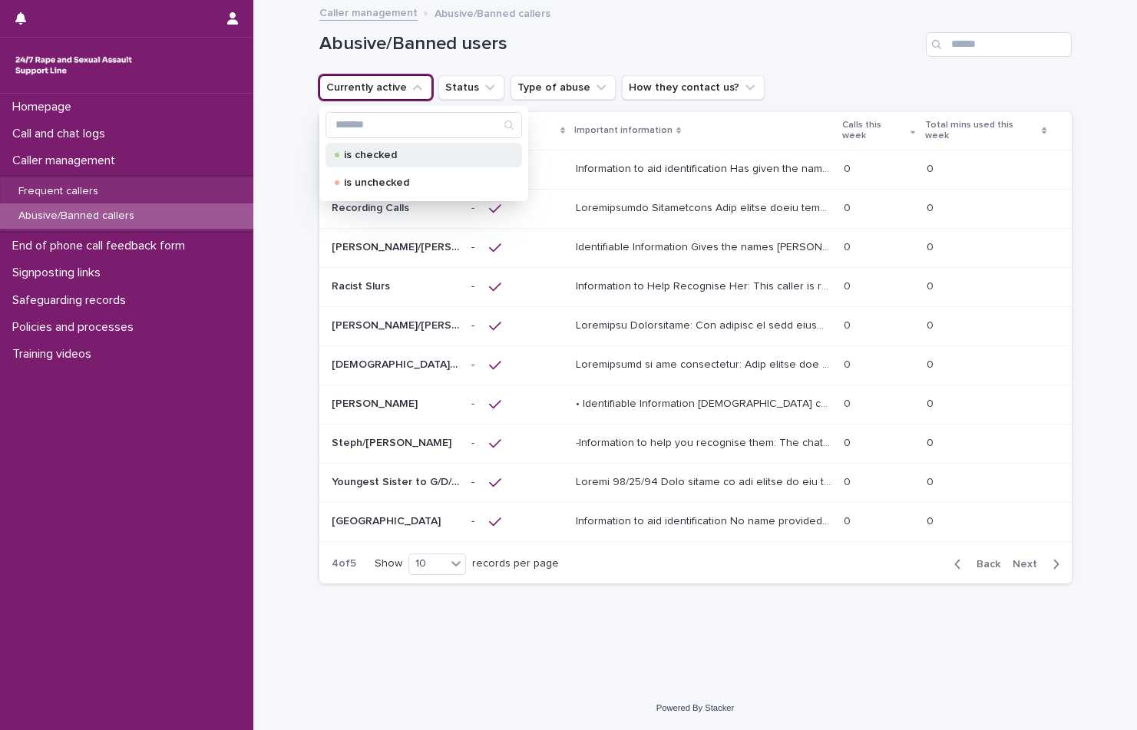
click at [394, 150] on p "is checked" at bounding box center [421, 155] width 154 height 11
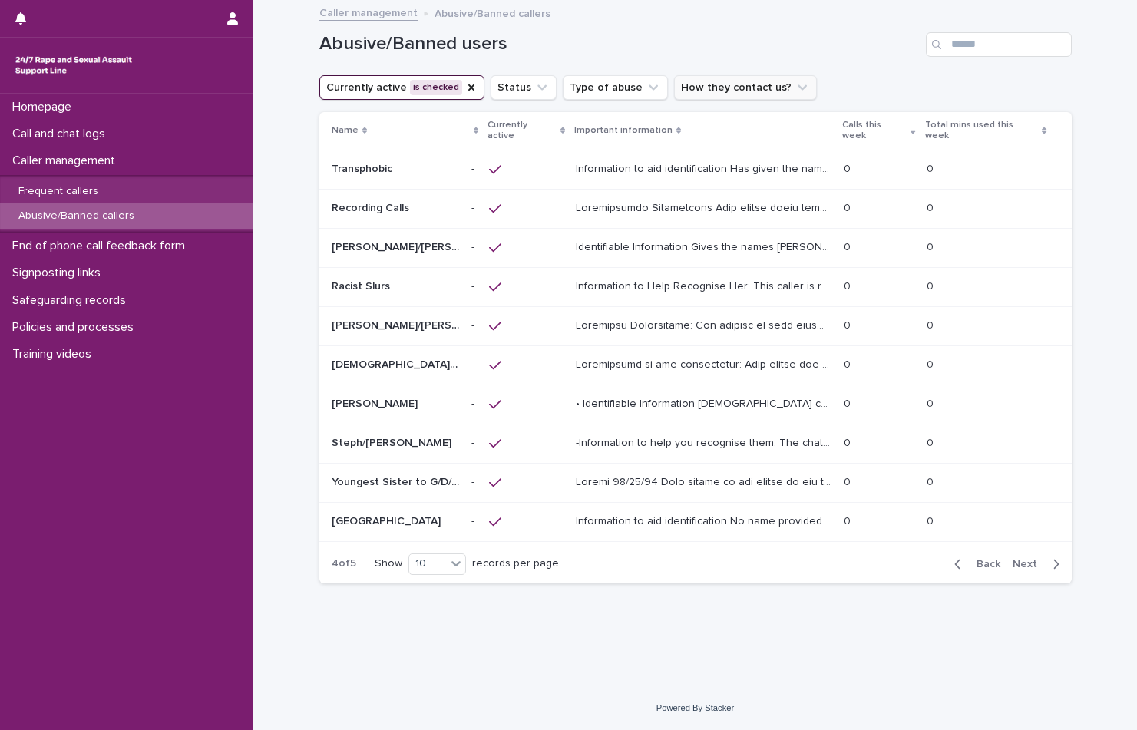
click at [689, 86] on button "How they contact us?" at bounding box center [745, 87] width 143 height 25
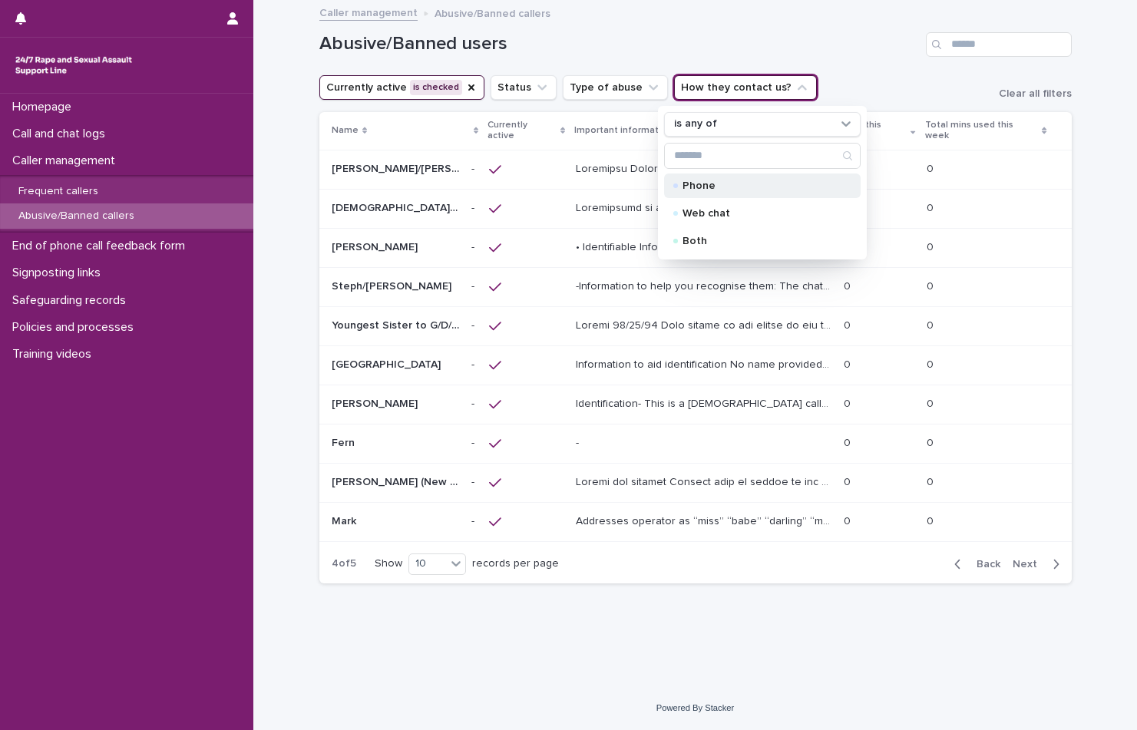
click at [703, 180] on p "Phone" at bounding box center [760, 185] width 154 height 11
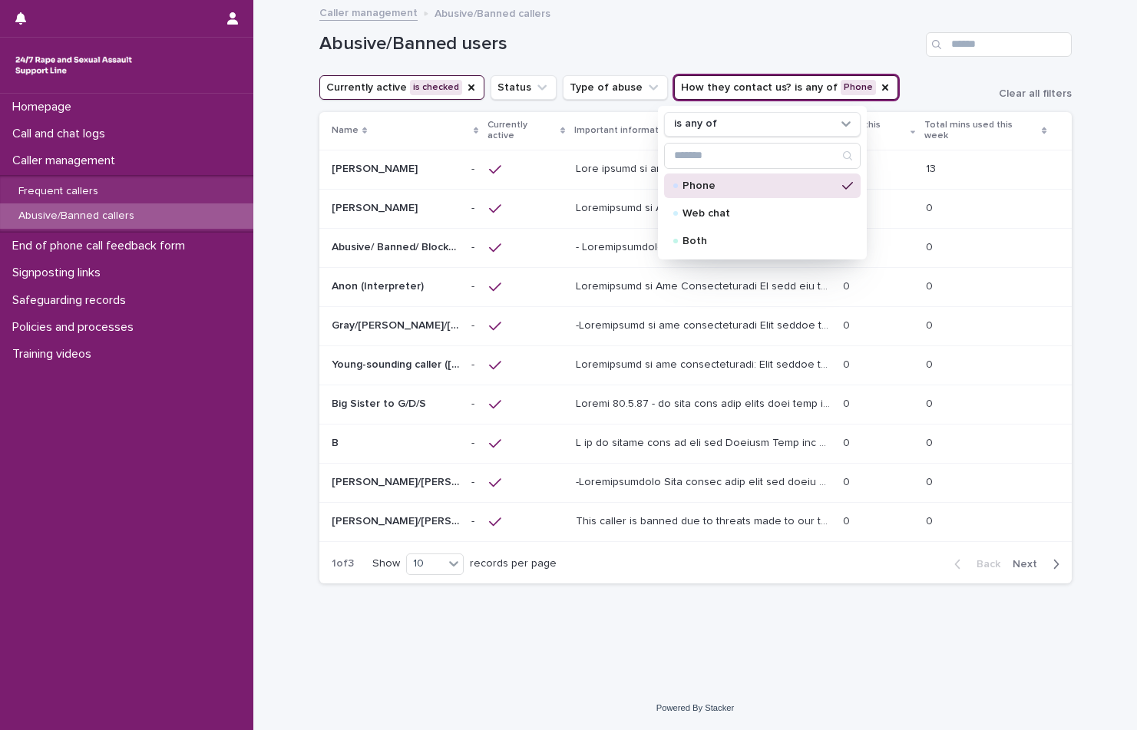
click at [1097, 213] on div "Loading... Saving… Loading... Saving… Abusive/Banned users Currently active is …" at bounding box center [695, 344] width 884 height 685
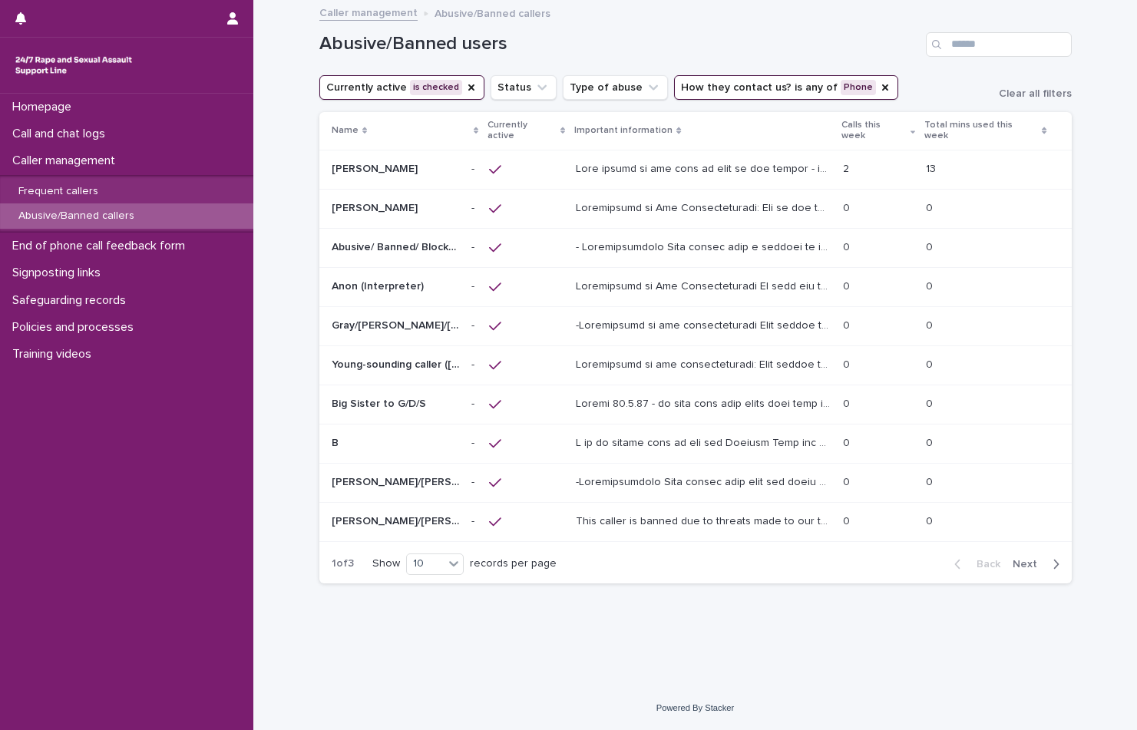
click at [366, 199] on p "Mohammed" at bounding box center [376, 207] width 89 height 16
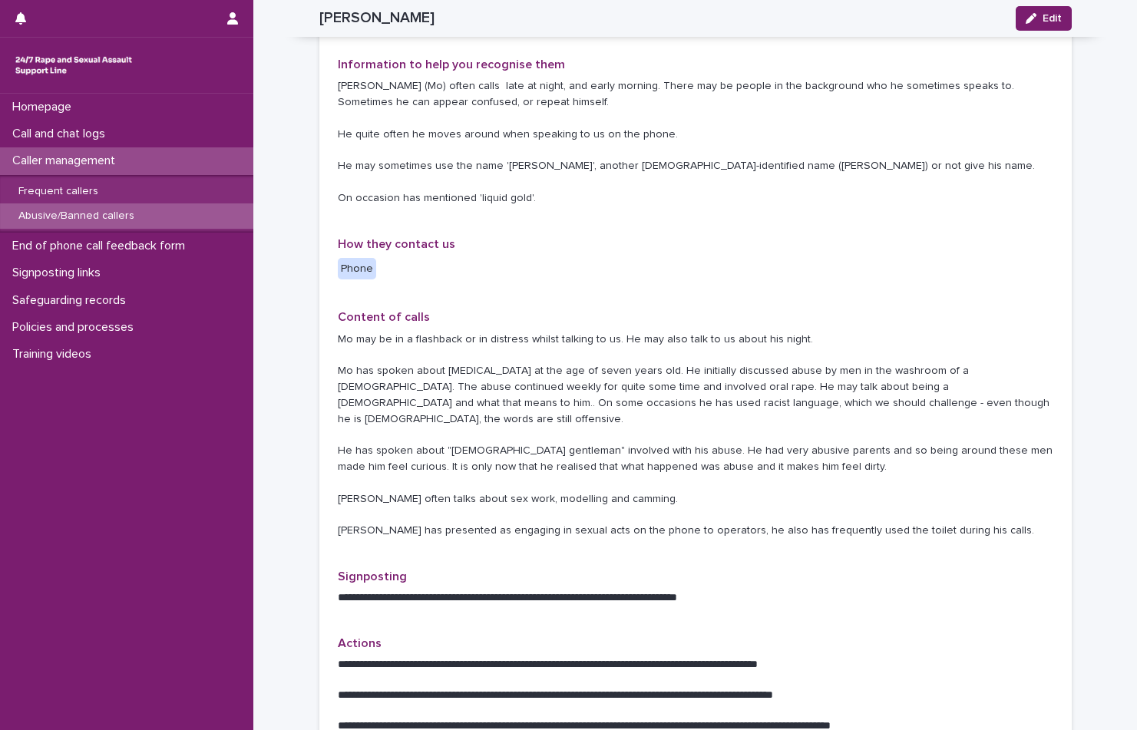
scroll to position [461, 0]
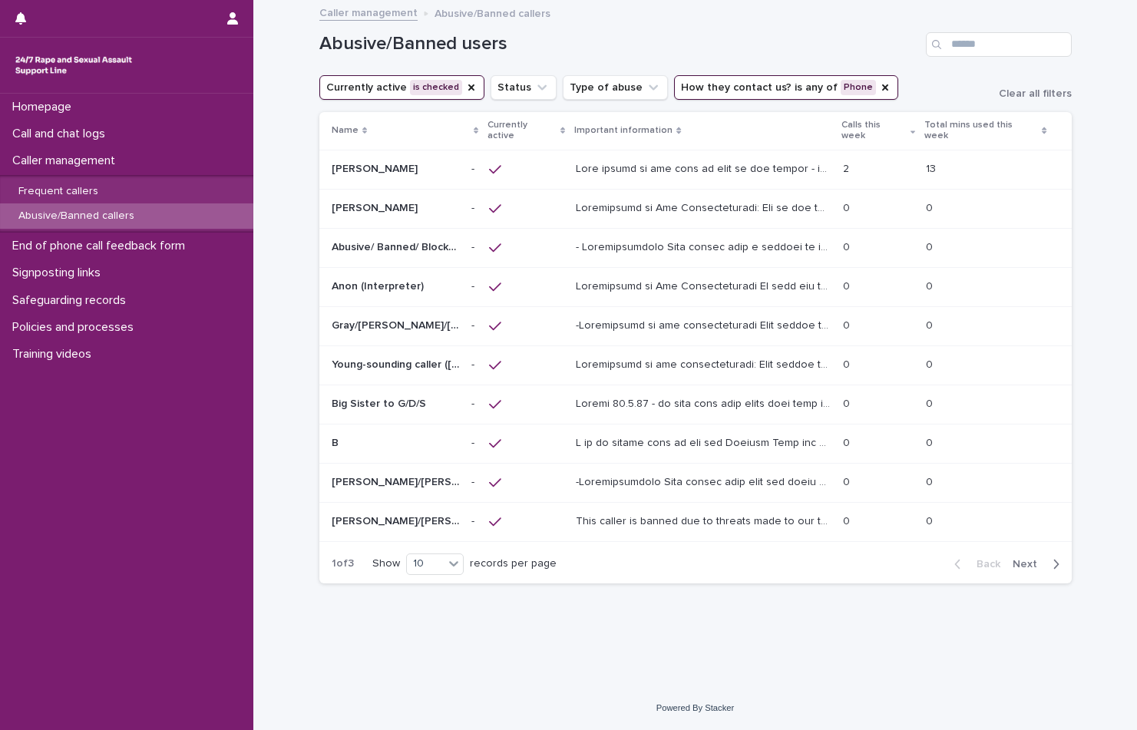
click at [361, 239] on p "Abusive/ Banned/ Blocked Lorry driver/Vanessa/Stacey/Lisa" at bounding box center [397, 246] width 131 height 16
click at [414, 318] on p "Gray/Colin/Paul/Grey/Philip/Steve/anon/Nathan/Gavin/Brian/Ken" at bounding box center [397, 324] width 131 height 16
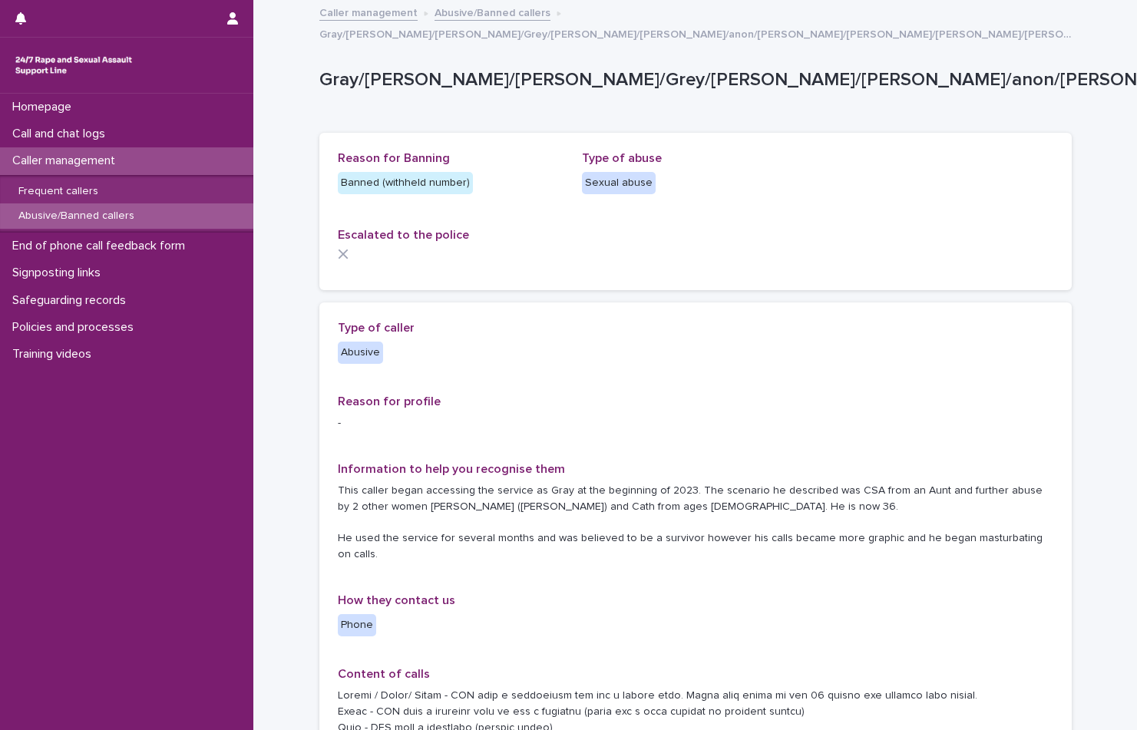
scroll to position [77, 0]
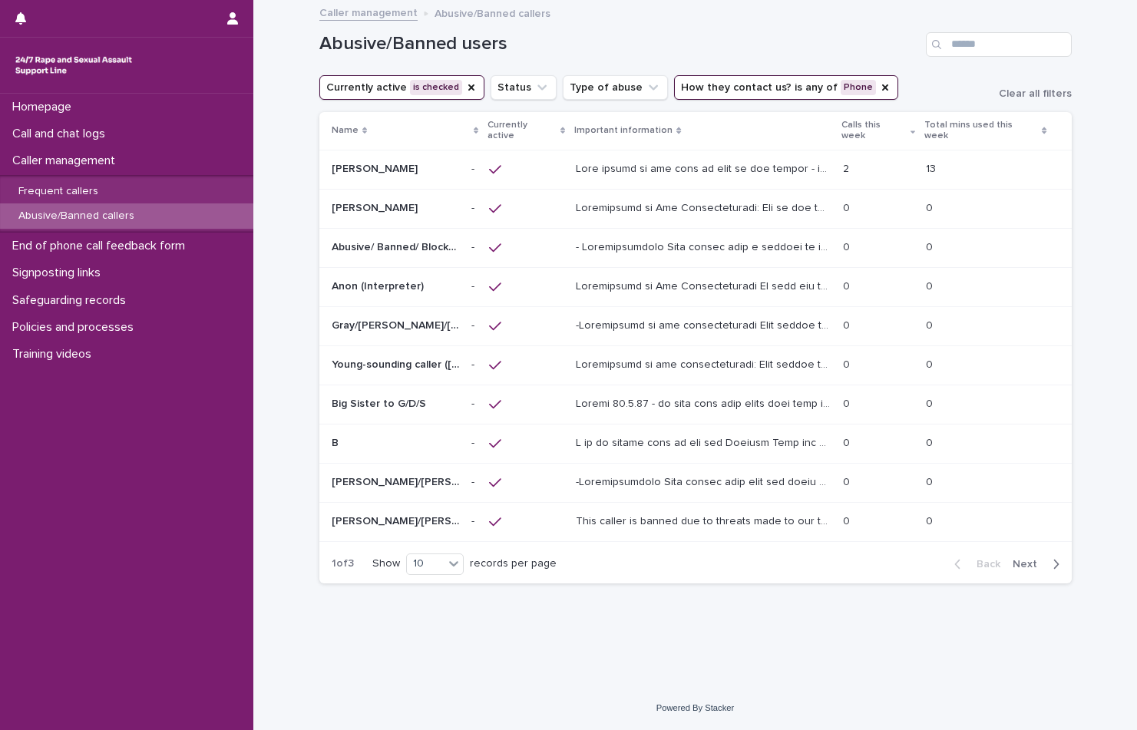
click at [427, 357] on p "Young-sounding caller (Graham/David/Simon/John/Toby)" at bounding box center [397, 364] width 131 height 16
click at [405, 512] on p "Darren/Daniel/Keith/Gareth/Colin/Abigail/John" at bounding box center [397, 520] width 131 height 16
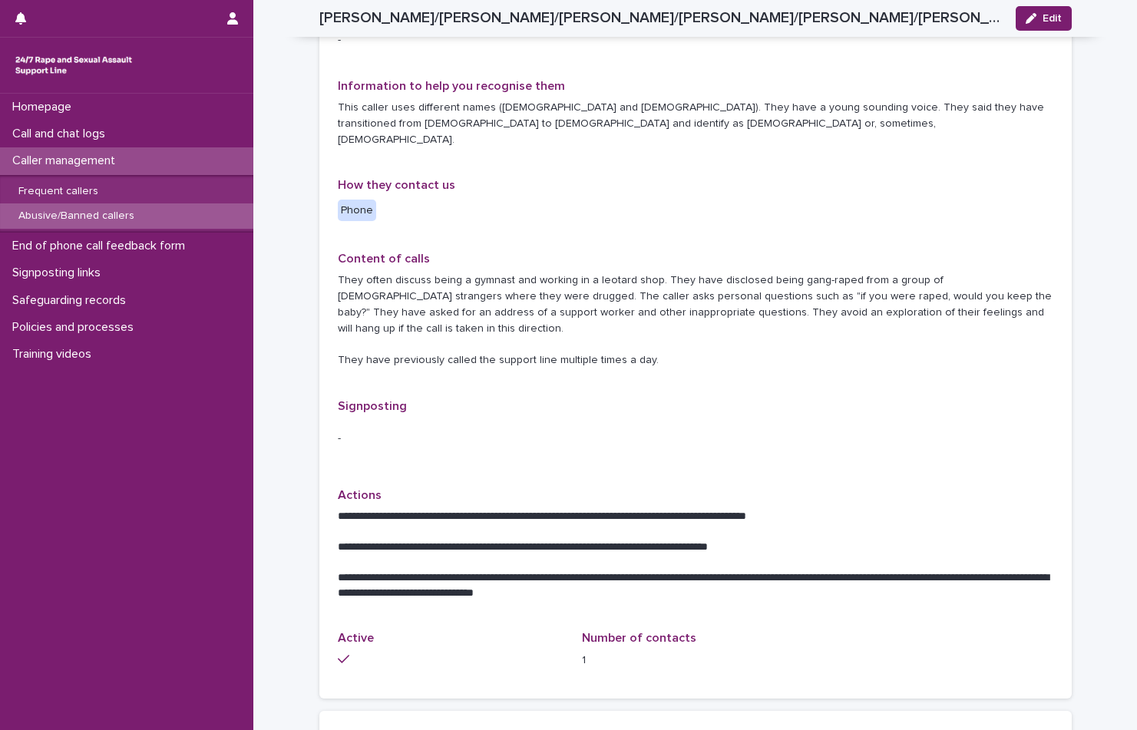
scroll to position [384, 0]
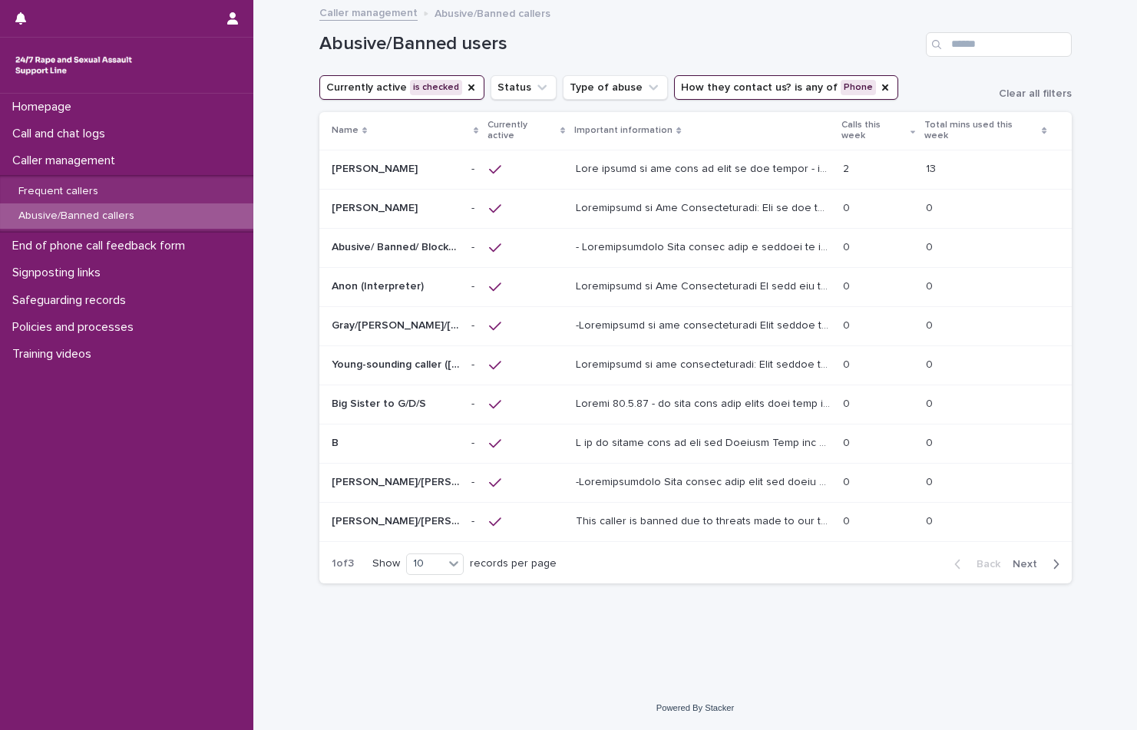
click at [1023, 545] on div "Back Next" at bounding box center [1007, 564] width 130 height 38
click at [1023, 558] on button "Next" at bounding box center [1039, 565] width 65 height 14
click at [440, 316] on p "Adam (Liverpudlian accent)" at bounding box center [397, 324] width 131 height 16
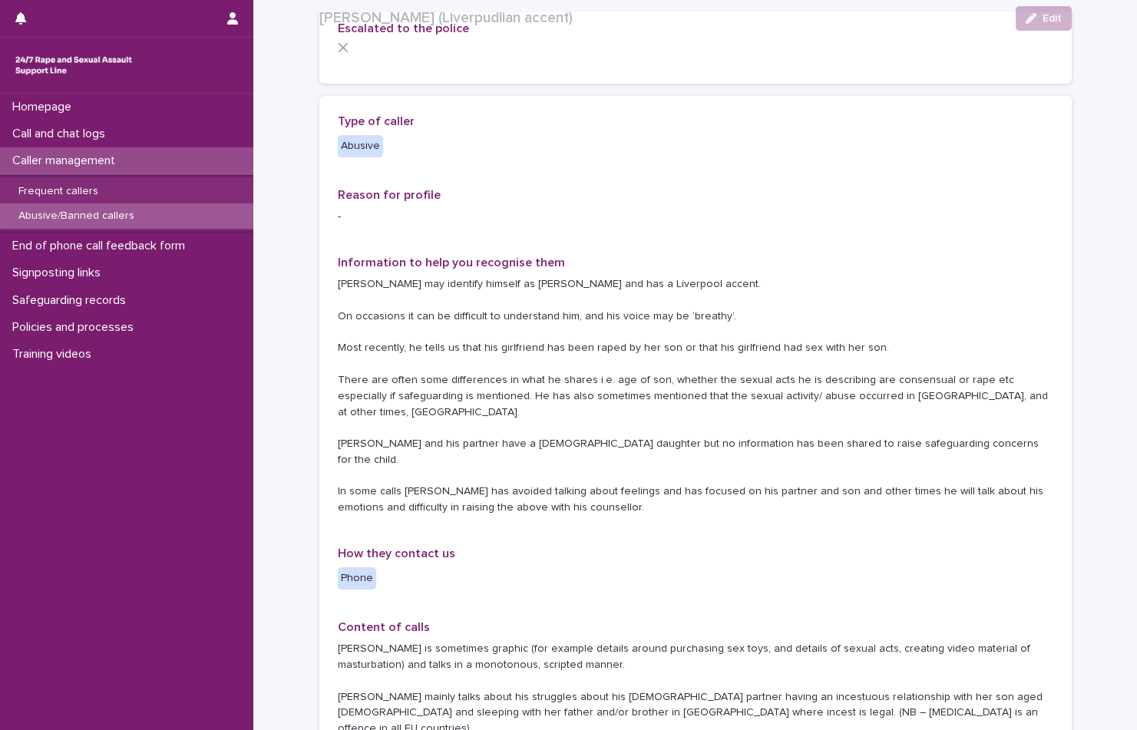
scroll to position [230, 0]
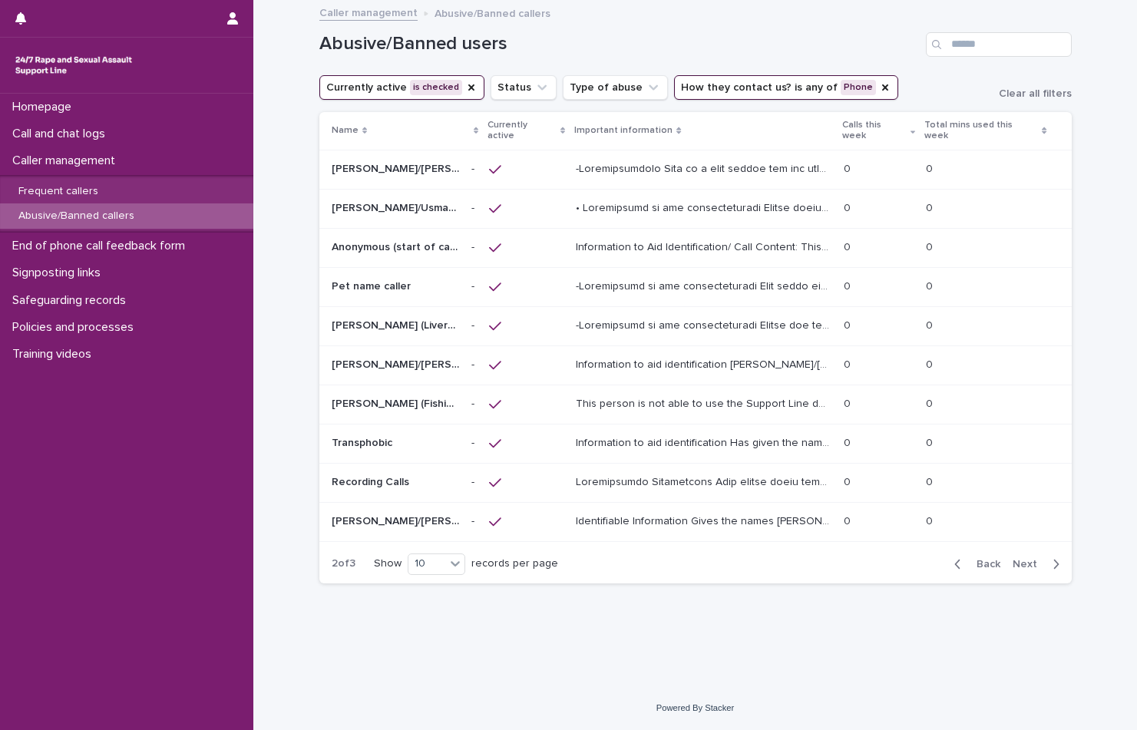
click at [1019, 559] on span "Next" at bounding box center [1030, 564] width 34 height 11
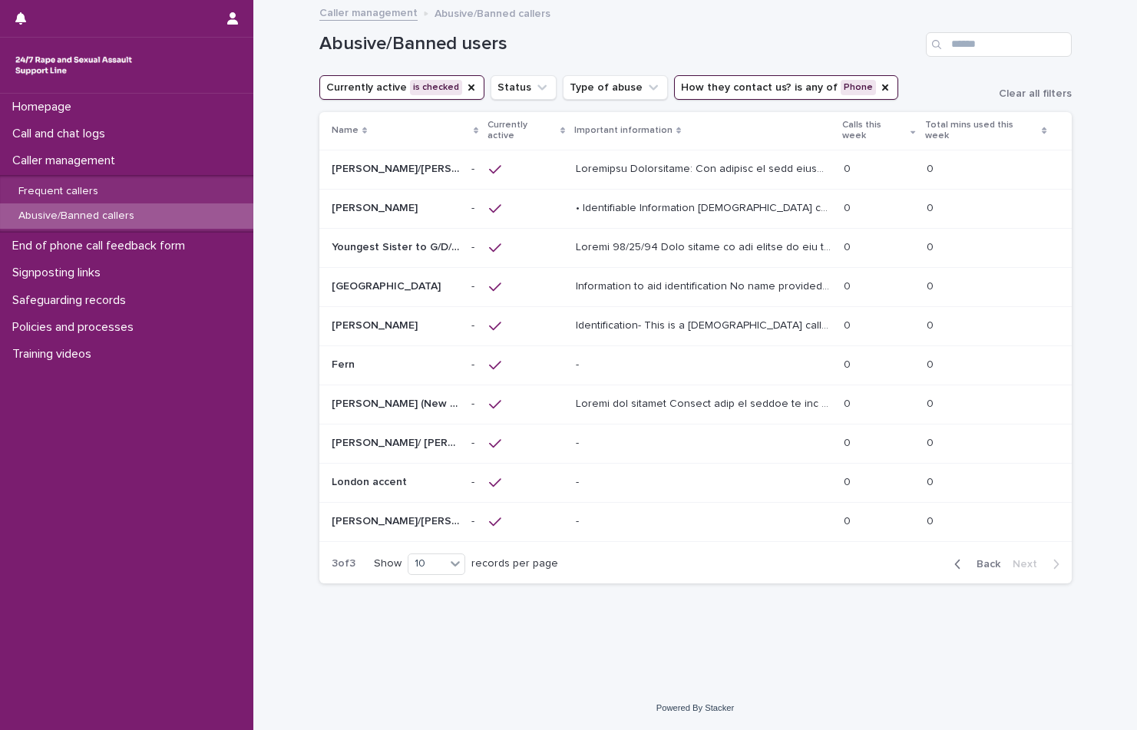
click at [997, 559] on span "Back" at bounding box center [984, 564] width 33 height 11
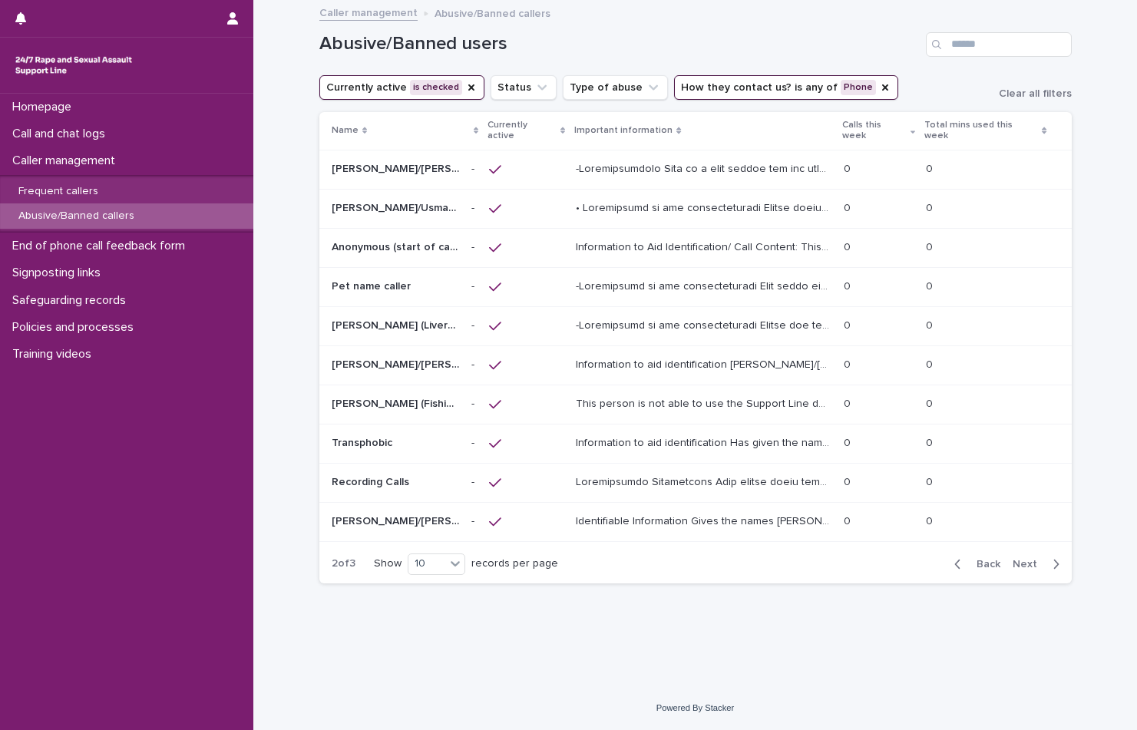
click at [997, 559] on span "Back" at bounding box center [984, 564] width 33 height 11
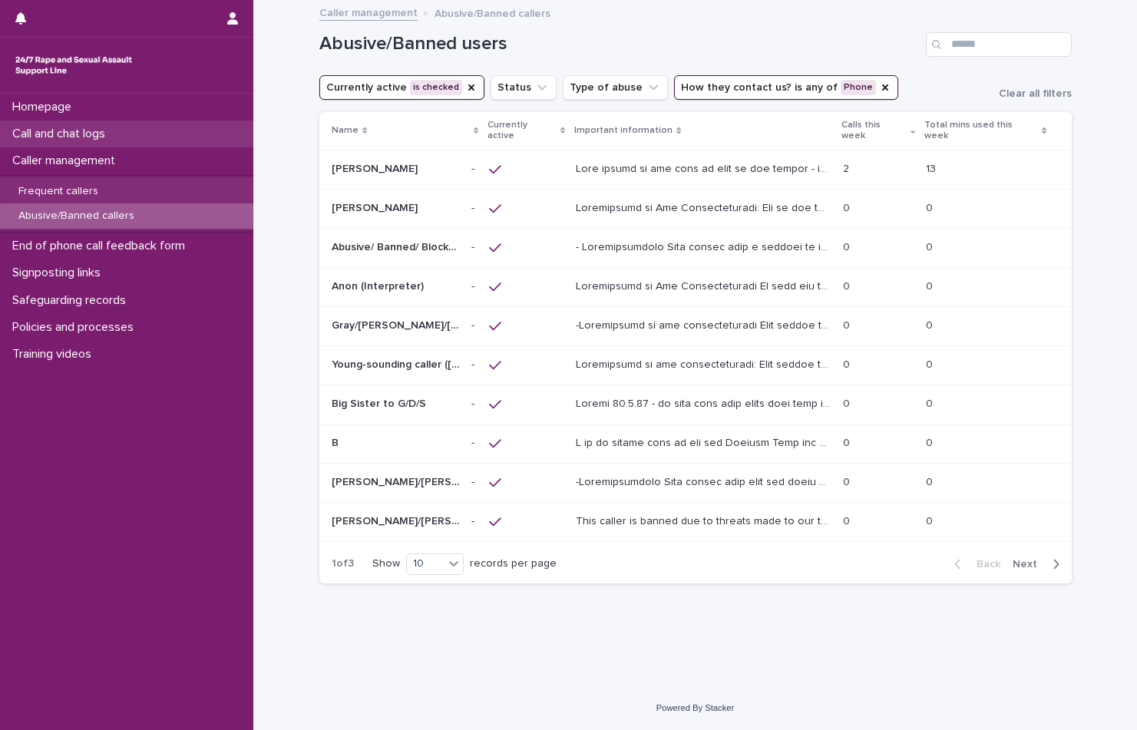
click at [69, 141] on p "Call and chat logs" at bounding box center [61, 134] width 111 height 15
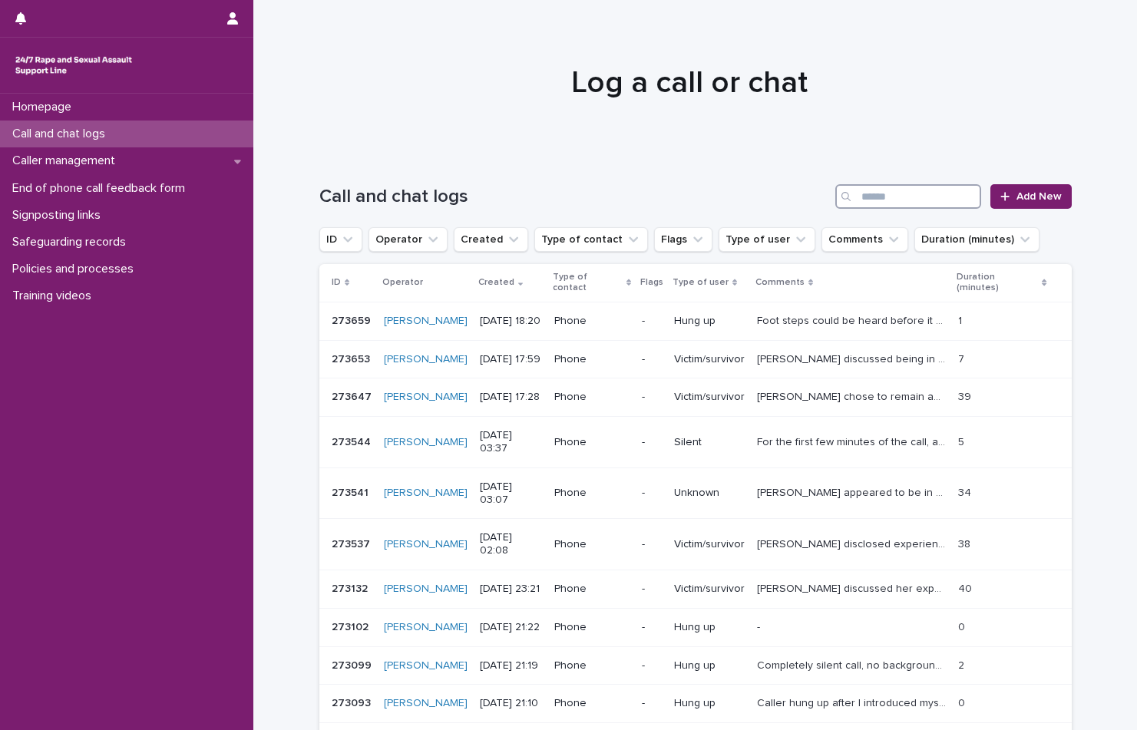
click at [944, 197] on input "Search" at bounding box center [909, 196] width 146 height 25
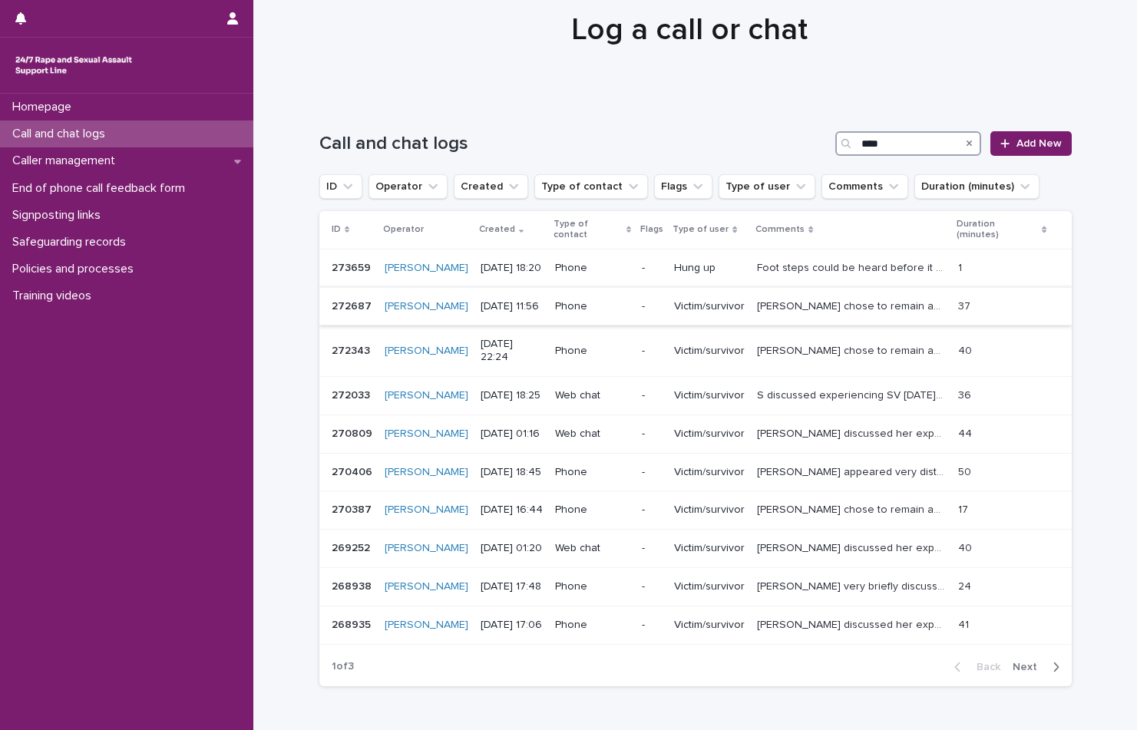
scroll to position [77, 0]
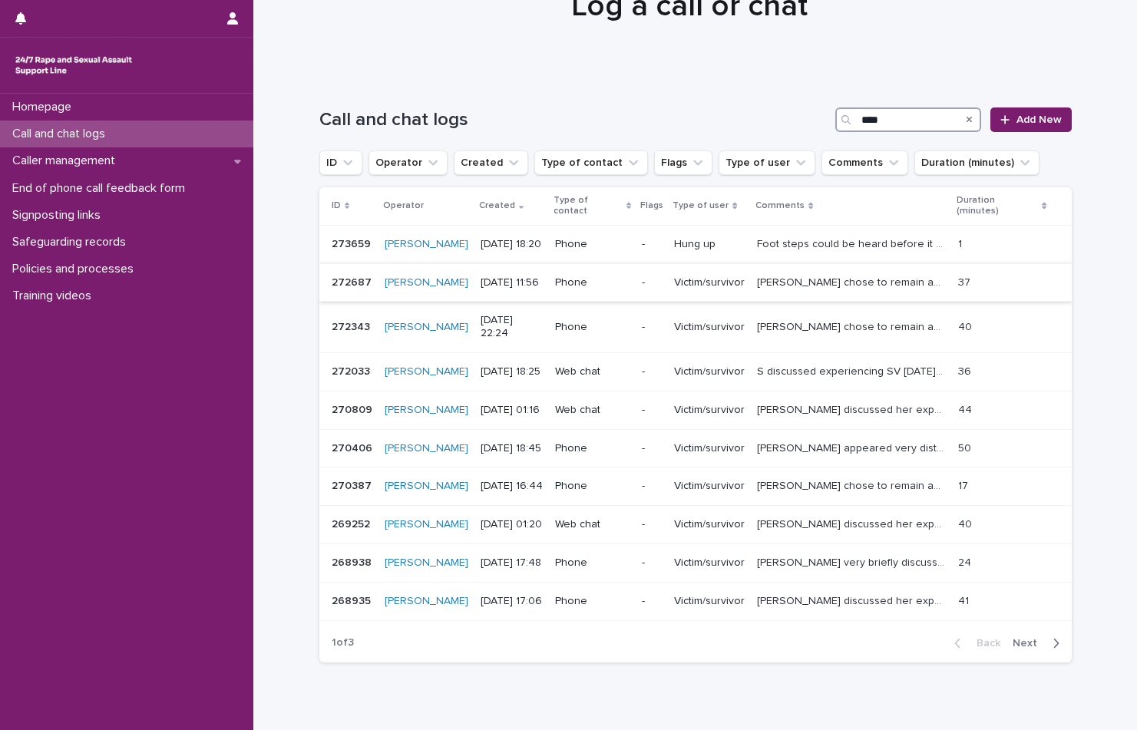
type input "****"
click at [855, 276] on p "Caller chose to remain anonymous. Visitor discussed experiencing SV which was p…" at bounding box center [853, 281] width 192 height 16
